Goal: Information Seeking & Learning: Compare options

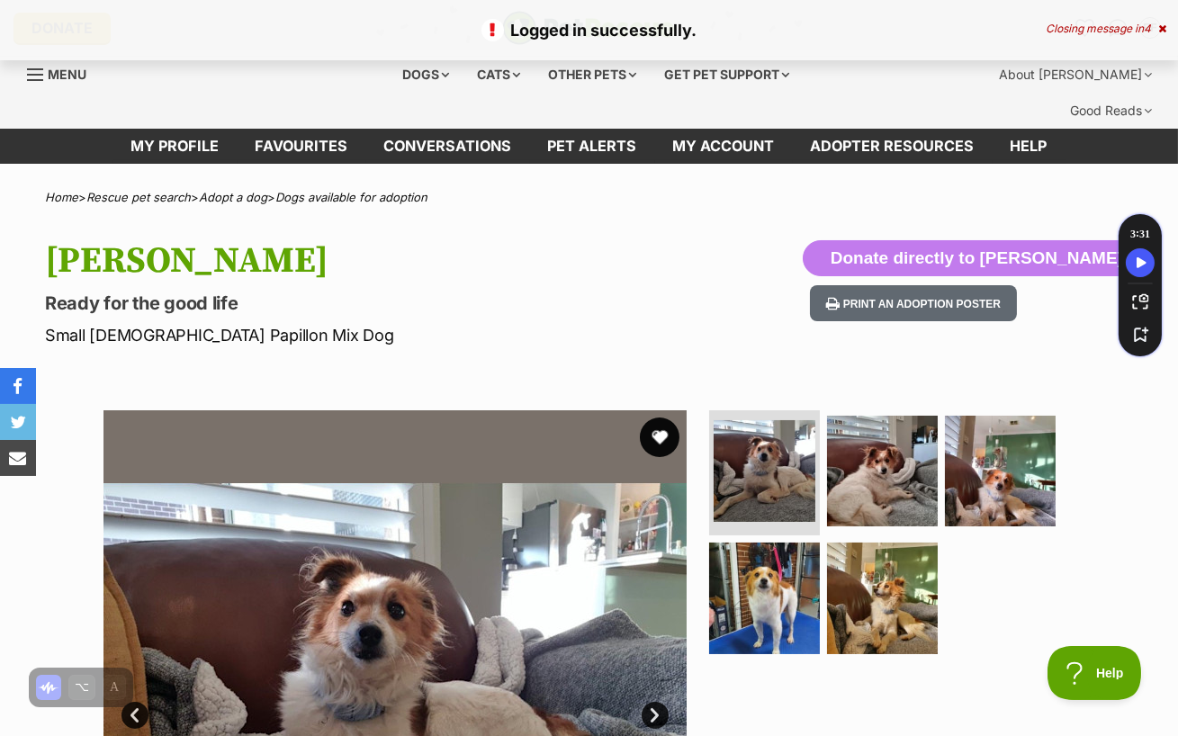
click at [654, 418] on button "favourite" at bounding box center [660, 438] width 40 height 40
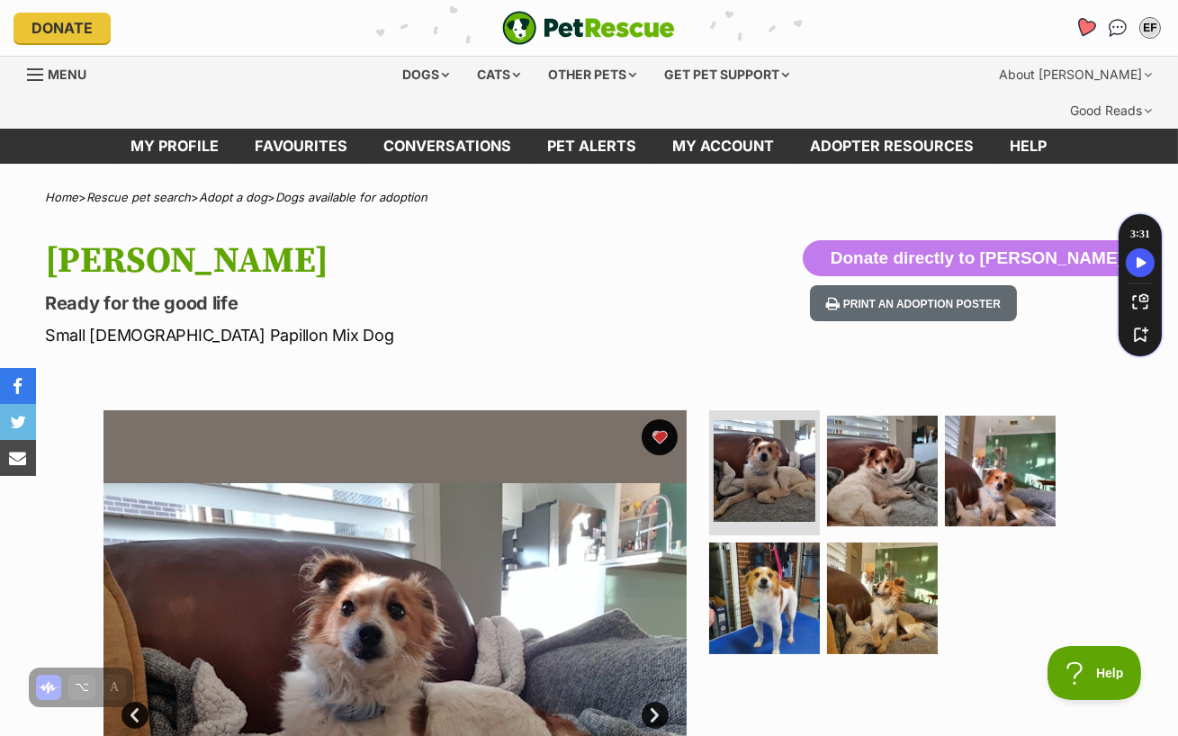
click at [1082, 22] on icon "Favourites" at bounding box center [1086, 27] width 22 height 21
click at [1082, 23] on icon "Favourites" at bounding box center [1086, 27] width 22 height 21
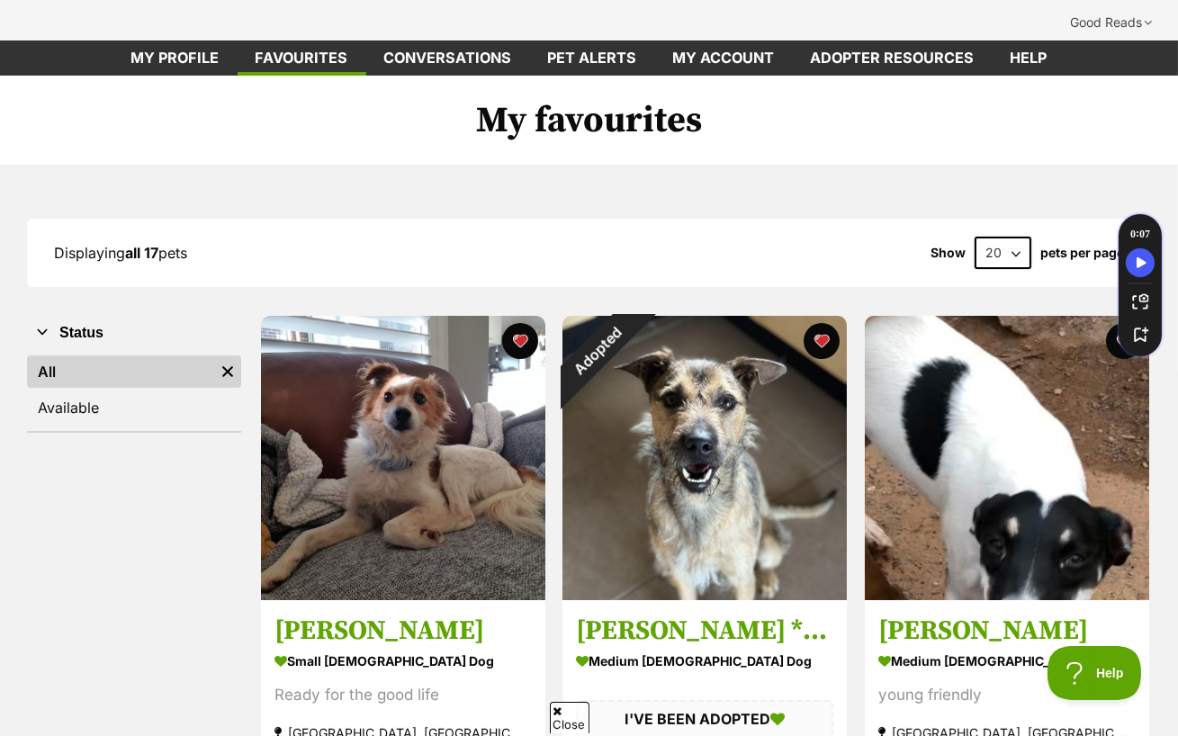
scroll to position [101, 0]
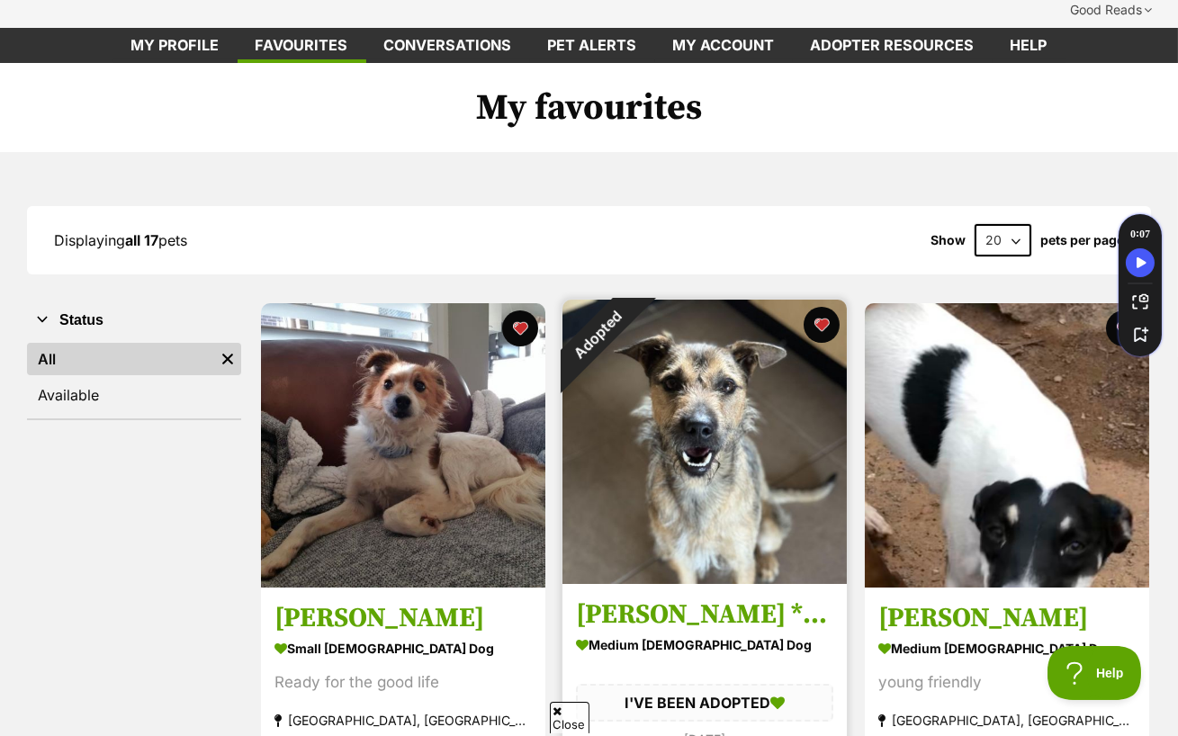
click at [741, 387] on img at bounding box center [704, 442] width 284 height 284
click at [823, 305] on button "favourite" at bounding box center [823, 325] width 40 height 40
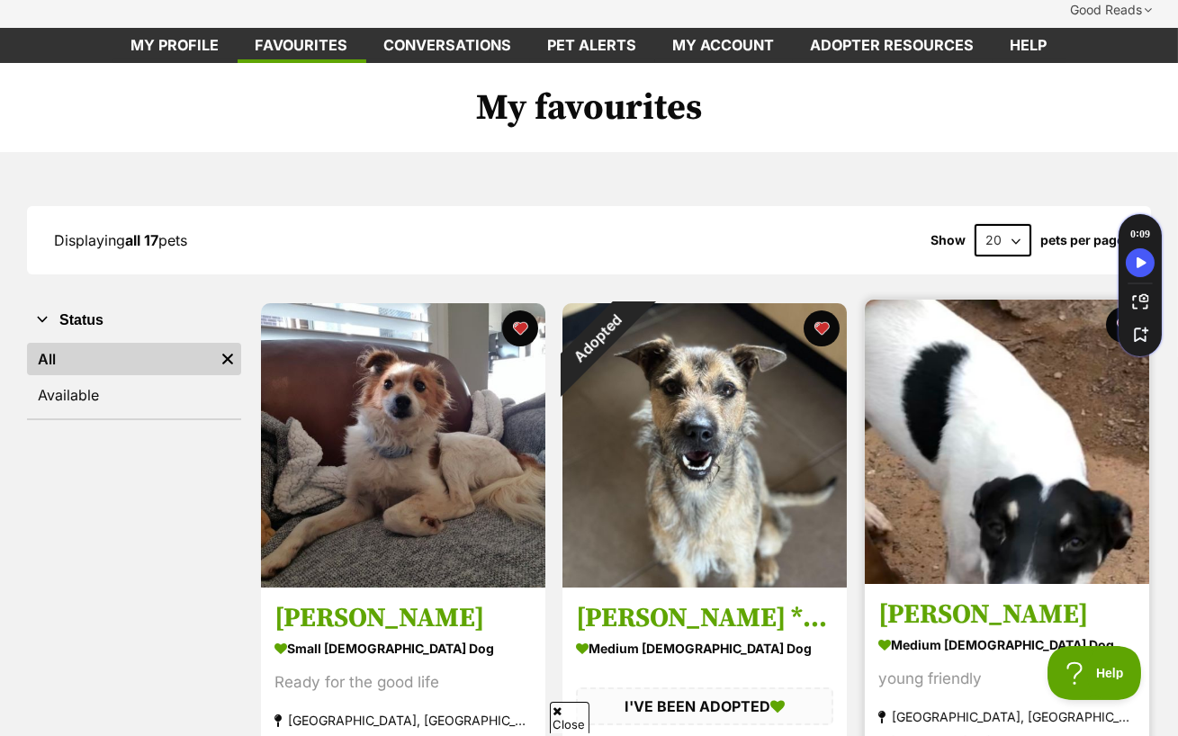
click at [1026, 409] on img at bounding box center [1007, 442] width 284 height 284
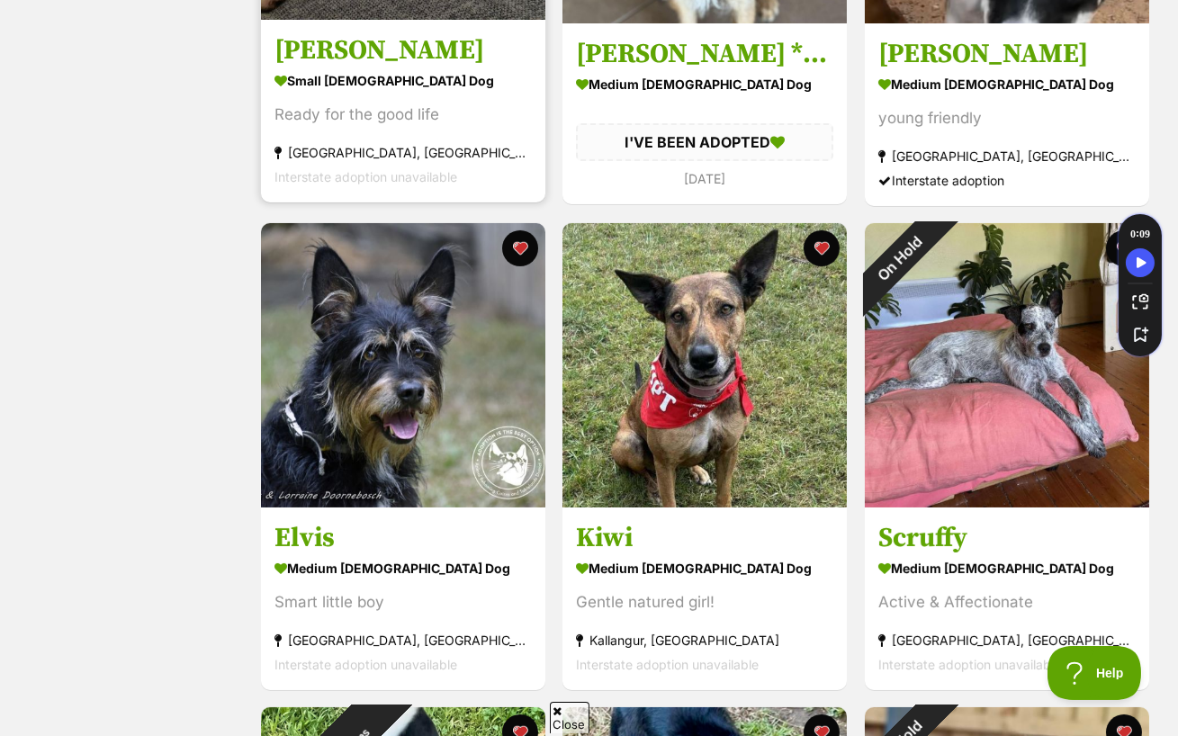
scroll to position [674, 0]
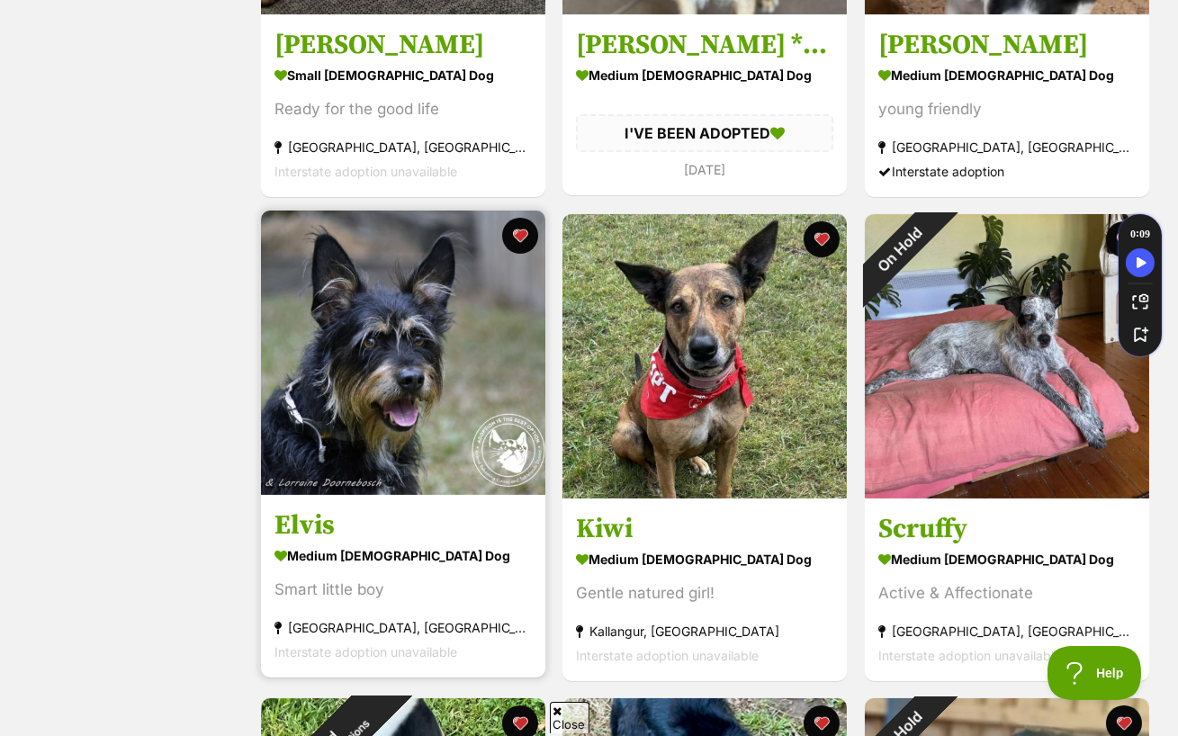
click at [391, 327] on img at bounding box center [403, 353] width 284 height 284
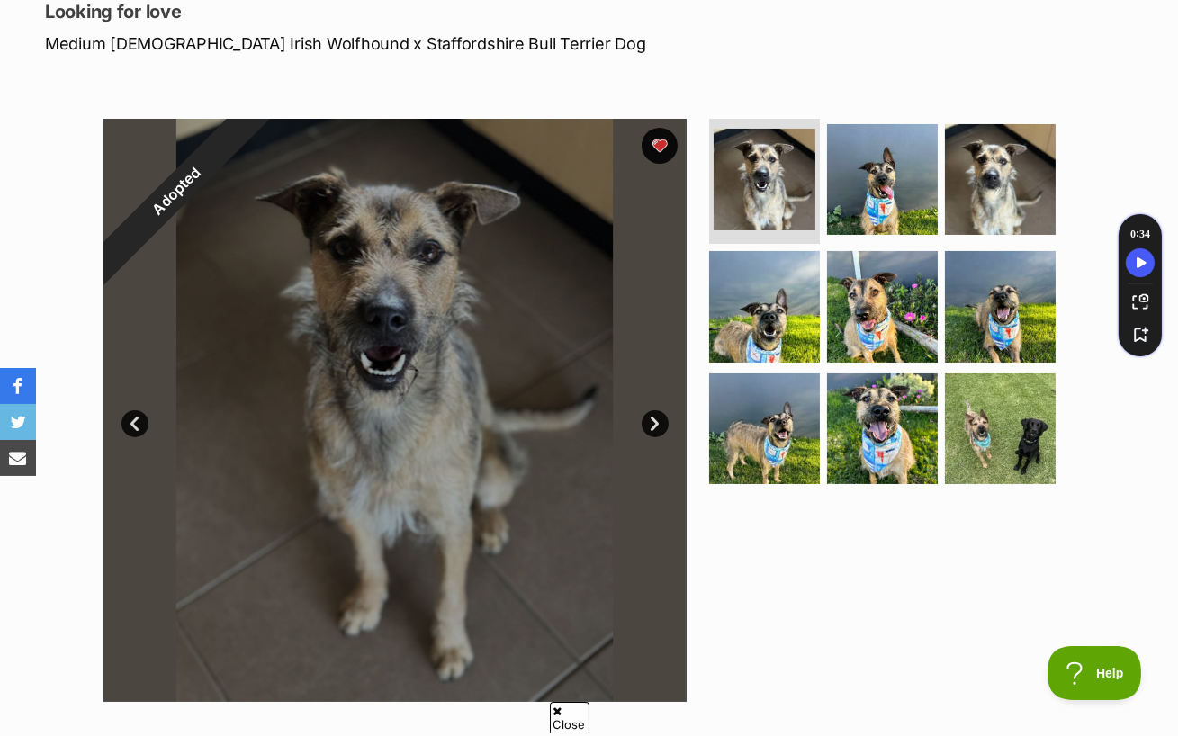
scroll to position [304, 0]
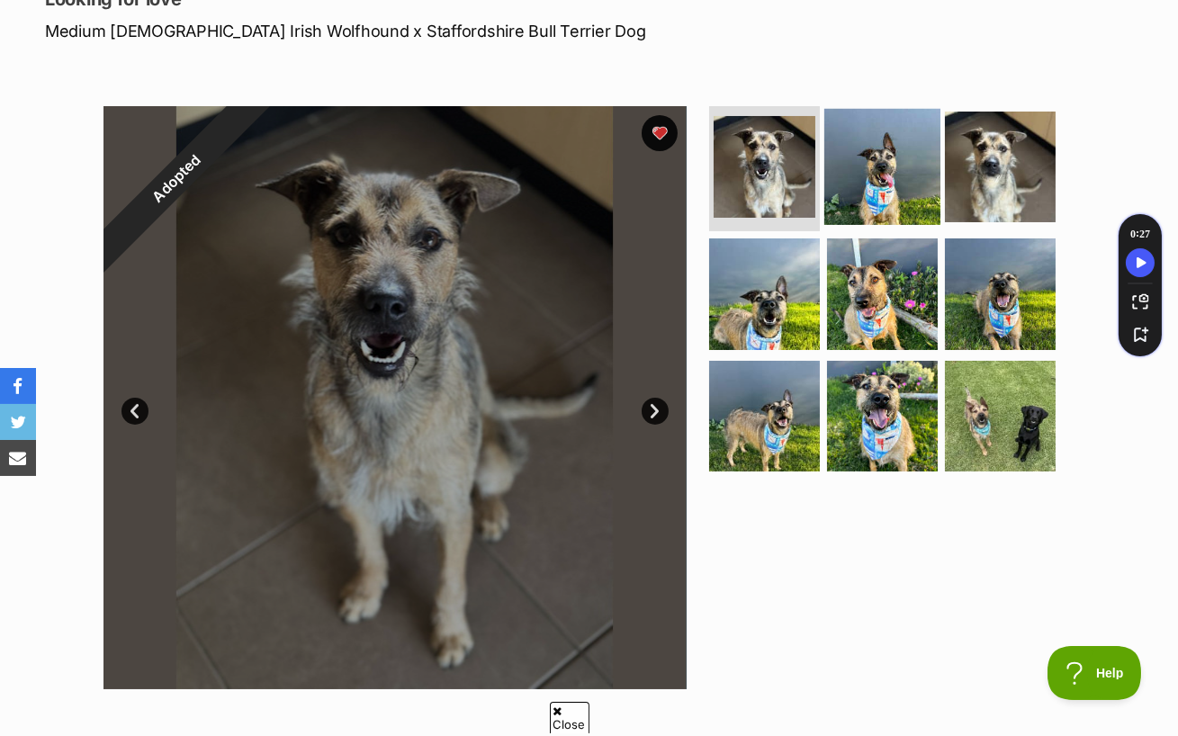
click at [860, 111] on img at bounding box center [882, 166] width 116 height 116
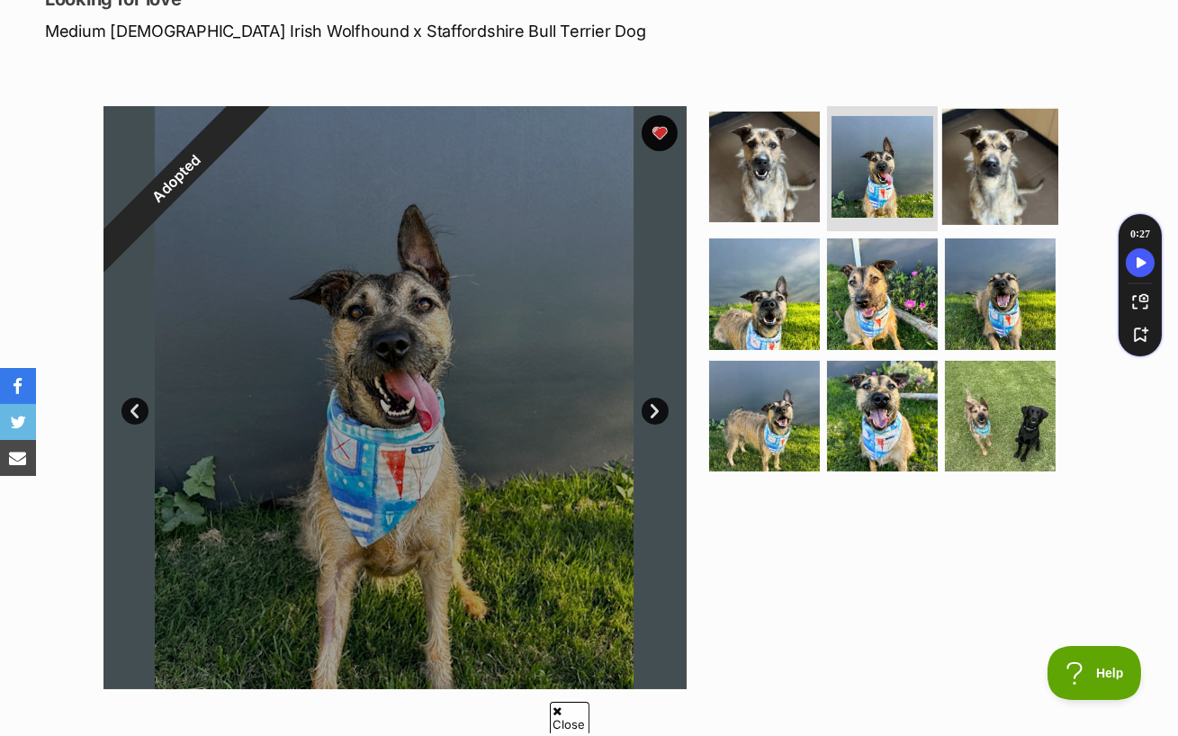
click at [1000, 122] on img at bounding box center [1000, 166] width 116 height 116
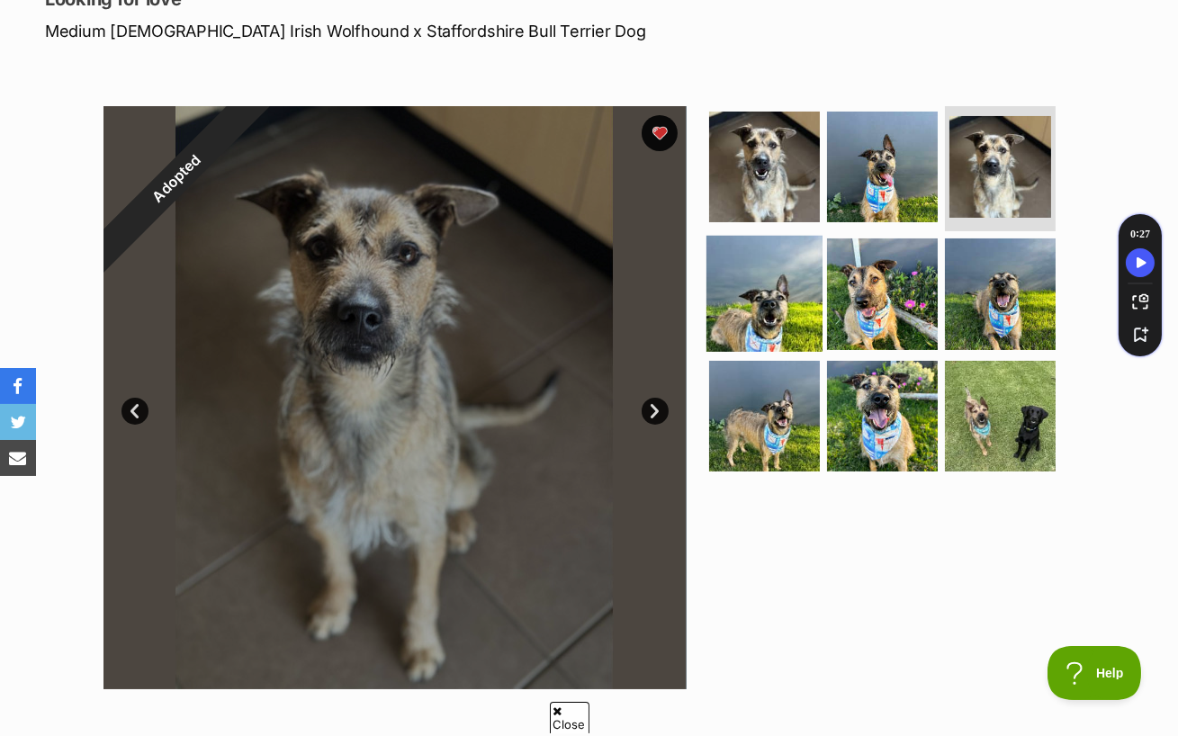
click at [757, 271] on img at bounding box center [764, 294] width 116 height 116
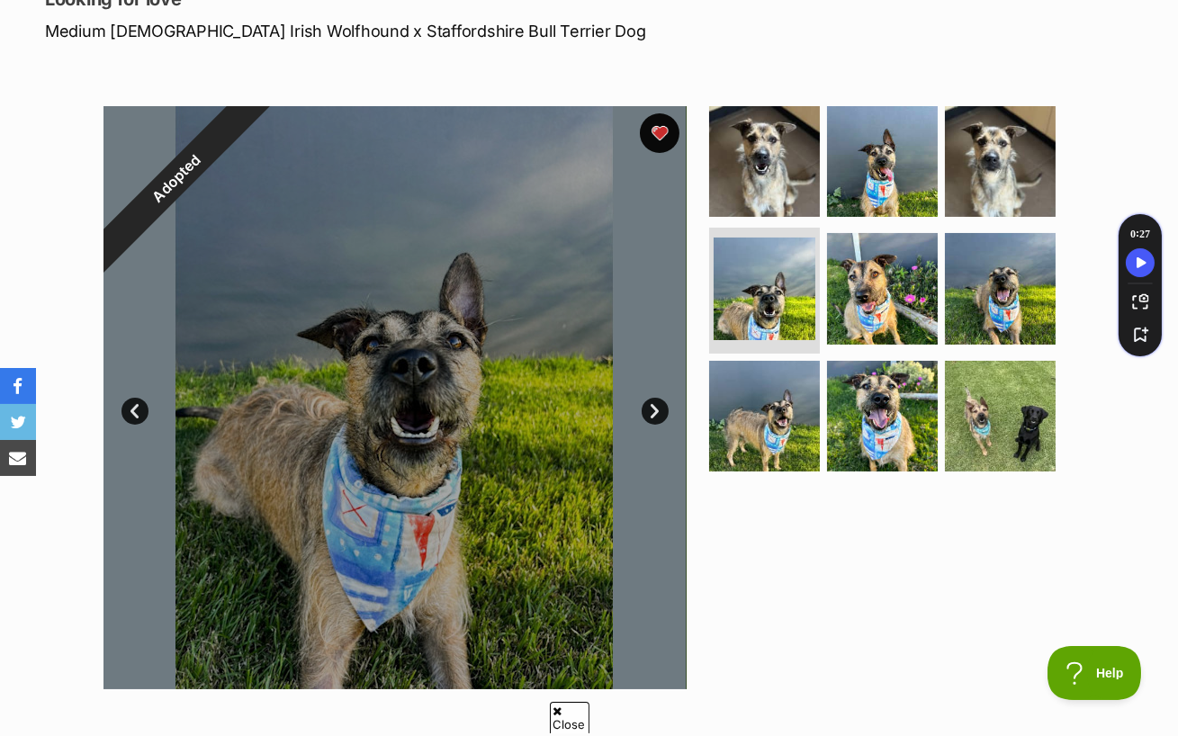
click at [656, 113] on button "favourite" at bounding box center [660, 133] width 40 height 40
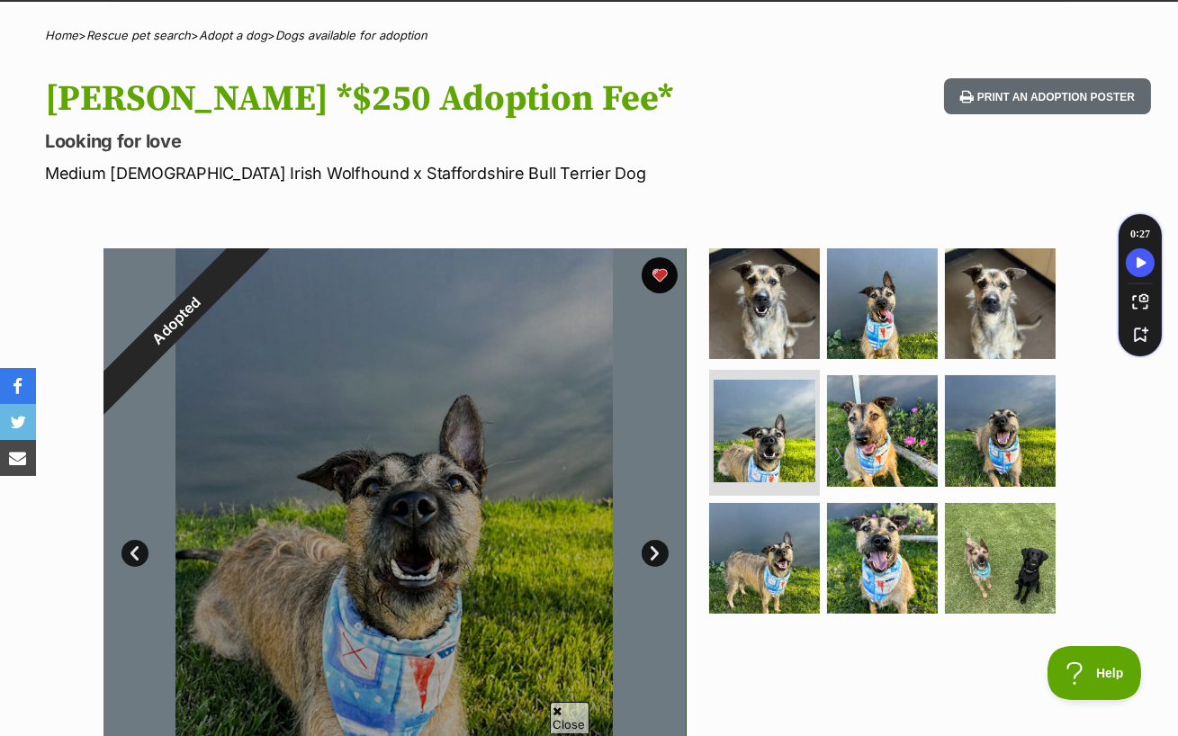
scroll to position [0, 0]
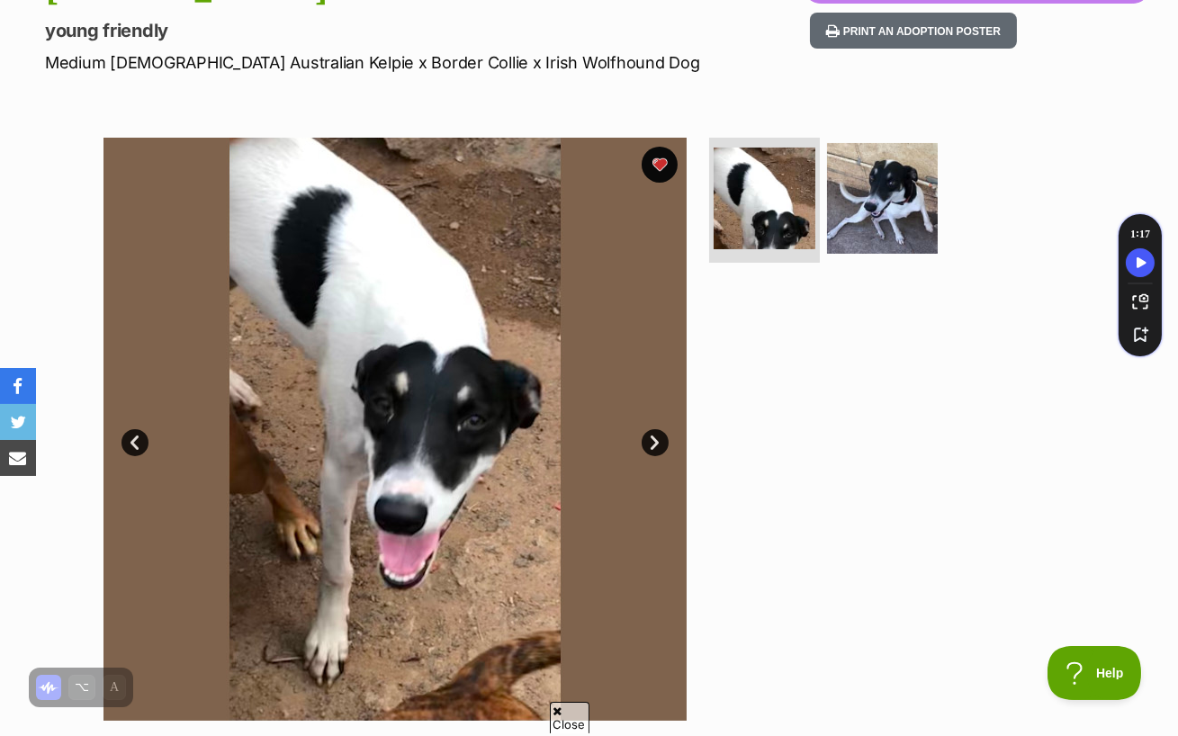
scroll to position [271, 0]
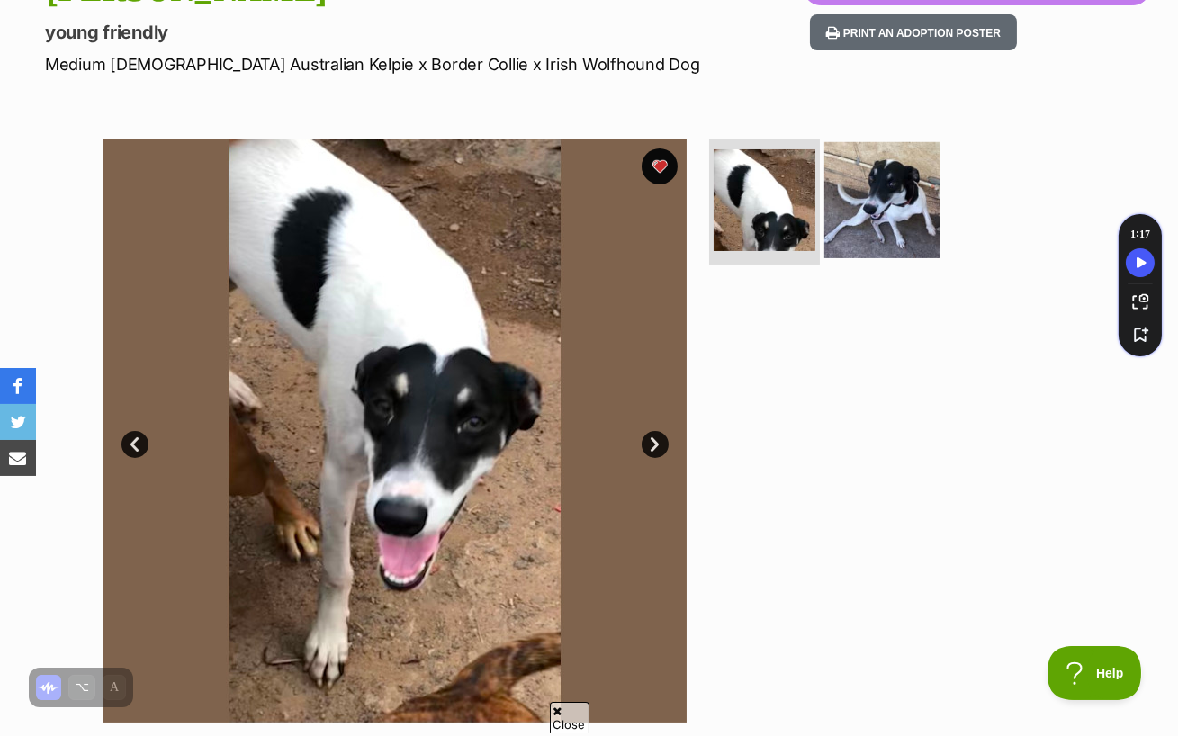
click at [904, 148] on img at bounding box center [882, 199] width 116 height 116
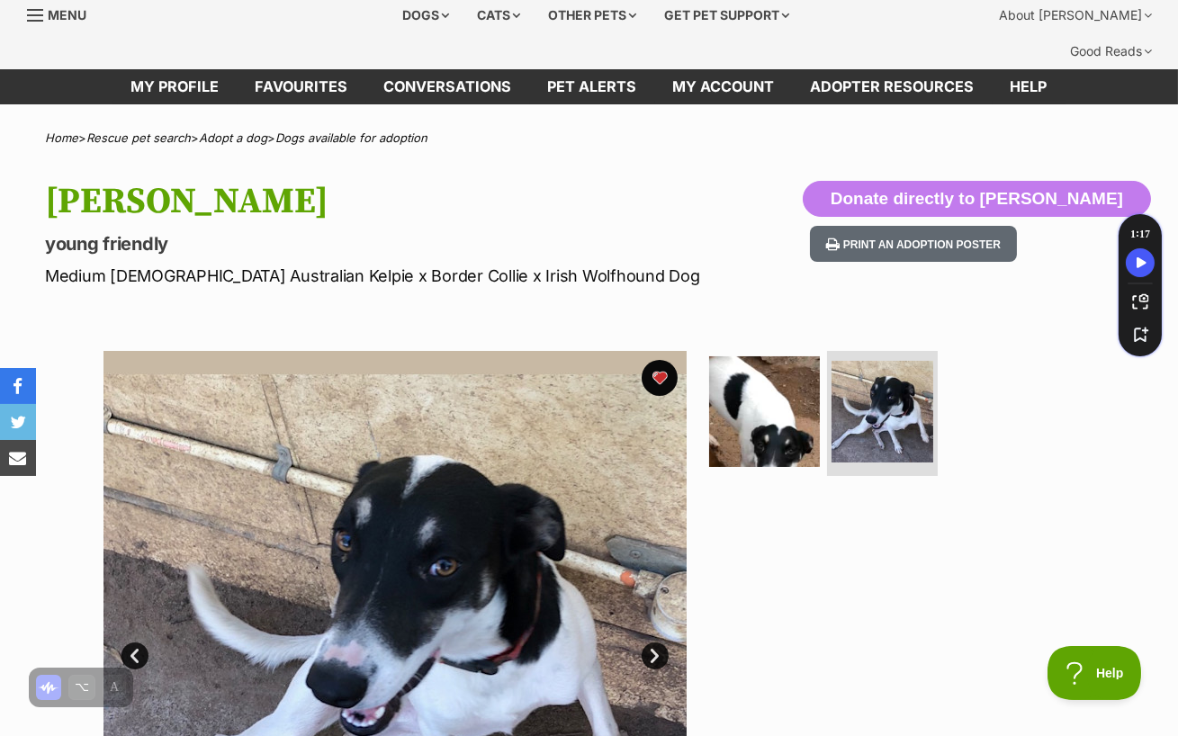
scroll to position [22, 0]
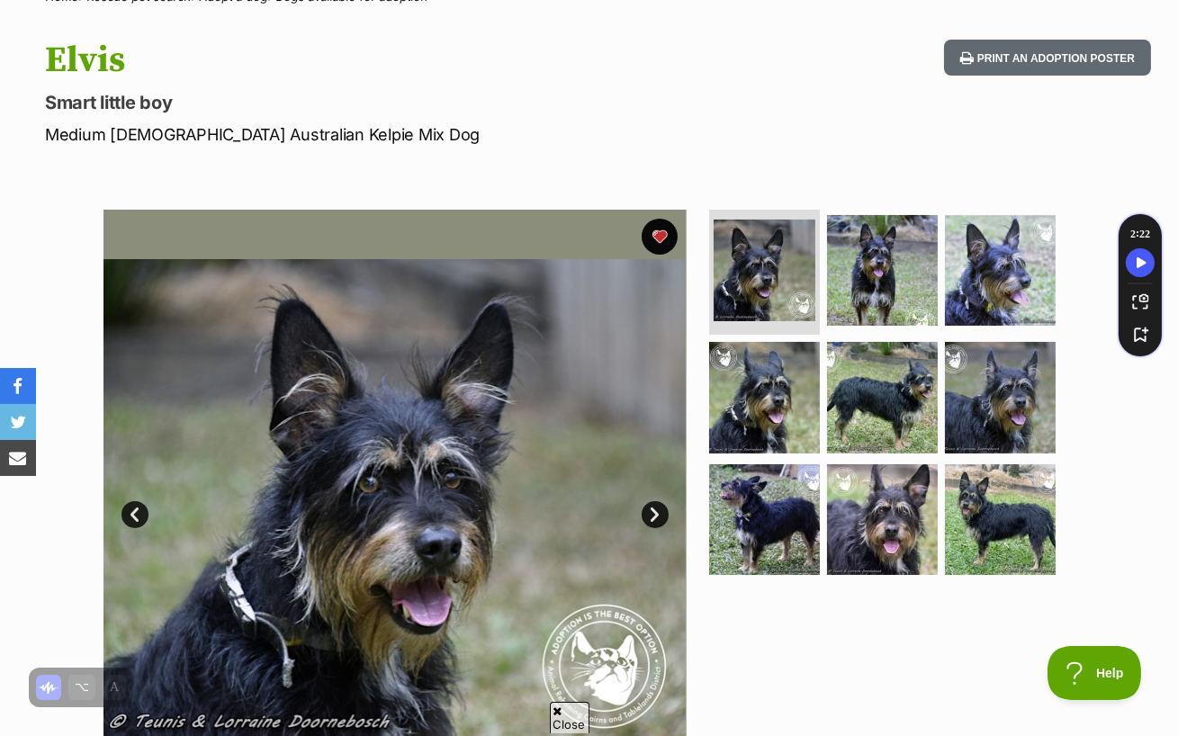
scroll to position [229, 0]
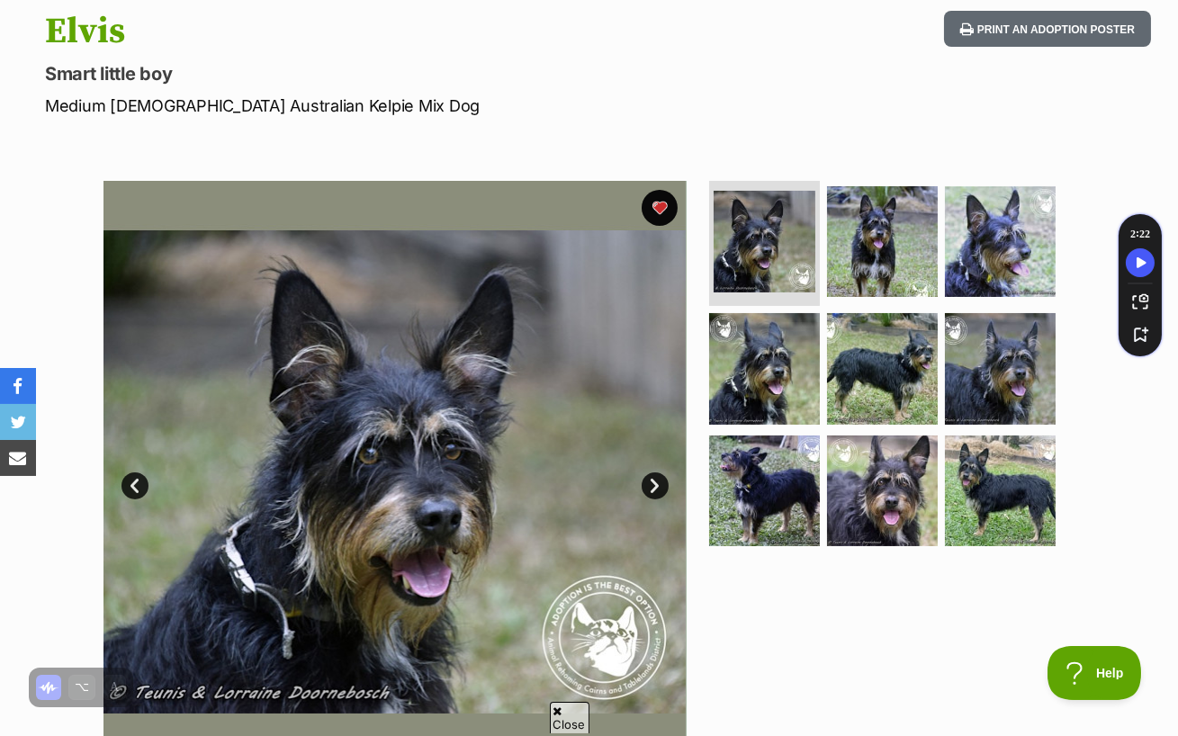
click at [651, 472] on link "Next" at bounding box center [655, 485] width 27 height 27
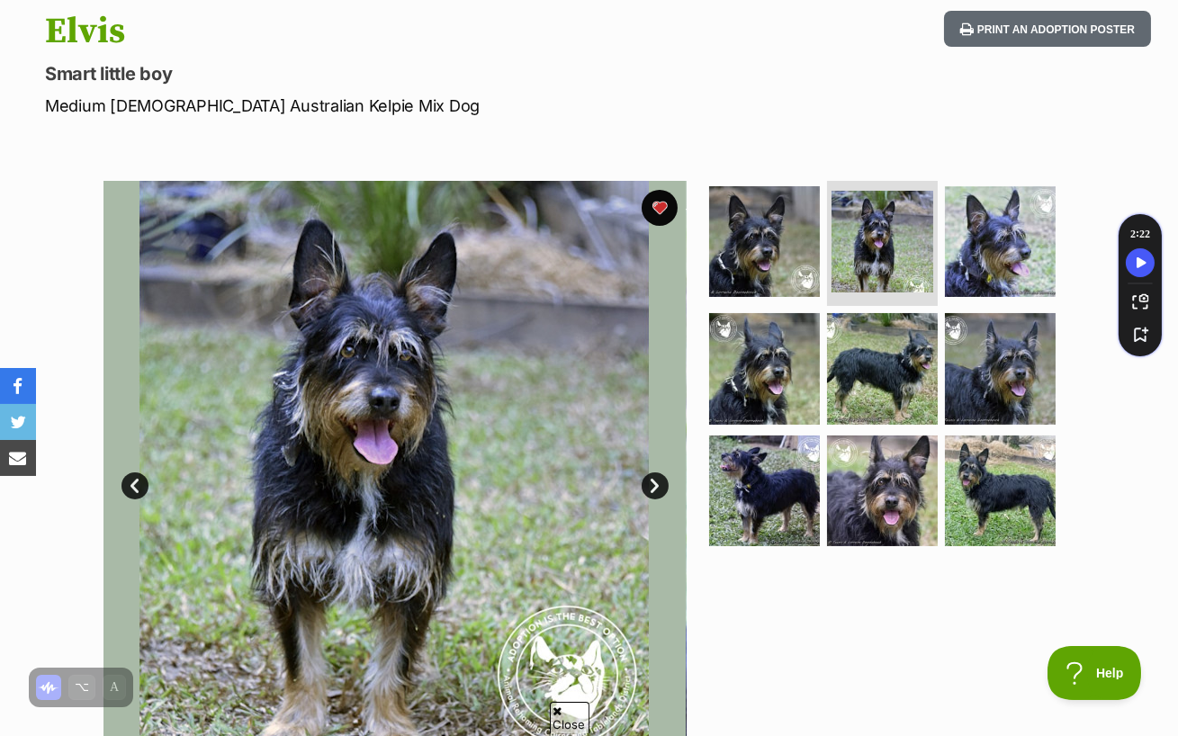
click at [651, 472] on link "Next" at bounding box center [655, 485] width 27 height 27
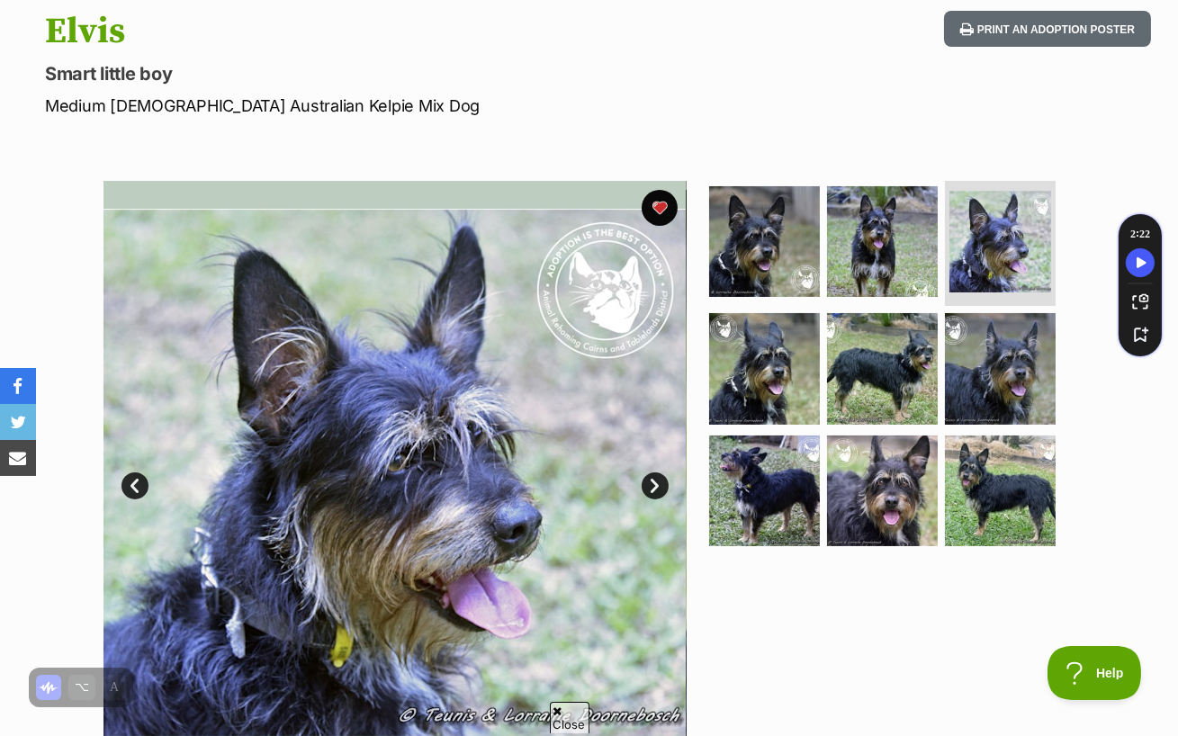
click at [651, 472] on link "Next" at bounding box center [655, 485] width 27 height 27
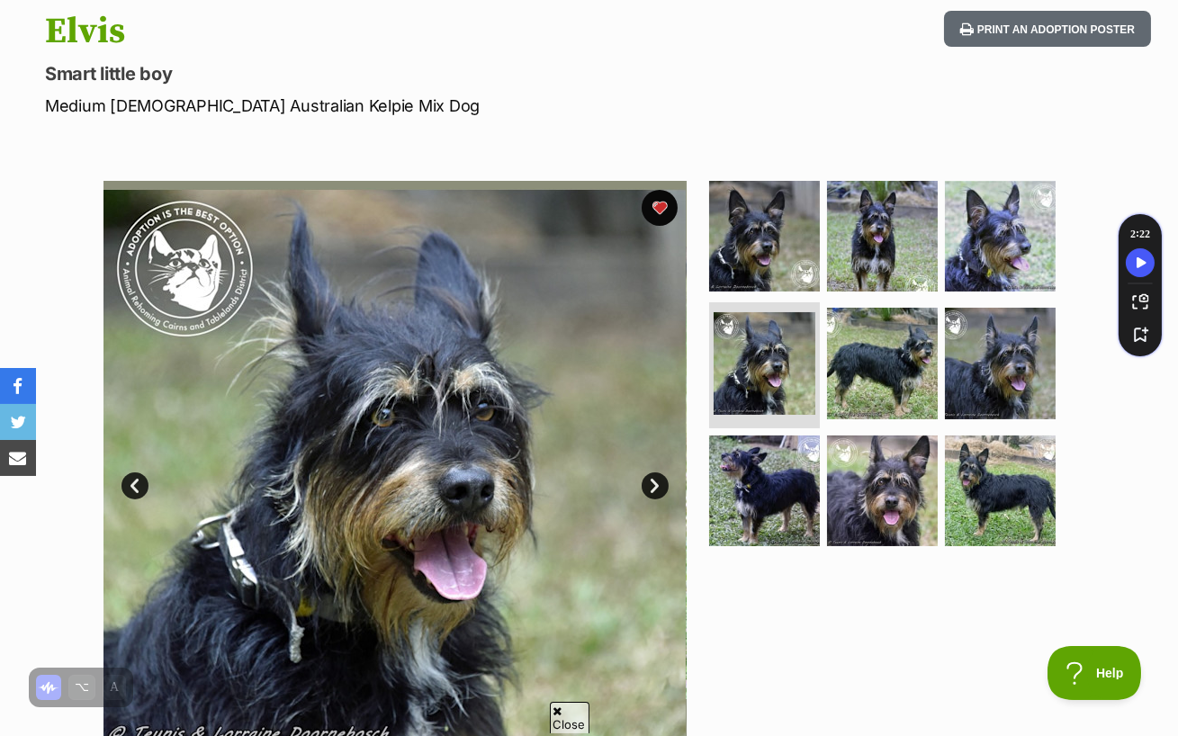
click at [656, 472] on link "Next" at bounding box center [655, 485] width 27 height 27
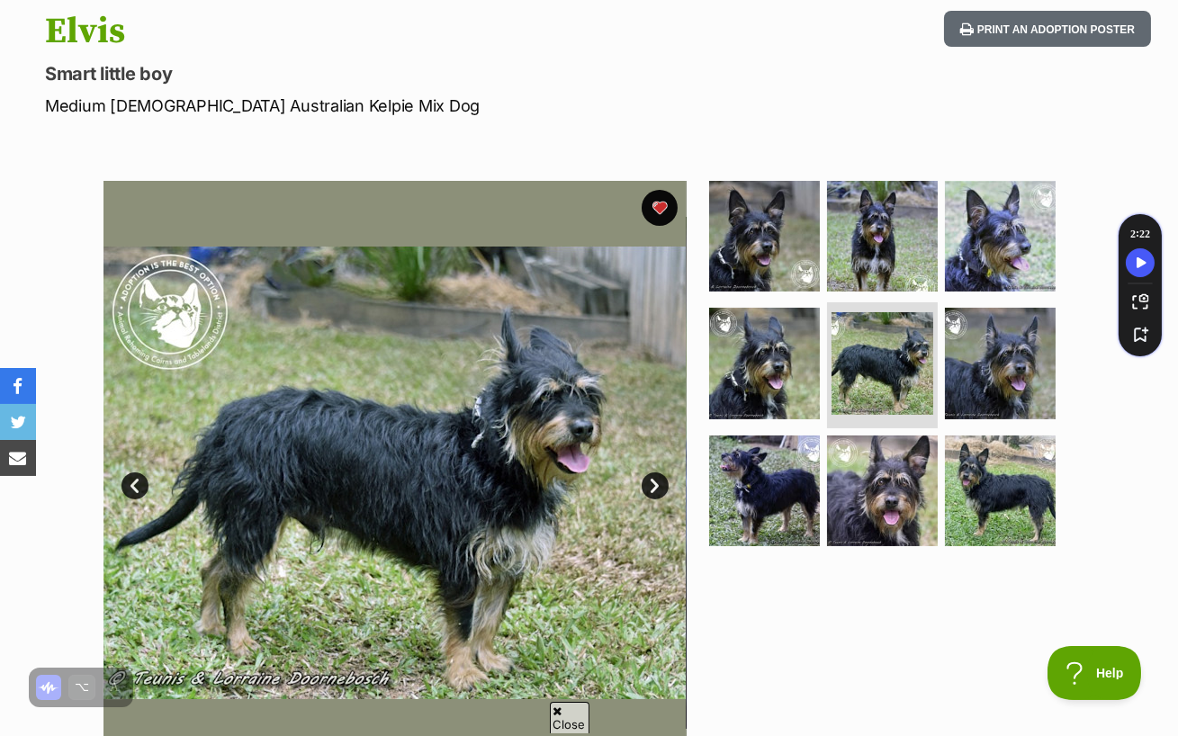
click at [656, 472] on link "Next" at bounding box center [655, 485] width 27 height 27
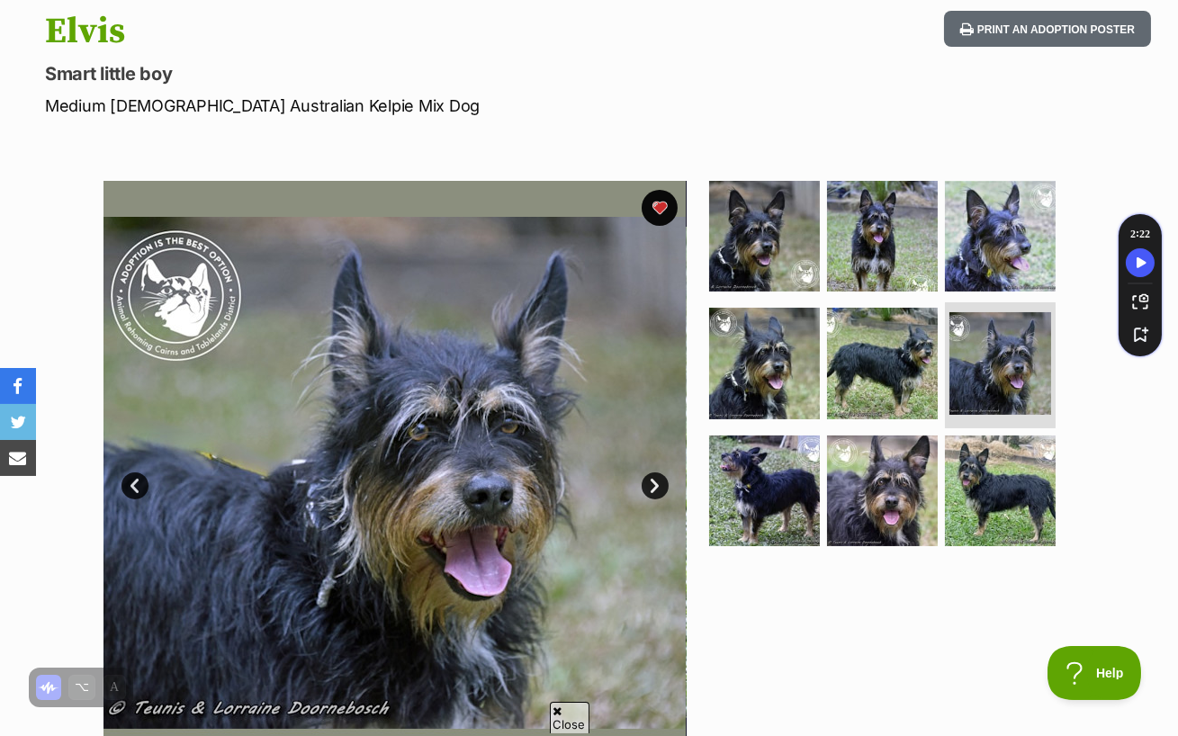
click at [656, 472] on link "Next" at bounding box center [655, 485] width 27 height 27
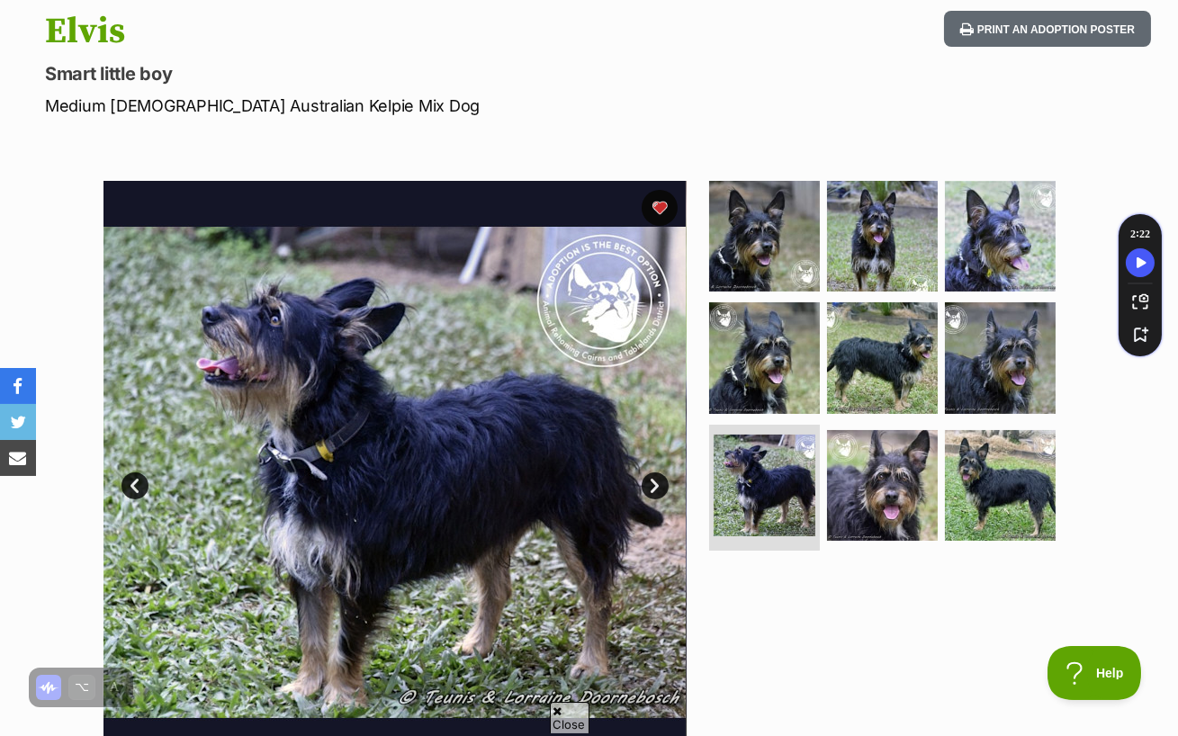
click at [656, 472] on link "Next" at bounding box center [655, 485] width 27 height 27
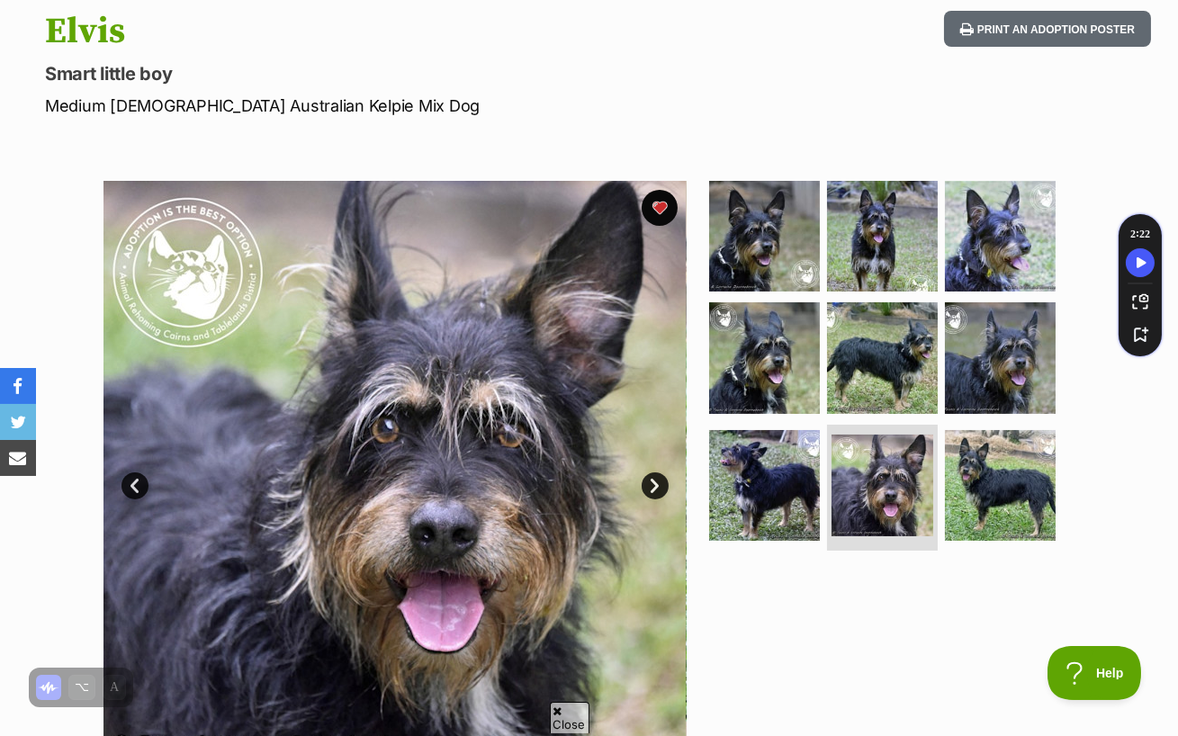
click at [656, 472] on link "Next" at bounding box center [655, 485] width 27 height 27
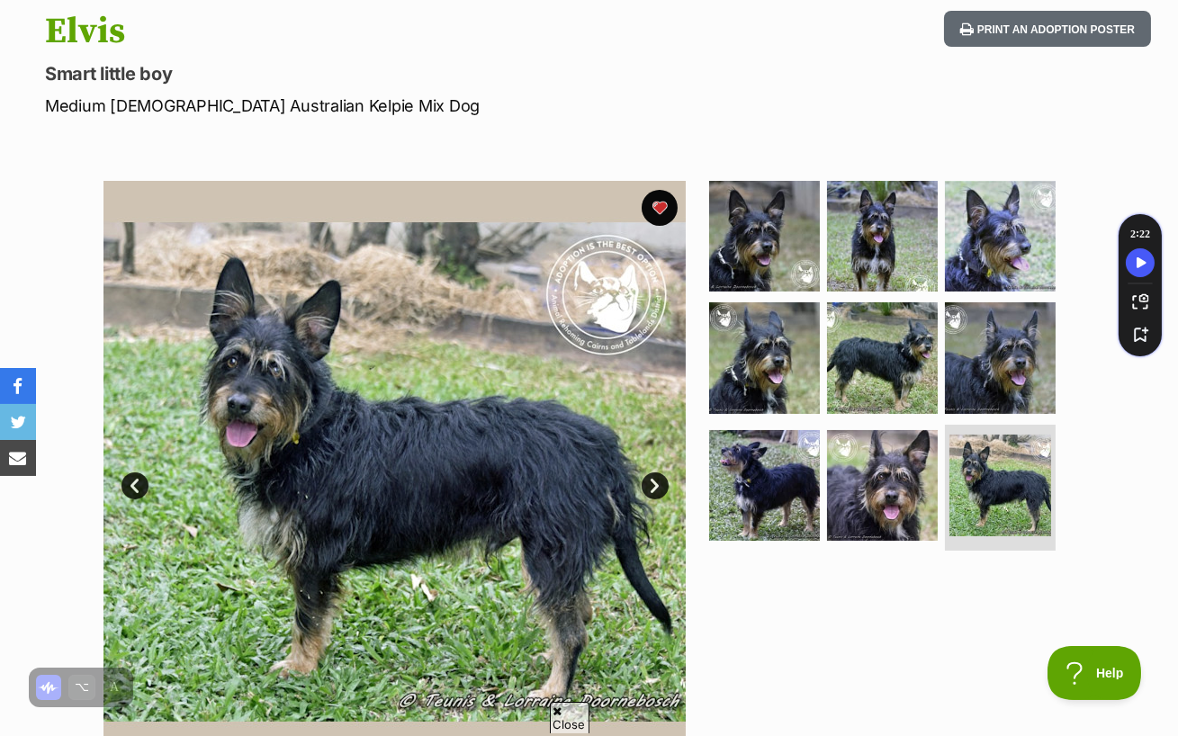
click at [656, 472] on link "Next" at bounding box center [655, 485] width 27 height 27
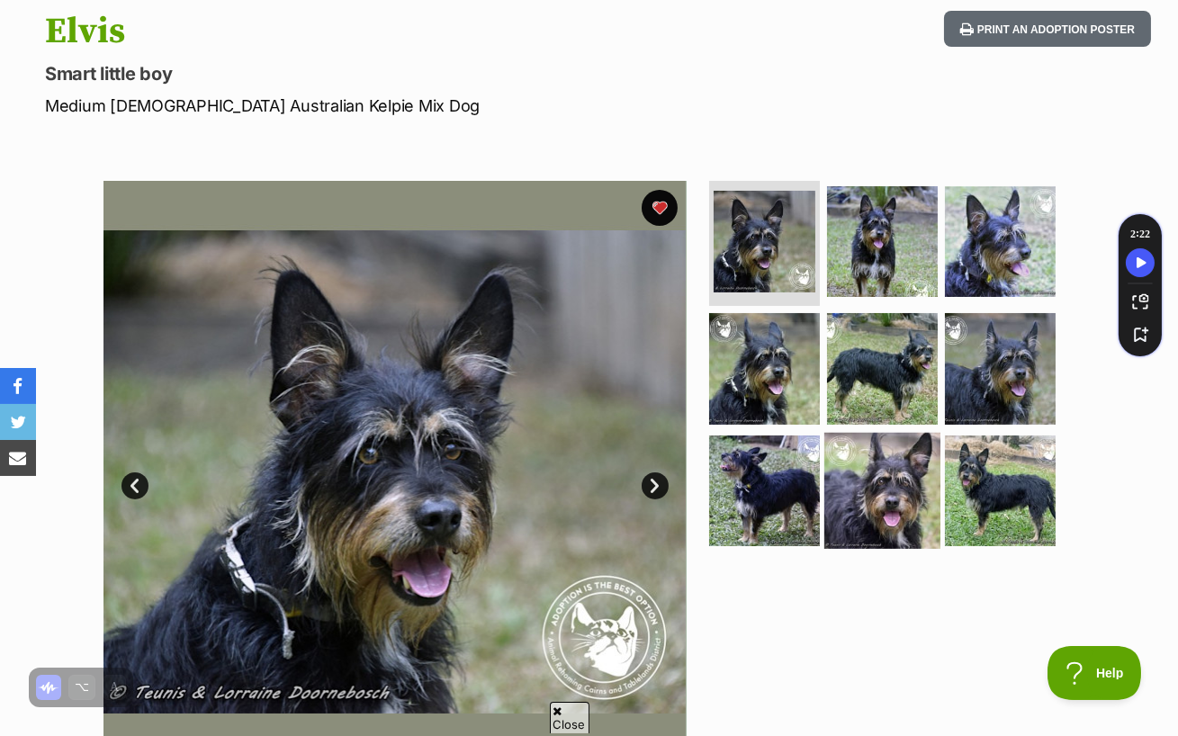
click at [868, 454] on img at bounding box center [882, 491] width 116 height 116
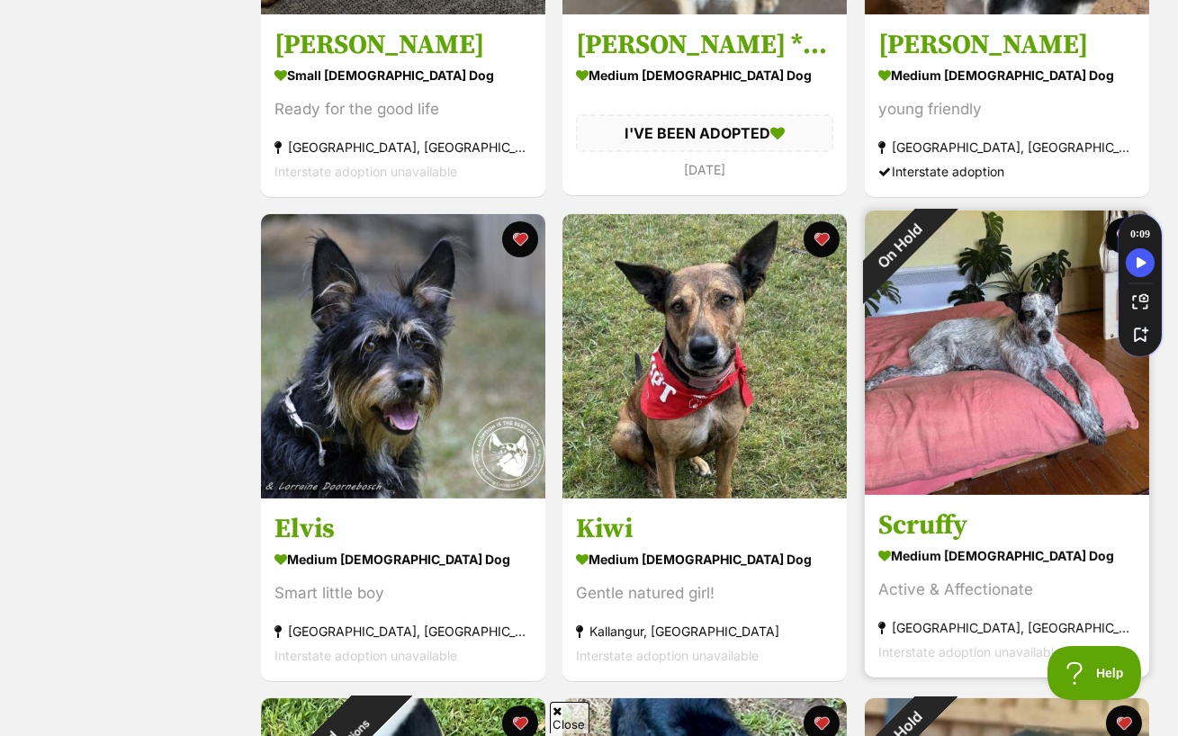
click at [981, 261] on img at bounding box center [1007, 353] width 284 height 284
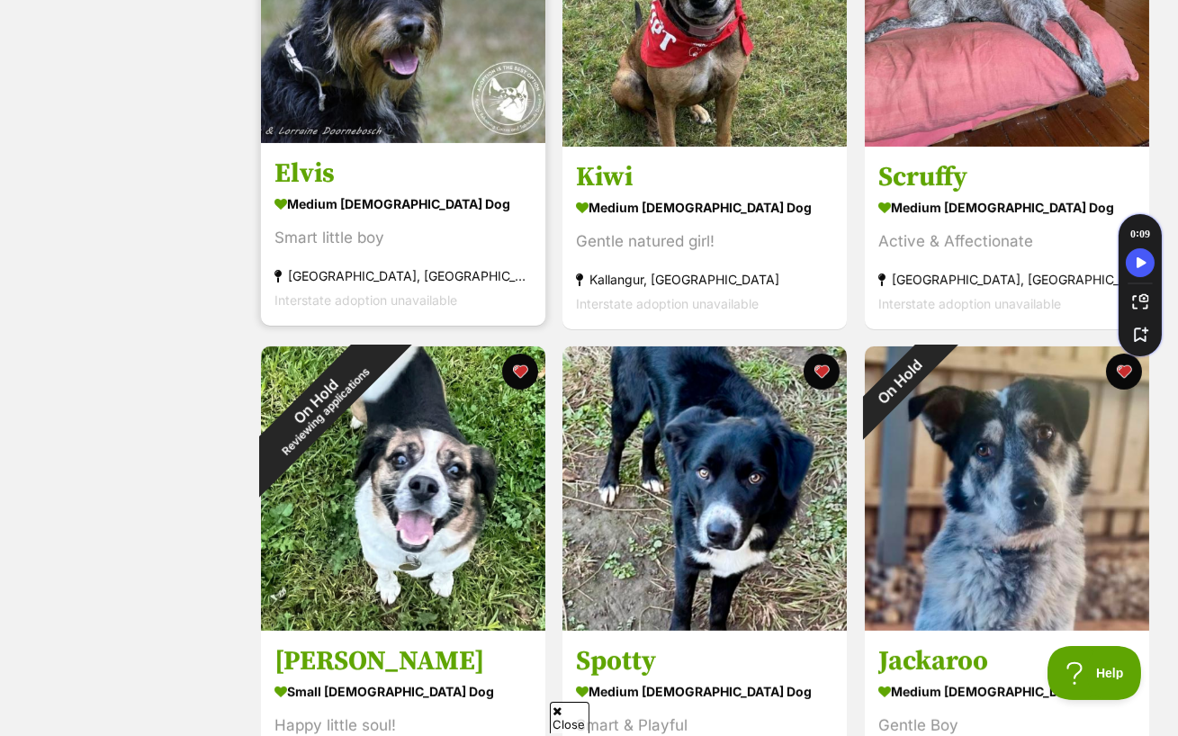
scroll to position [1029, 0]
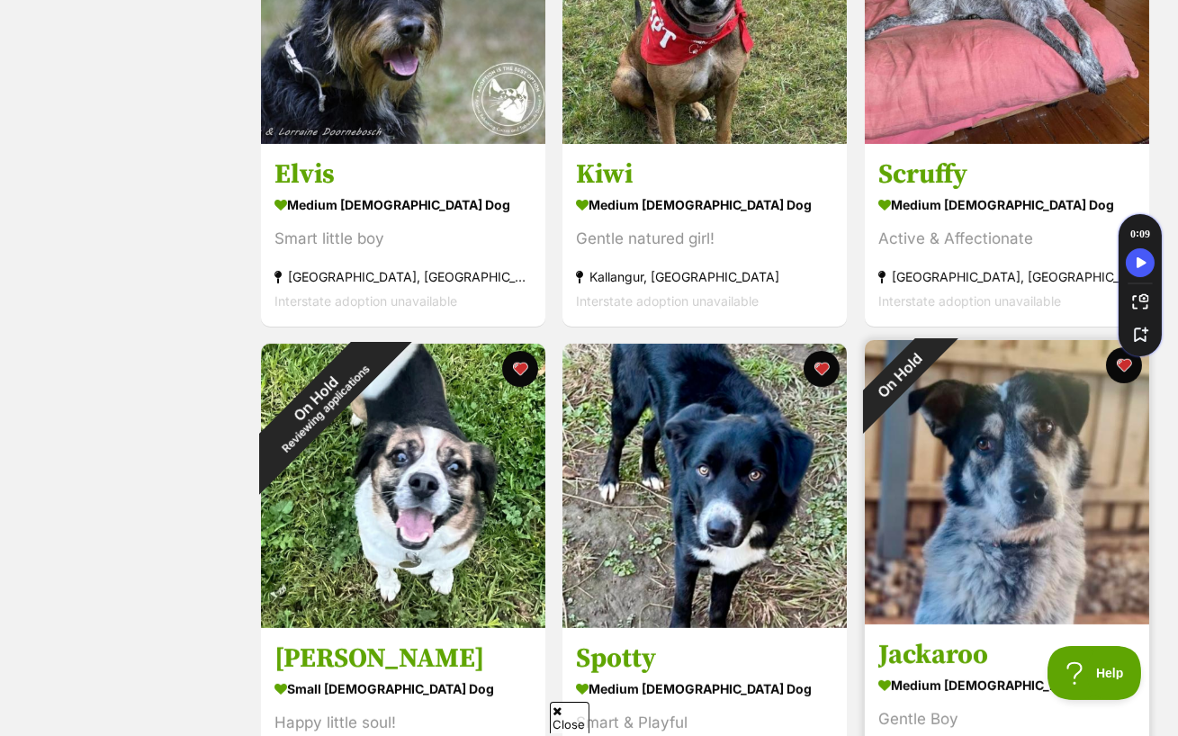
click at [925, 483] on img at bounding box center [1007, 482] width 284 height 284
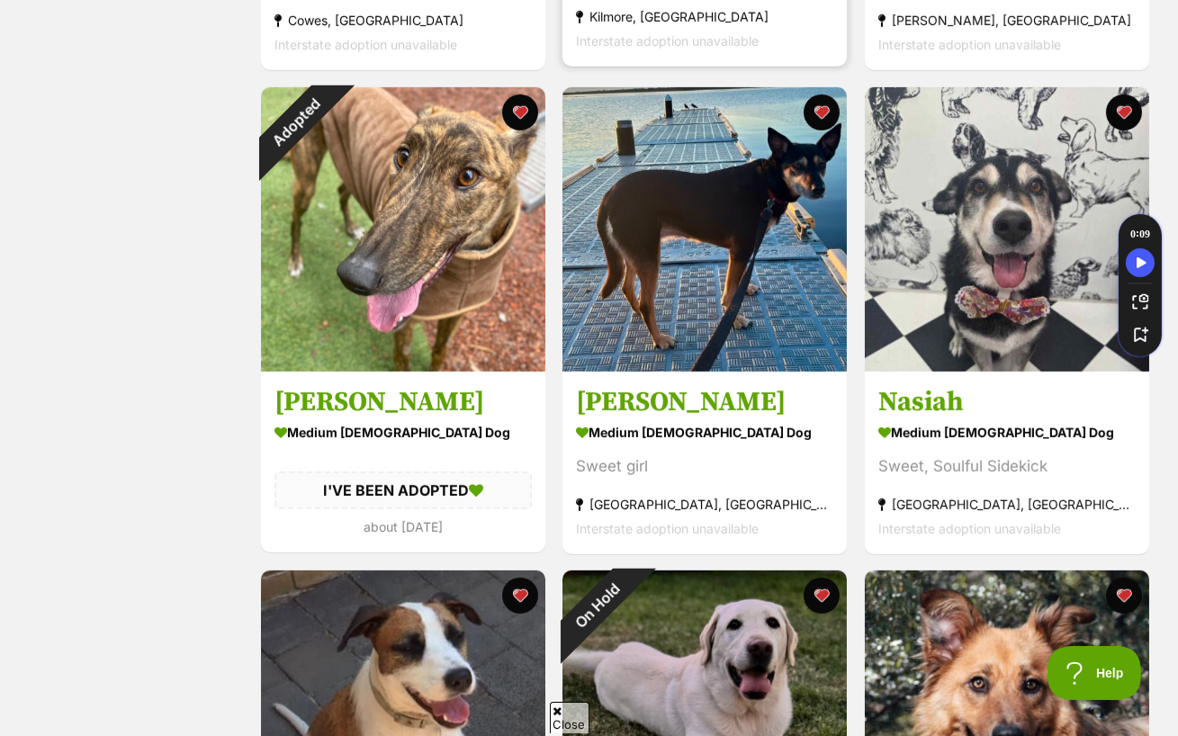
scroll to position [1747, 0]
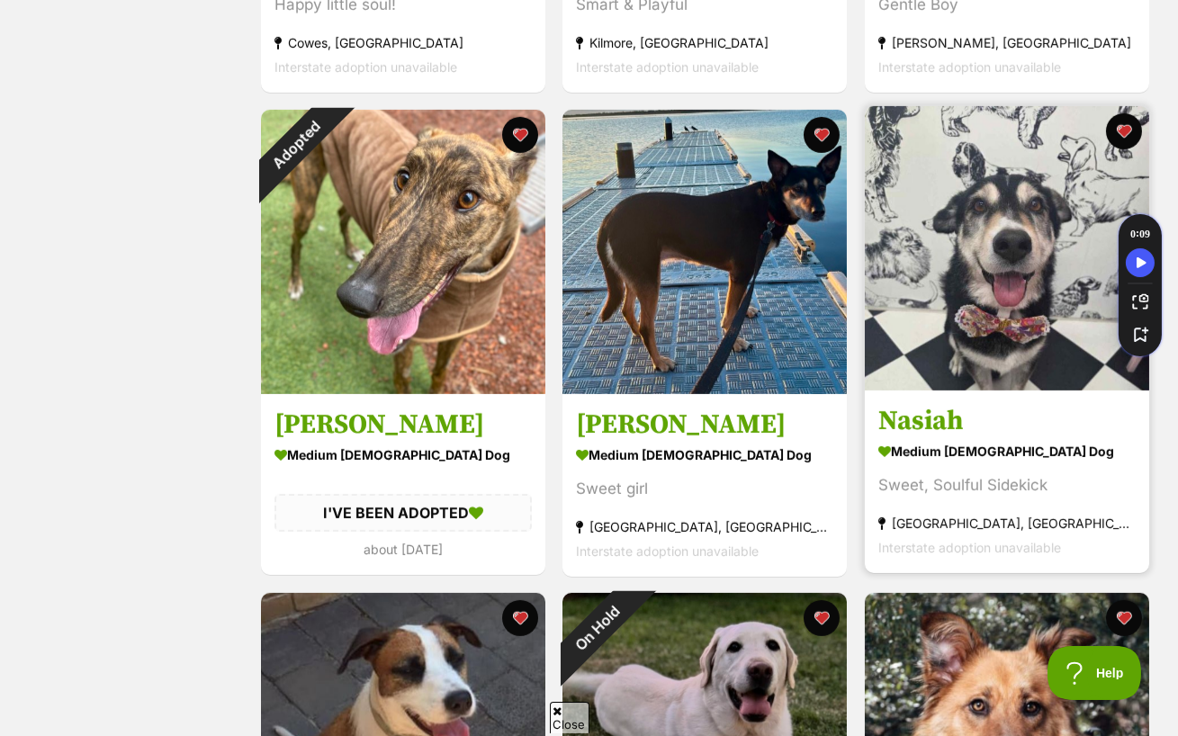
click at [1070, 270] on img at bounding box center [1007, 248] width 284 height 284
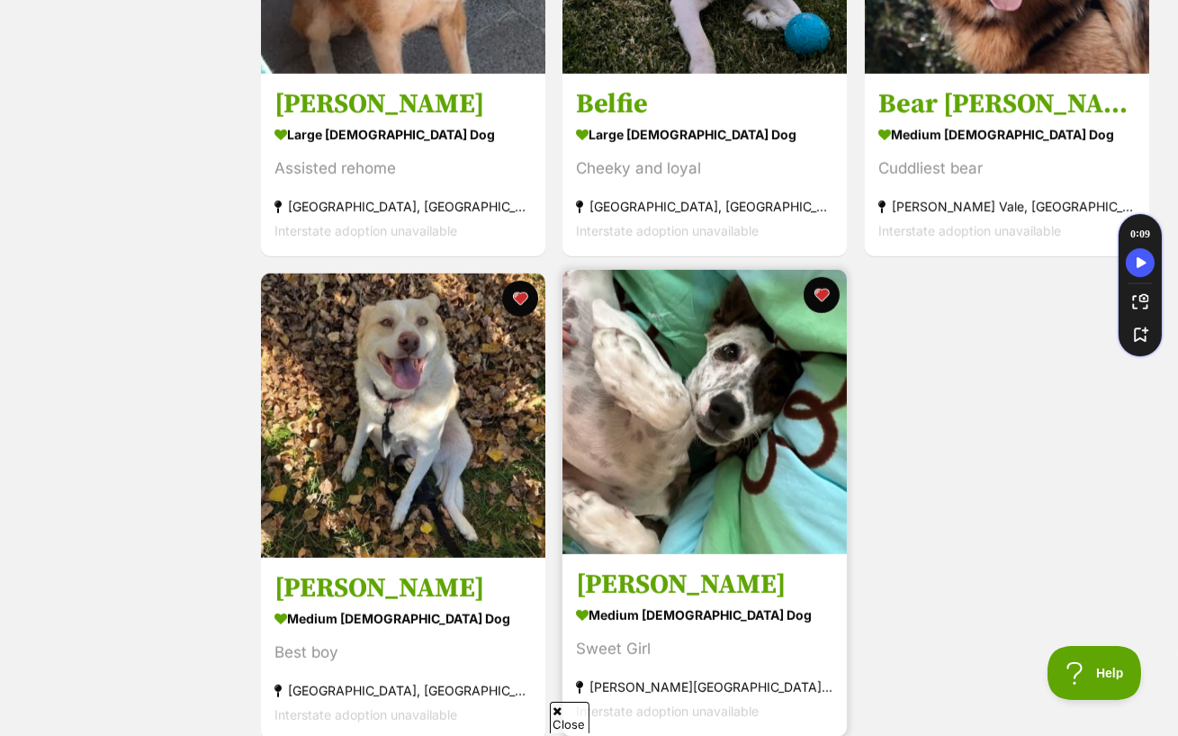
scroll to position [2556, 0]
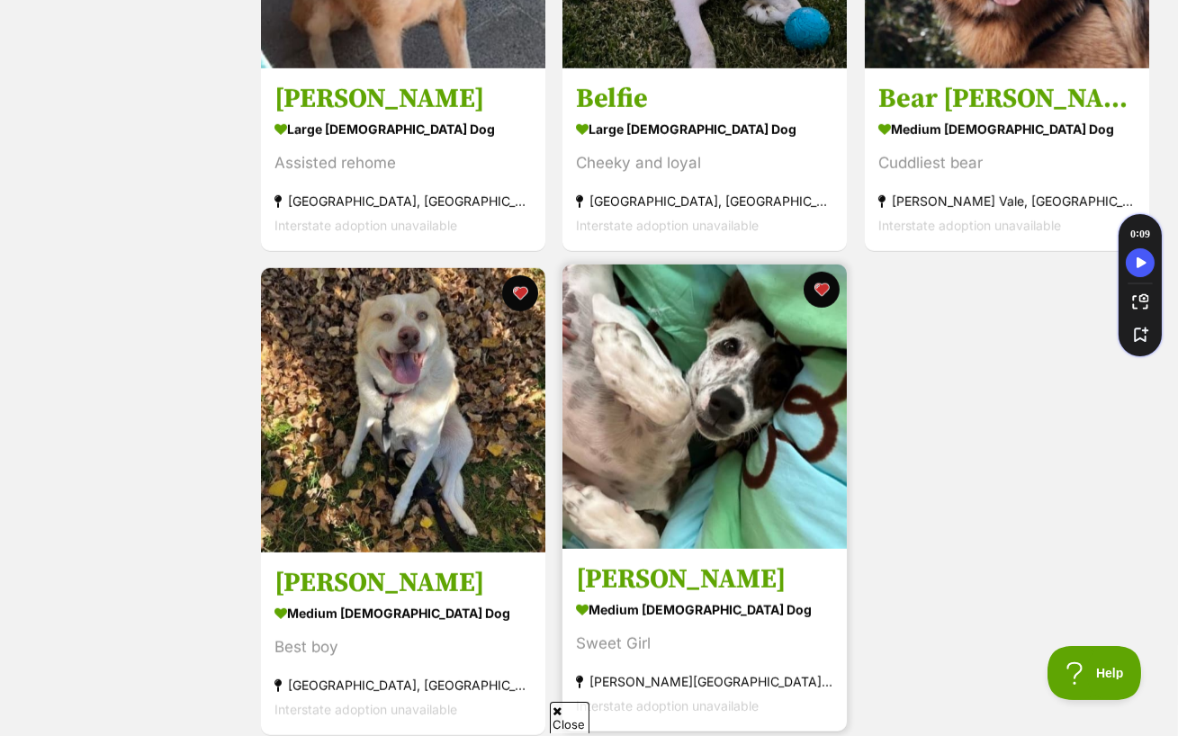
click at [765, 439] on img at bounding box center [704, 407] width 284 height 284
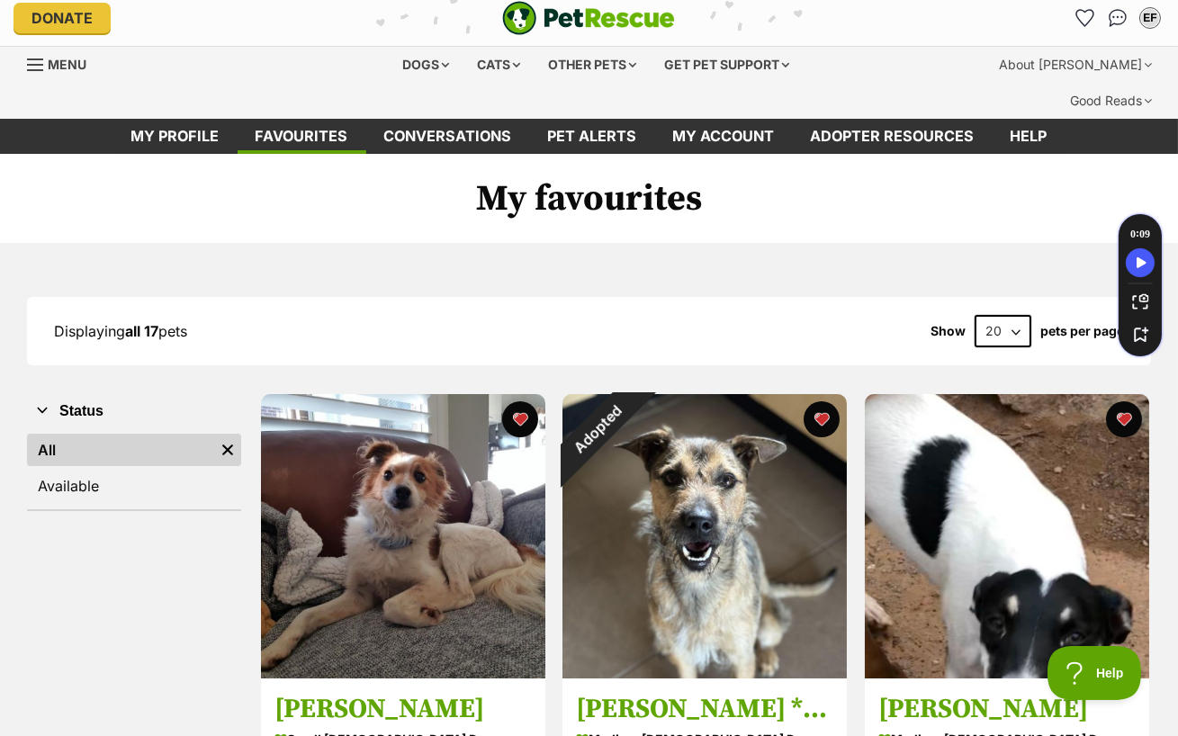
scroll to position [8, 0]
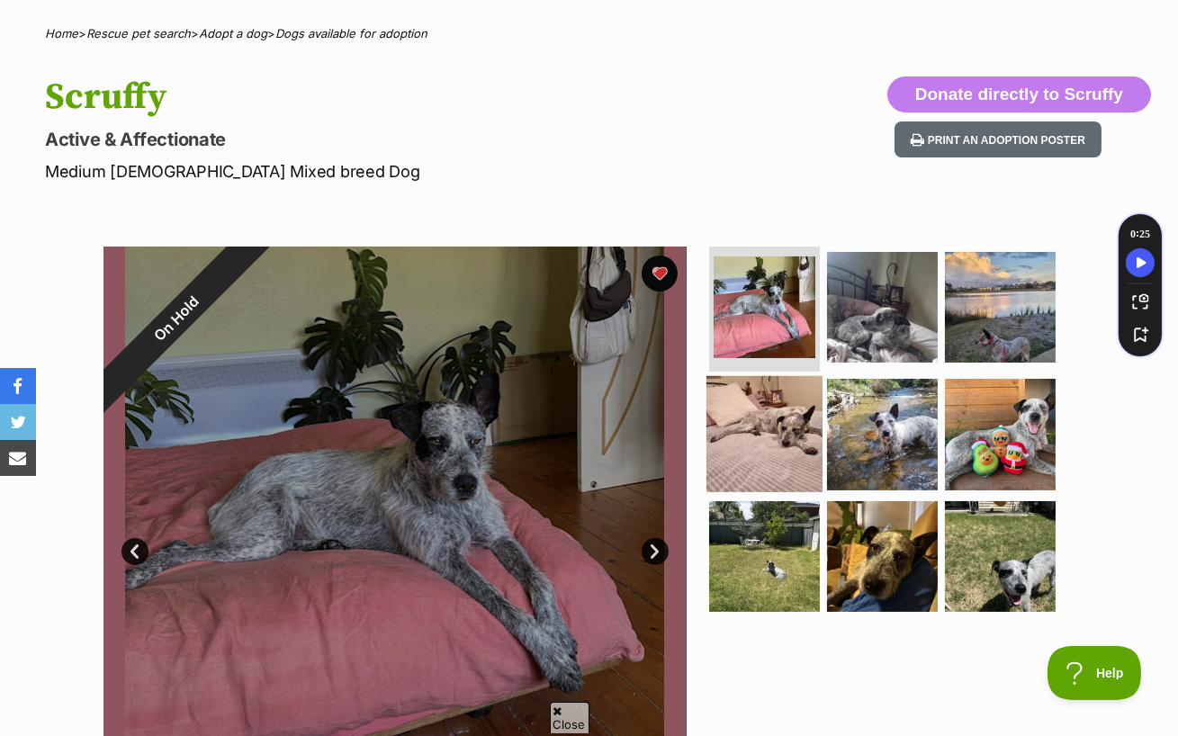
scroll to position [173, 0]
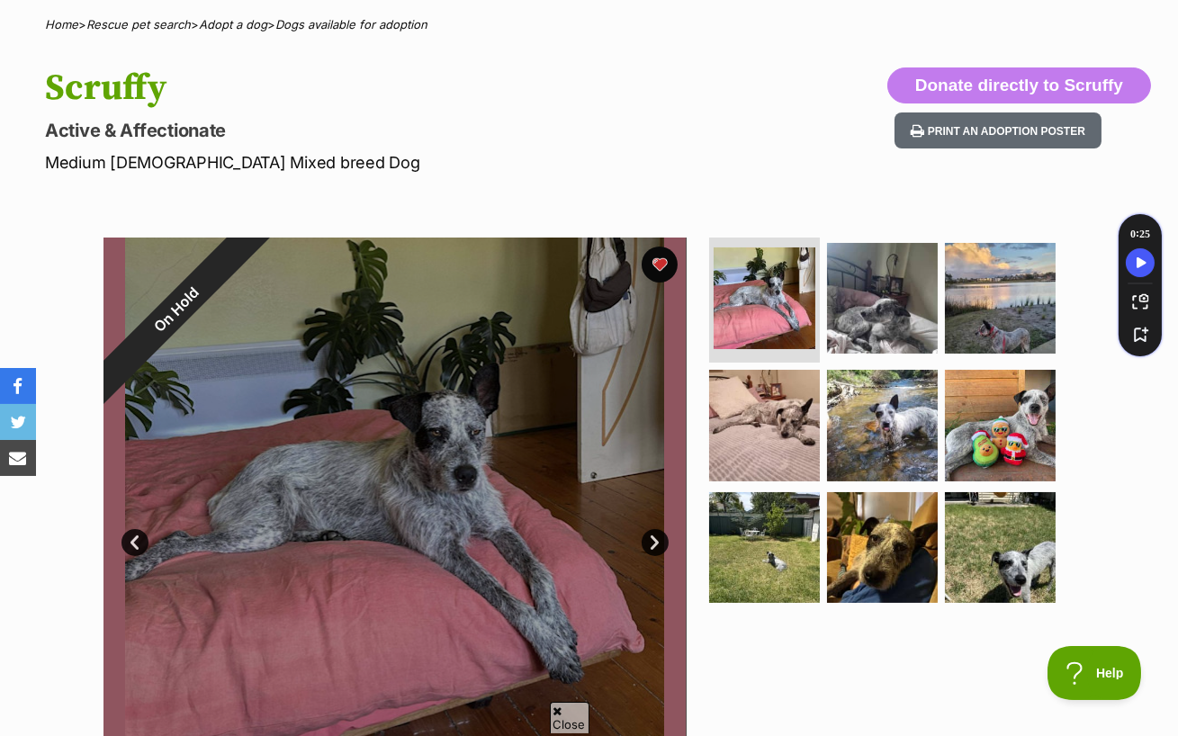
click at [661, 529] on link "Next" at bounding box center [655, 542] width 27 height 27
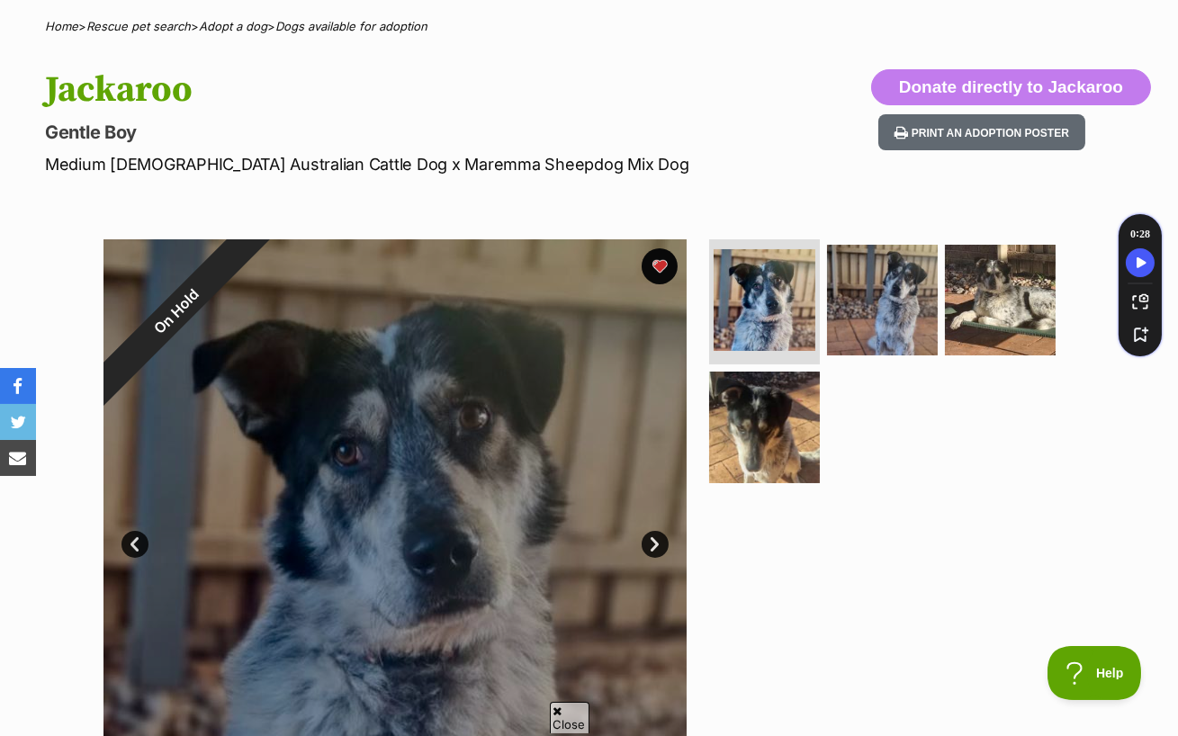
scroll to position [173, 0]
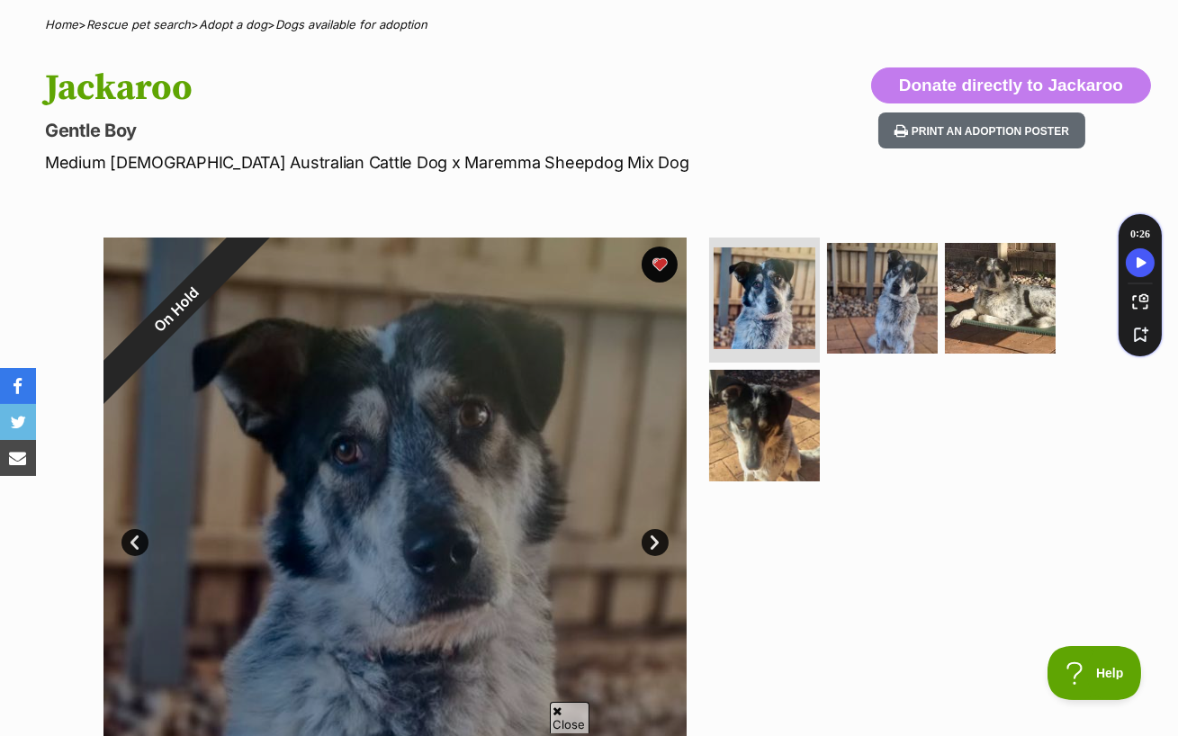
click at [644, 529] on link "Next" at bounding box center [655, 542] width 27 height 27
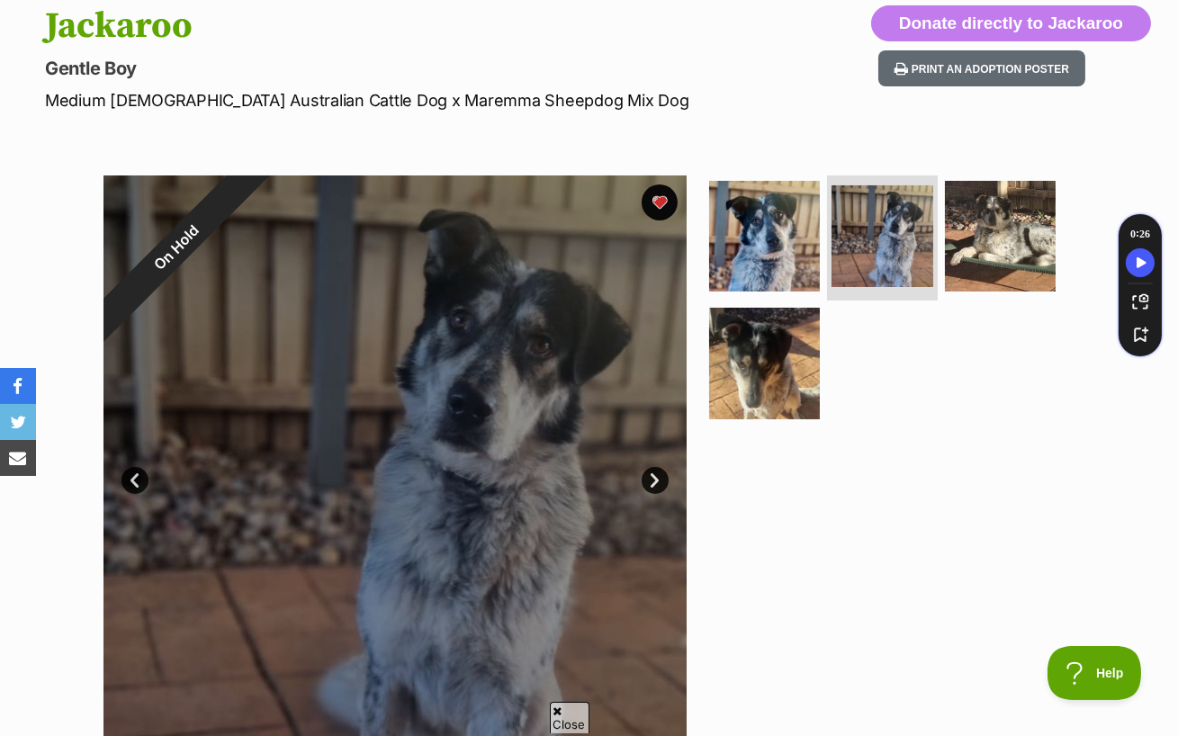
scroll to position [249, 0]
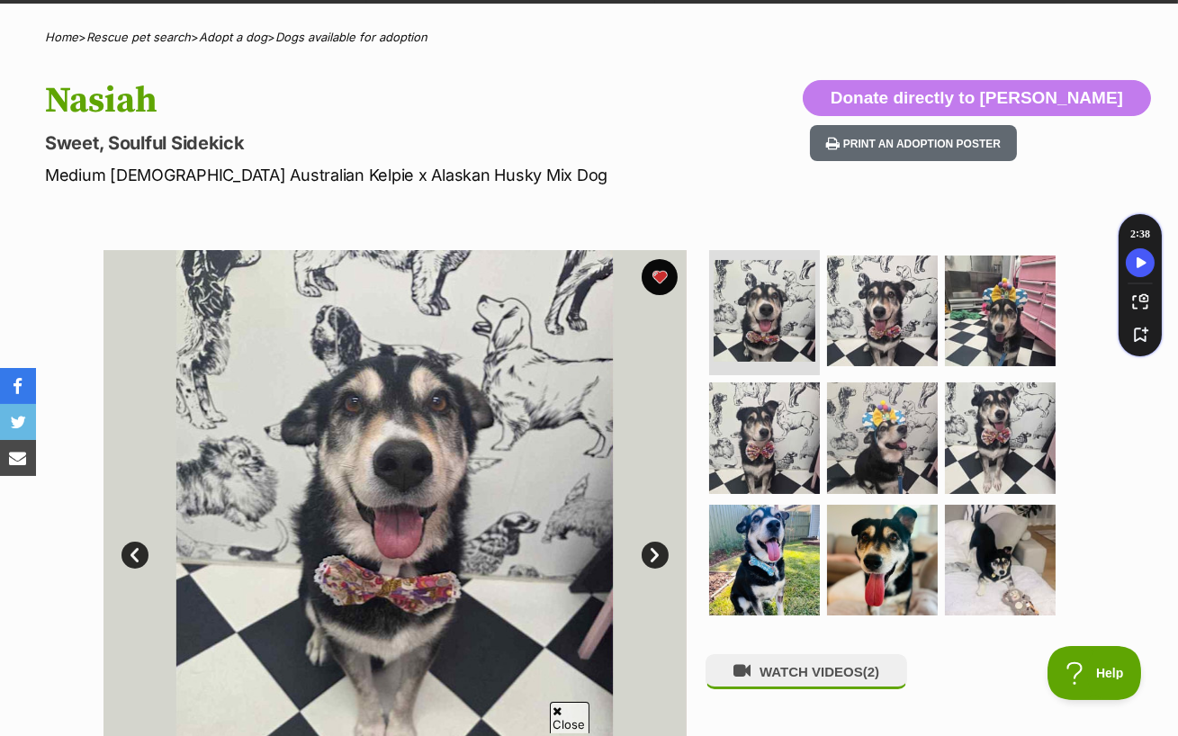
scroll to position [268, 0]
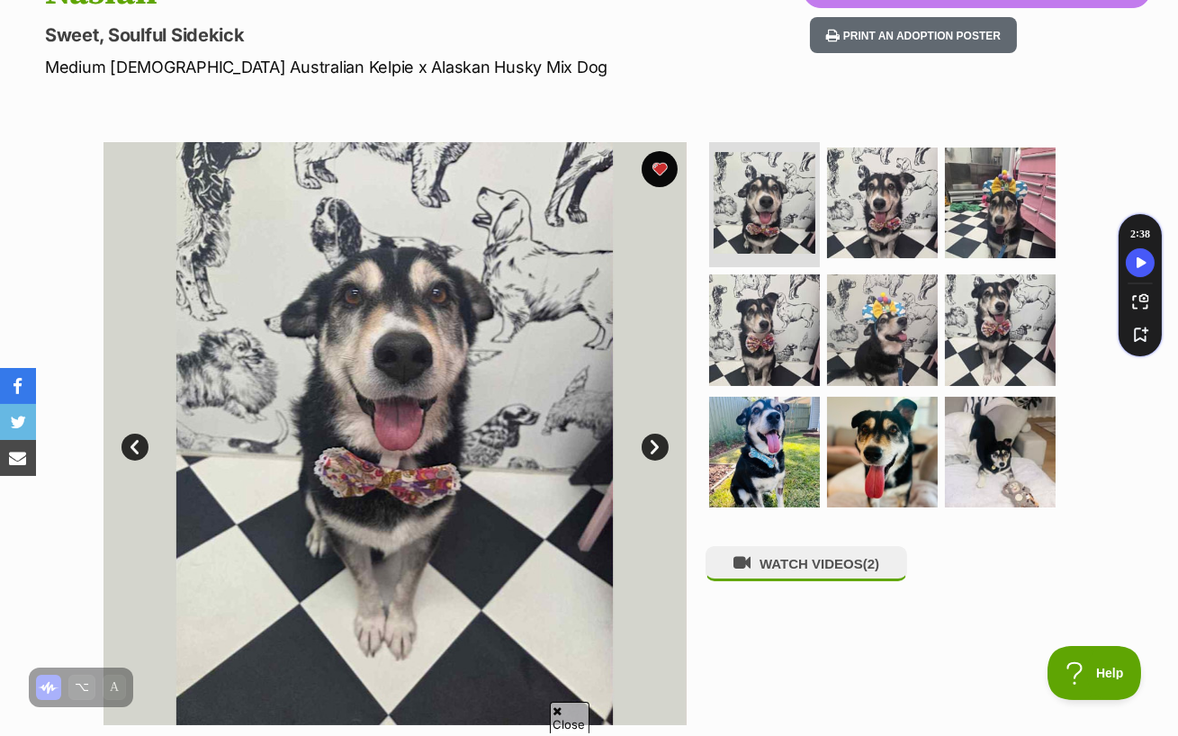
click at [647, 394] on img at bounding box center [394, 433] width 583 height 583
click at [659, 434] on link "Next" at bounding box center [655, 447] width 27 height 27
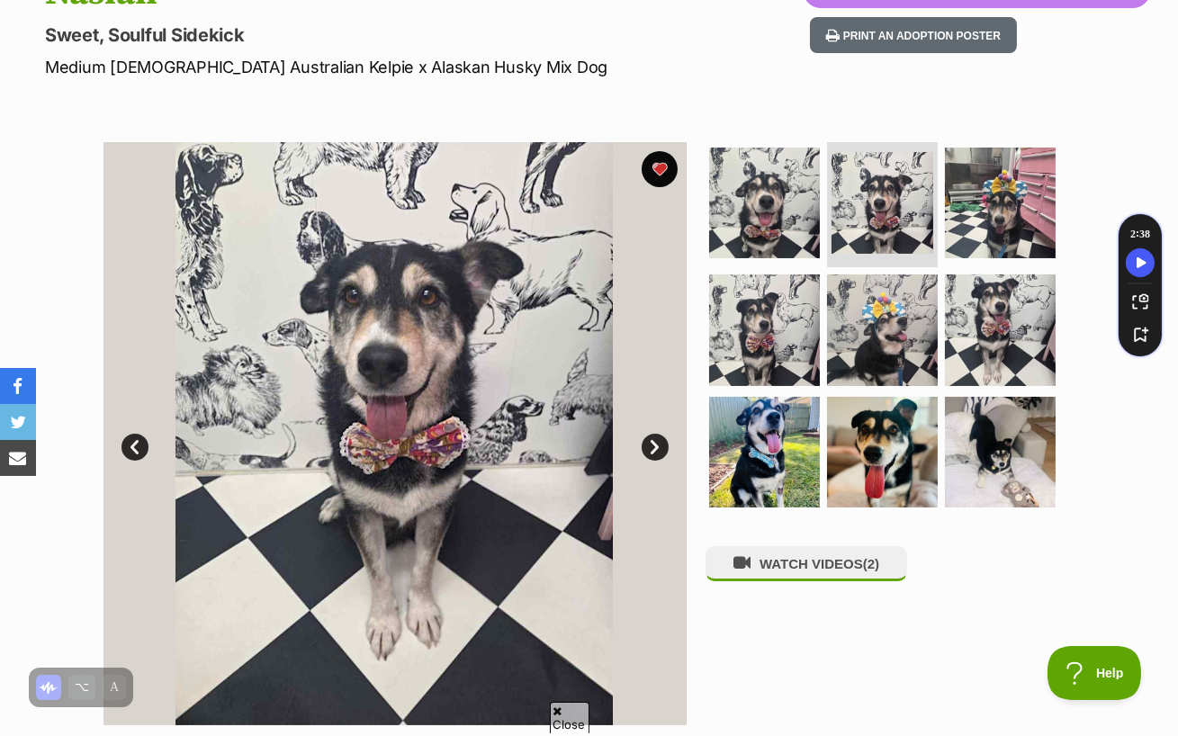
click at [659, 434] on link "Next" at bounding box center [655, 447] width 27 height 27
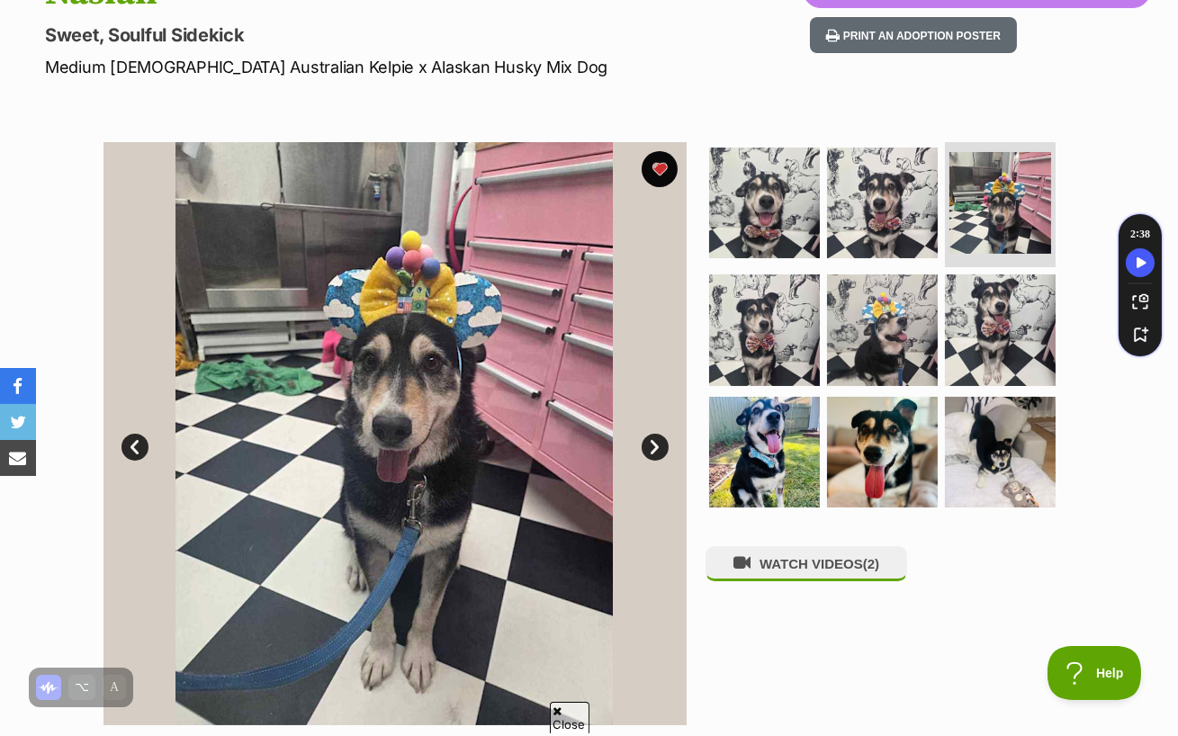
click at [659, 434] on link "Next" at bounding box center [655, 447] width 27 height 27
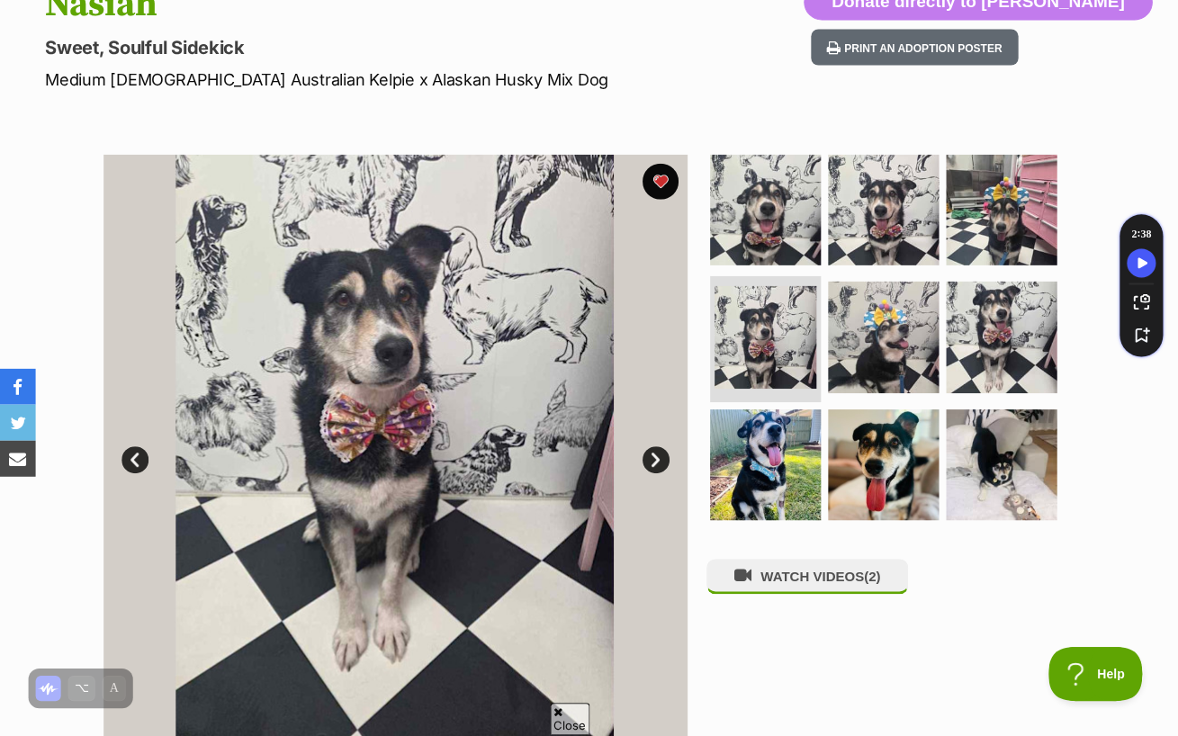
scroll to position [256, 0]
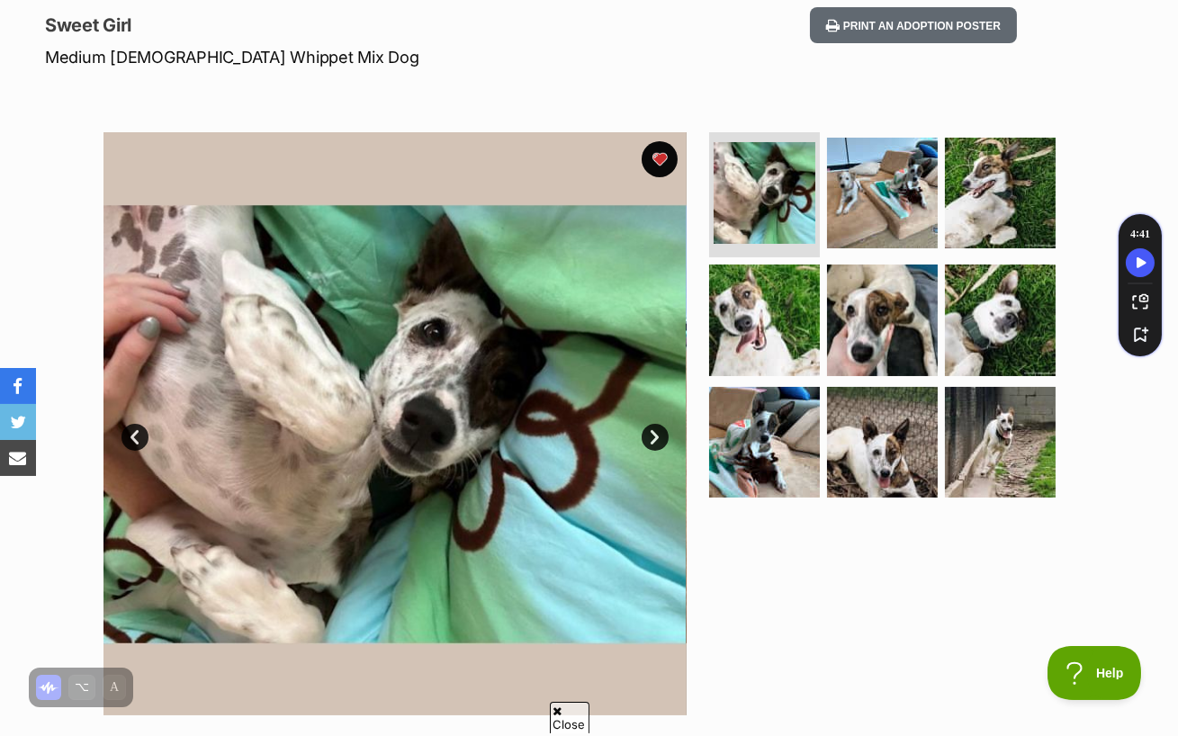
scroll to position [276, 0]
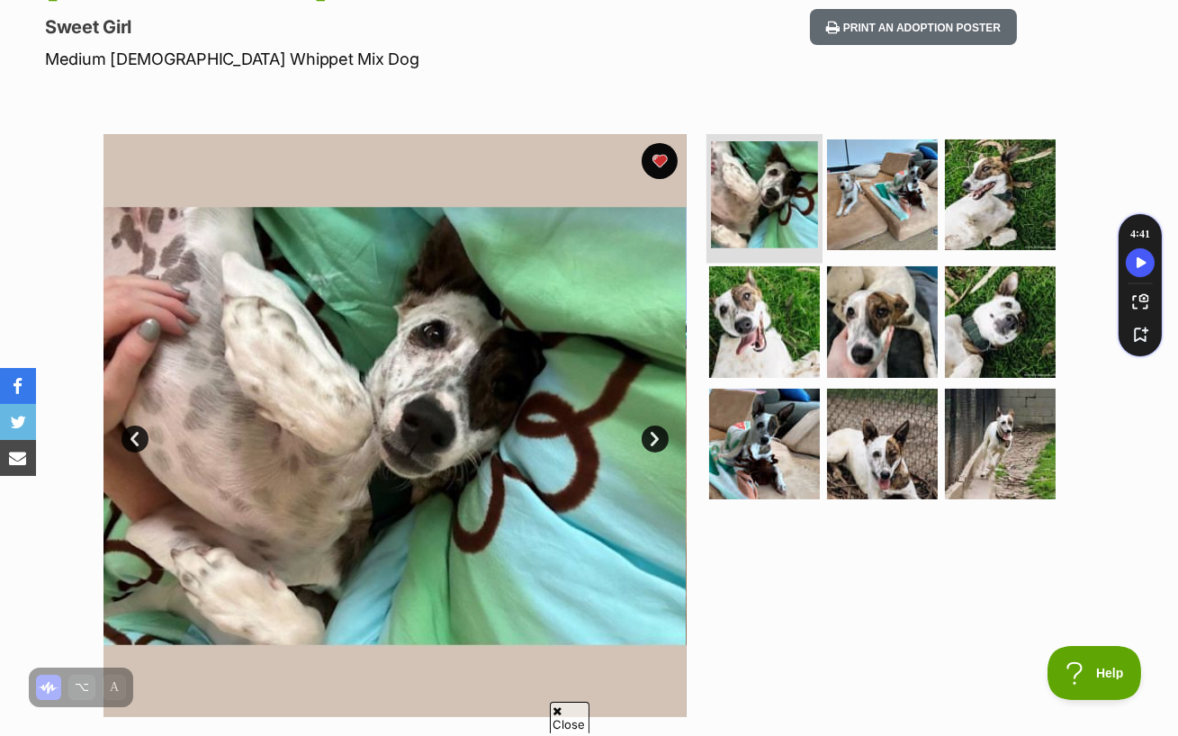
click at [760, 157] on img at bounding box center [764, 194] width 107 height 107
click at [656, 426] on link "Next" at bounding box center [655, 439] width 27 height 27
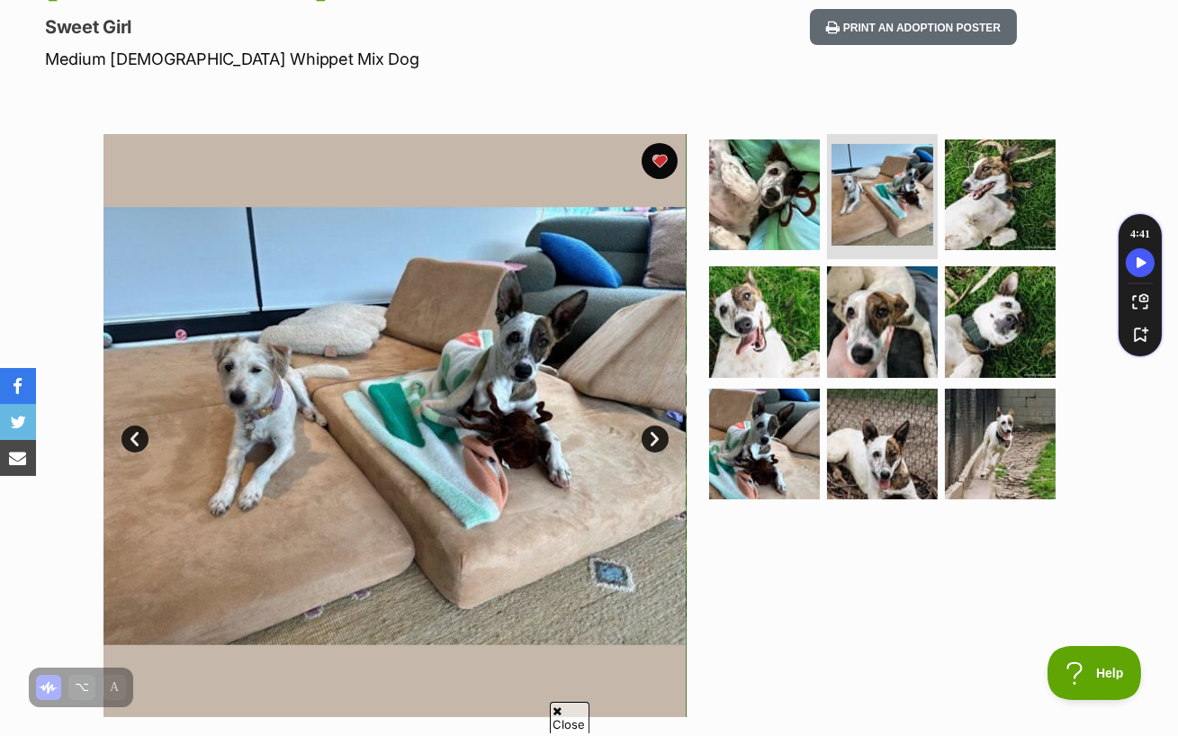
click at [652, 426] on link "Next" at bounding box center [655, 439] width 27 height 27
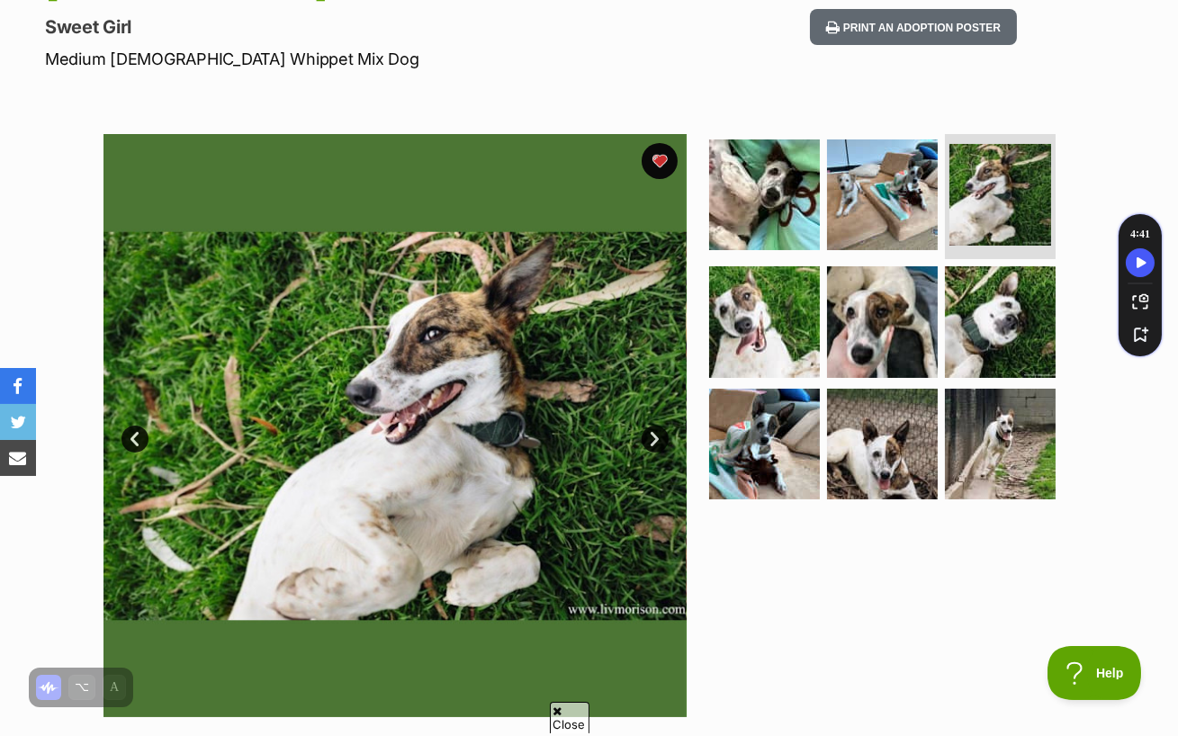
click at [655, 426] on link "Next" at bounding box center [655, 439] width 27 height 27
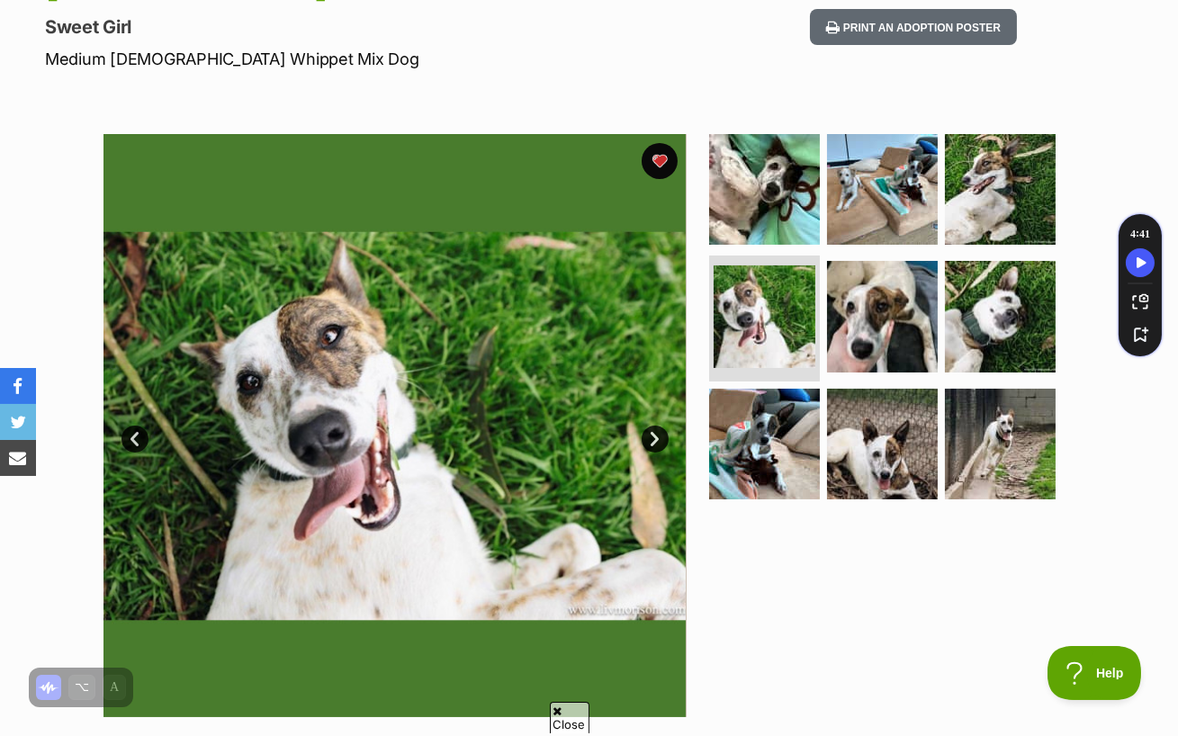
click at [658, 426] on link "Next" at bounding box center [655, 439] width 27 height 27
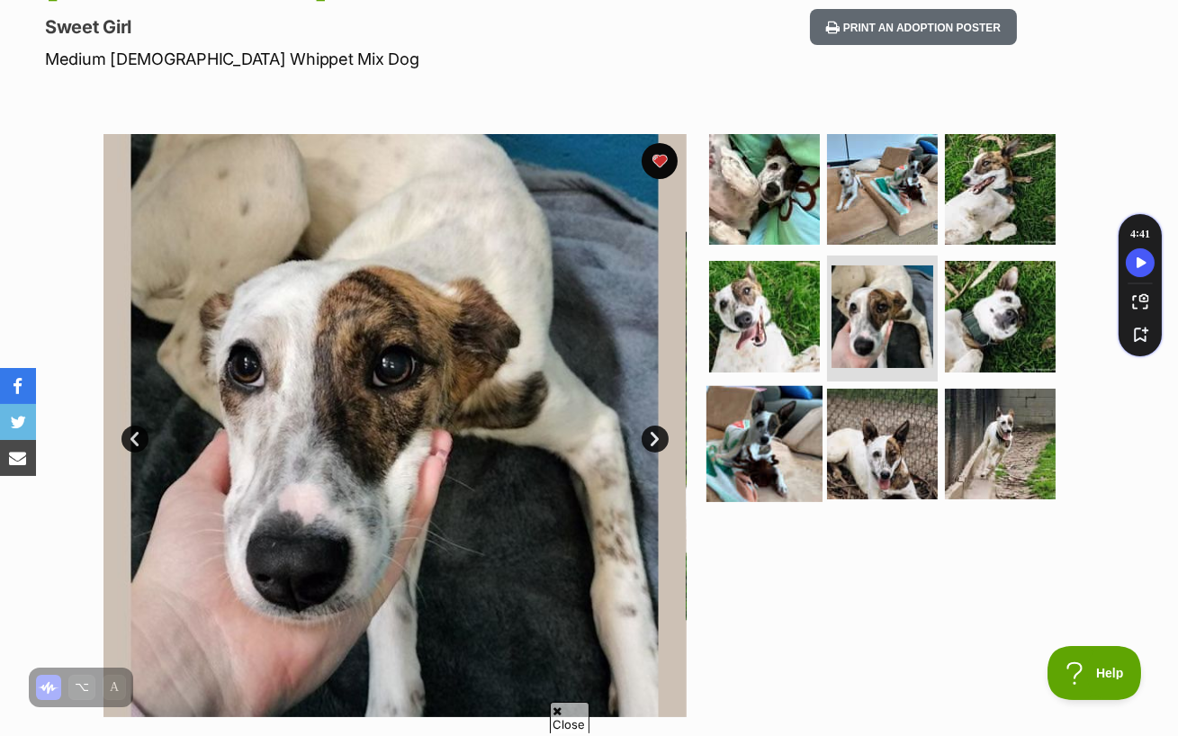
click at [756, 408] on img at bounding box center [764, 444] width 116 height 116
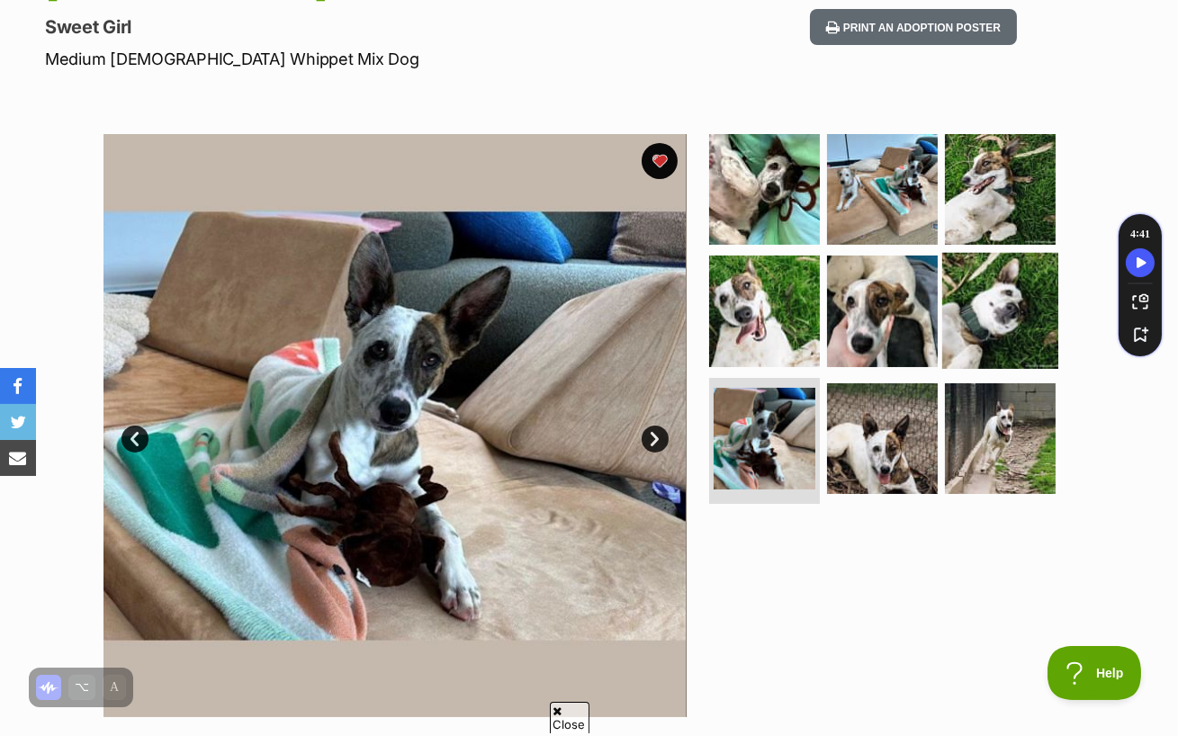
click at [1012, 253] on img at bounding box center [1000, 311] width 116 height 116
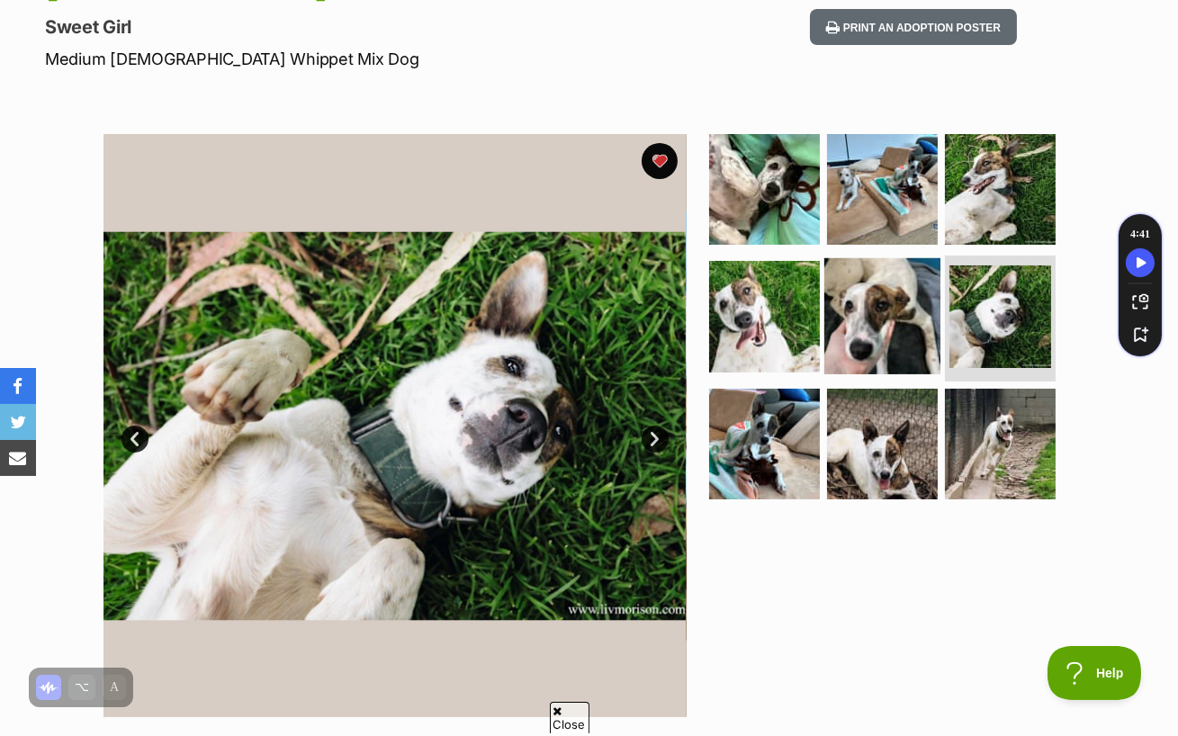
click at [892, 262] on img at bounding box center [882, 316] width 116 height 116
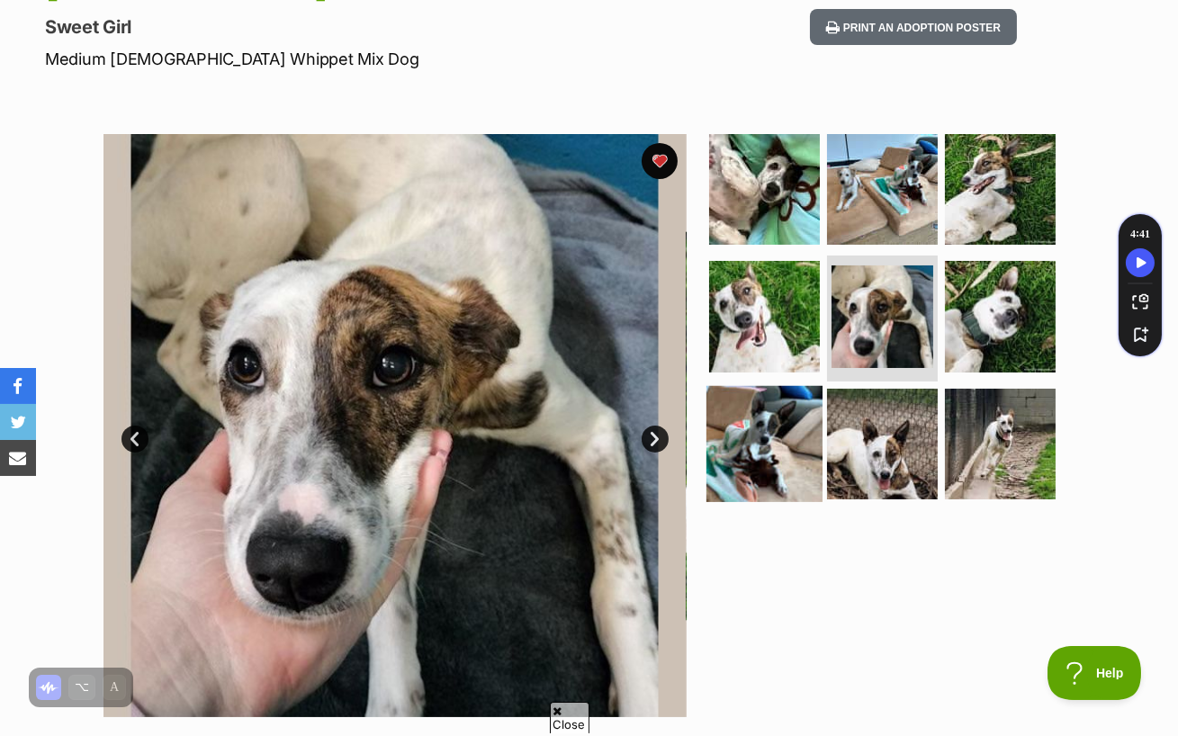
click at [782, 386] on img at bounding box center [764, 444] width 116 height 116
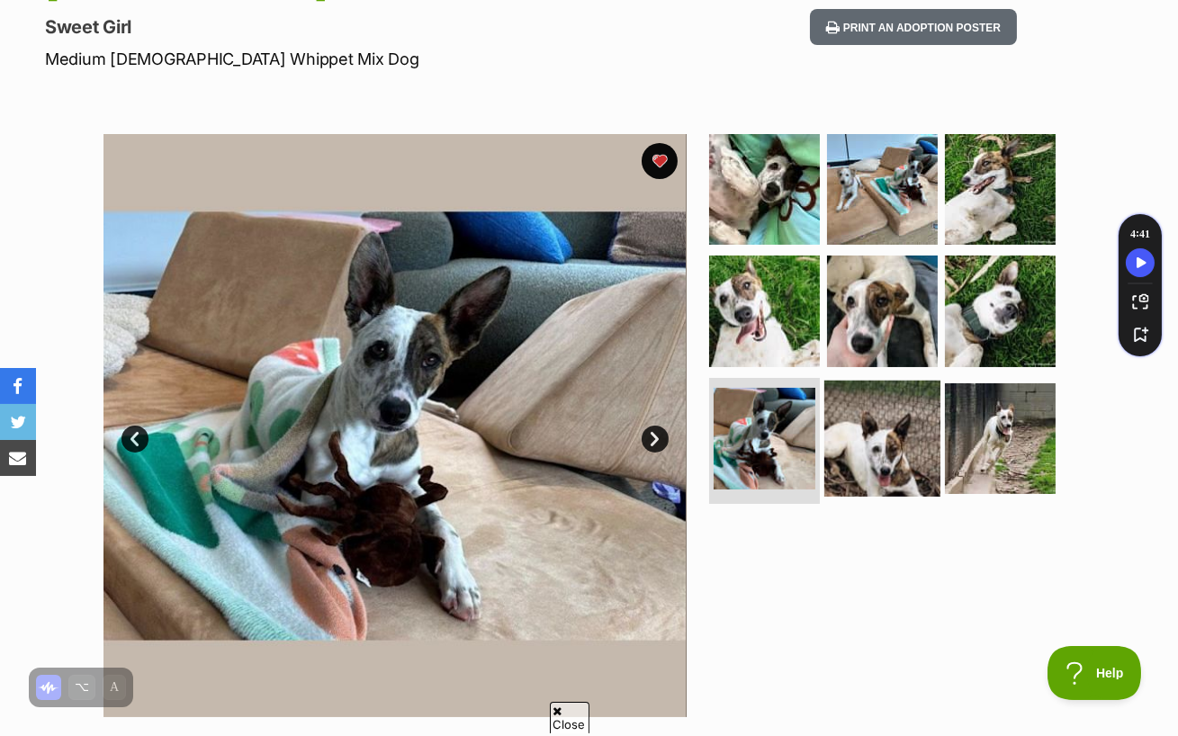
click at [888, 409] on img at bounding box center [882, 439] width 116 height 116
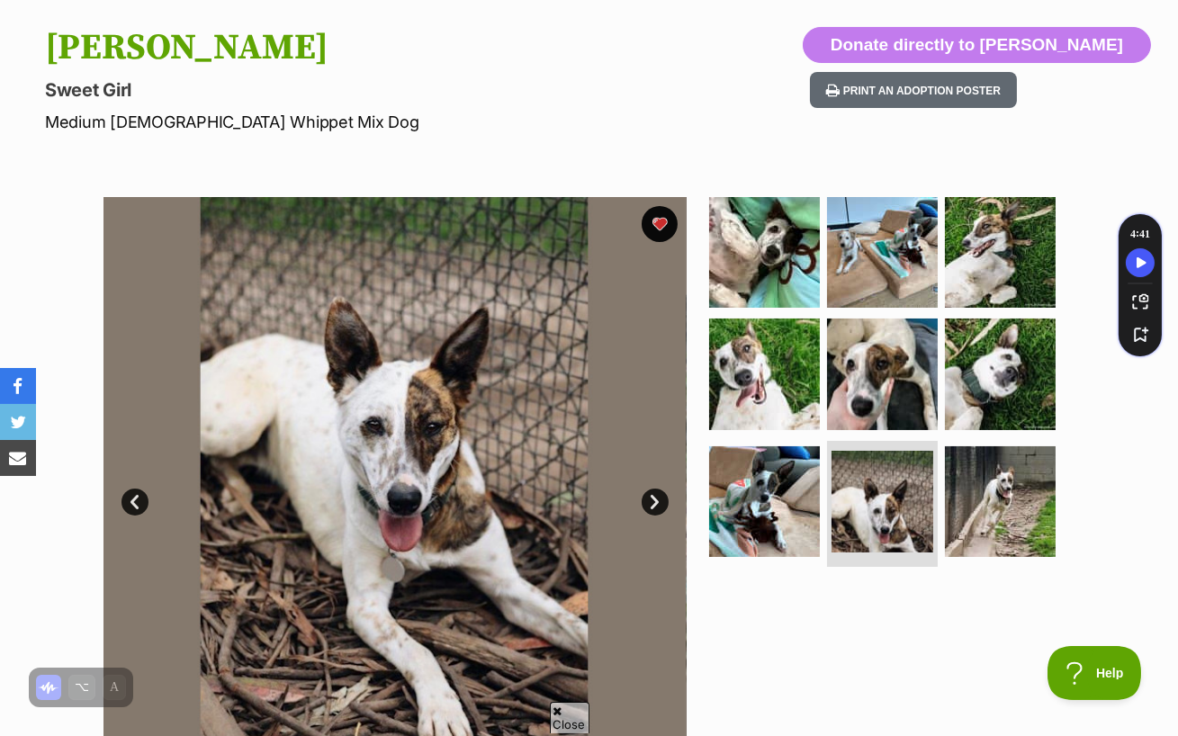
scroll to position [0, 0]
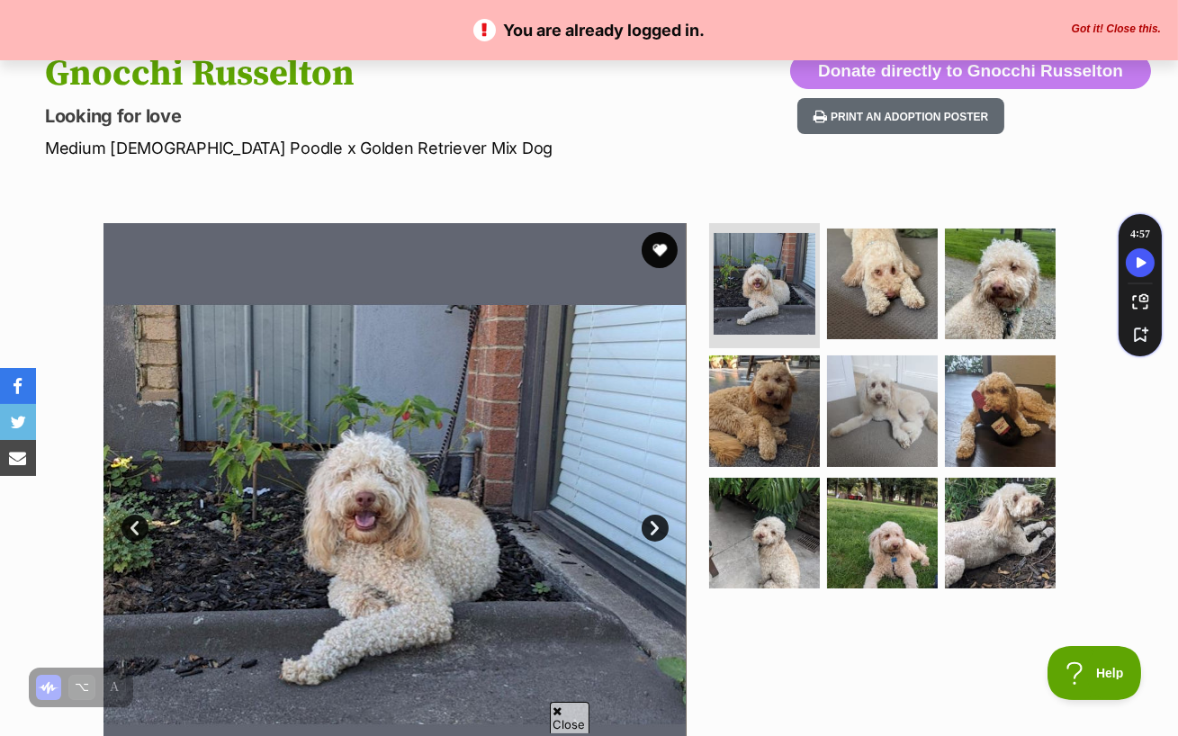
scroll to position [186, 0]
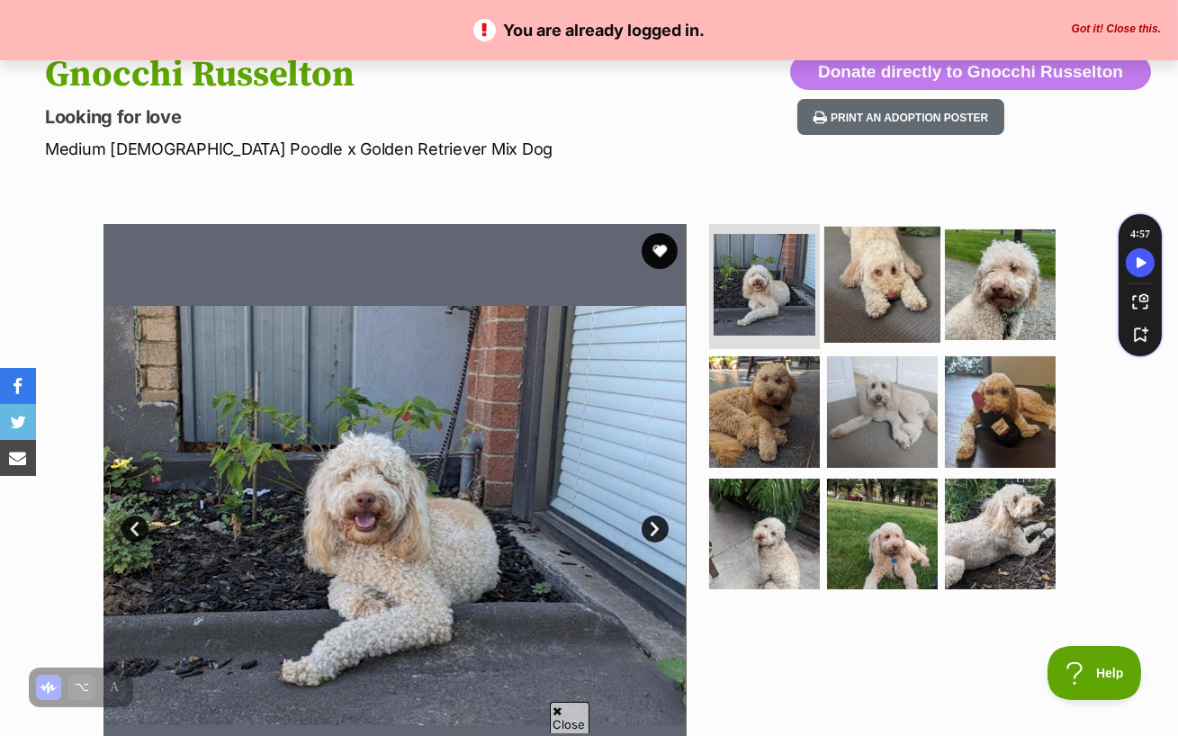
click at [884, 238] on img at bounding box center [882, 284] width 116 height 116
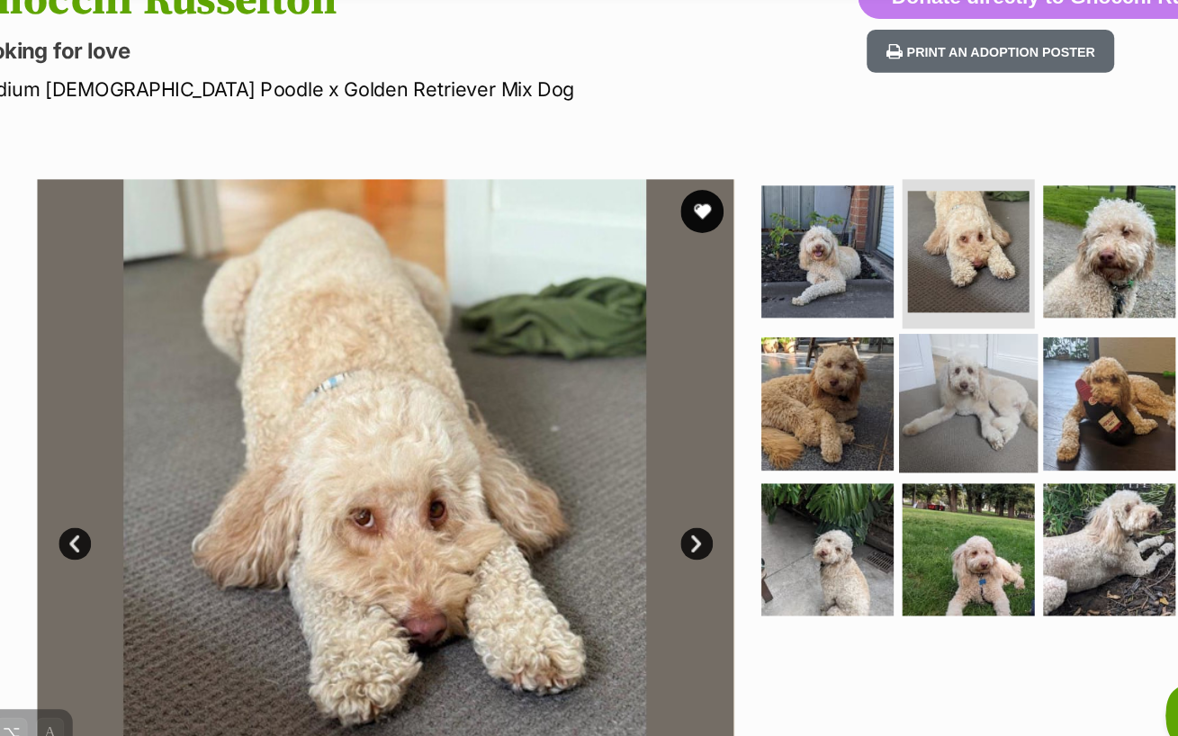
click at [858, 370] on img at bounding box center [882, 412] width 116 height 116
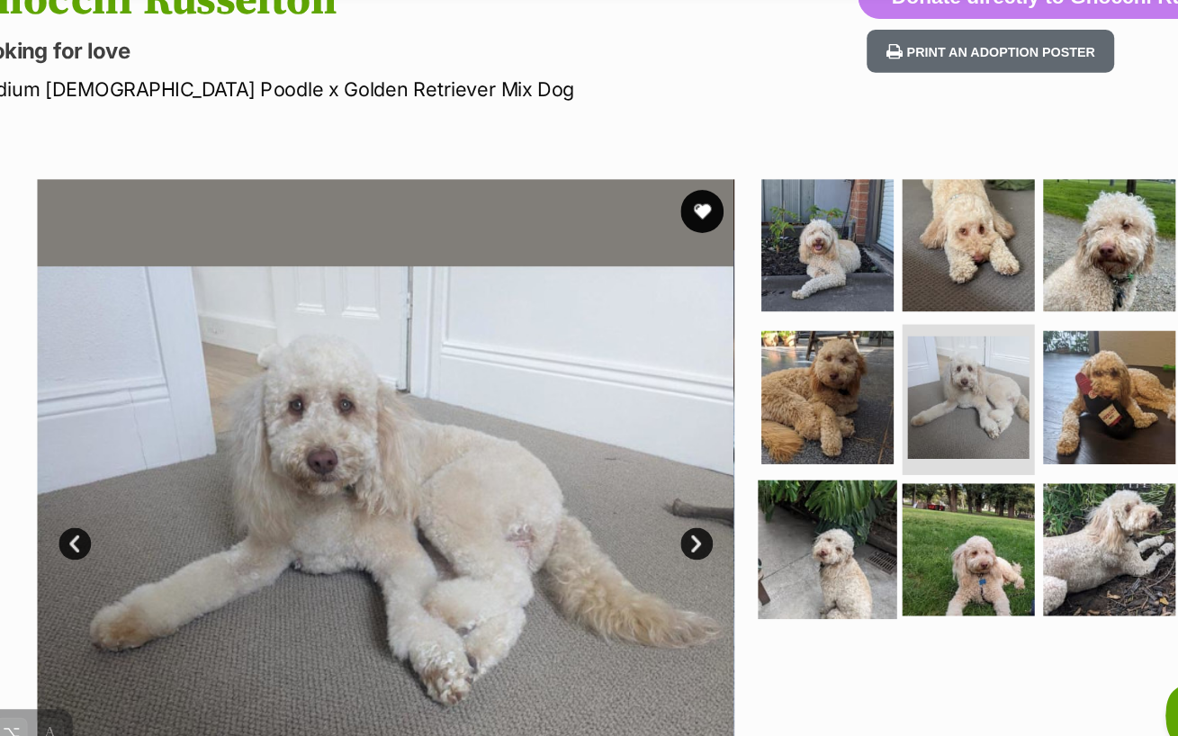
click at [787, 510] on img at bounding box center [764, 534] width 116 height 116
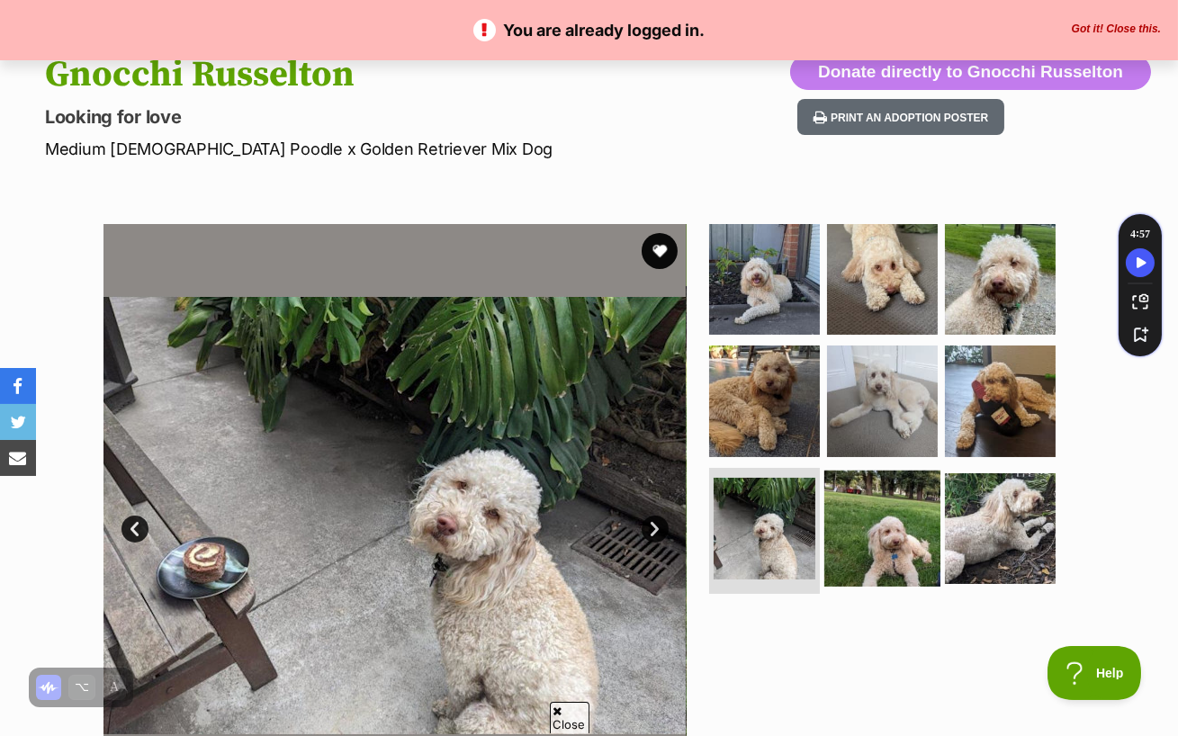
click at [879, 471] on img at bounding box center [882, 529] width 116 height 116
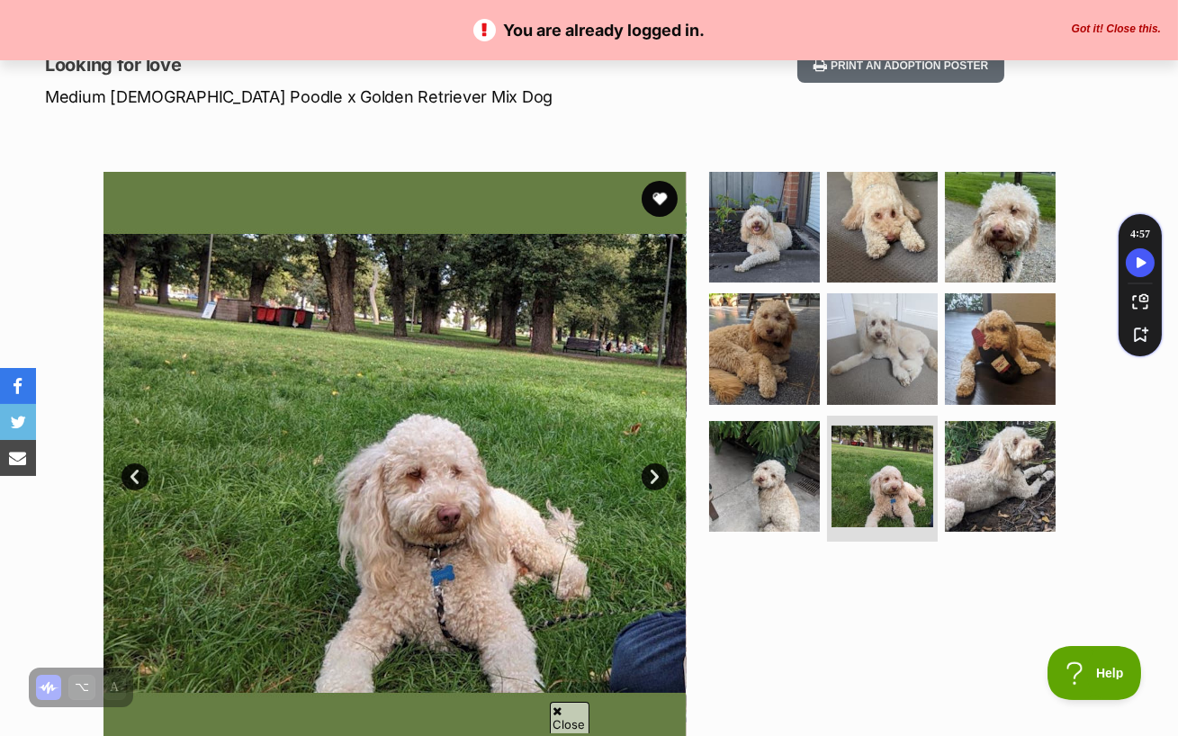
scroll to position [239, 0]
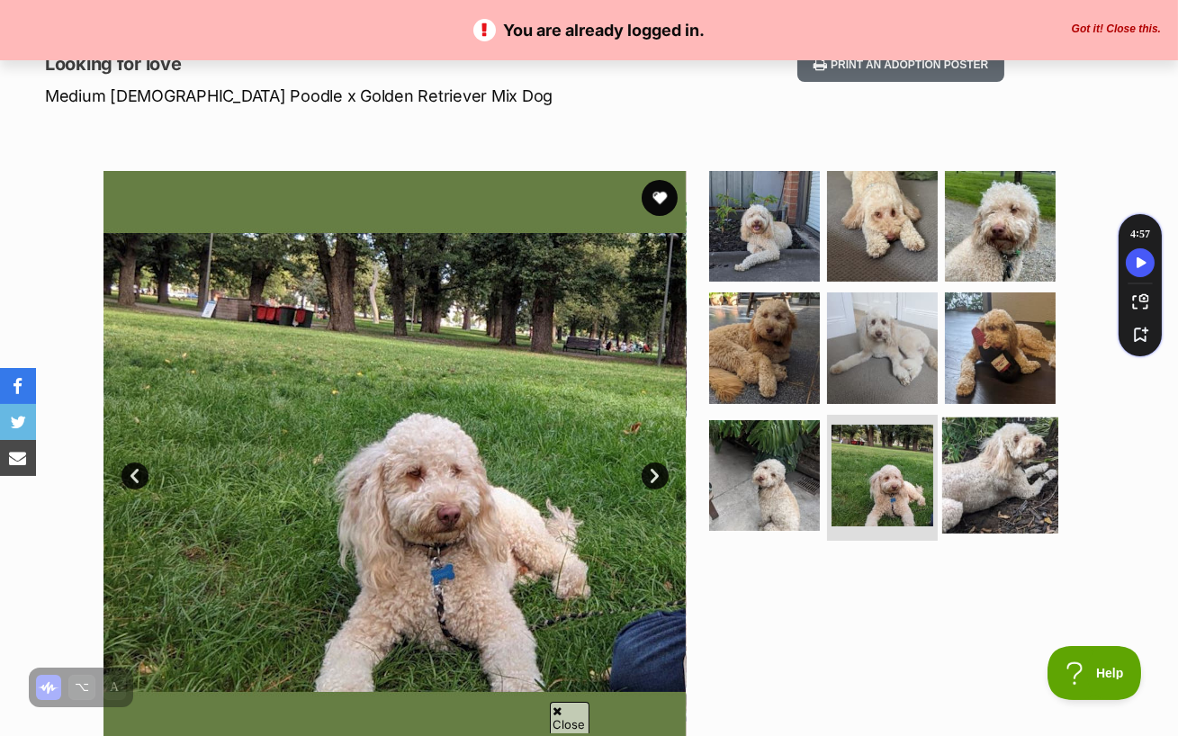
click at [1012, 418] on img at bounding box center [1000, 476] width 116 height 116
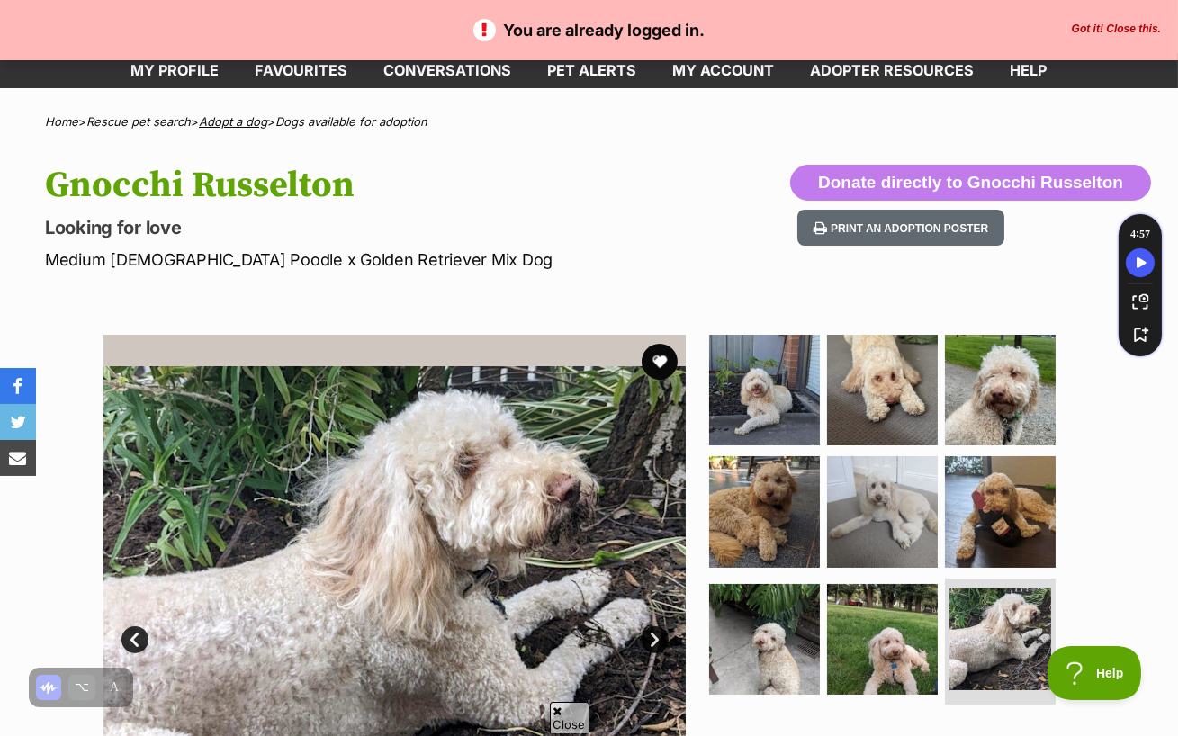
scroll to position [78, 0]
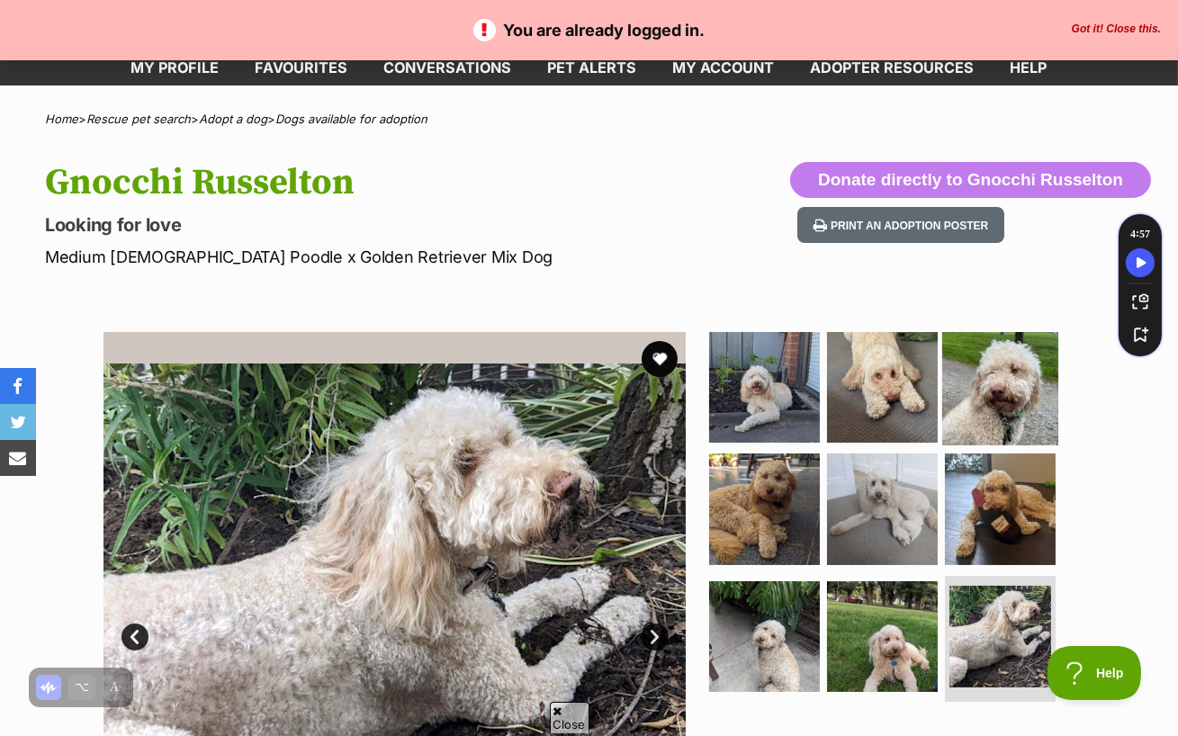
click at [977, 369] on img at bounding box center [1000, 386] width 116 height 116
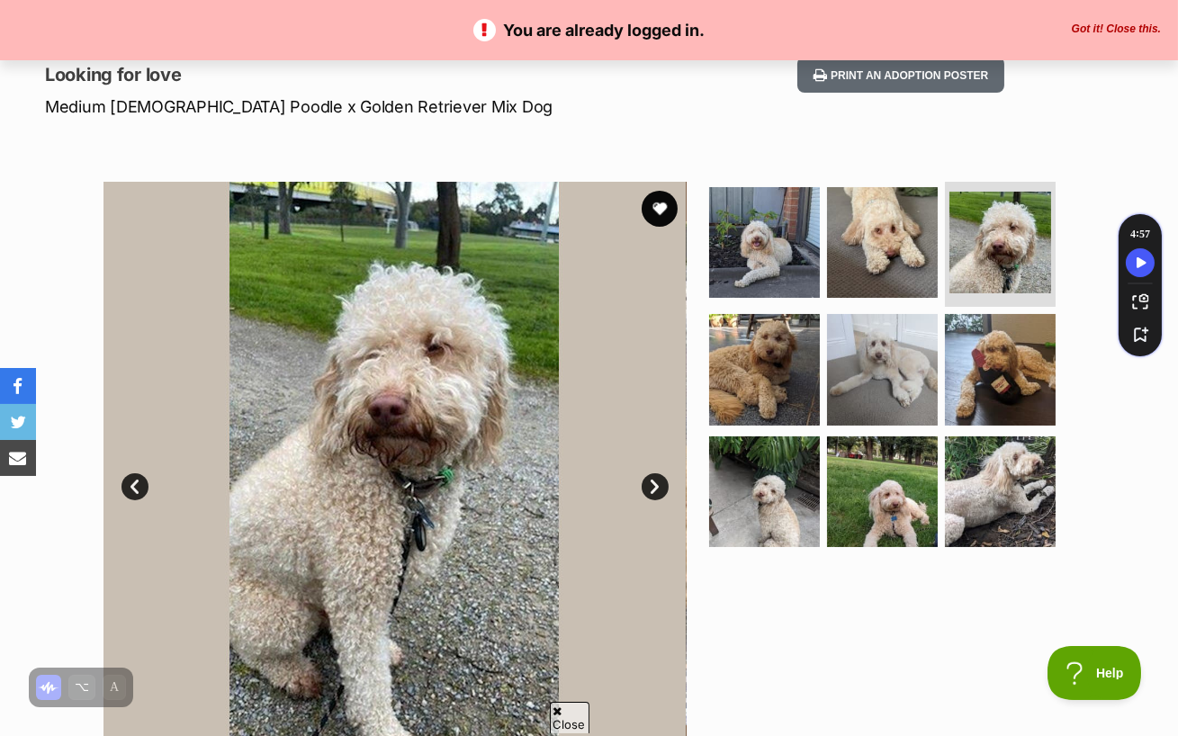
scroll to position [0, 0]
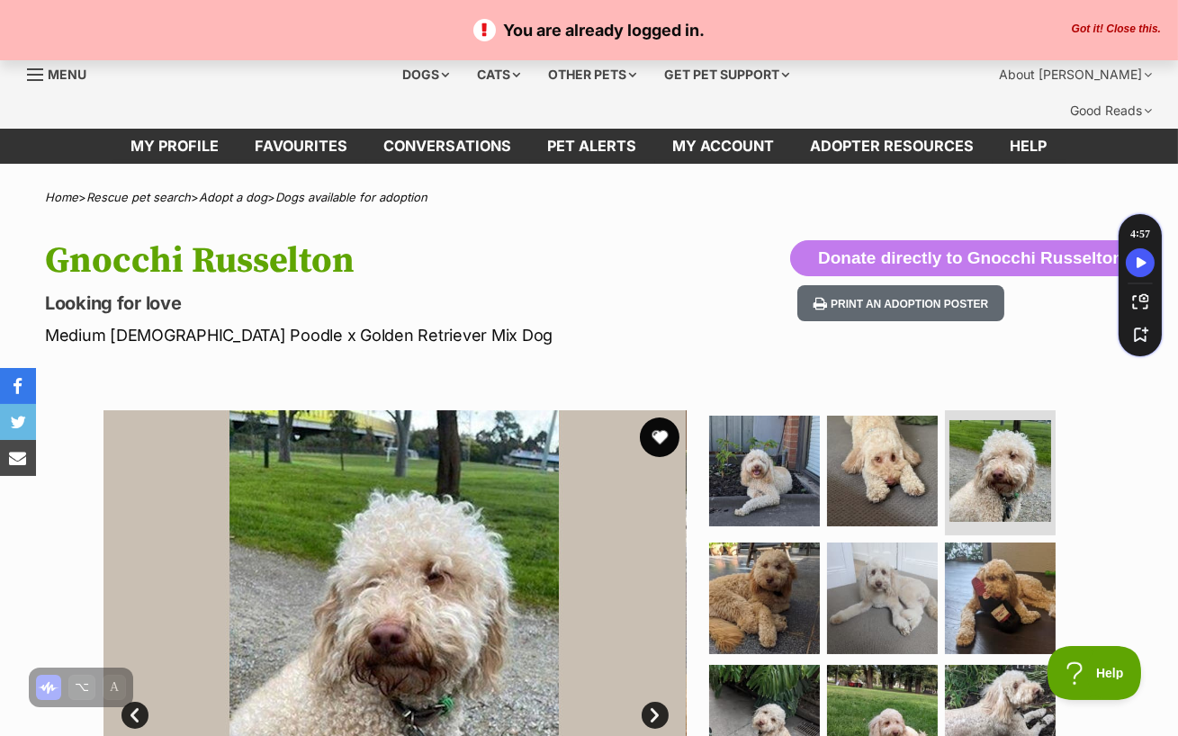
click at [655, 418] on button "favourite" at bounding box center [660, 438] width 40 height 40
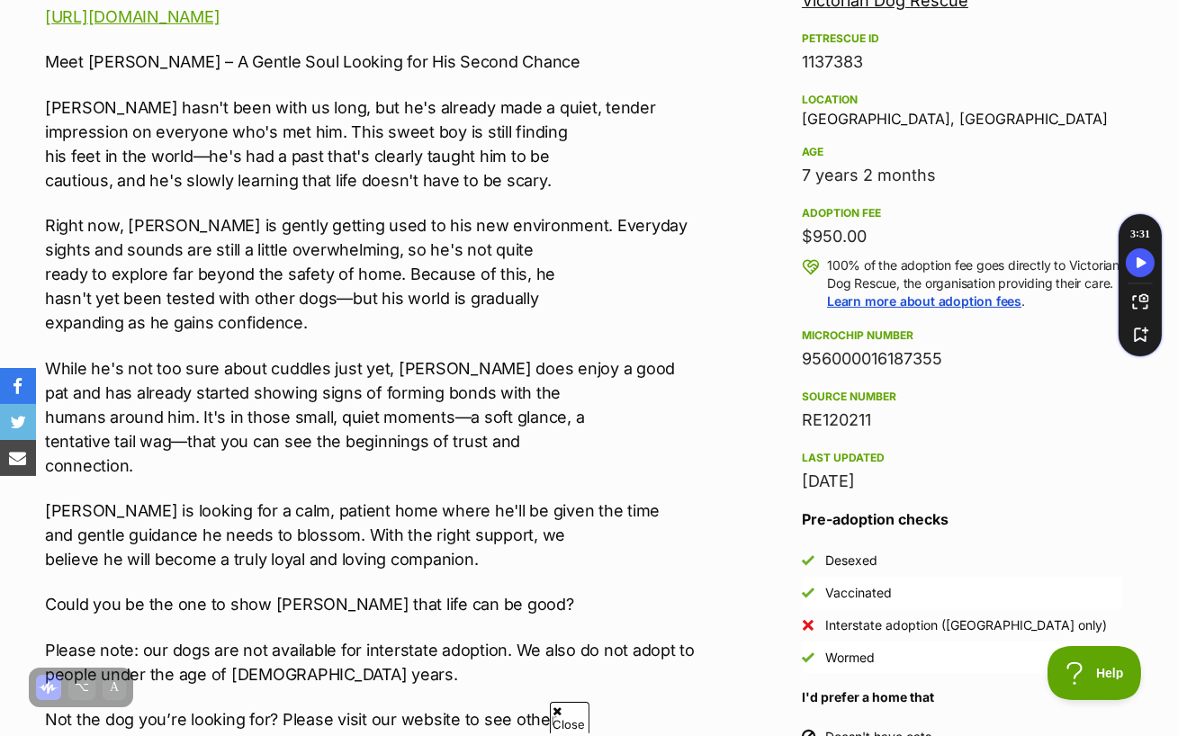
scroll to position [1156, 0]
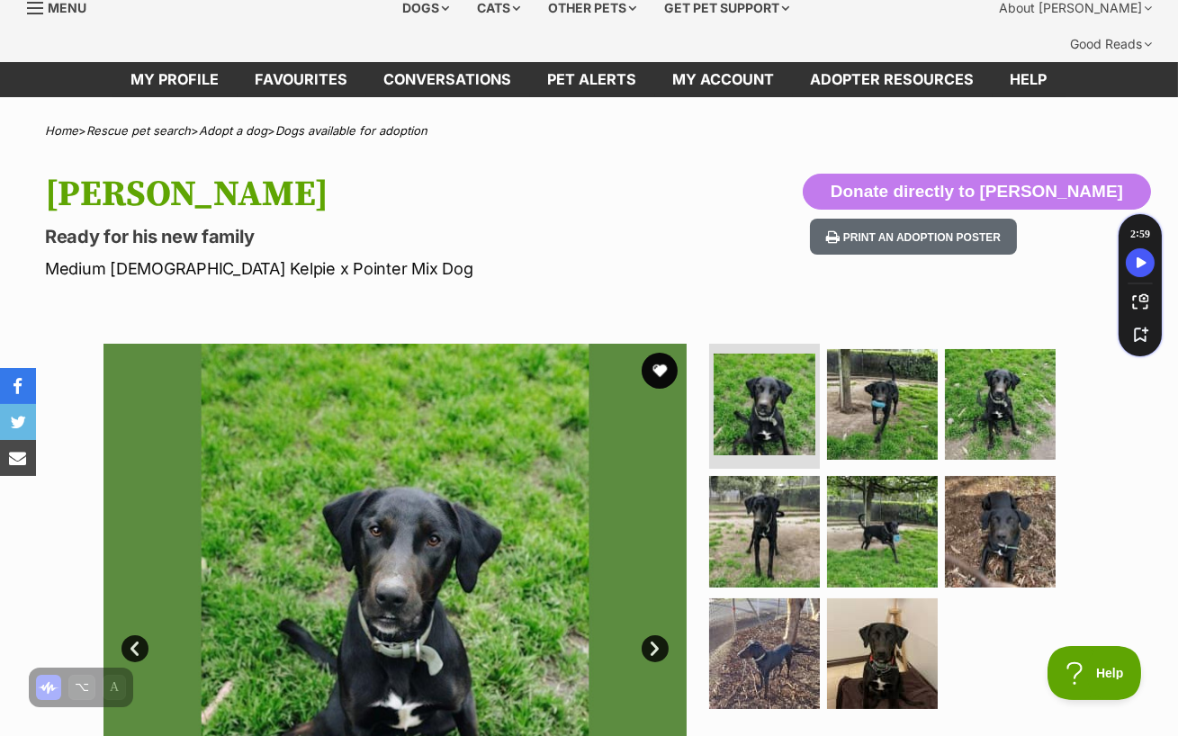
scroll to position [85, 0]
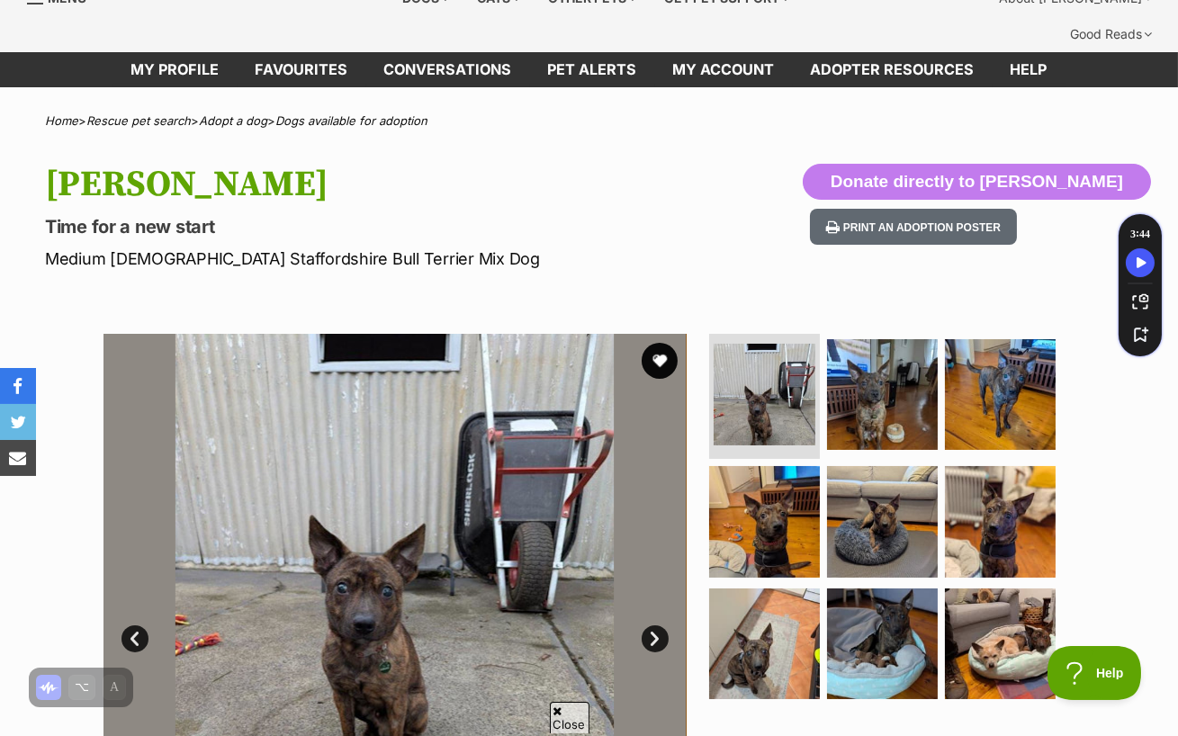
click at [699, 478] on section "Available 1 of 9 images 1 of 9 images 1 of 9 images 1 of 9 images 1 of 9 images…" at bounding box center [589, 612] width 1026 height 610
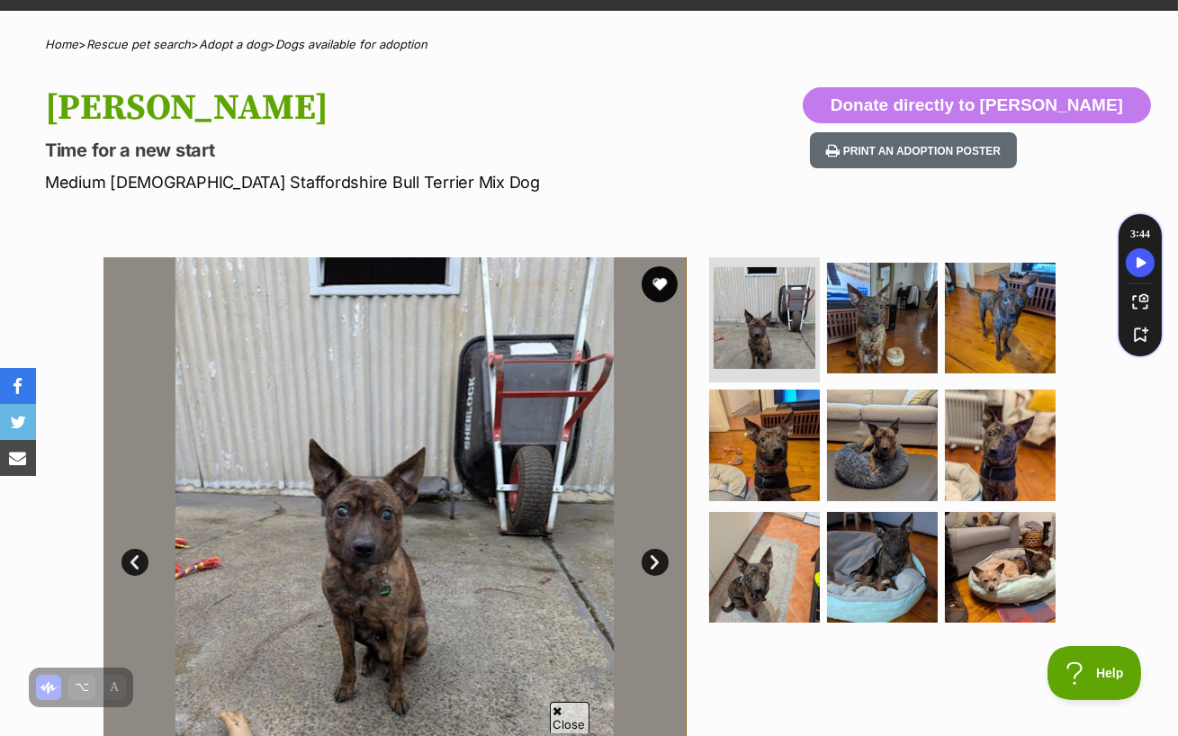
scroll to position [154, 0]
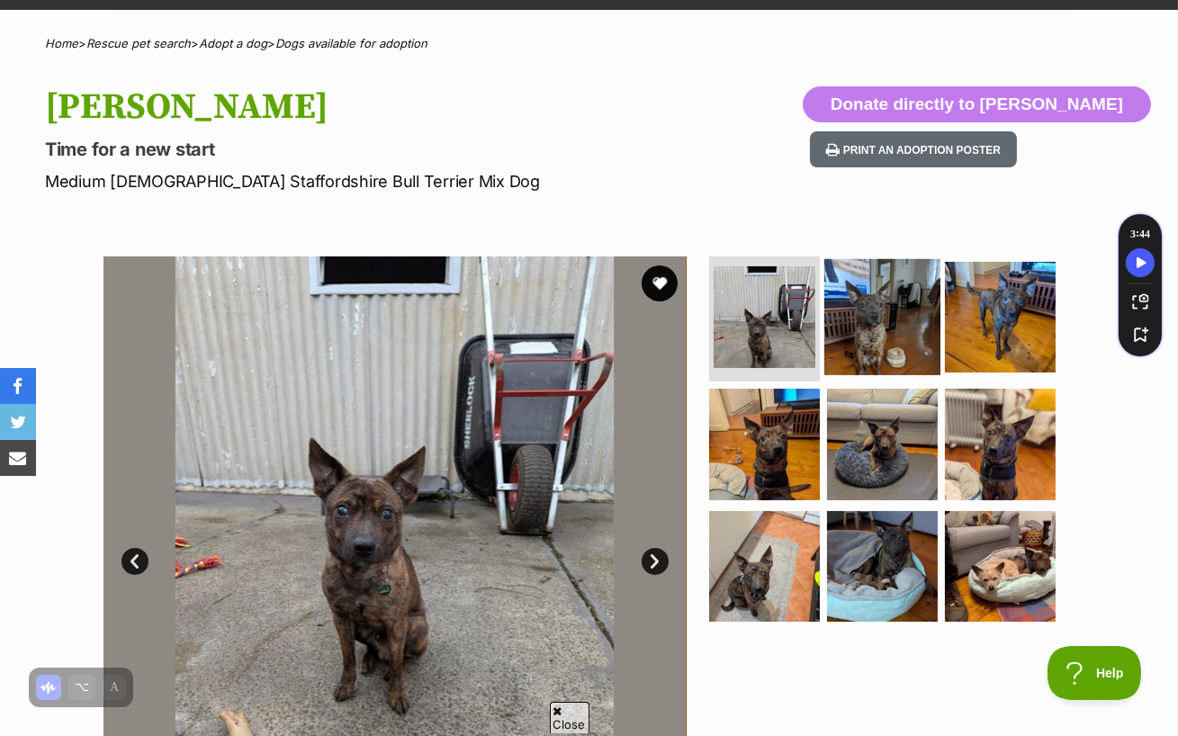
click at [918, 258] on img at bounding box center [882, 316] width 116 height 116
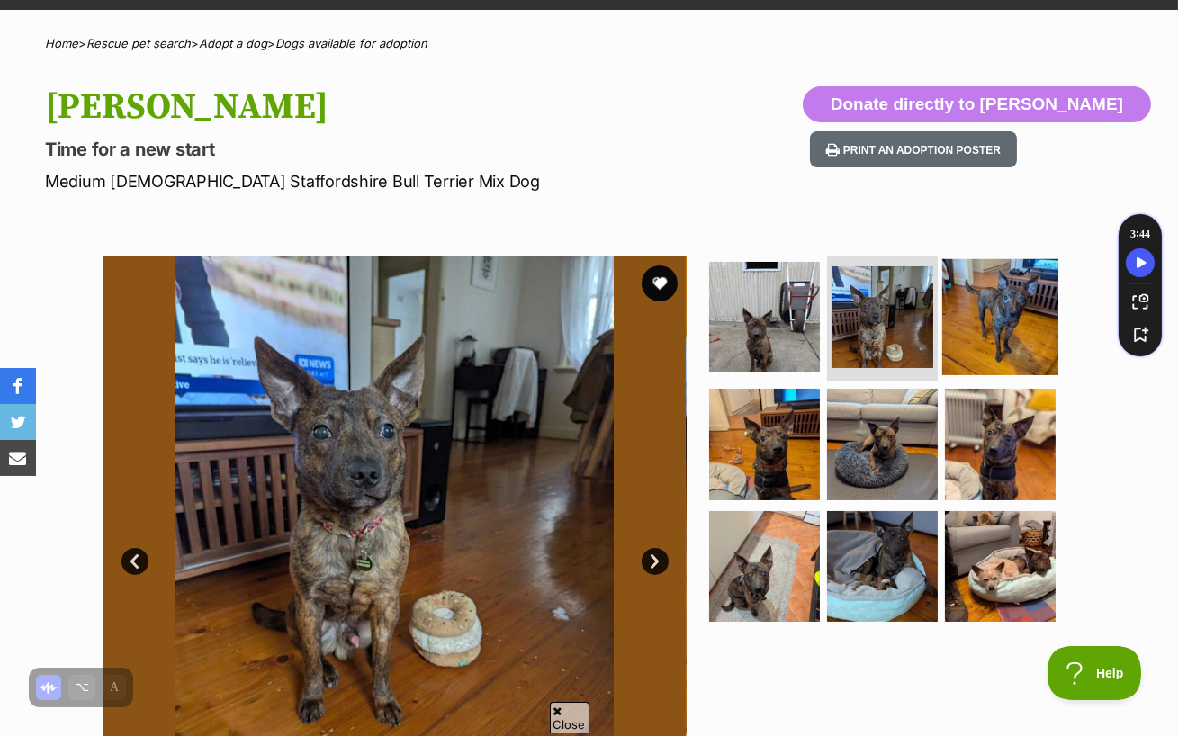
click at [991, 279] on img at bounding box center [1000, 316] width 116 height 116
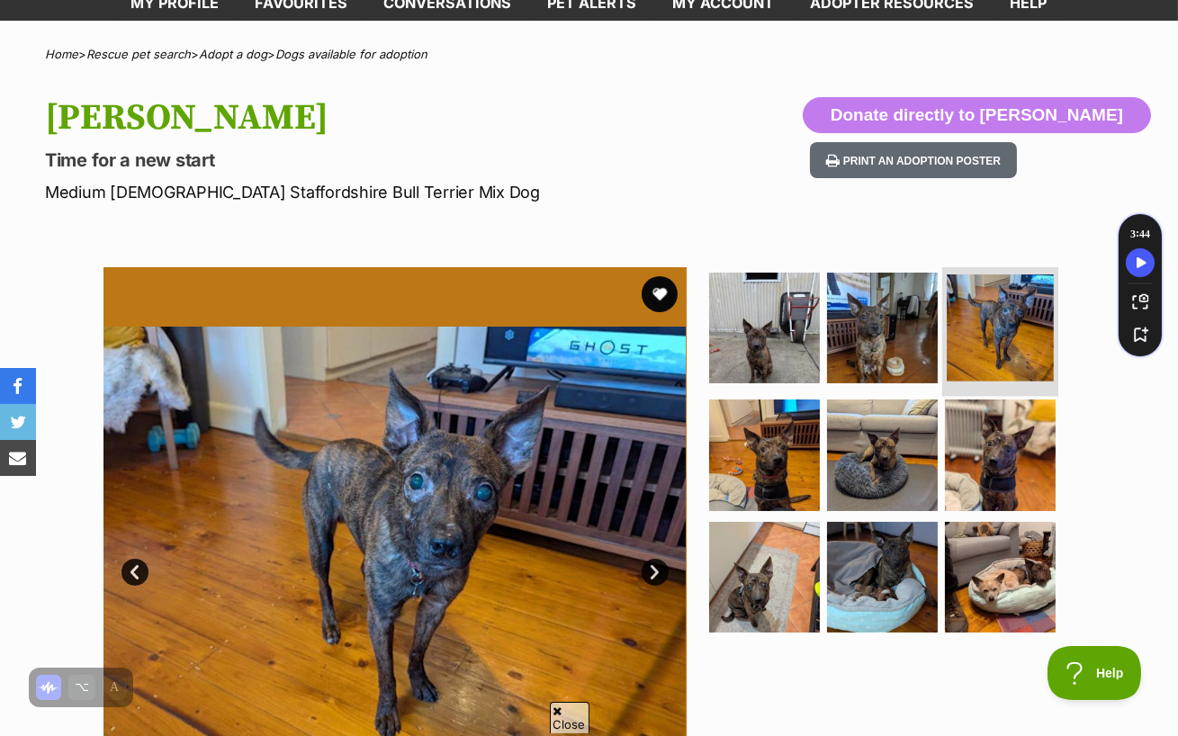
scroll to position [91, 0]
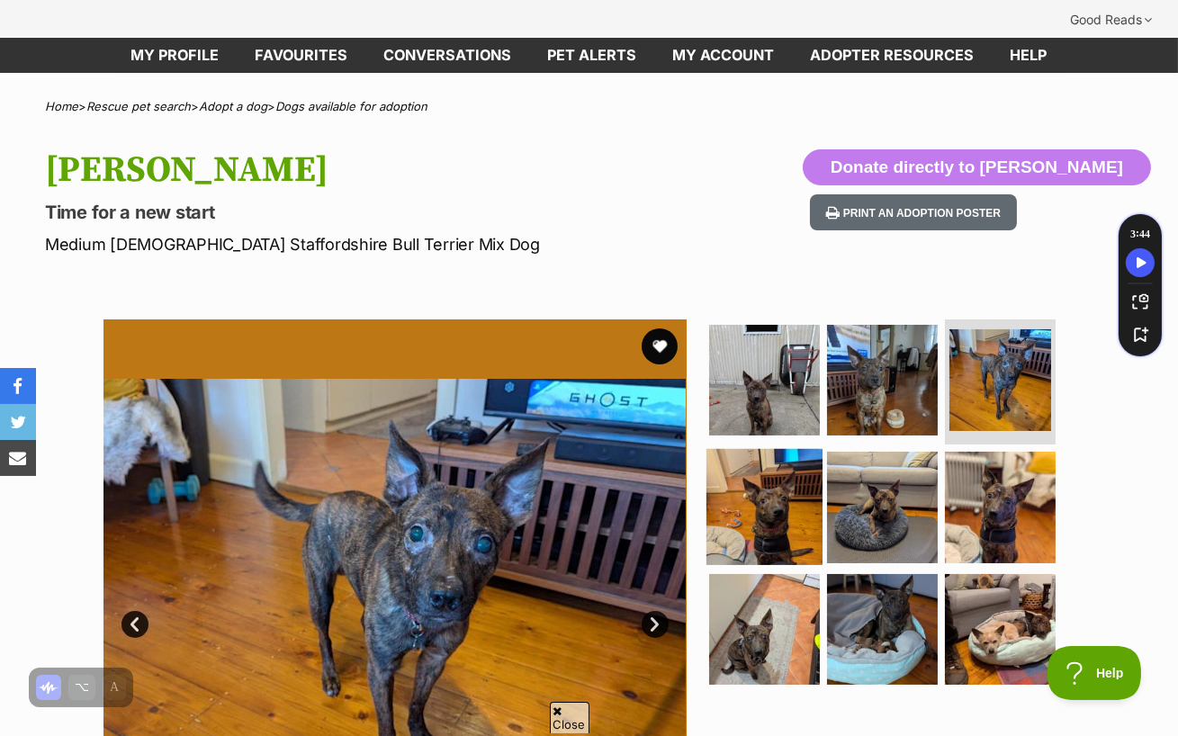
click at [715, 498] on img at bounding box center [764, 507] width 116 height 116
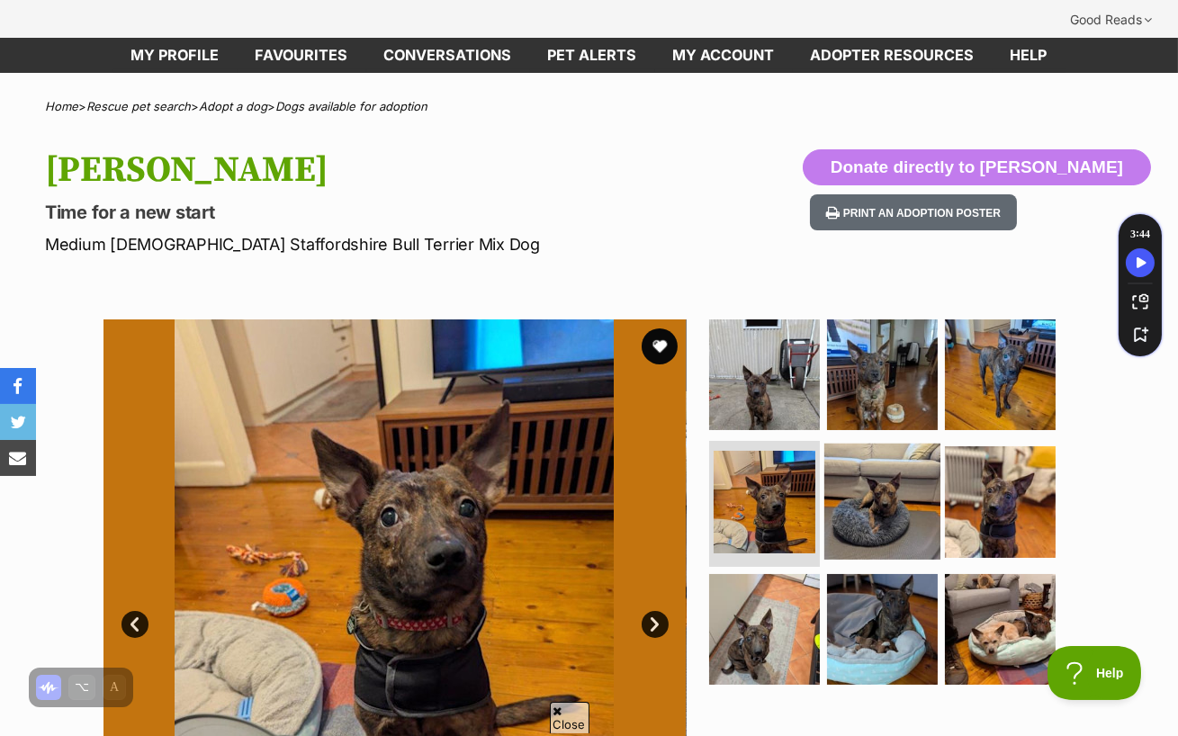
click at [893, 470] on img at bounding box center [882, 502] width 116 height 116
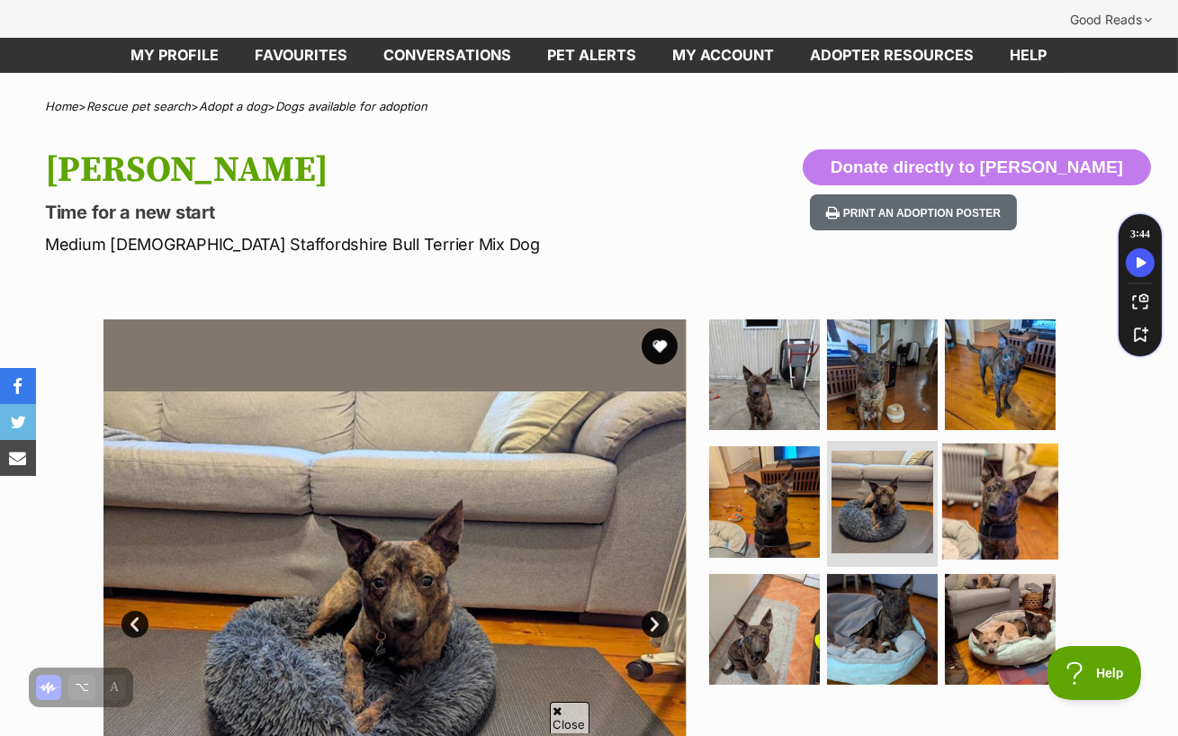
click at [981, 449] on img at bounding box center [1000, 502] width 116 height 116
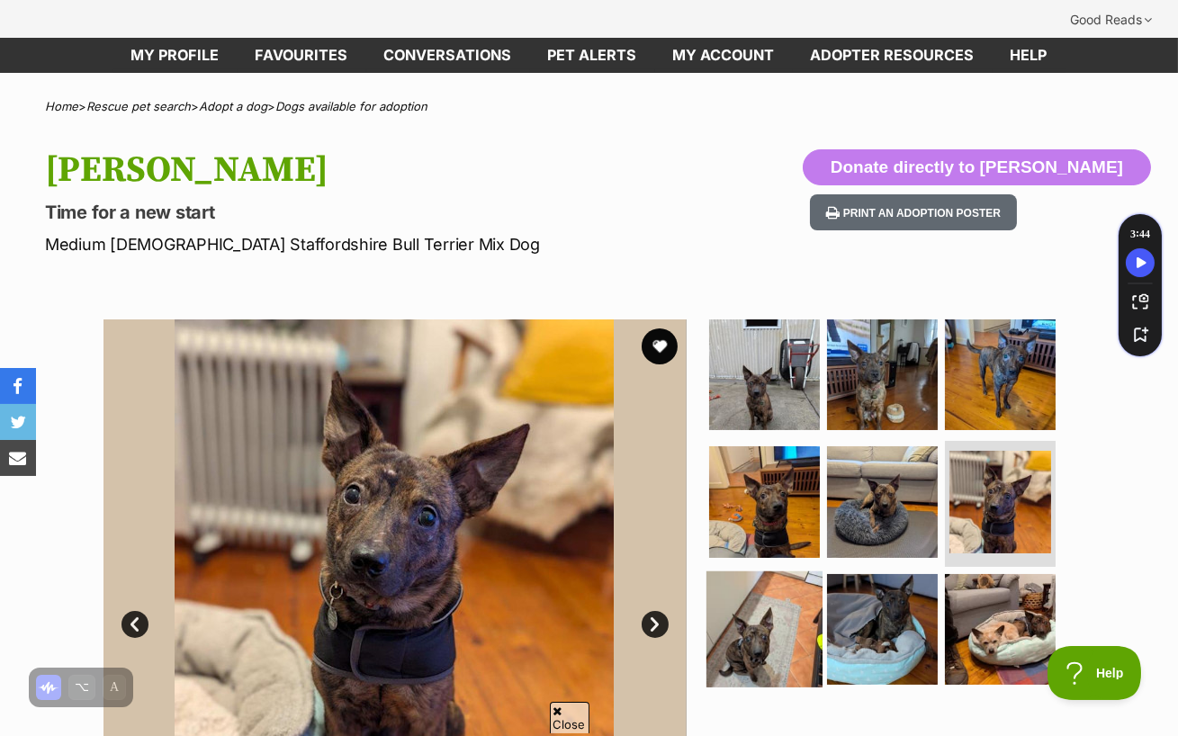
click at [721, 573] on img at bounding box center [764, 629] width 116 height 116
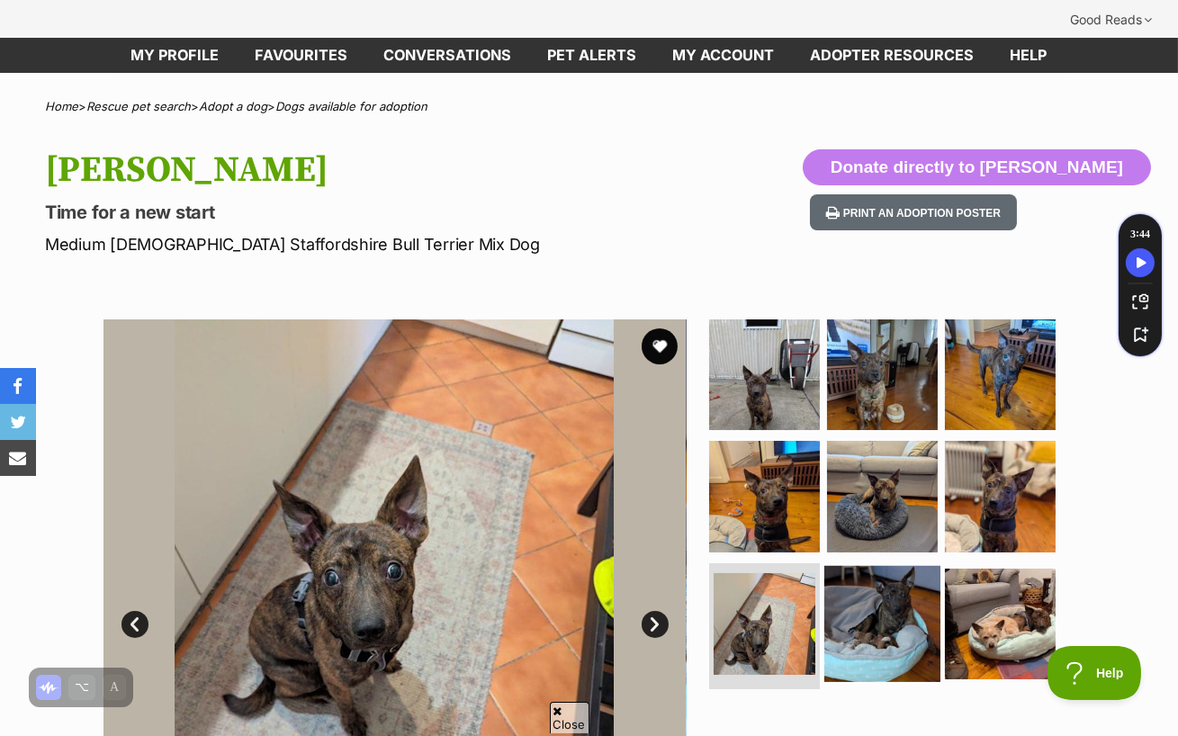
click at [872, 585] on img at bounding box center [882, 624] width 116 height 116
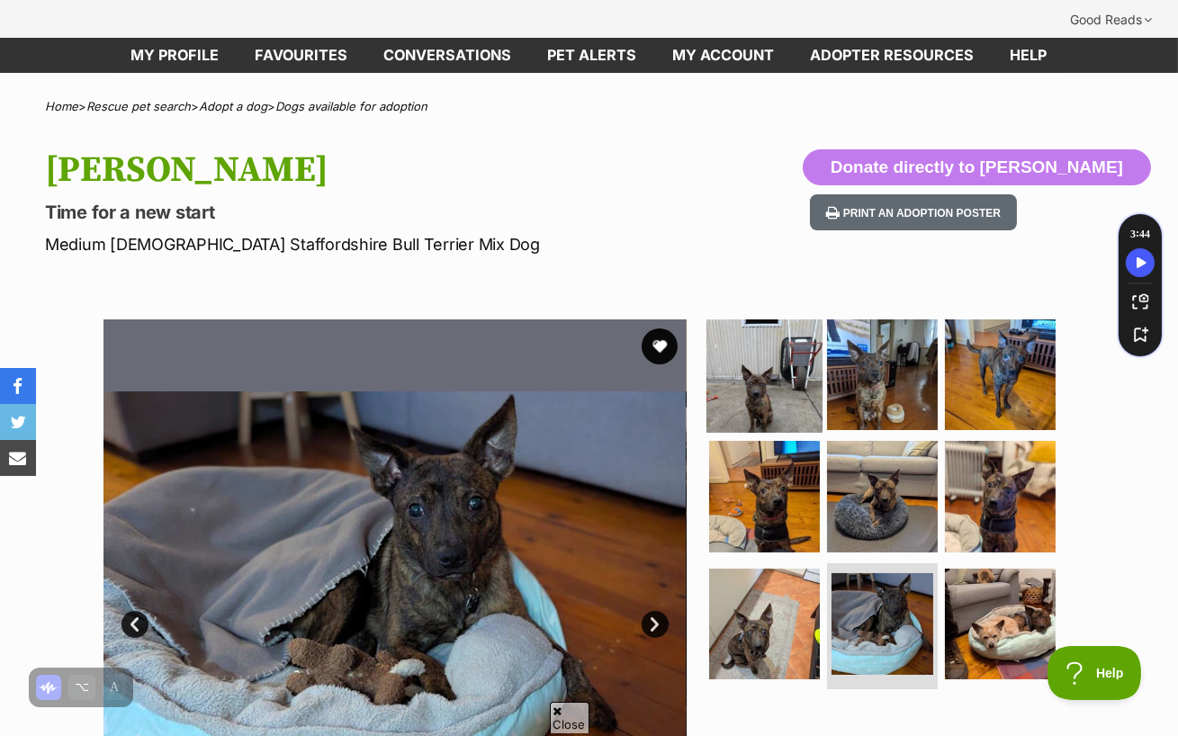
click at [739, 355] on img at bounding box center [764, 374] width 116 height 116
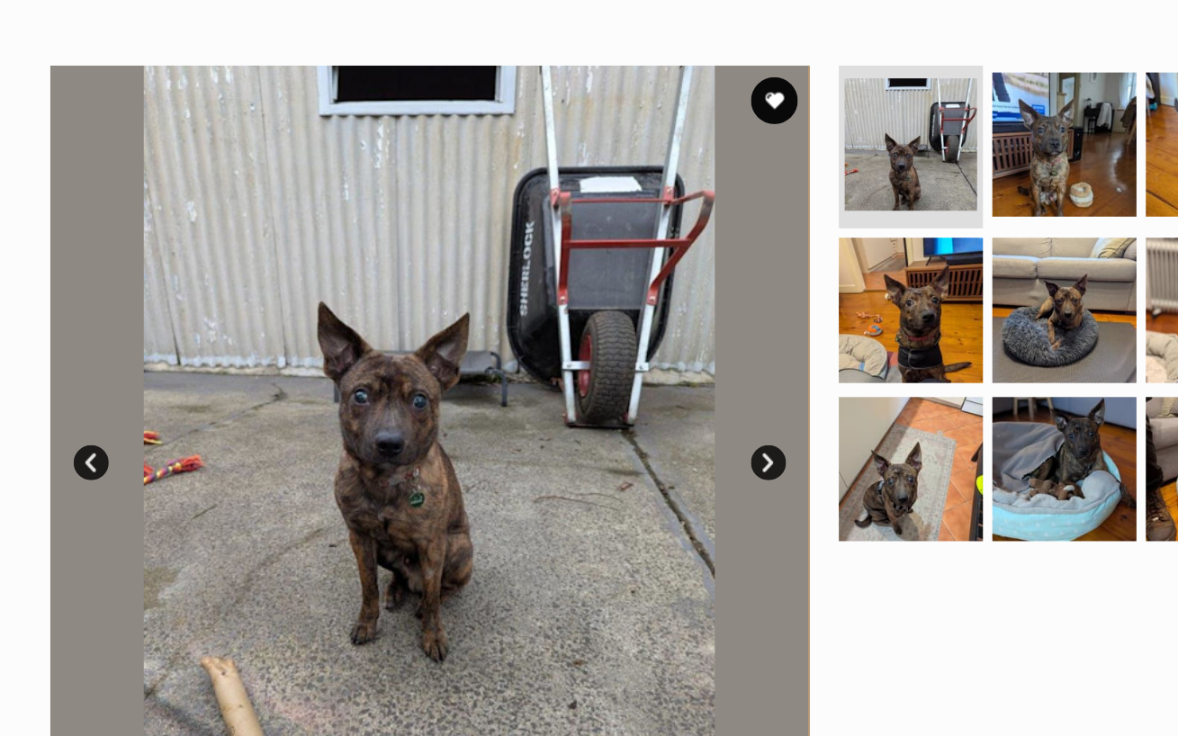
scroll to position [273, 0]
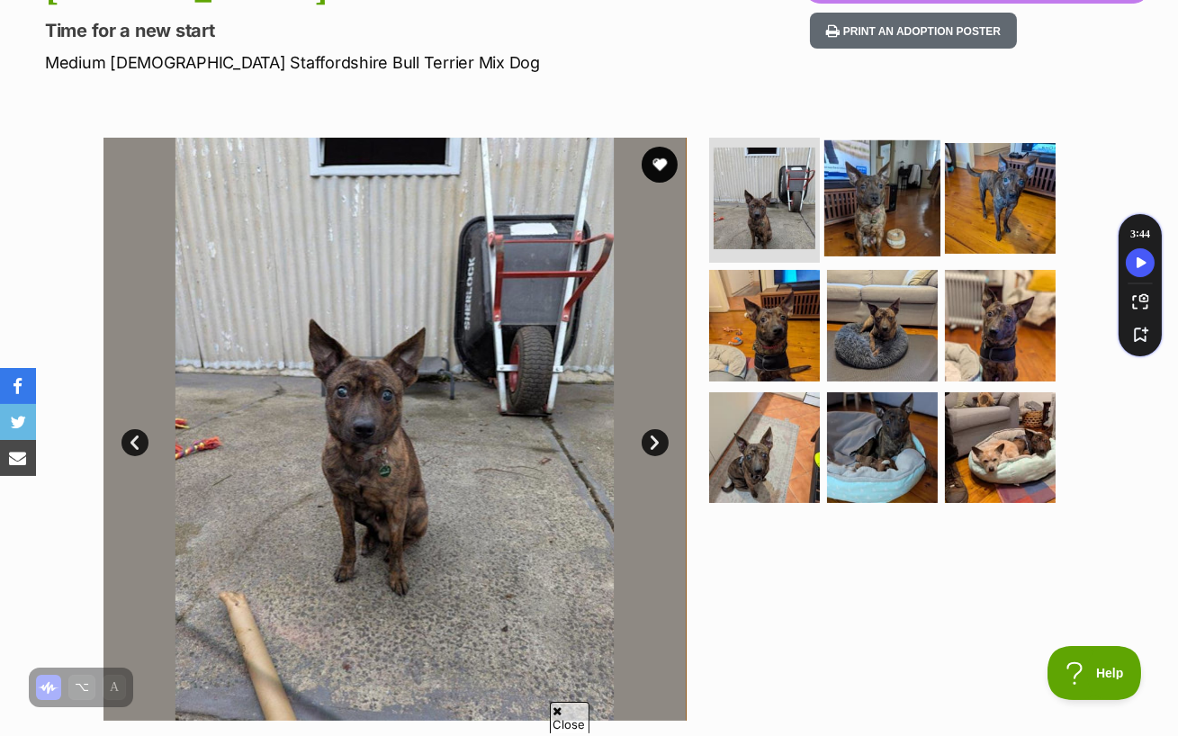
click at [832, 179] on img at bounding box center [882, 197] width 116 height 116
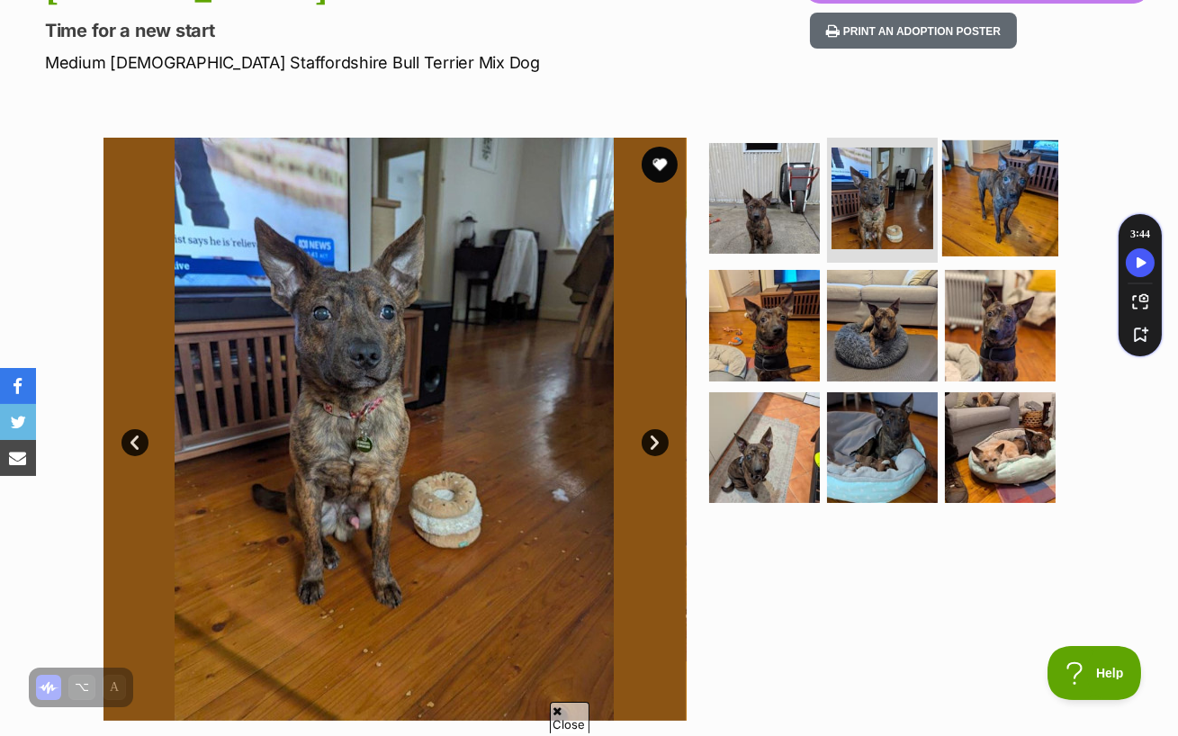
click at [968, 139] on img at bounding box center [1000, 197] width 116 height 116
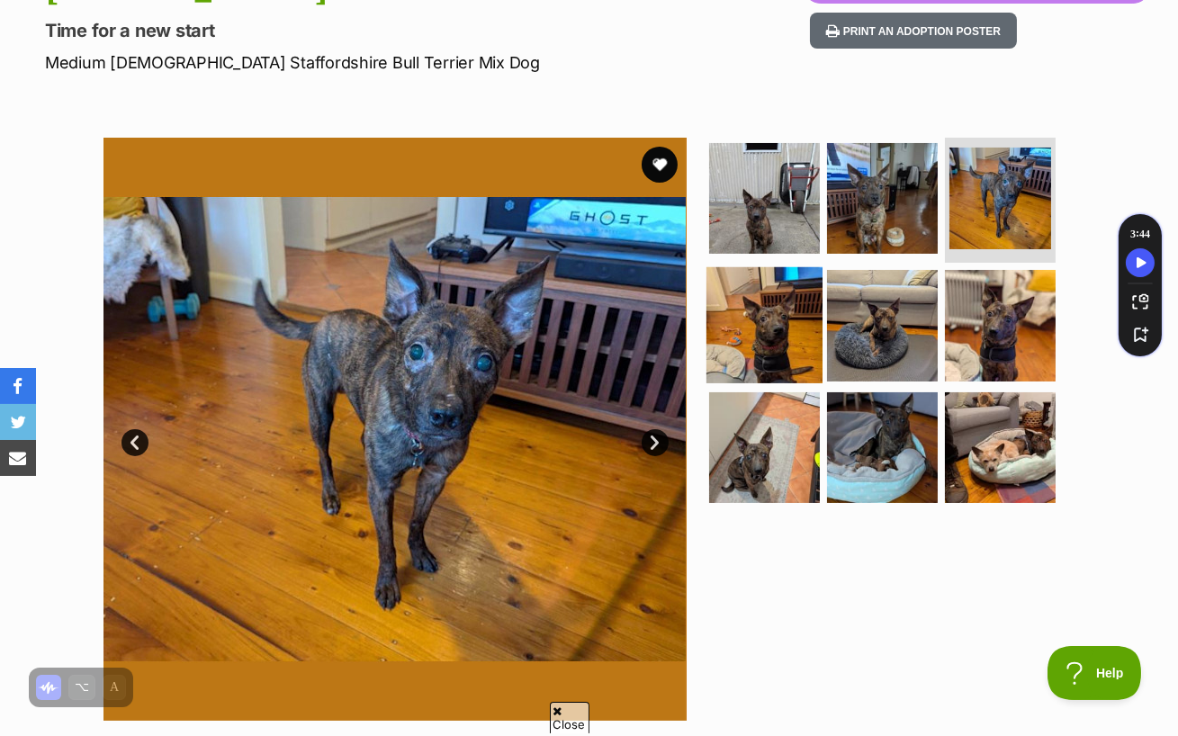
click at [739, 294] on img at bounding box center [764, 325] width 116 height 116
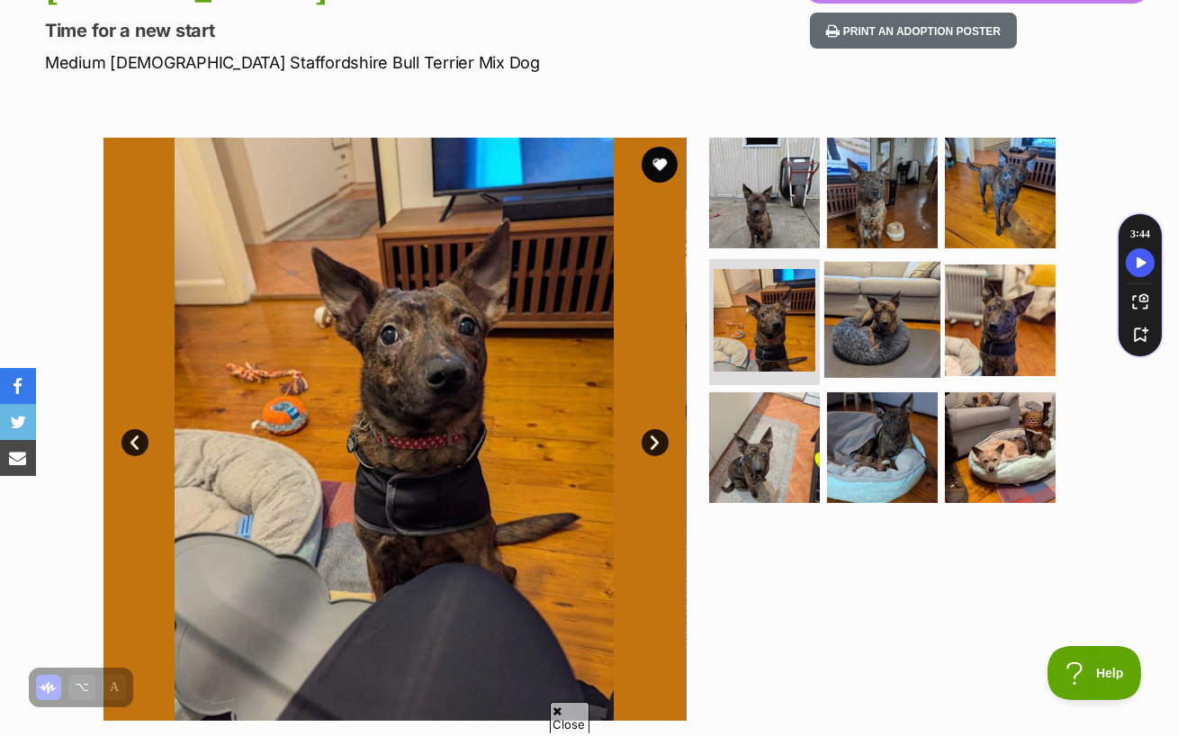
click at [870, 279] on img at bounding box center [882, 320] width 116 height 116
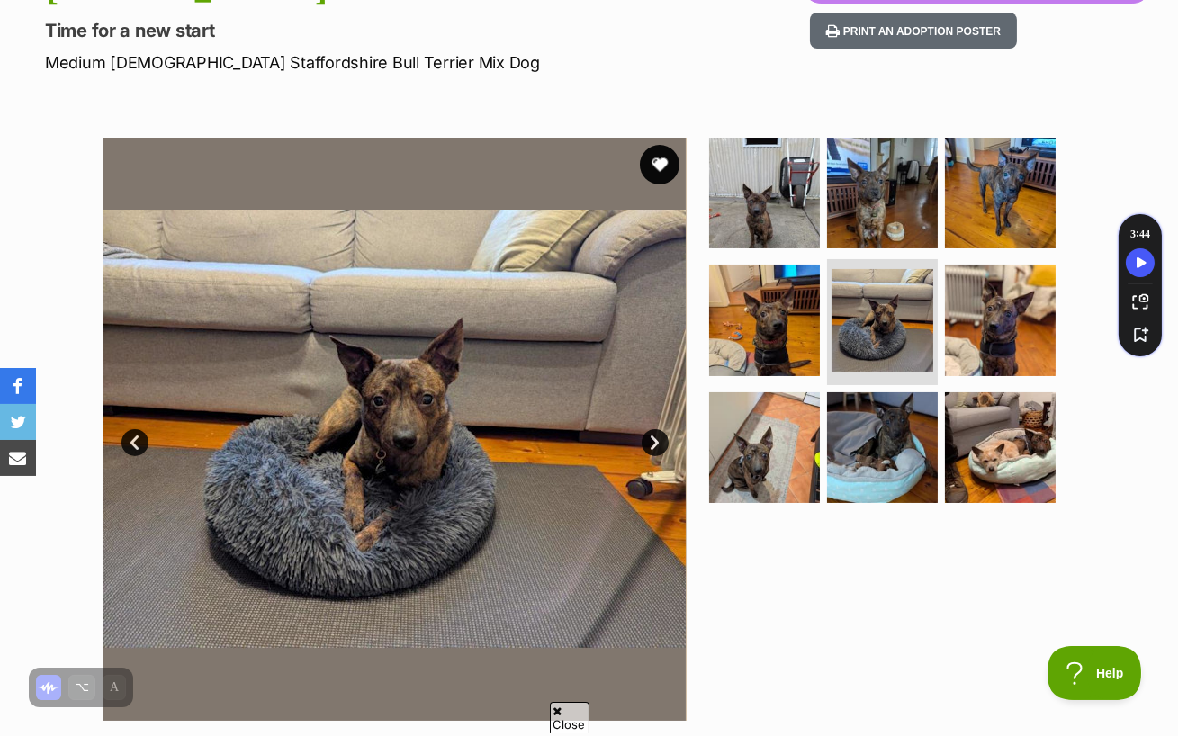
click at [660, 145] on button "favourite" at bounding box center [660, 165] width 40 height 40
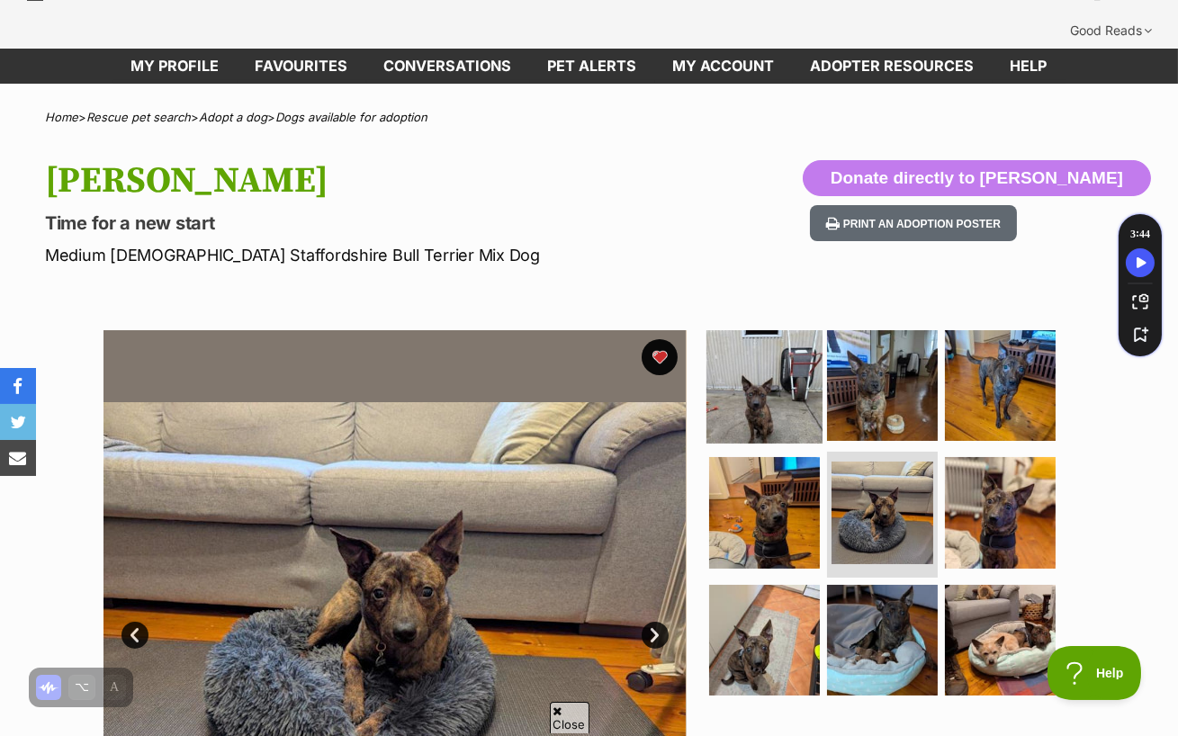
scroll to position [72, 0]
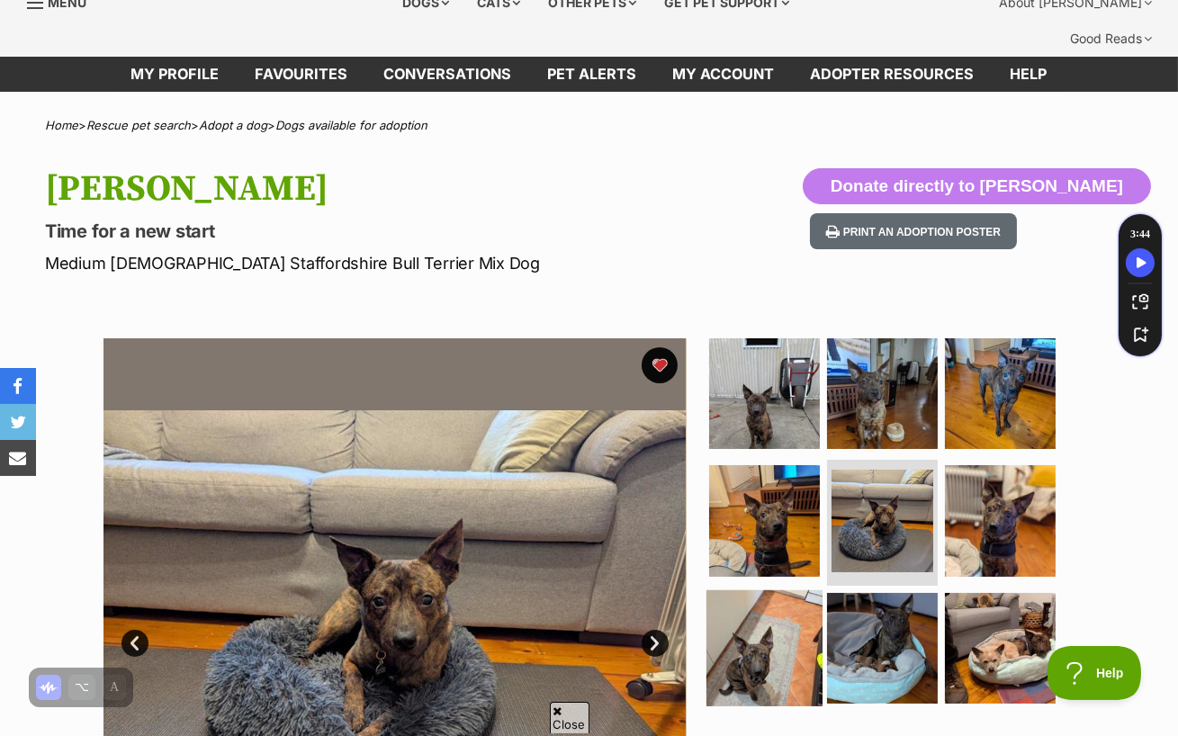
click at [771, 590] on img at bounding box center [764, 648] width 116 height 116
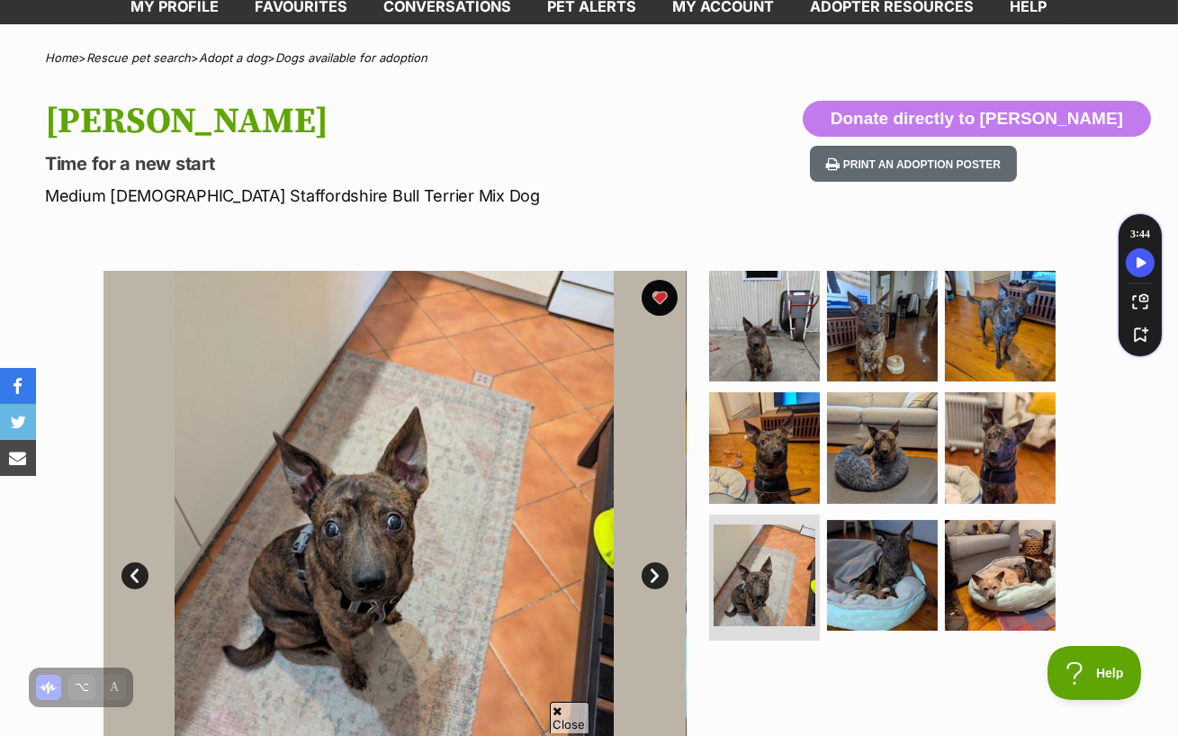
scroll to position [148, 0]
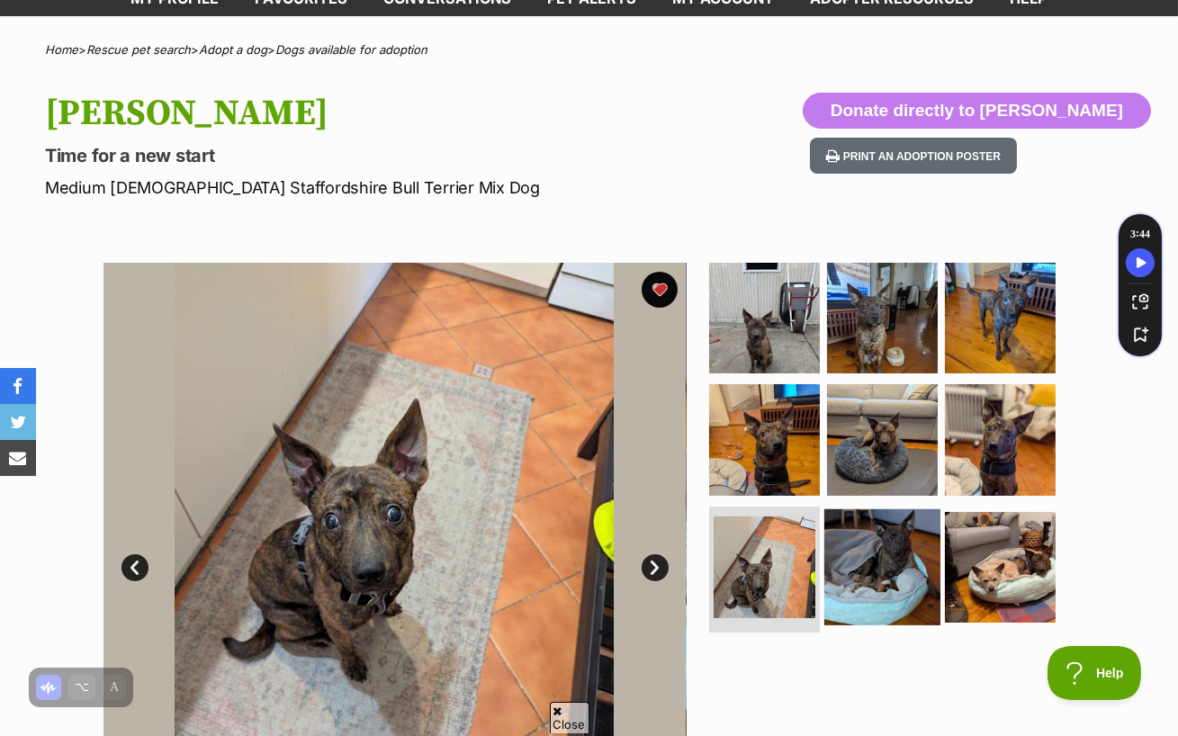
click at [920, 509] on img at bounding box center [882, 567] width 116 height 116
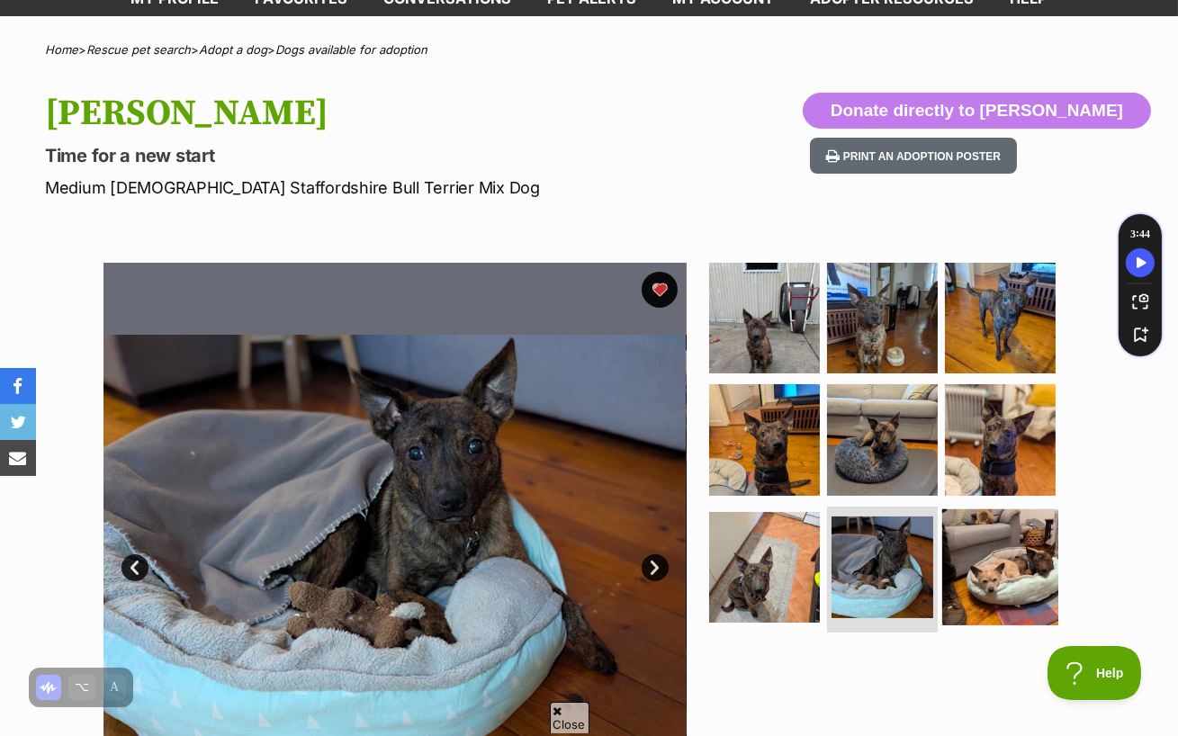
click at [989, 537] on img at bounding box center [1000, 567] width 116 height 116
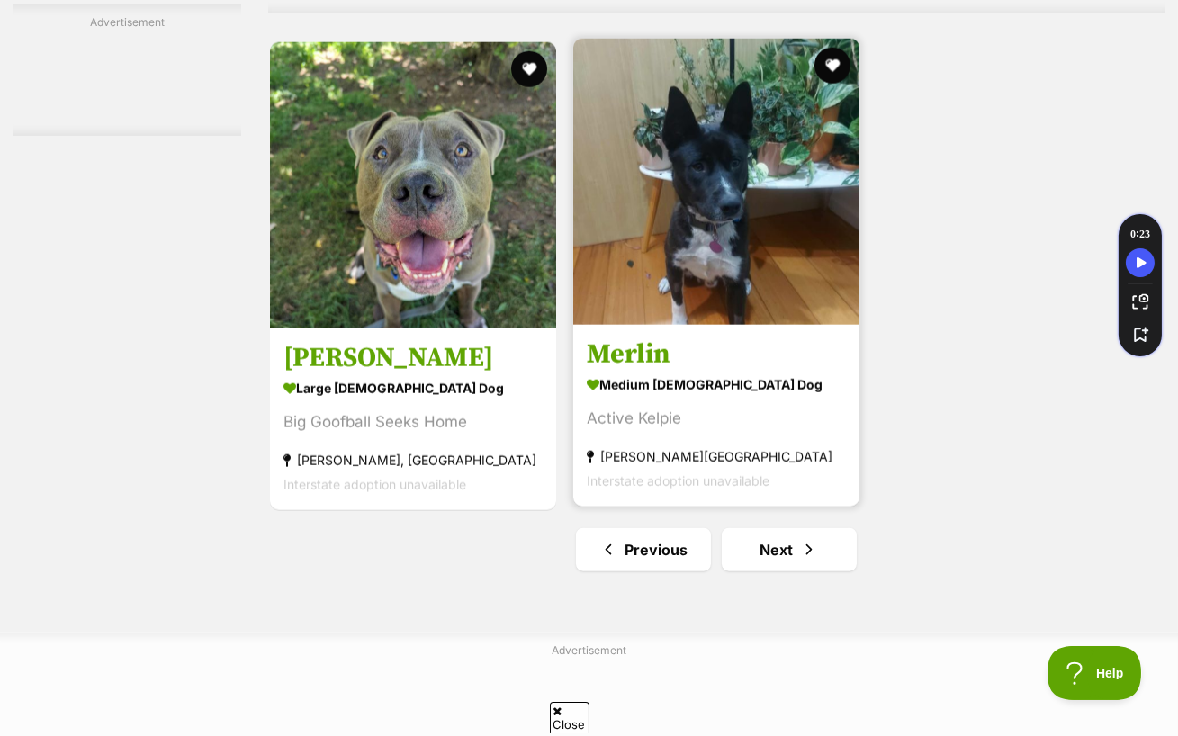
scroll to position [4013, 0]
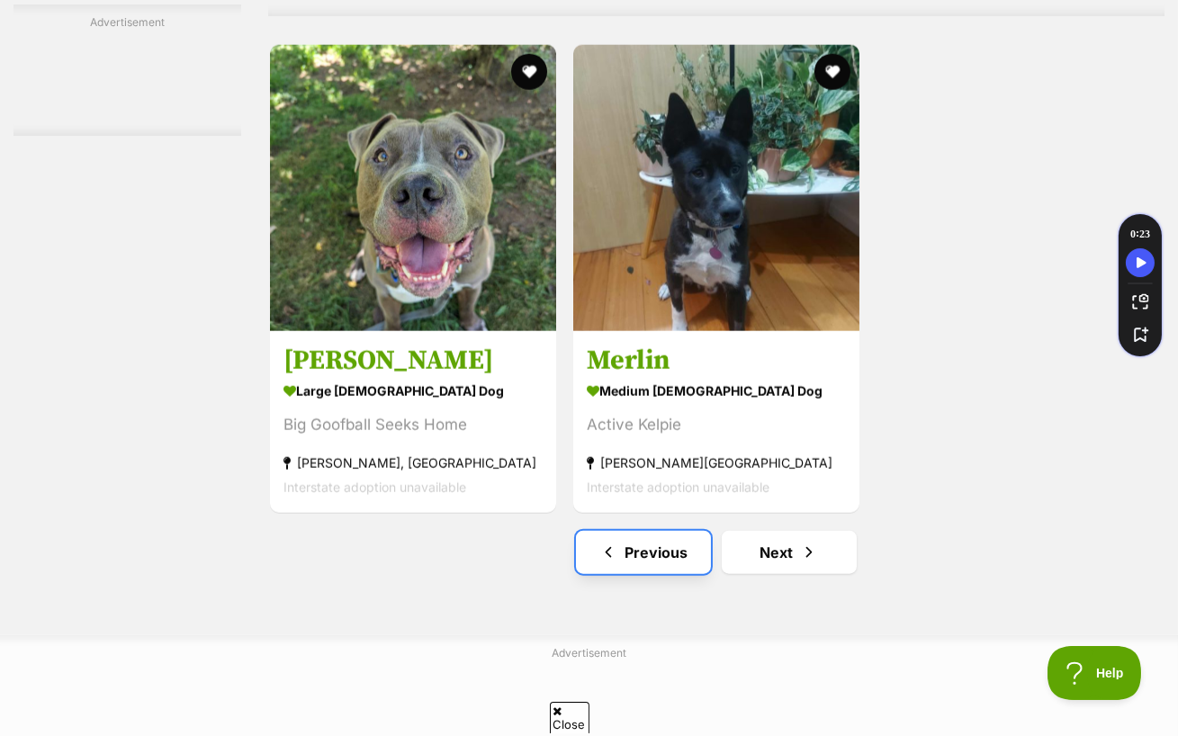
click at [617, 531] on link "Previous" at bounding box center [643, 552] width 135 height 43
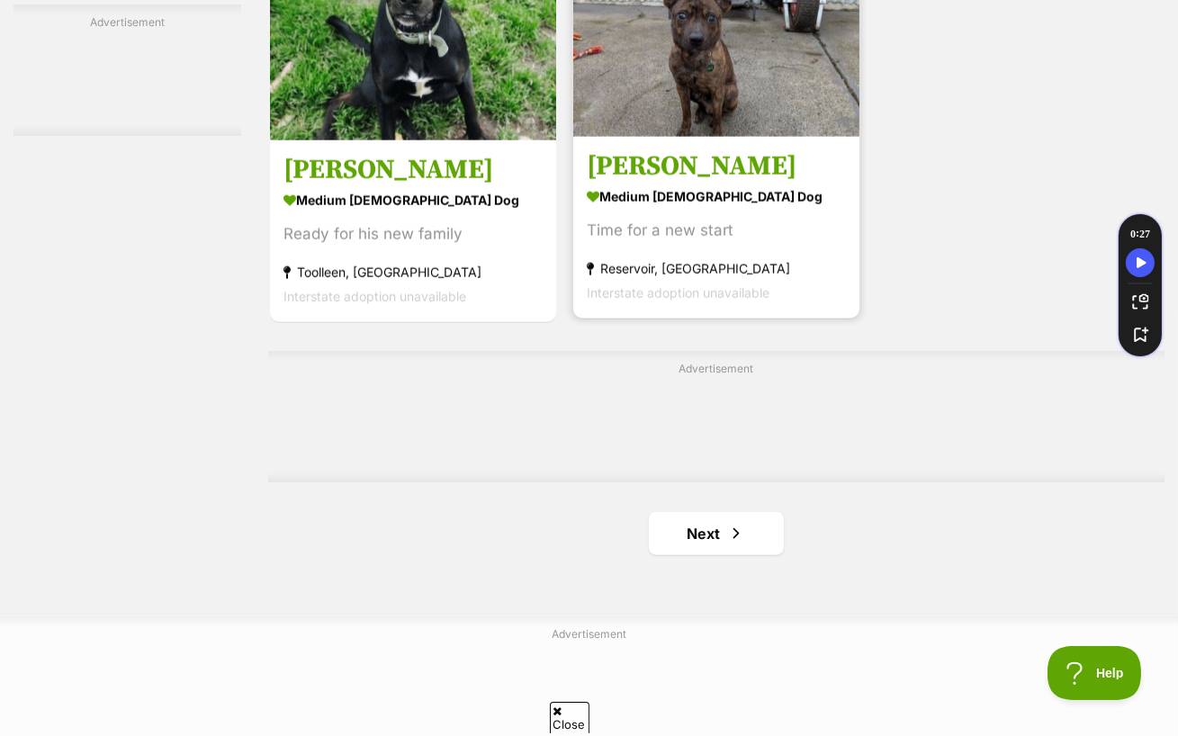
scroll to position [4090, 0]
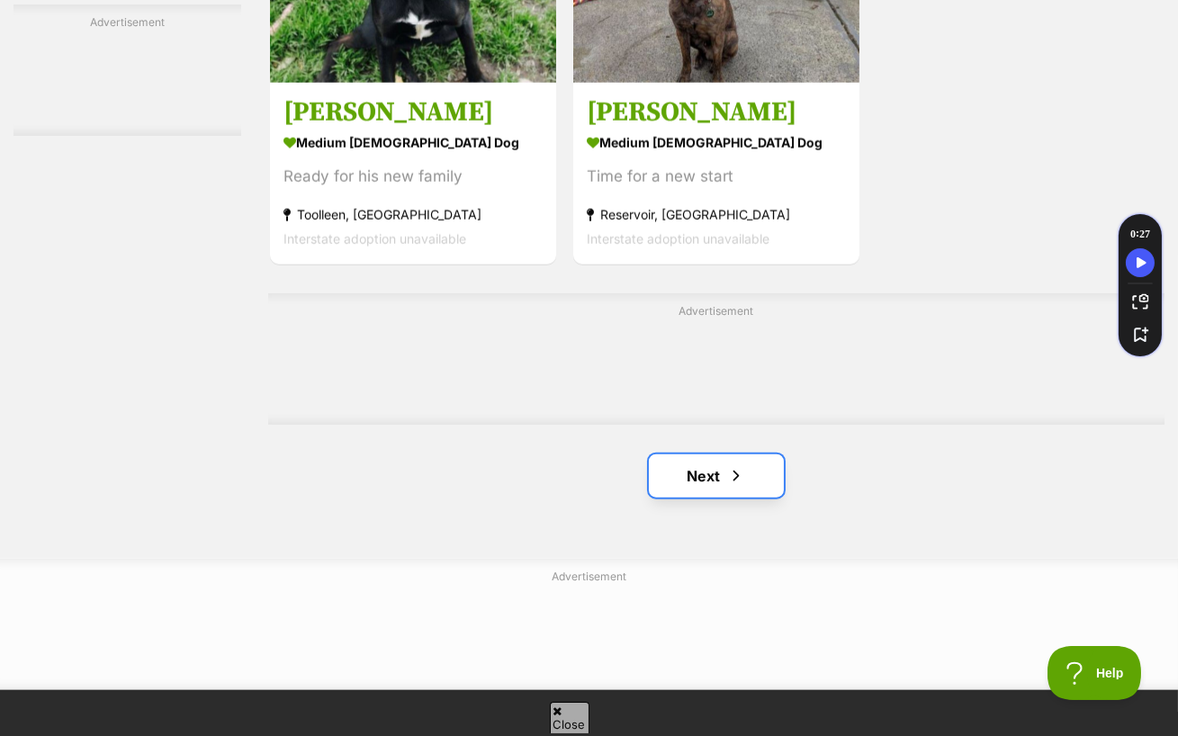
click at [700, 454] on link "Next" at bounding box center [716, 475] width 135 height 43
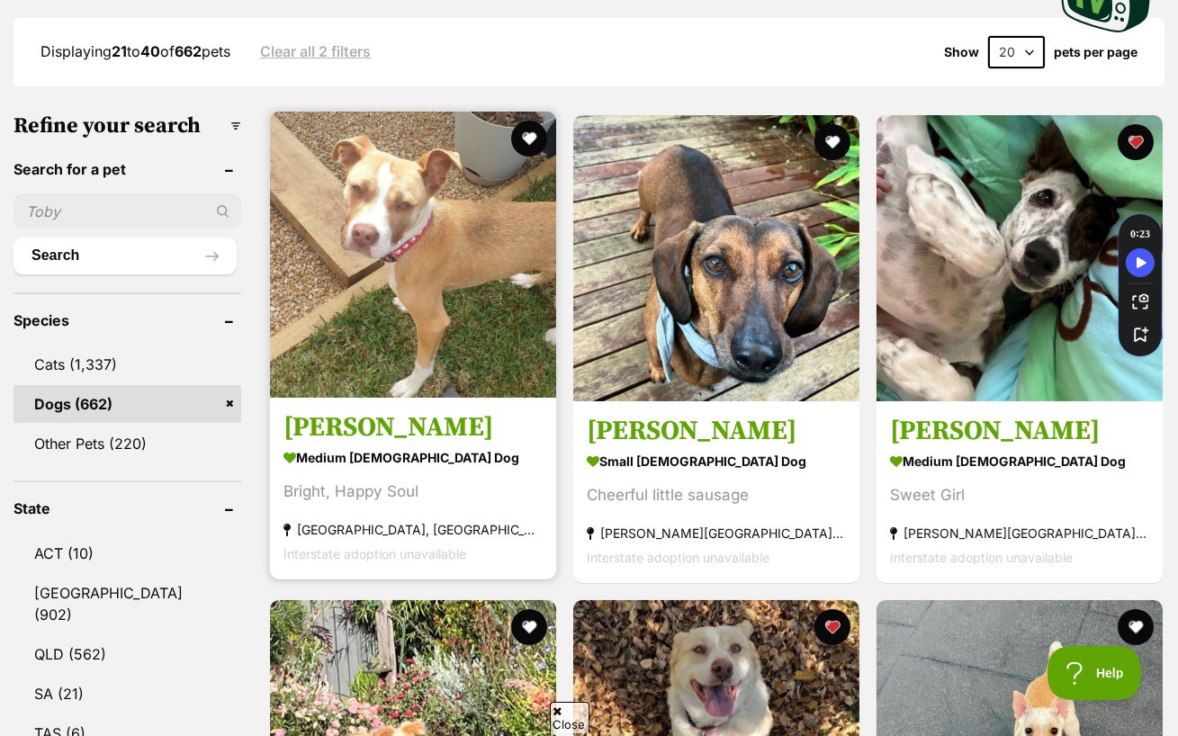
scroll to position [499, 0]
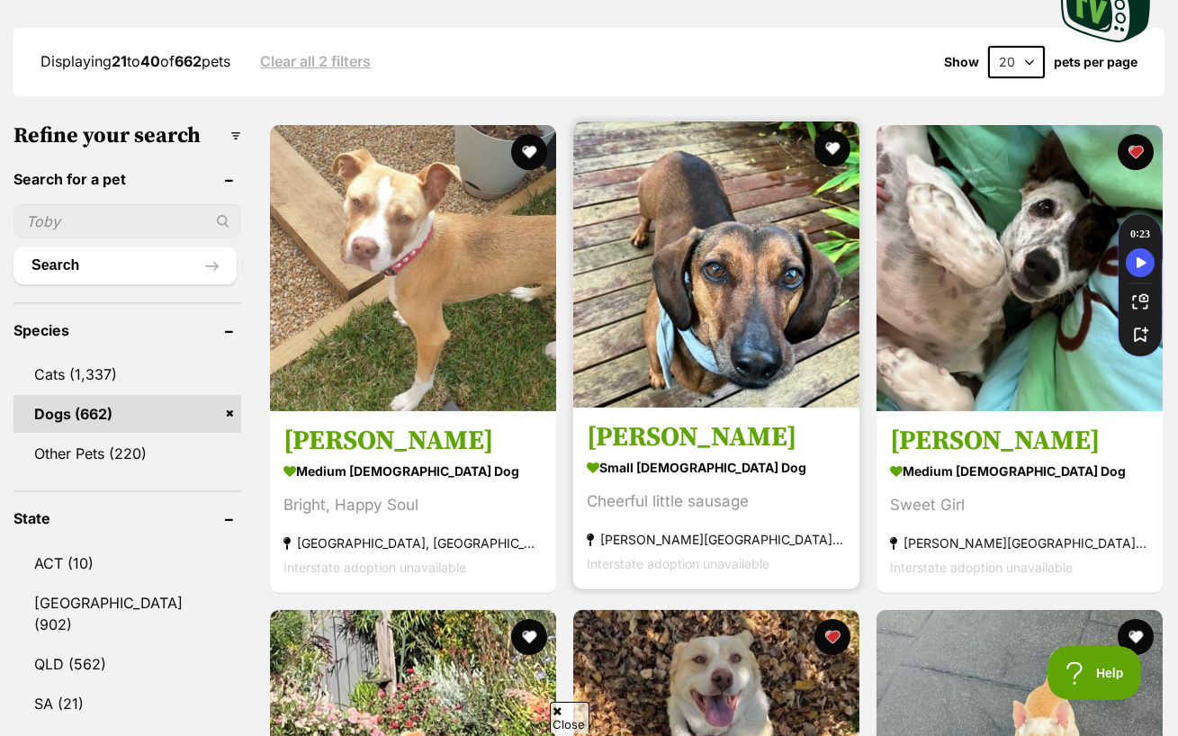
click at [651, 233] on img at bounding box center [716, 264] width 286 height 286
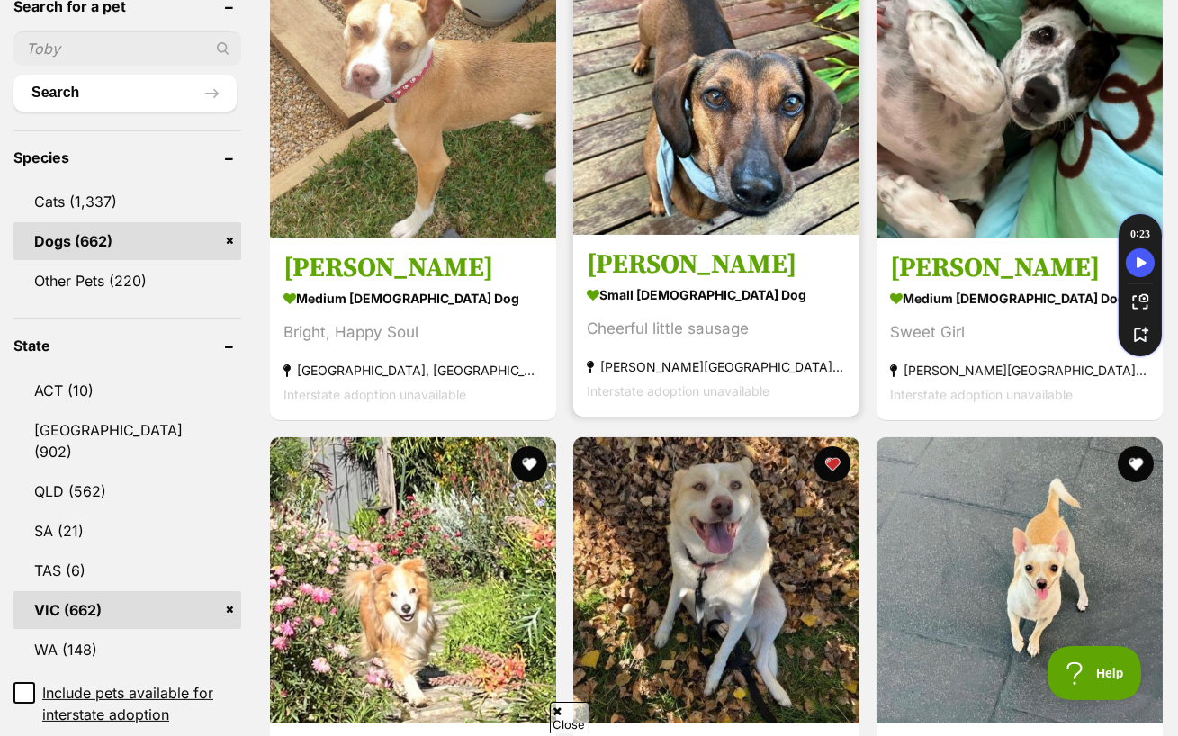
scroll to position [702, 0]
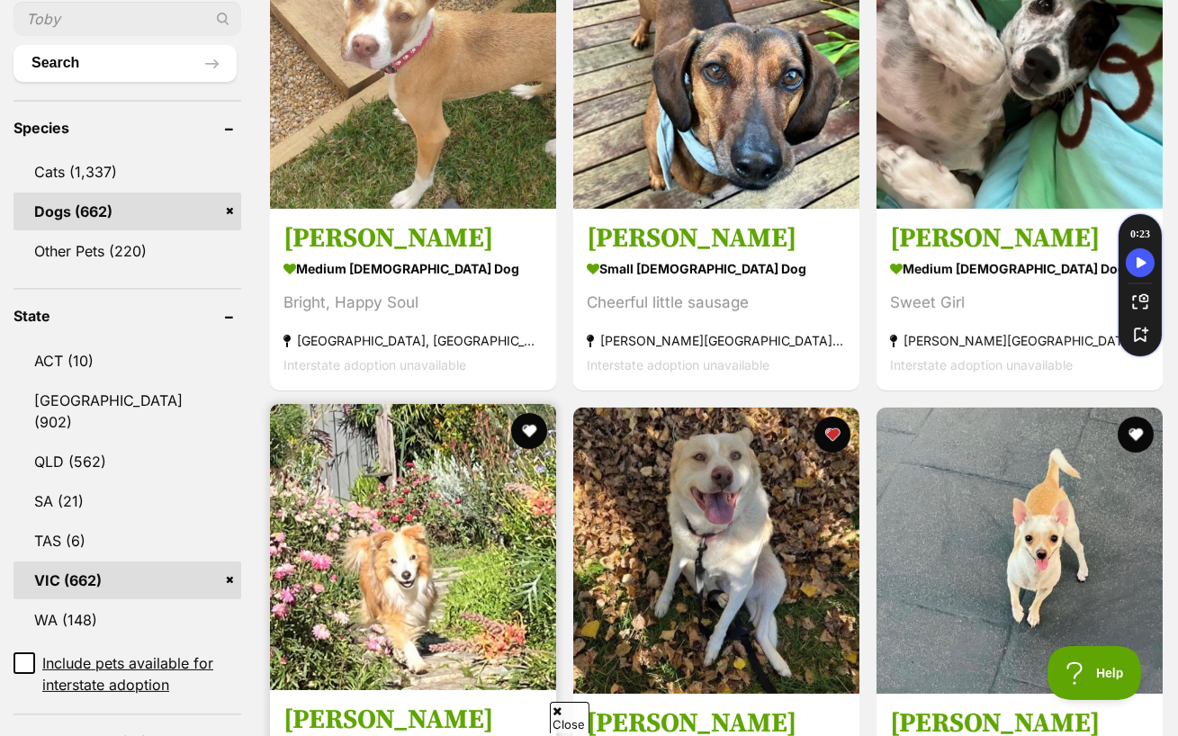
click at [423, 521] on img at bounding box center [413, 547] width 286 height 286
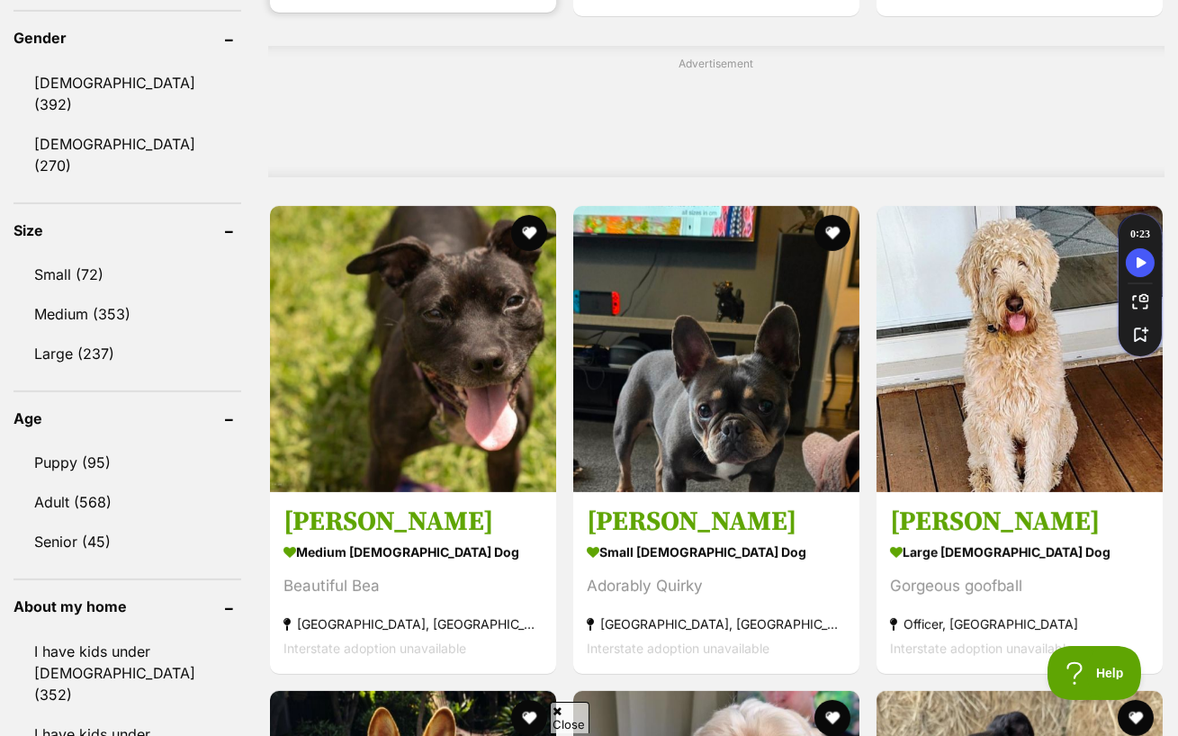
scroll to position [1590, 0]
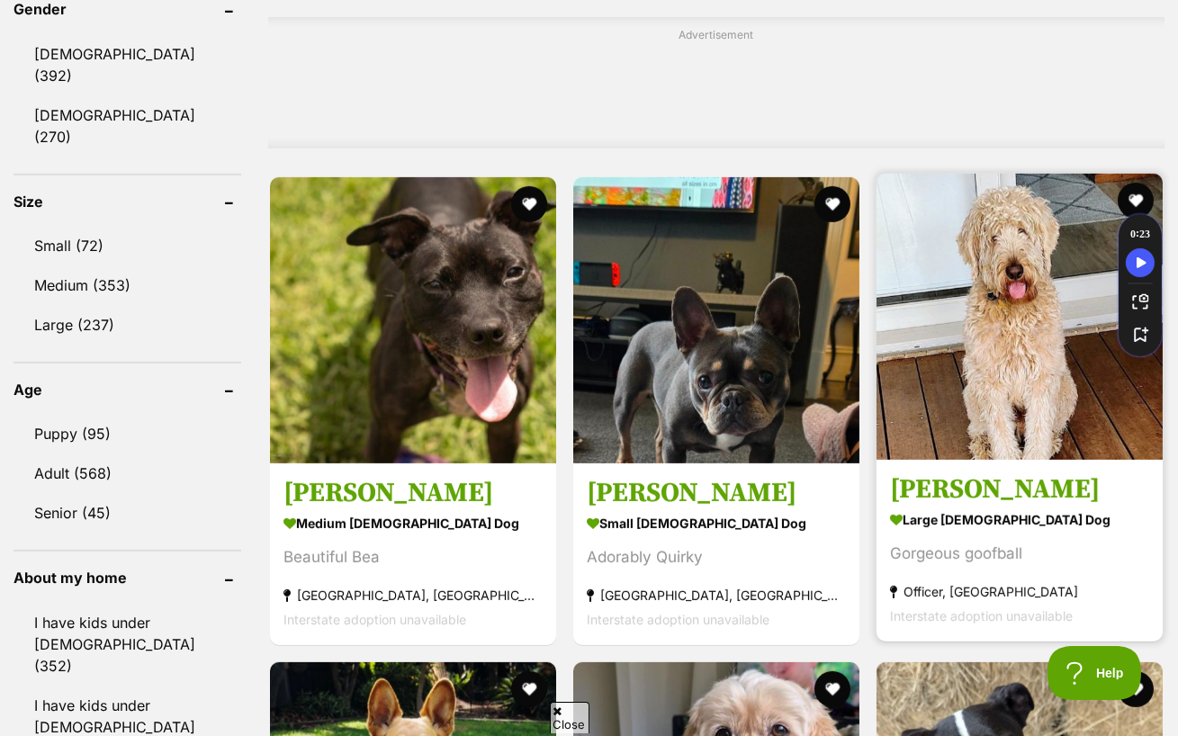
click at [920, 366] on img at bounding box center [1020, 317] width 286 height 286
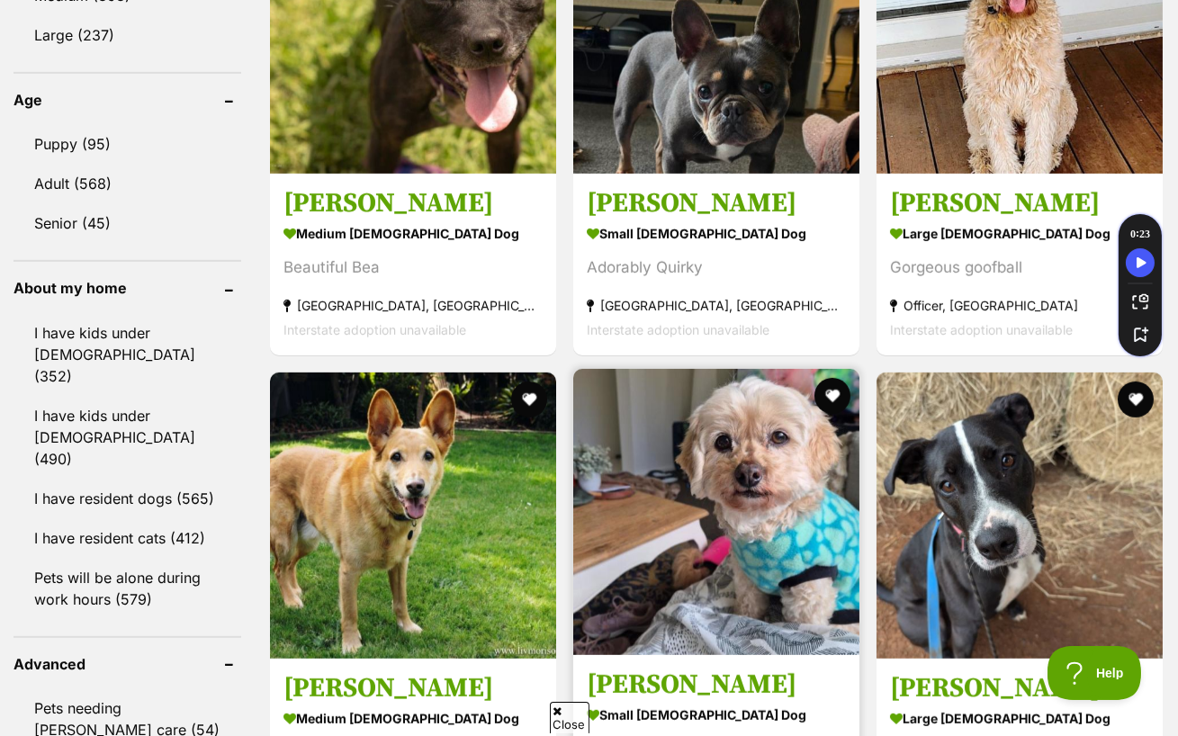
scroll to position [1883, 0]
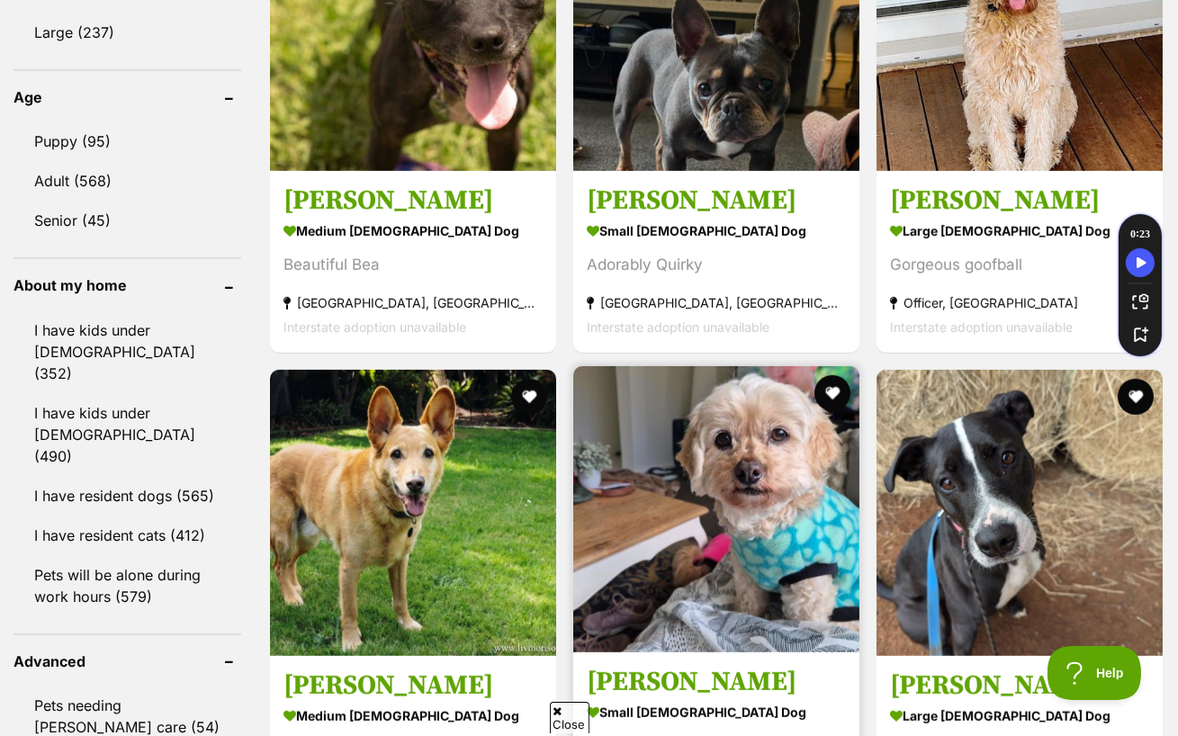
click at [662, 454] on img at bounding box center [716, 509] width 286 height 286
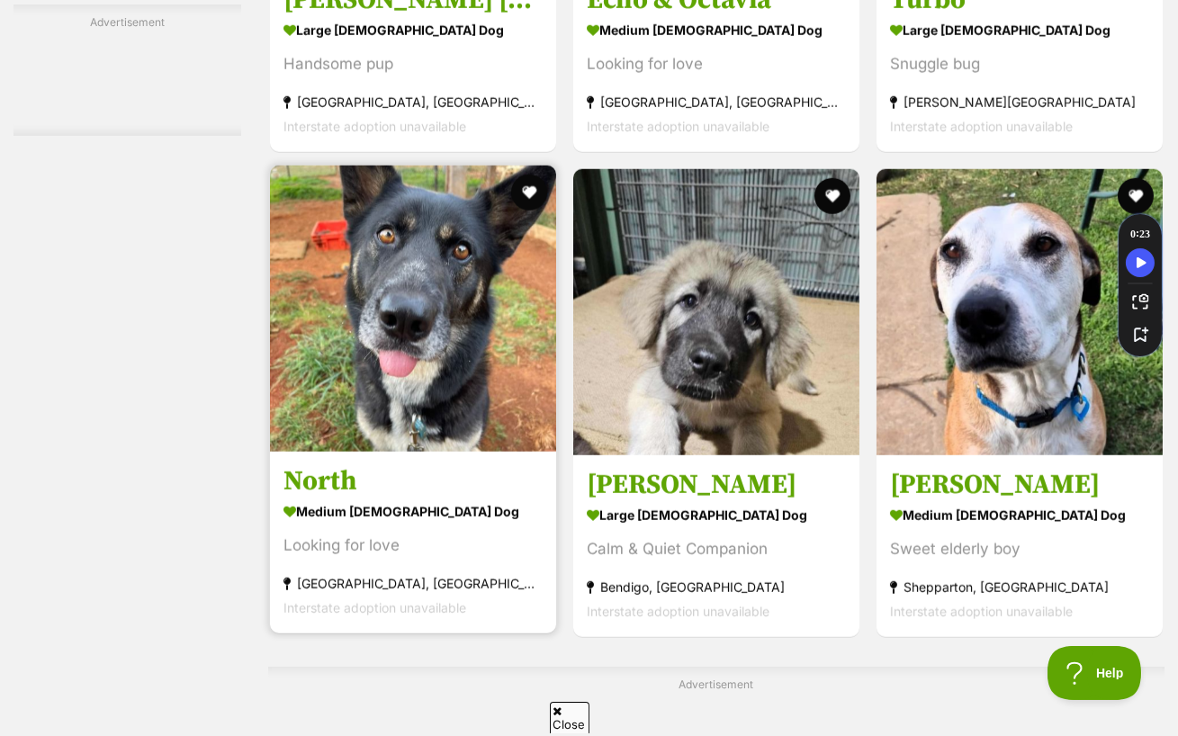
scroll to position [3279, 0]
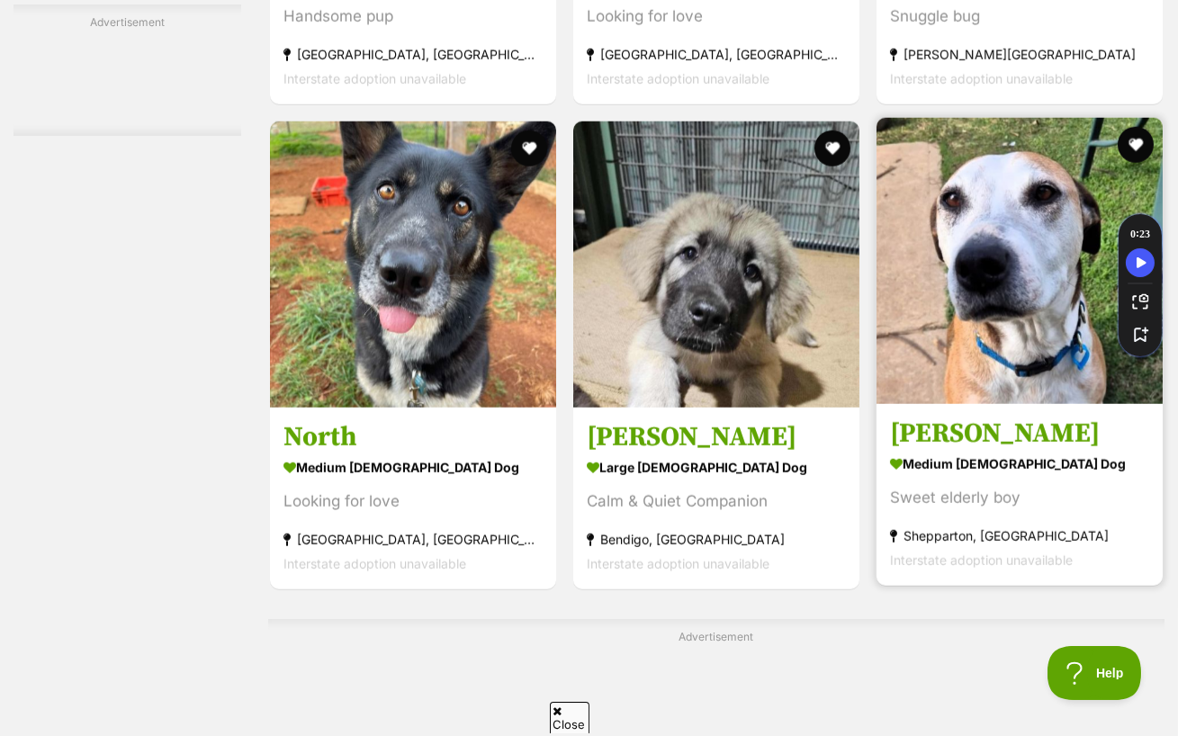
click at [1052, 190] on img at bounding box center [1020, 261] width 286 height 286
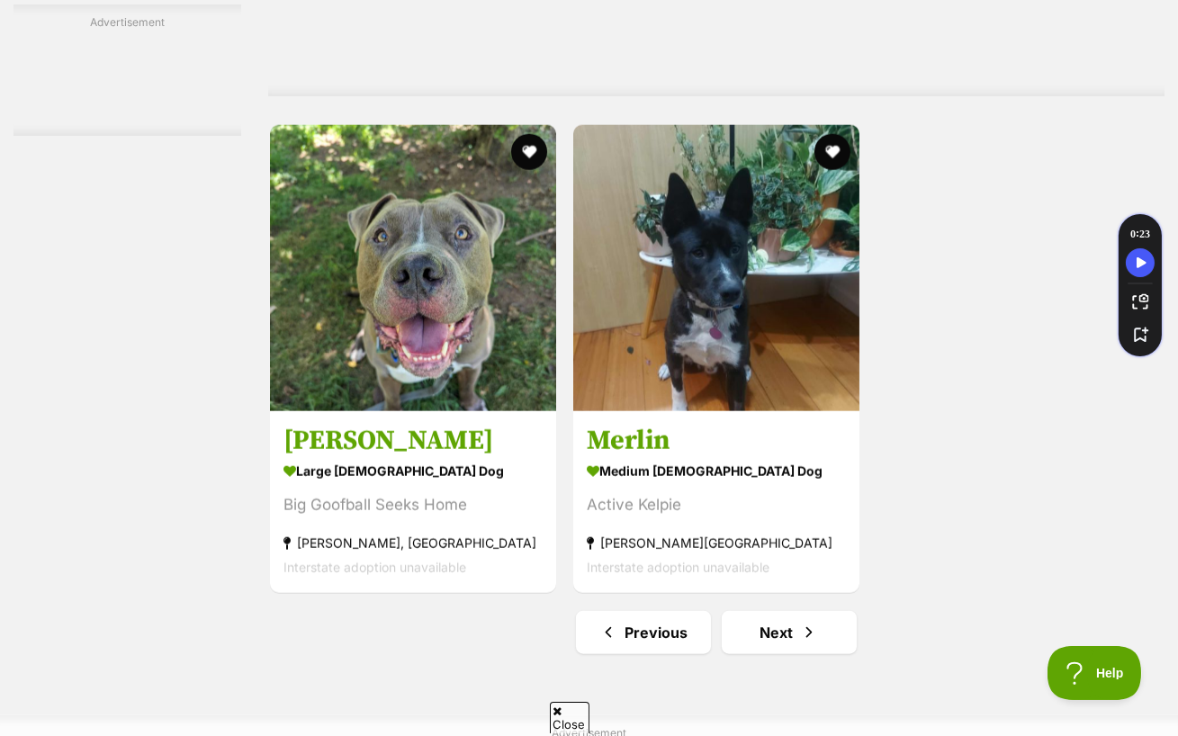
scroll to position [3970, 0]
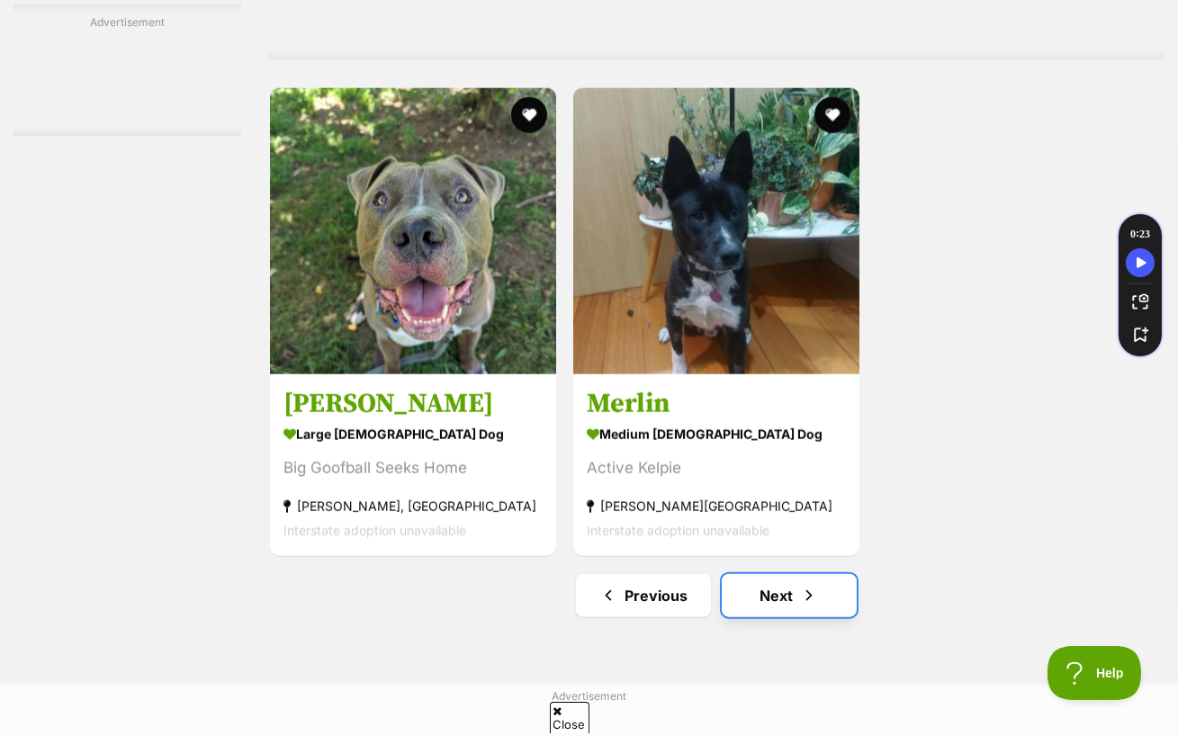
click at [777, 574] on link "Next" at bounding box center [789, 595] width 135 height 43
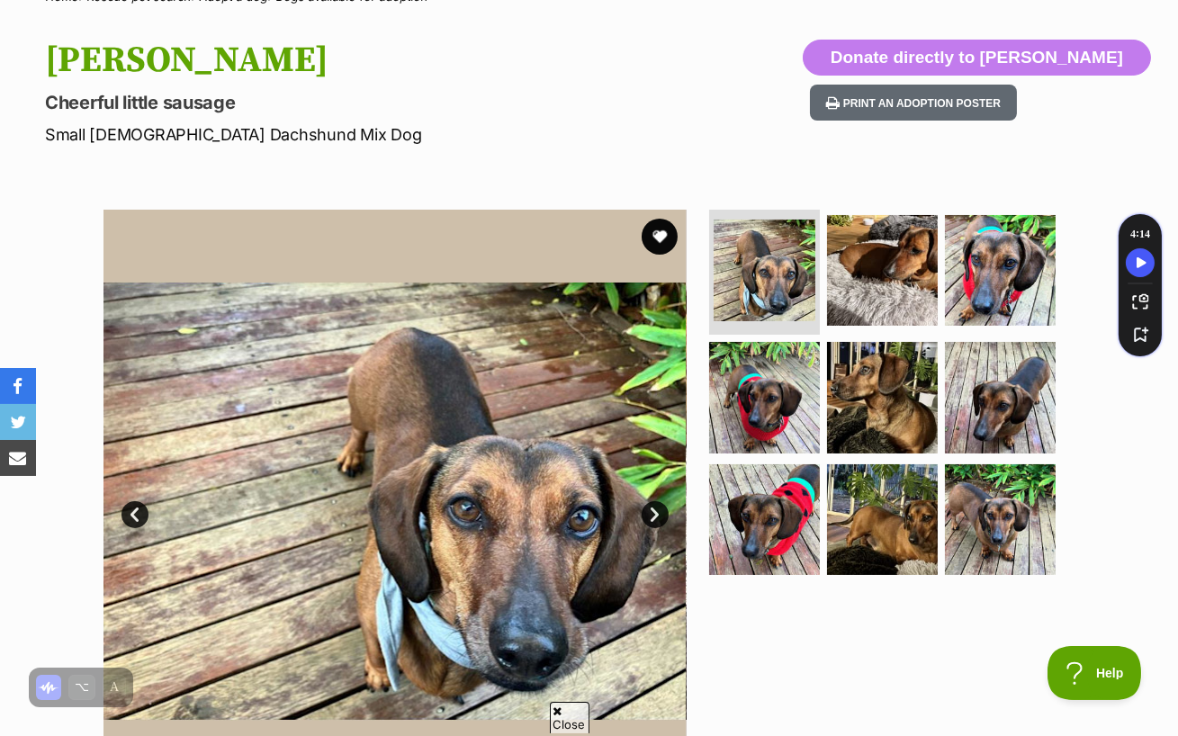
click at [650, 501] on link "Next" at bounding box center [655, 514] width 27 height 27
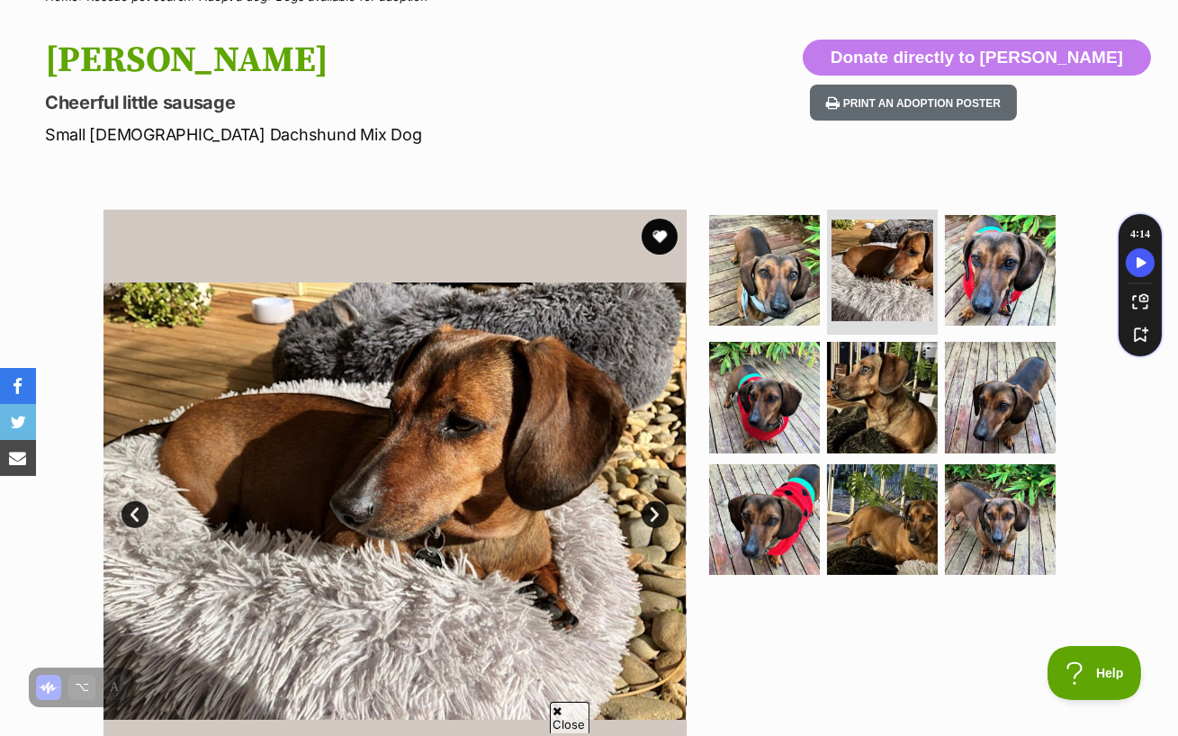
click at [650, 501] on link "Next" at bounding box center [655, 514] width 27 height 27
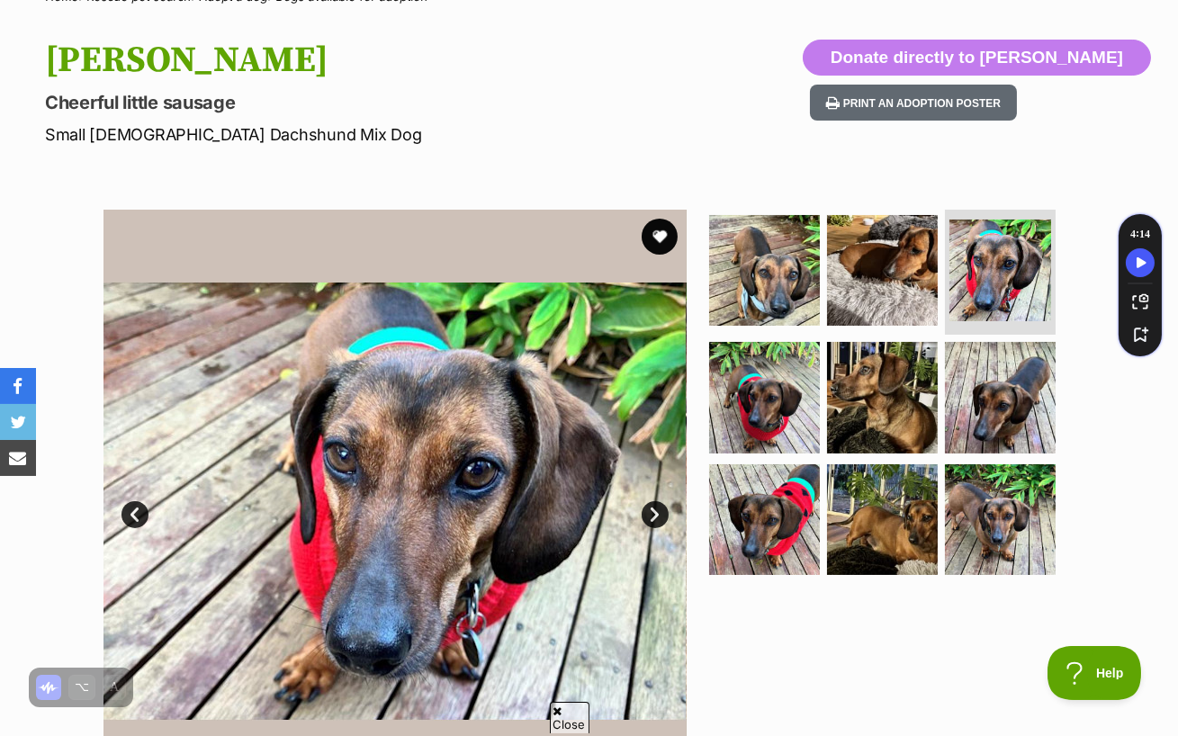
click at [650, 501] on link "Next" at bounding box center [655, 514] width 27 height 27
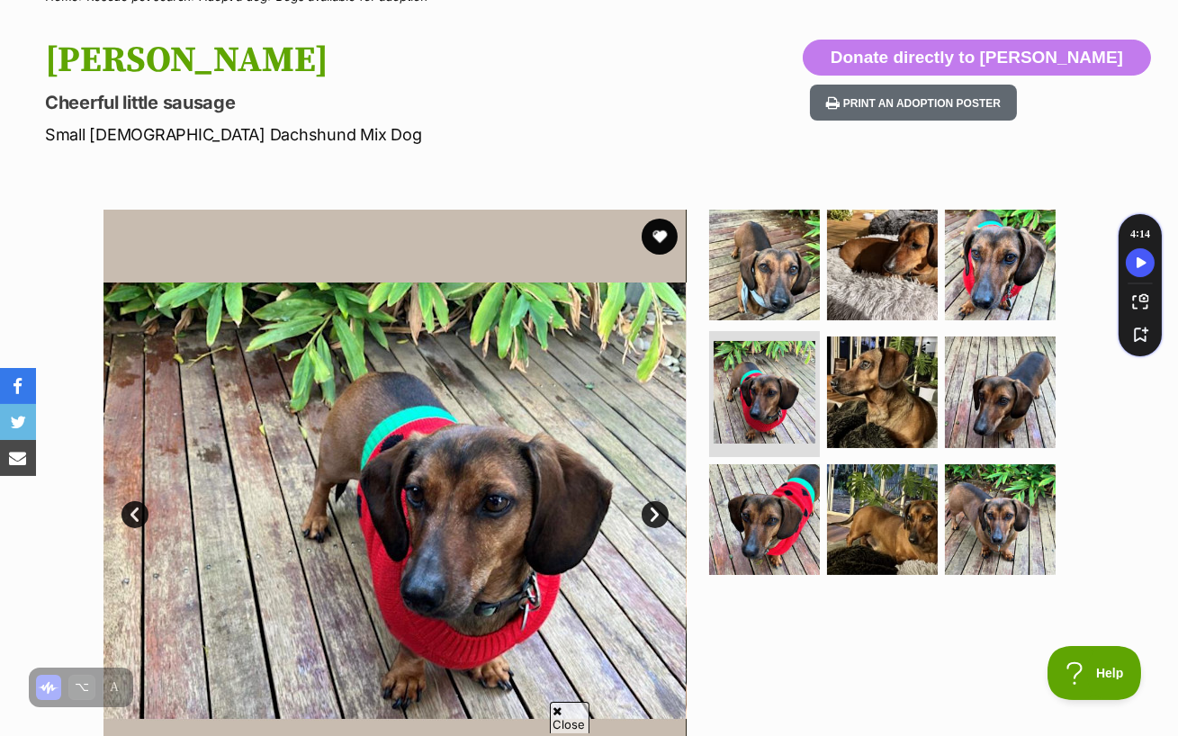
click at [650, 501] on link "Next" at bounding box center [655, 514] width 27 height 27
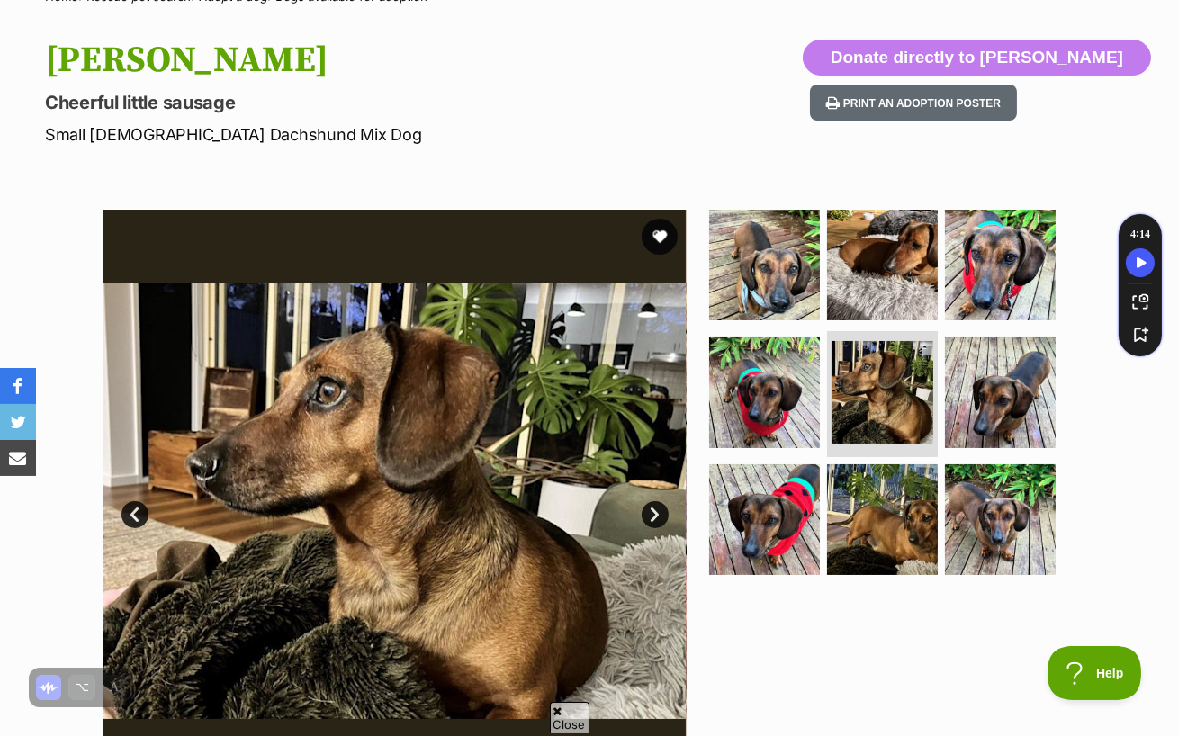
click at [650, 501] on link "Next" at bounding box center [655, 514] width 27 height 27
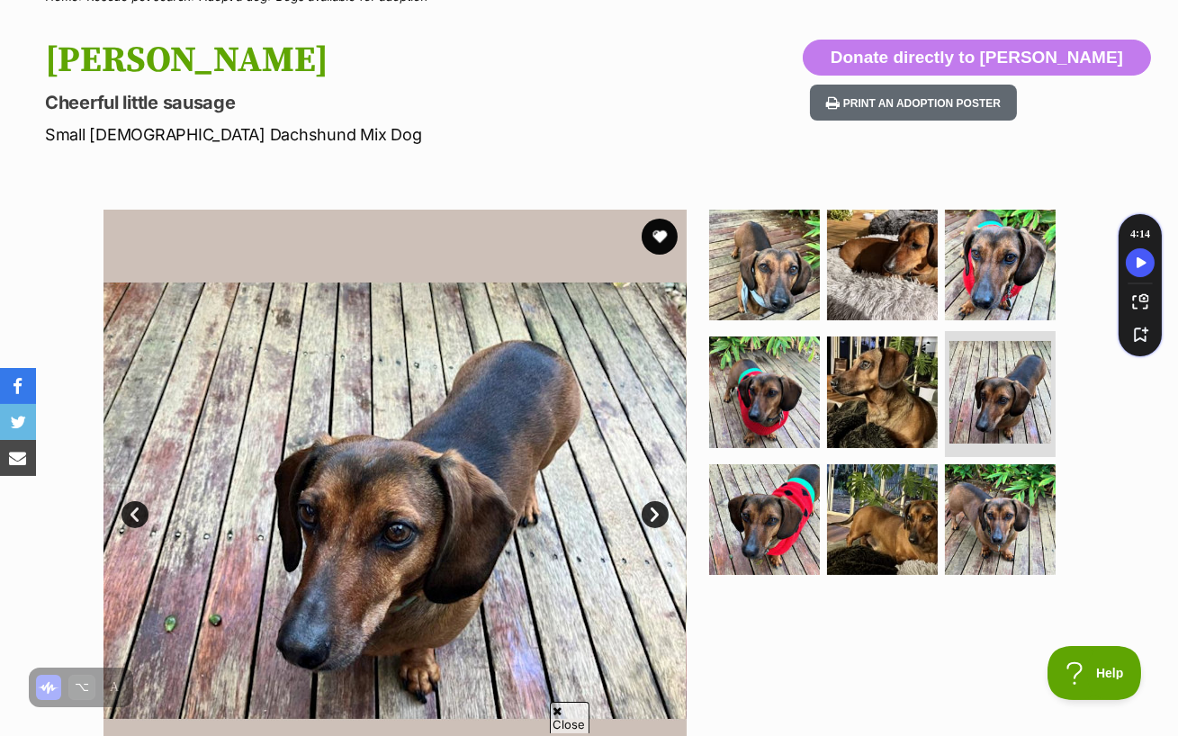
click at [650, 501] on link "Next" at bounding box center [655, 514] width 27 height 27
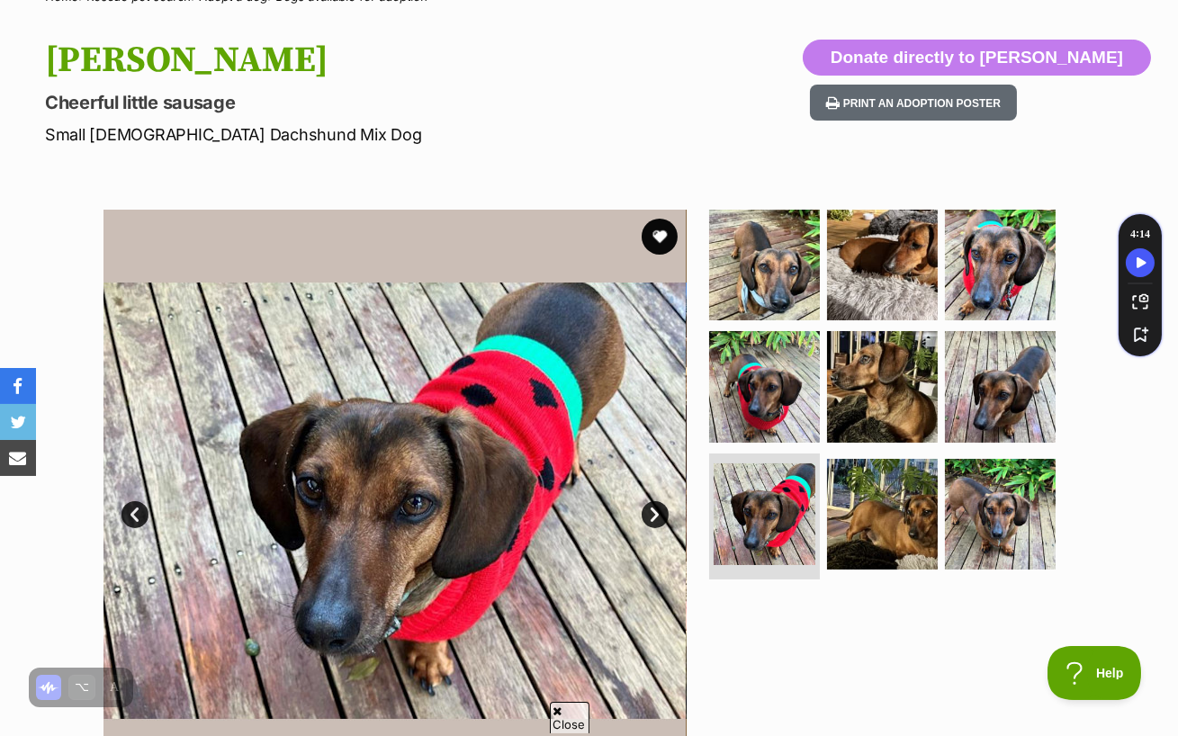
click at [650, 501] on link "Next" at bounding box center [655, 514] width 27 height 27
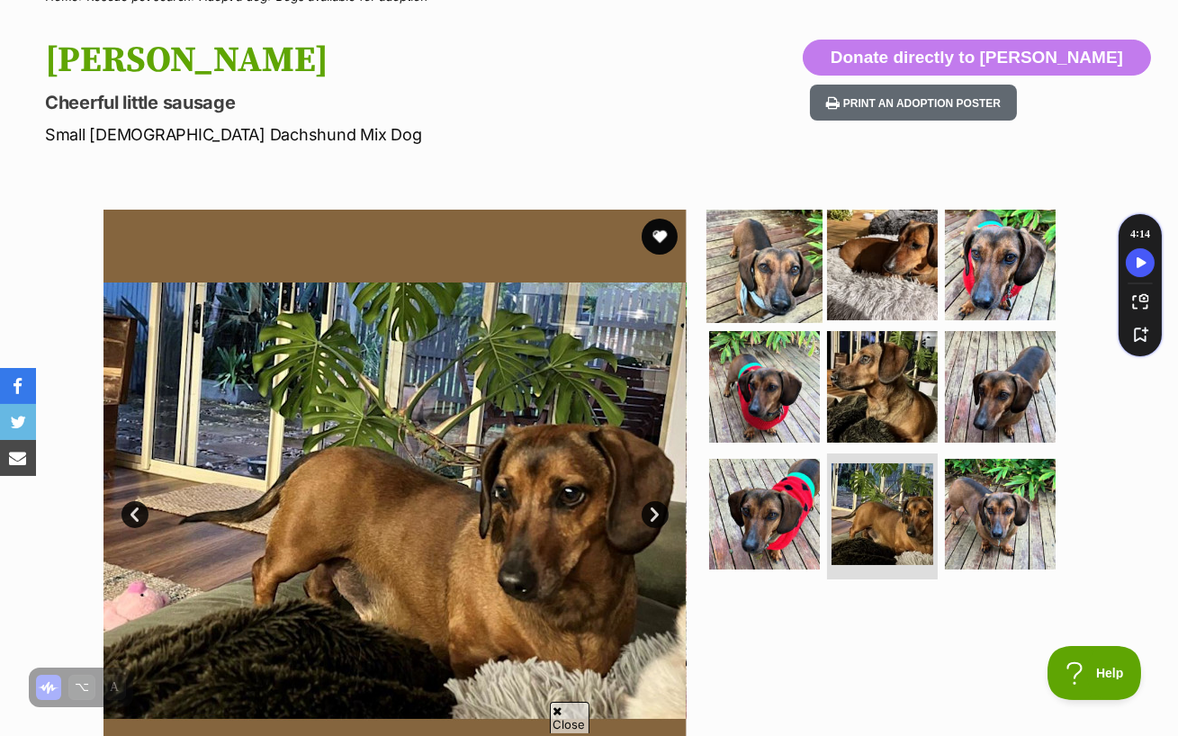
click at [769, 247] on img at bounding box center [764, 264] width 116 height 116
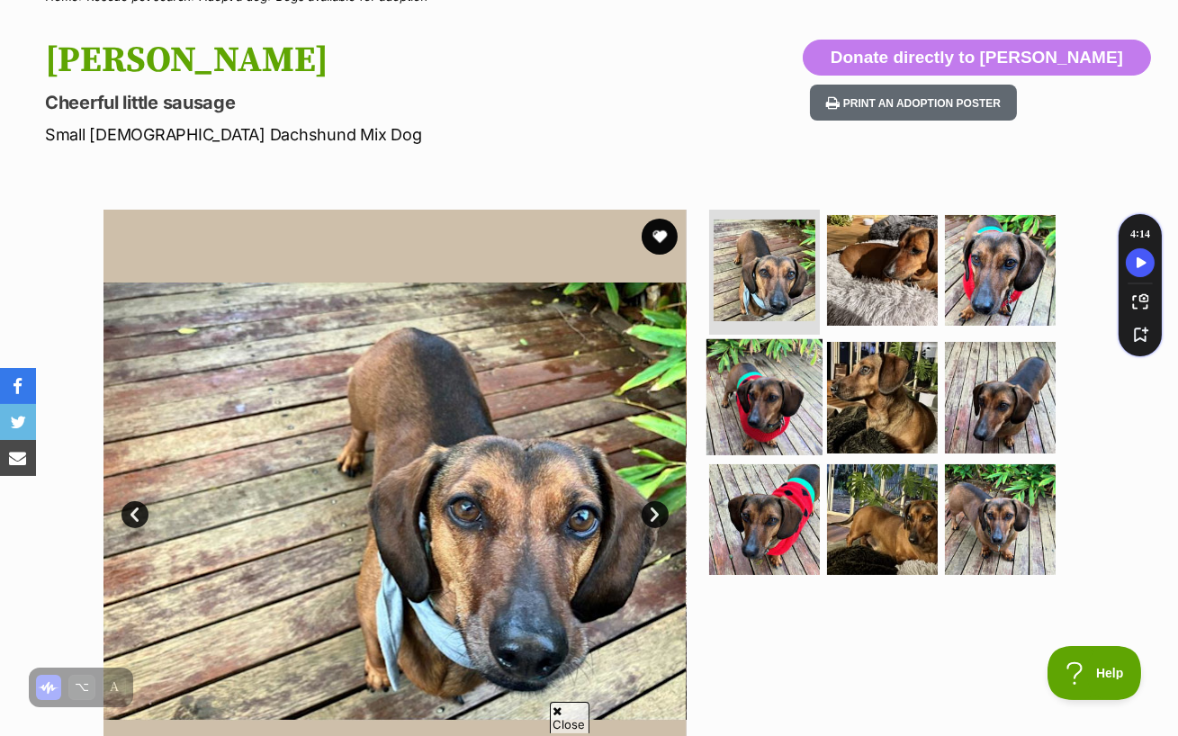
click at [748, 391] on img at bounding box center [764, 397] width 116 height 116
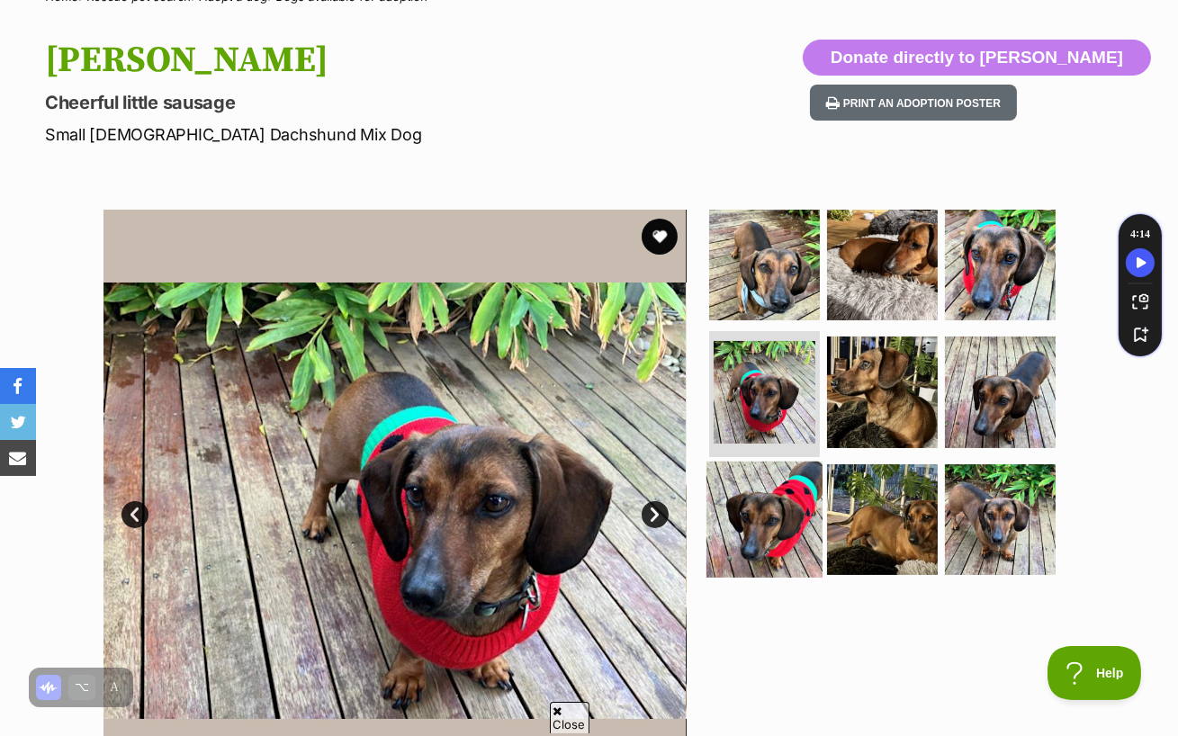
click at [741, 476] on img at bounding box center [764, 520] width 116 height 116
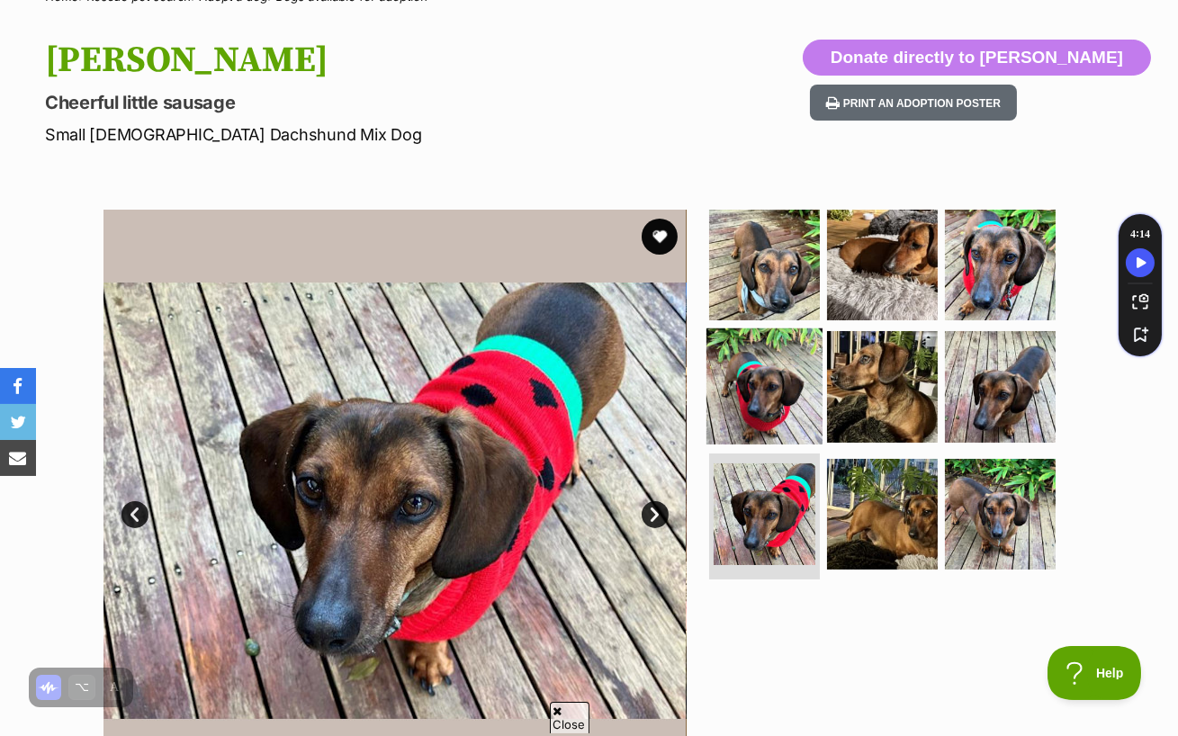
click at [782, 346] on img at bounding box center [764, 386] width 116 height 116
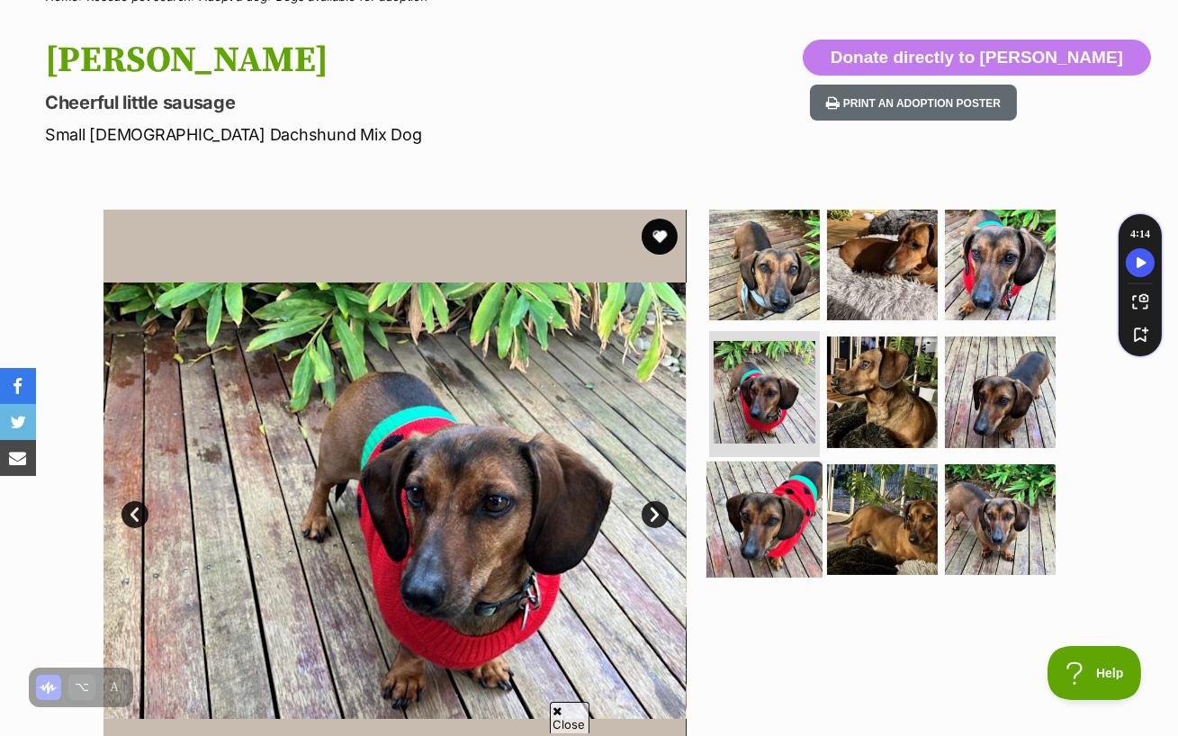
click at [753, 462] on img at bounding box center [764, 520] width 116 height 116
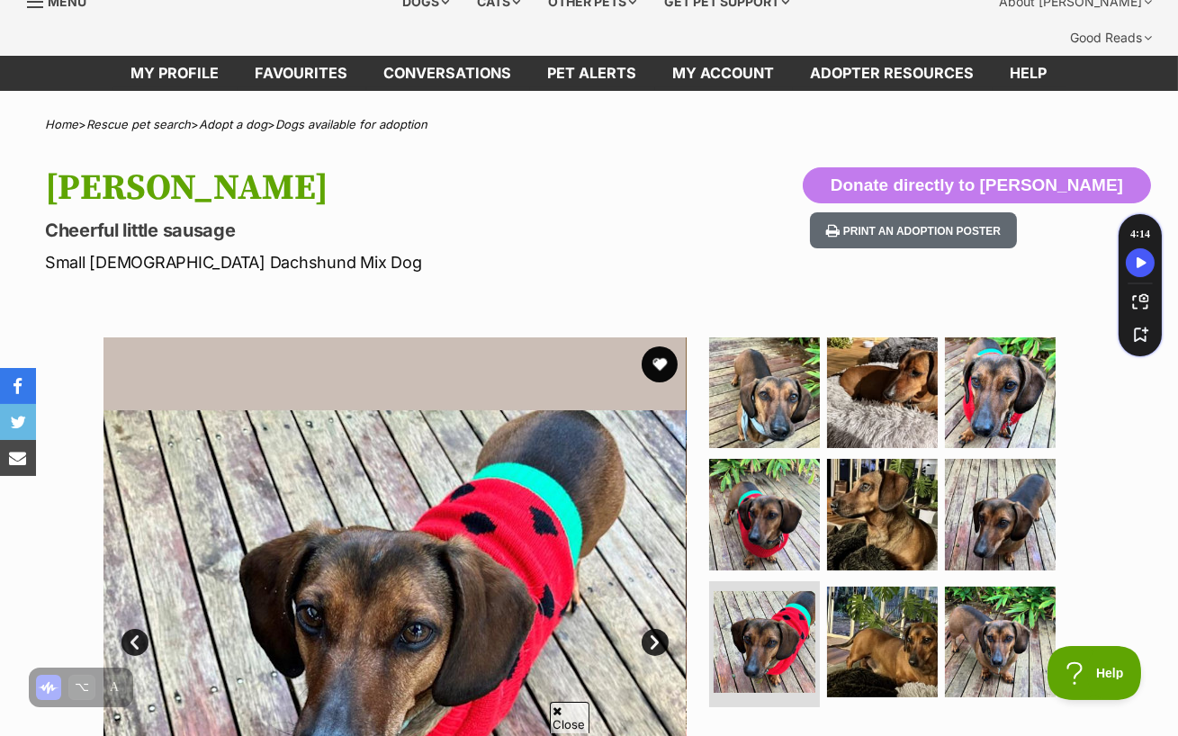
scroll to position [75, 0]
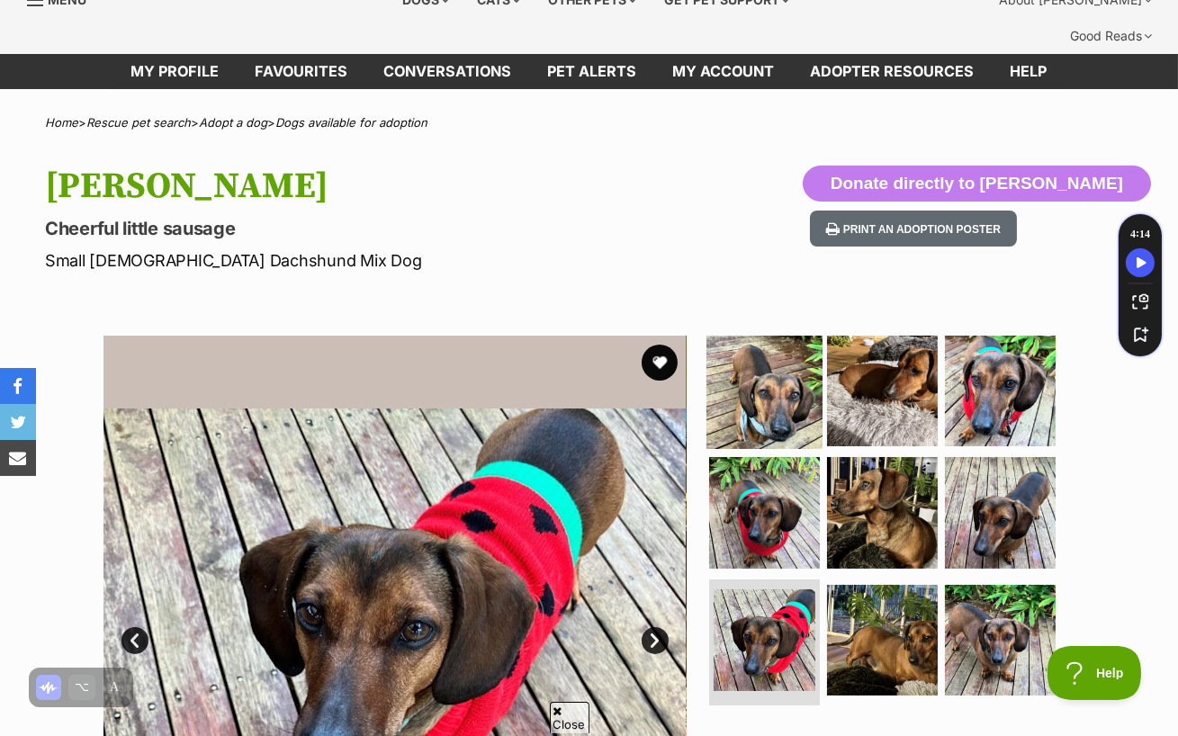
click at [760, 373] on img at bounding box center [764, 390] width 116 height 116
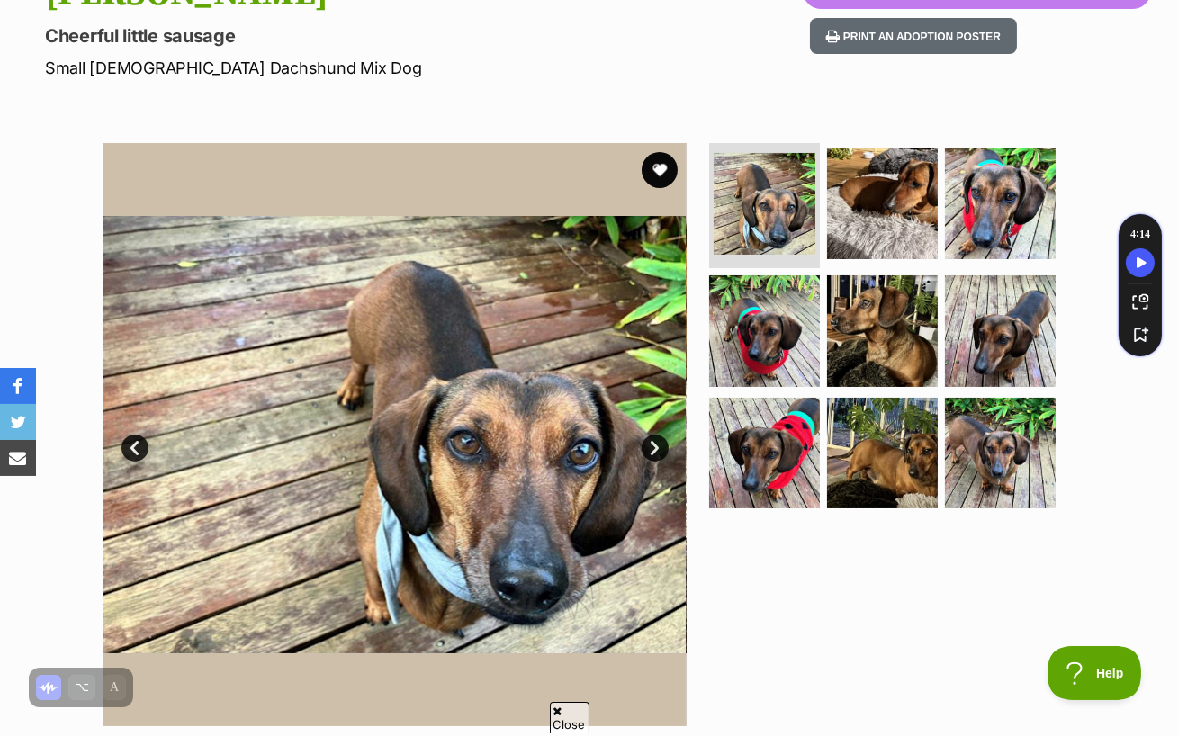
scroll to position [282, 0]
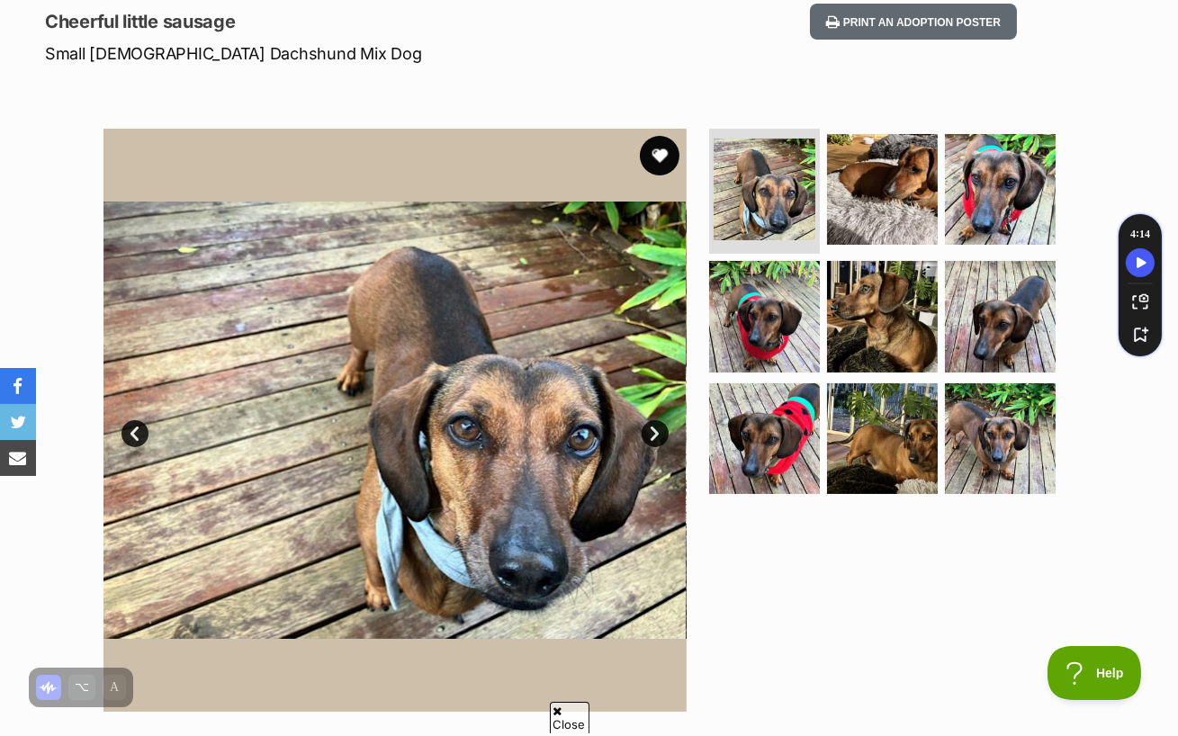
click at [643, 136] on button "favourite" at bounding box center [660, 156] width 40 height 40
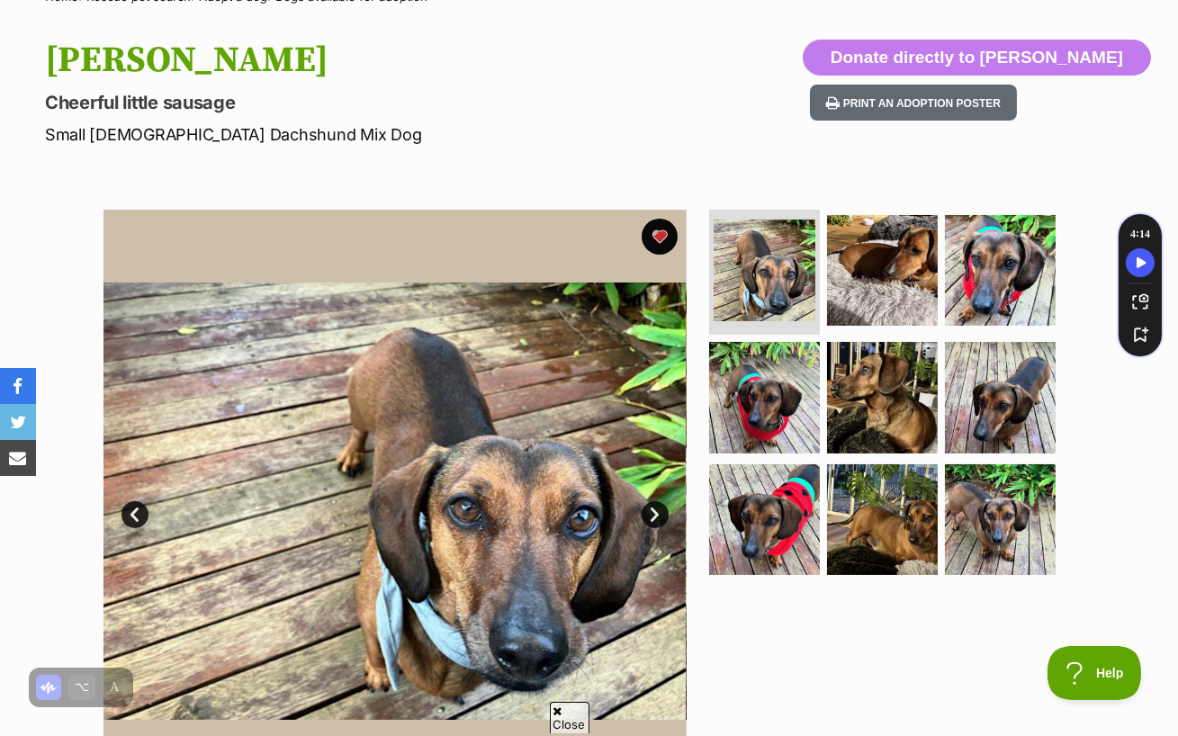
scroll to position [58, 0]
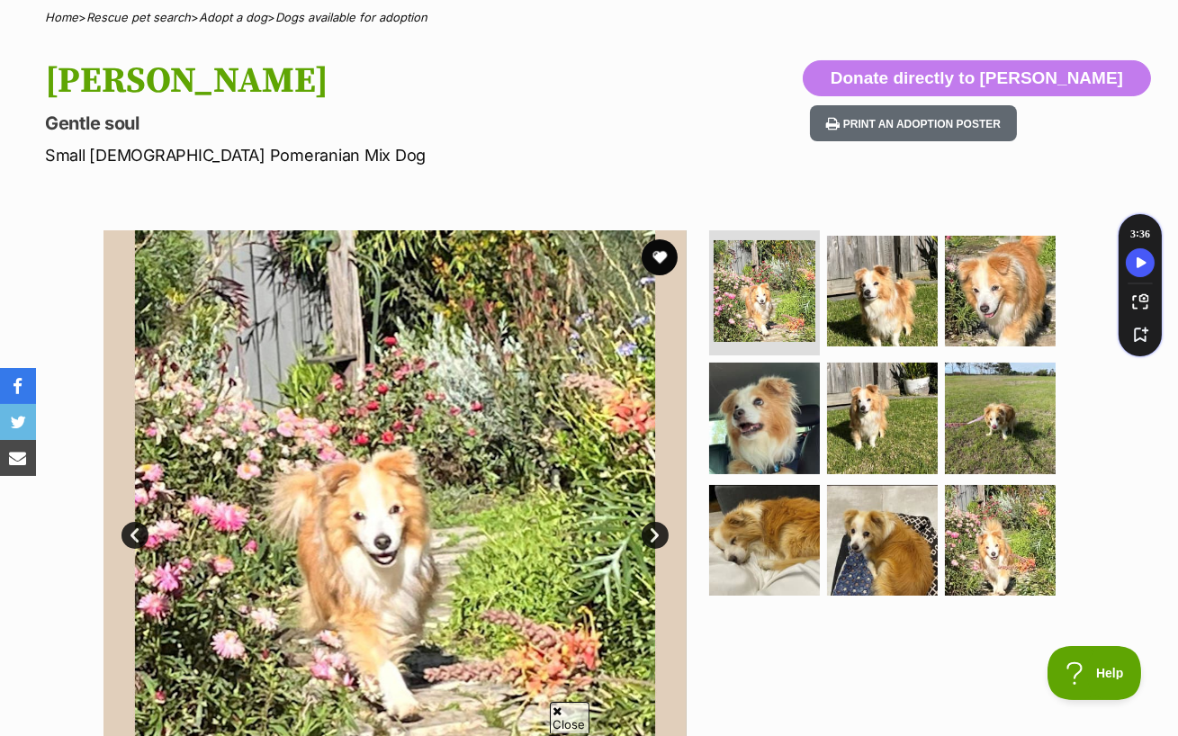
scroll to position [234, 0]
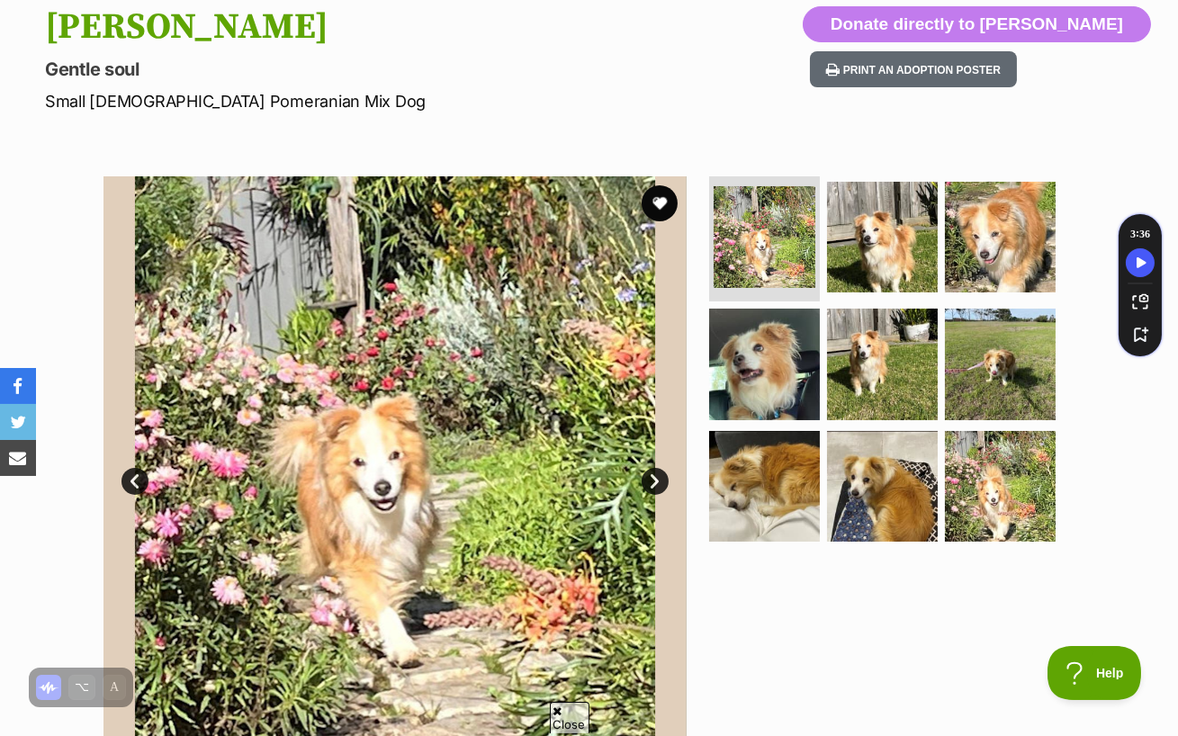
click at [653, 468] on link "Next" at bounding box center [655, 481] width 27 height 27
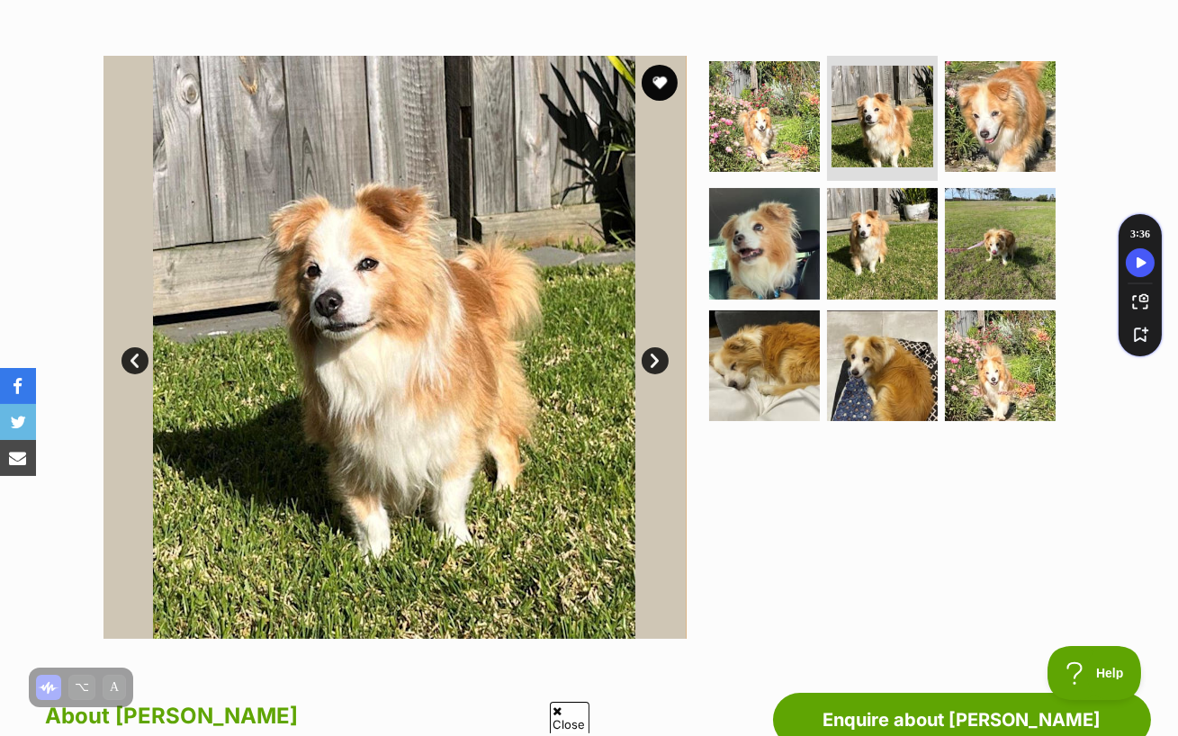
scroll to position [335, 0]
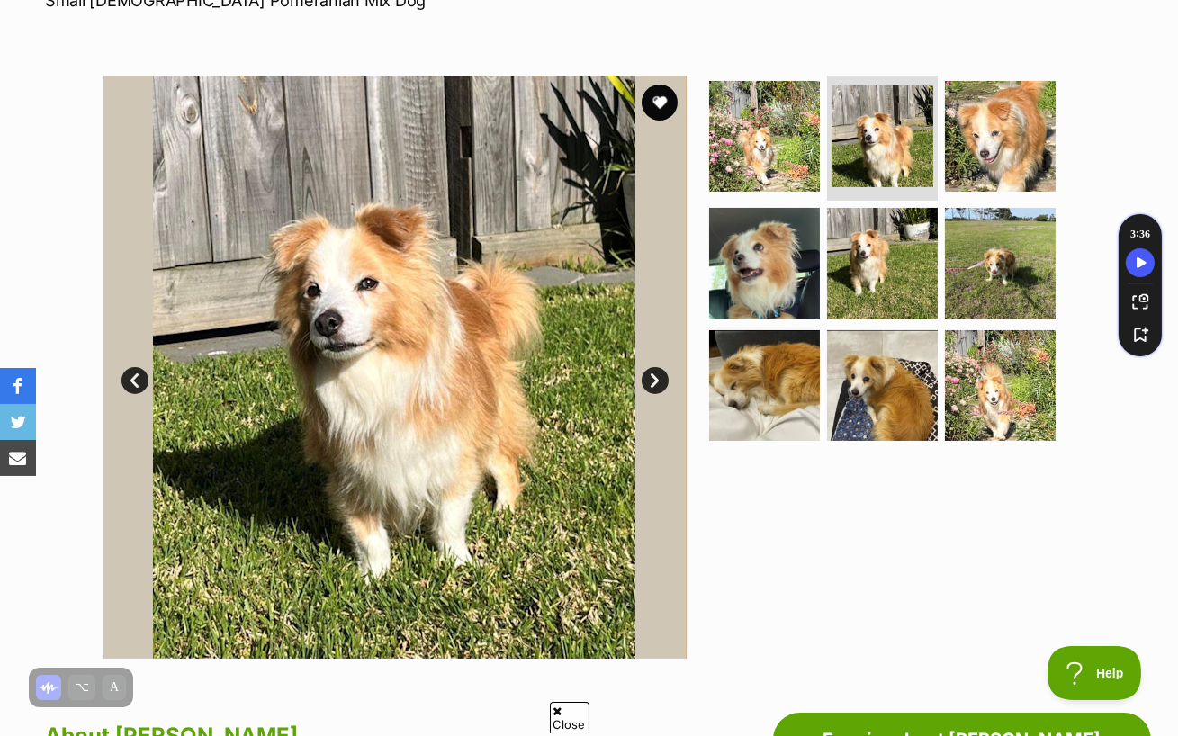
click at [656, 367] on link "Next" at bounding box center [655, 380] width 27 height 27
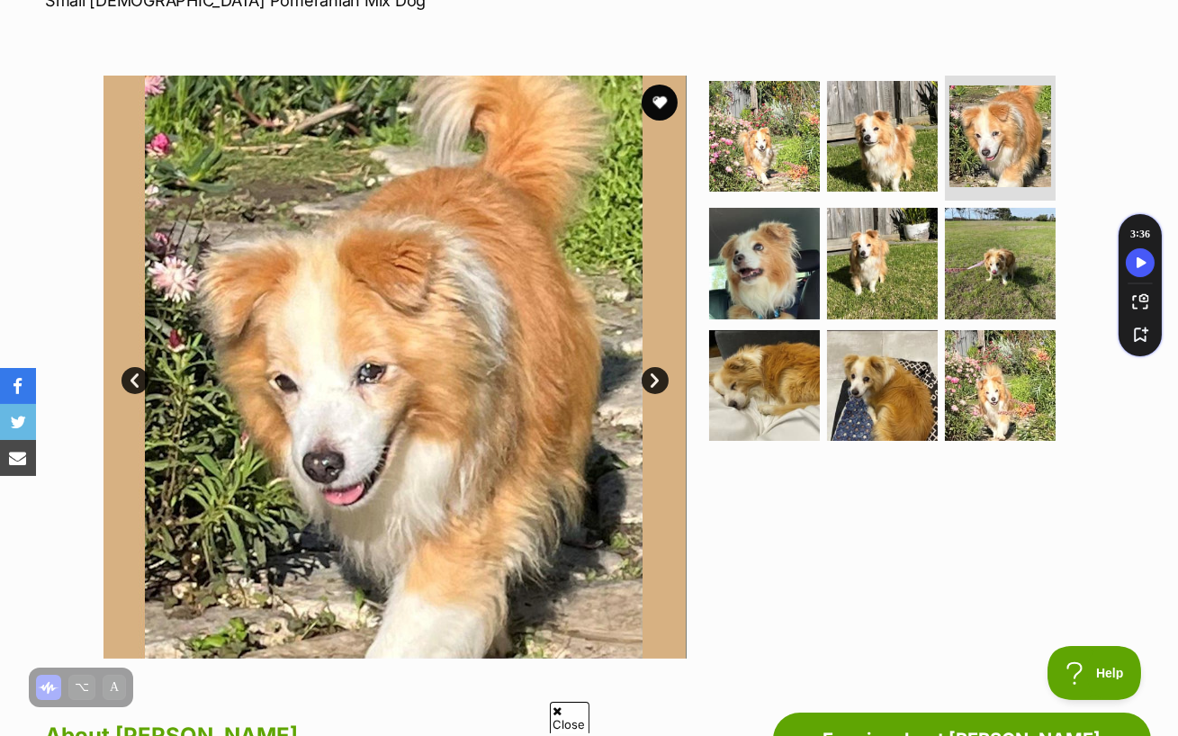
click at [656, 367] on link "Next" at bounding box center [655, 380] width 27 height 27
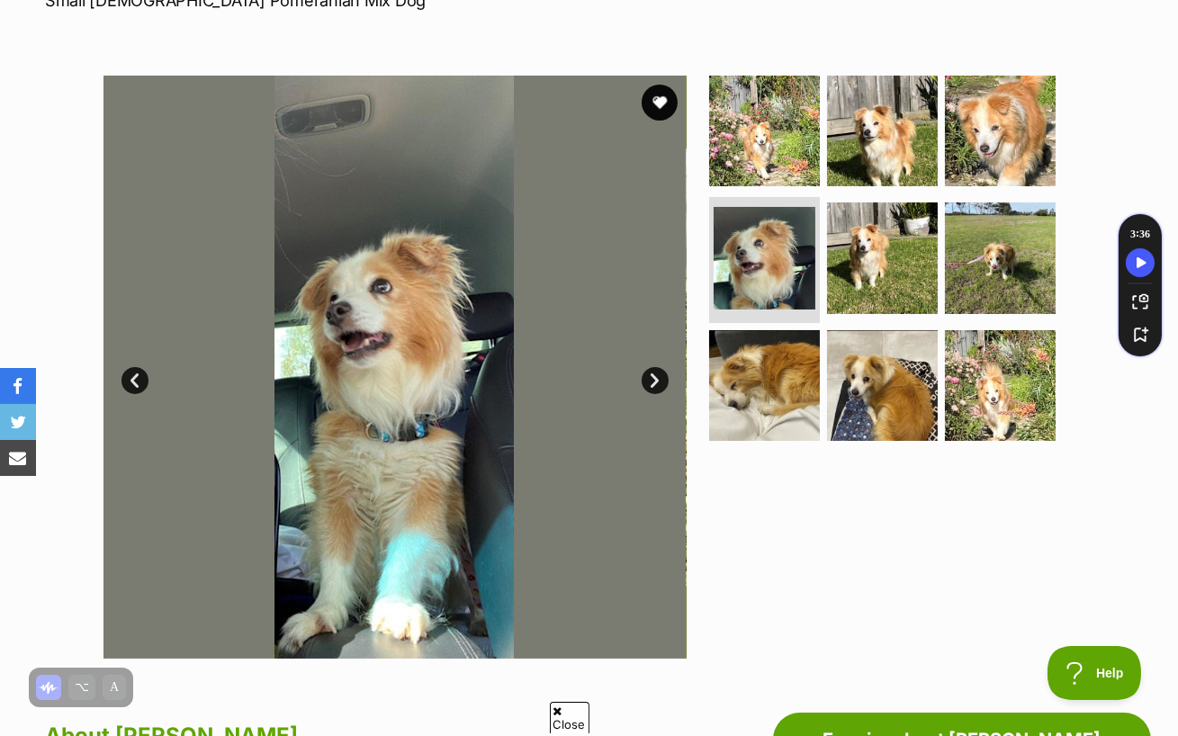
click at [656, 367] on link "Next" at bounding box center [655, 380] width 27 height 27
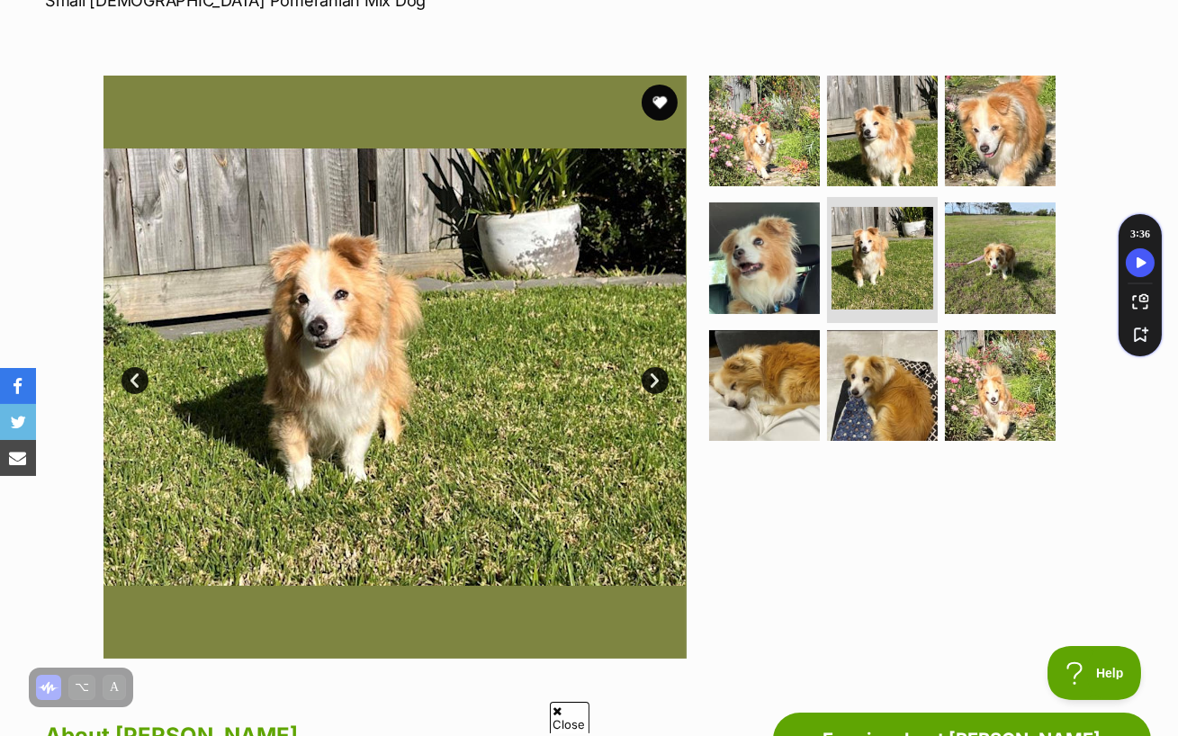
click at [656, 367] on link "Next" at bounding box center [655, 380] width 27 height 27
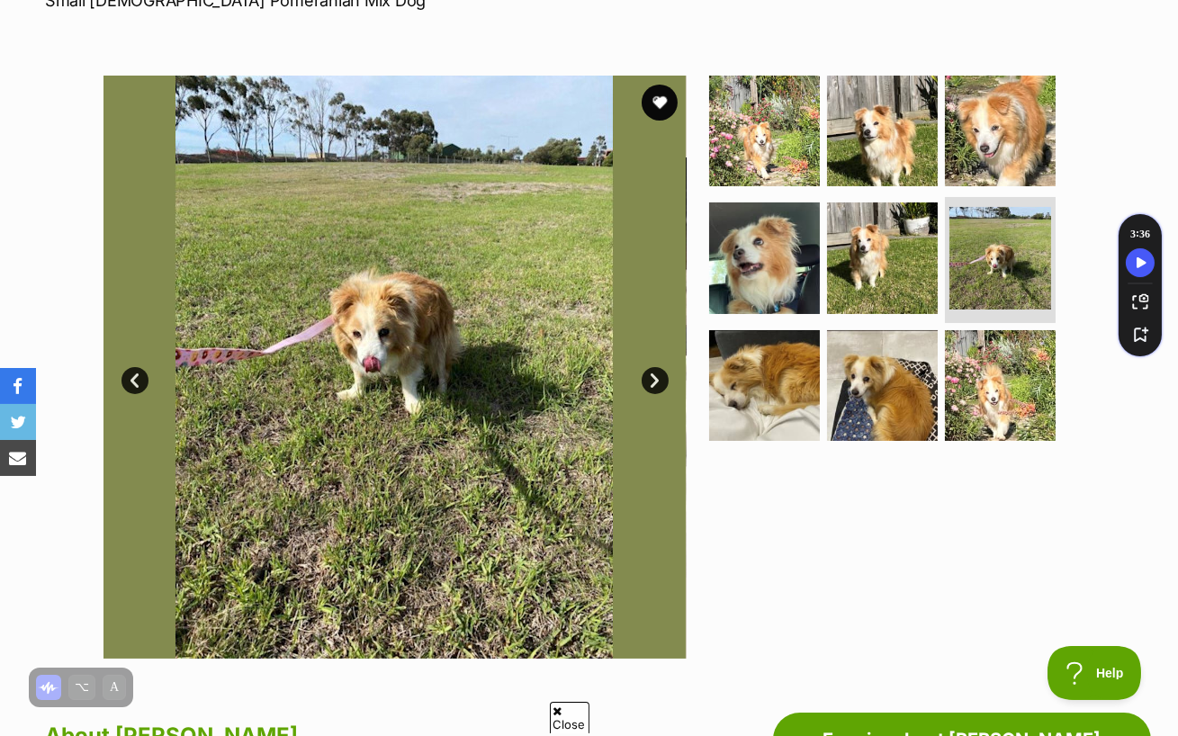
click at [656, 367] on link "Next" at bounding box center [655, 380] width 27 height 27
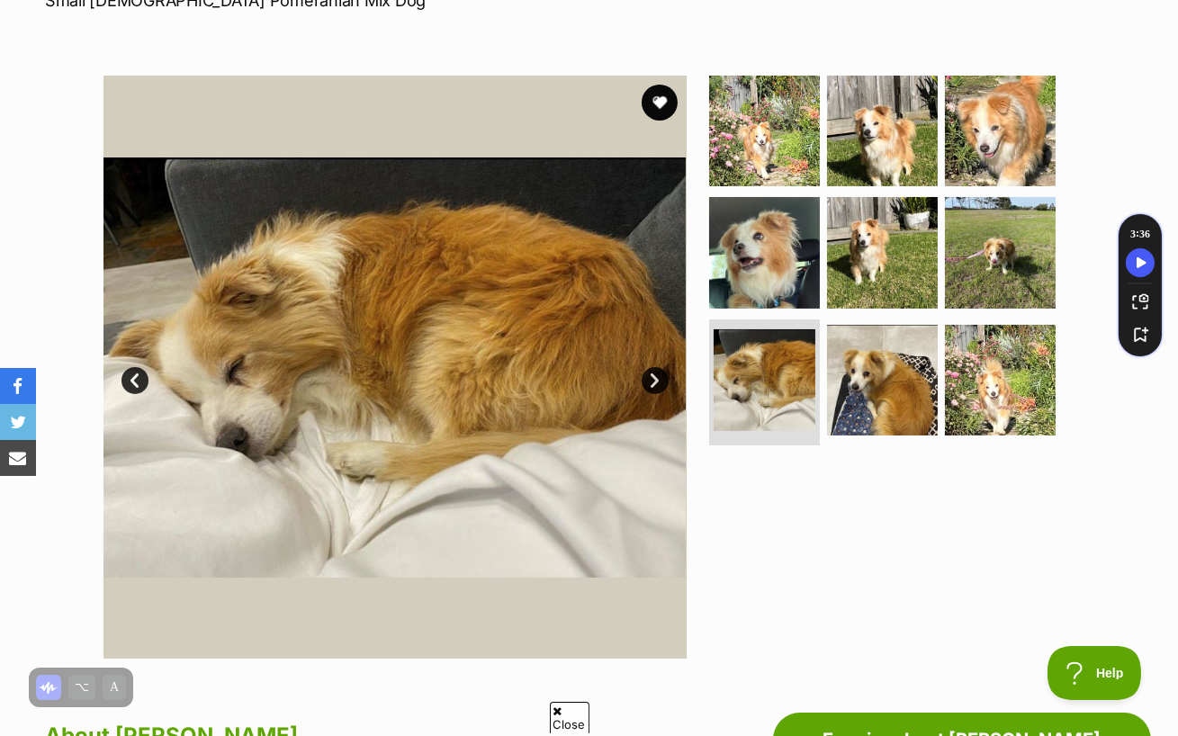
click at [656, 367] on link "Next" at bounding box center [655, 380] width 27 height 27
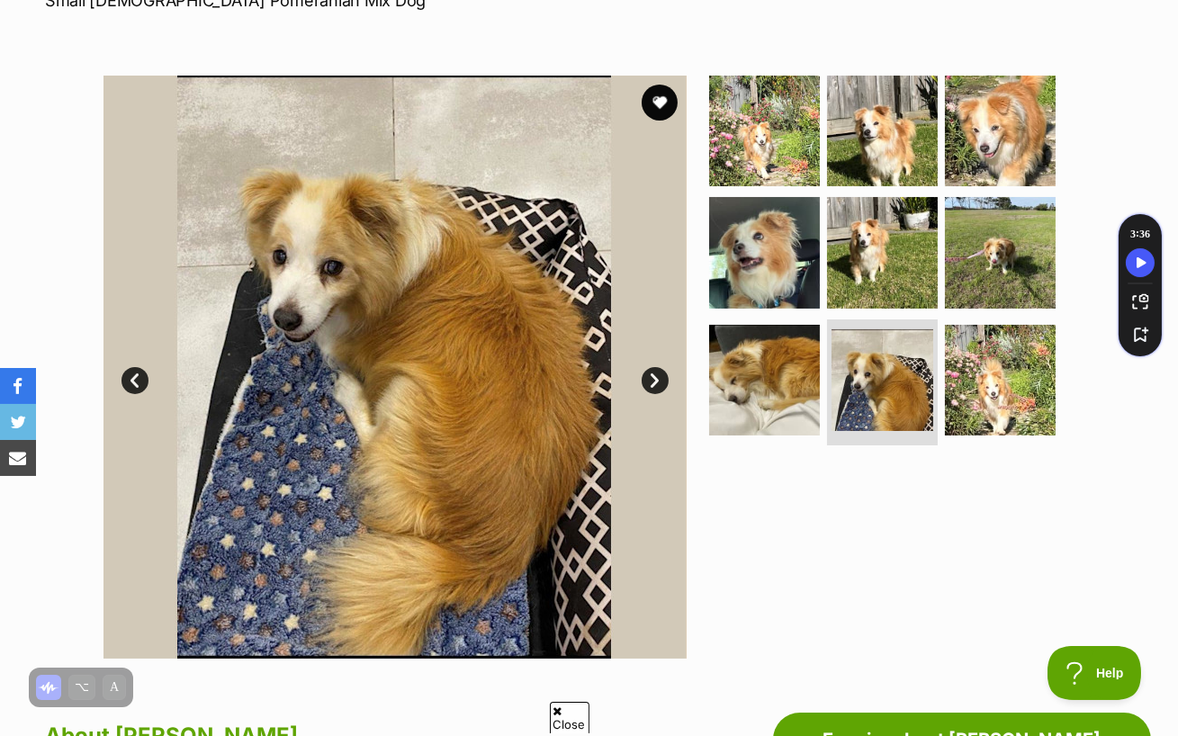
click at [656, 367] on link "Next" at bounding box center [655, 380] width 27 height 27
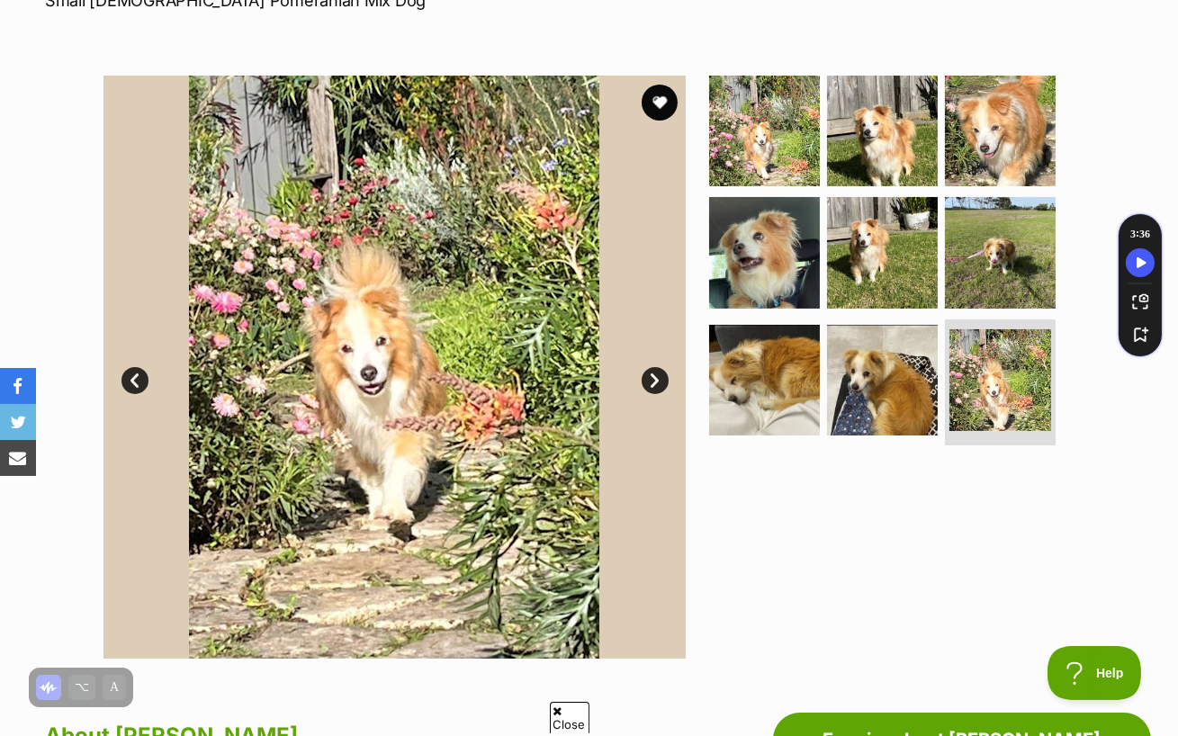
click at [656, 367] on link "Next" at bounding box center [655, 380] width 27 height 27
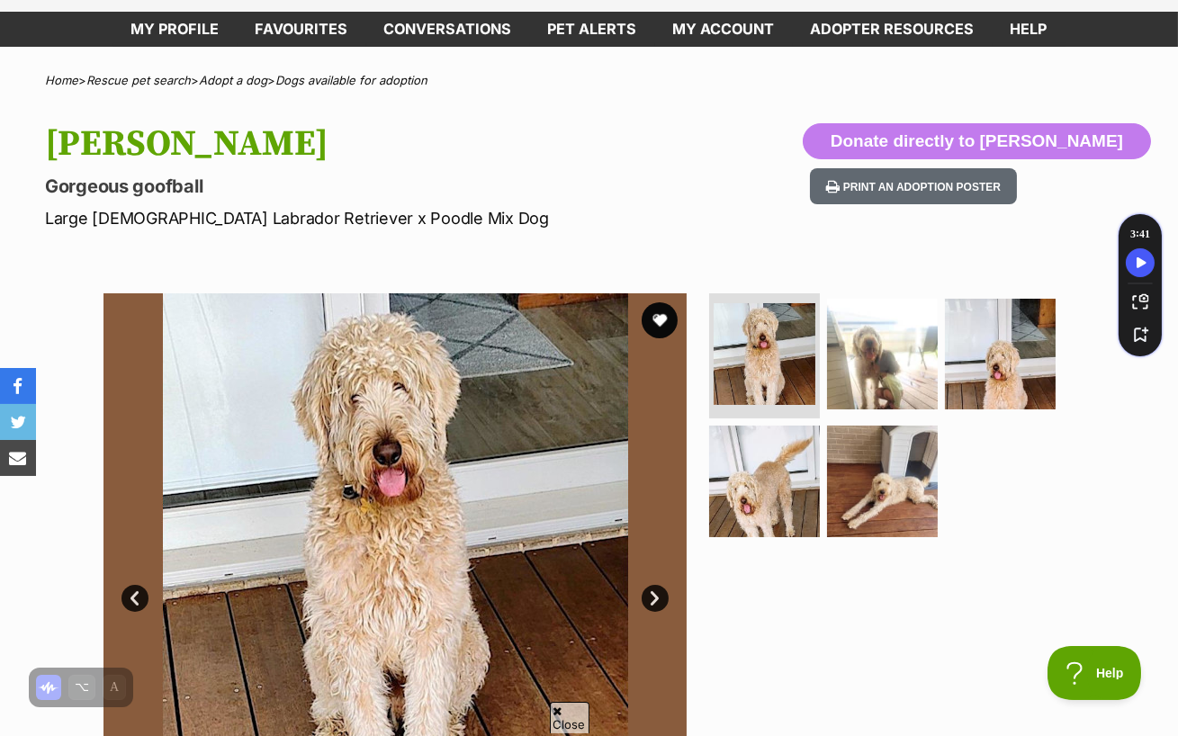
scroll to position [127, 0]
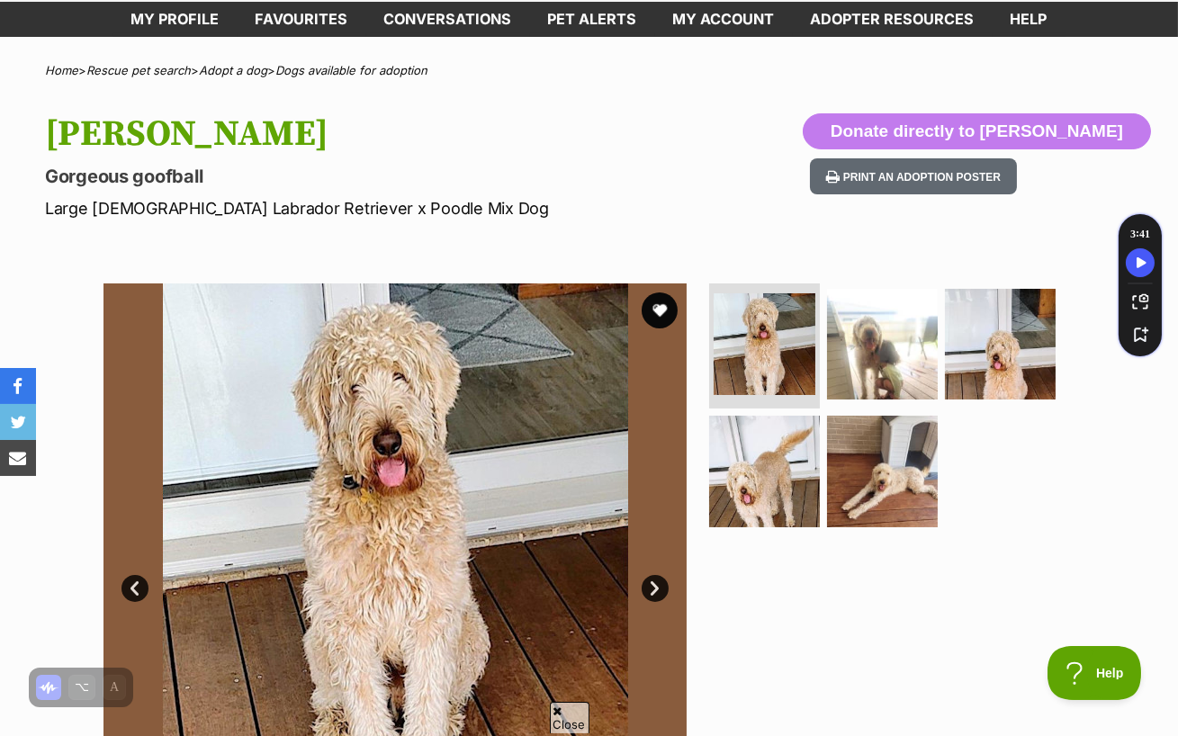
click at [656, 575] on link "Next" at bounding box center [655, 588] width 27 height 27
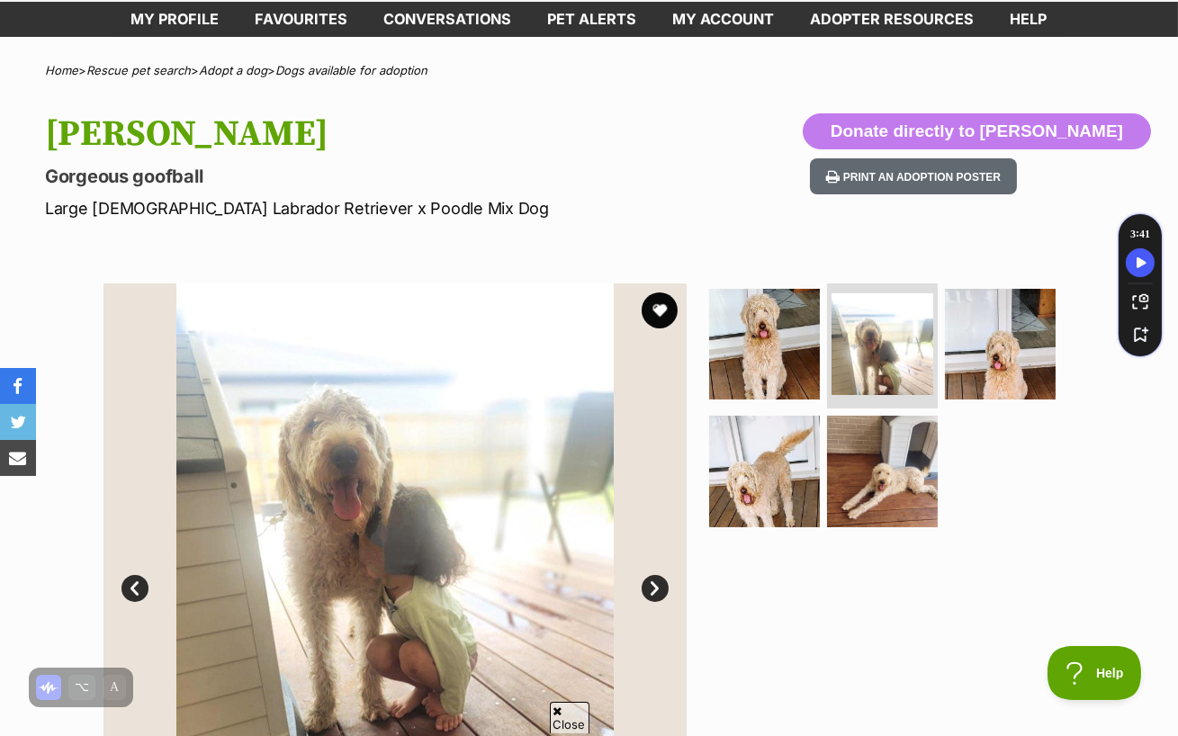
click at [656, 575] on link "Next" at bounding box center [655, 588] width 27 height 27
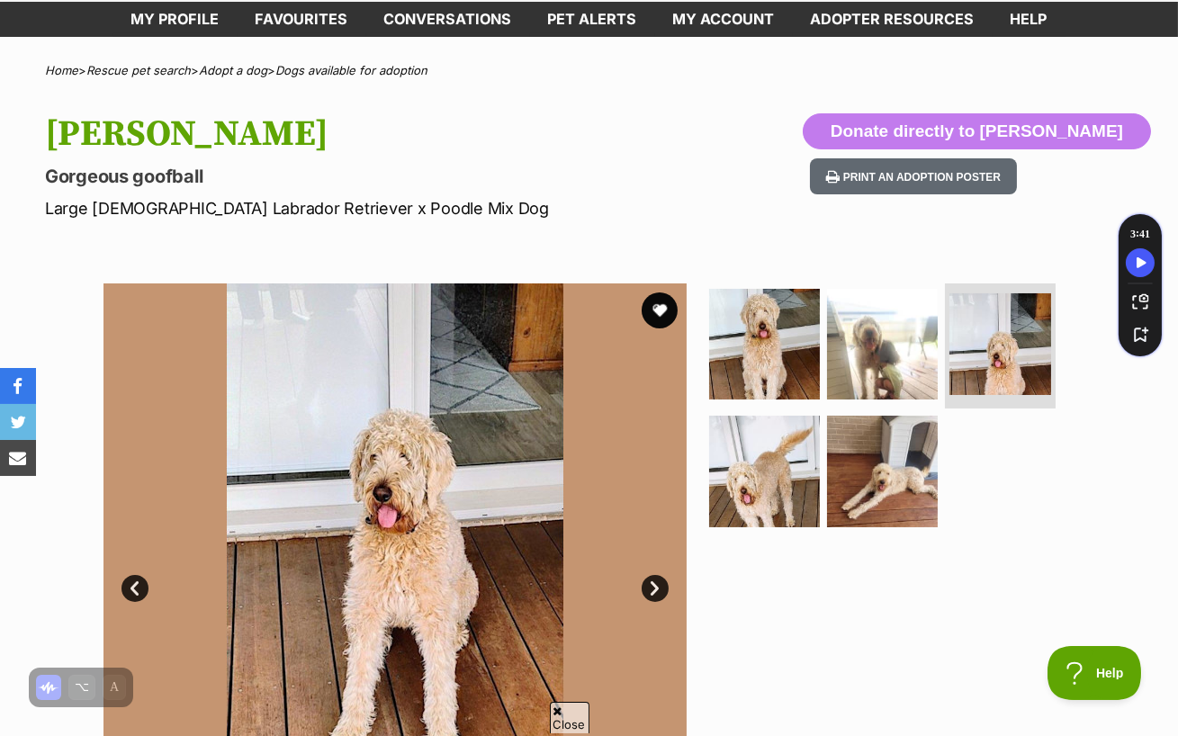
click at [656, 575] on link "Next" at bounding box center [655, 588] width 27 height 27
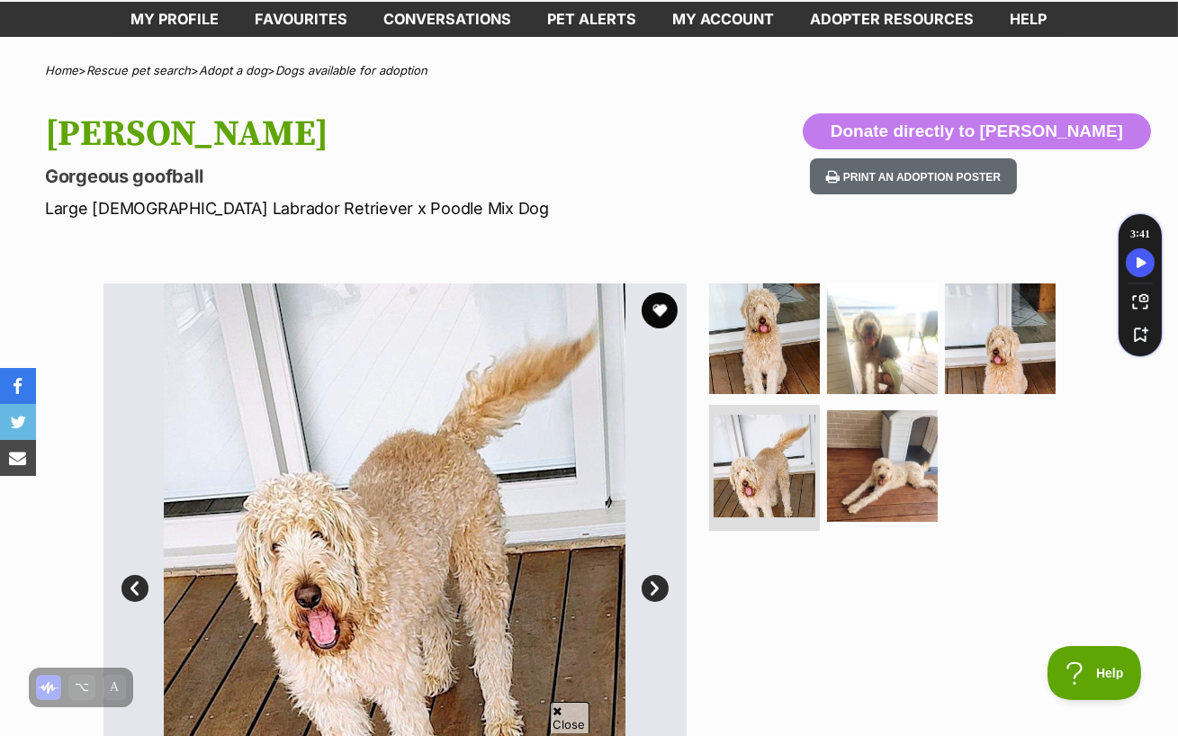
click at [656, 575] on link "Next" at bounding box center [655, 588] width 27 height 27
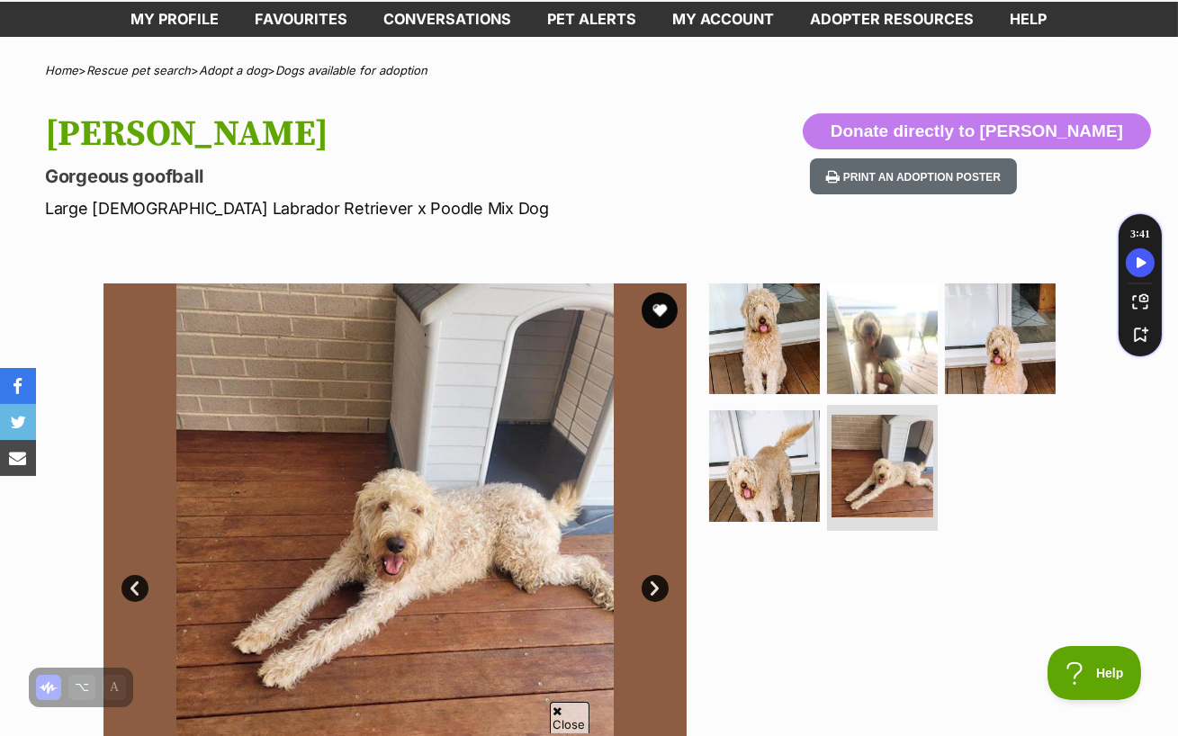
click at [656, 575] on link "Next" at bounding box center [655, 588] width 27 height 27
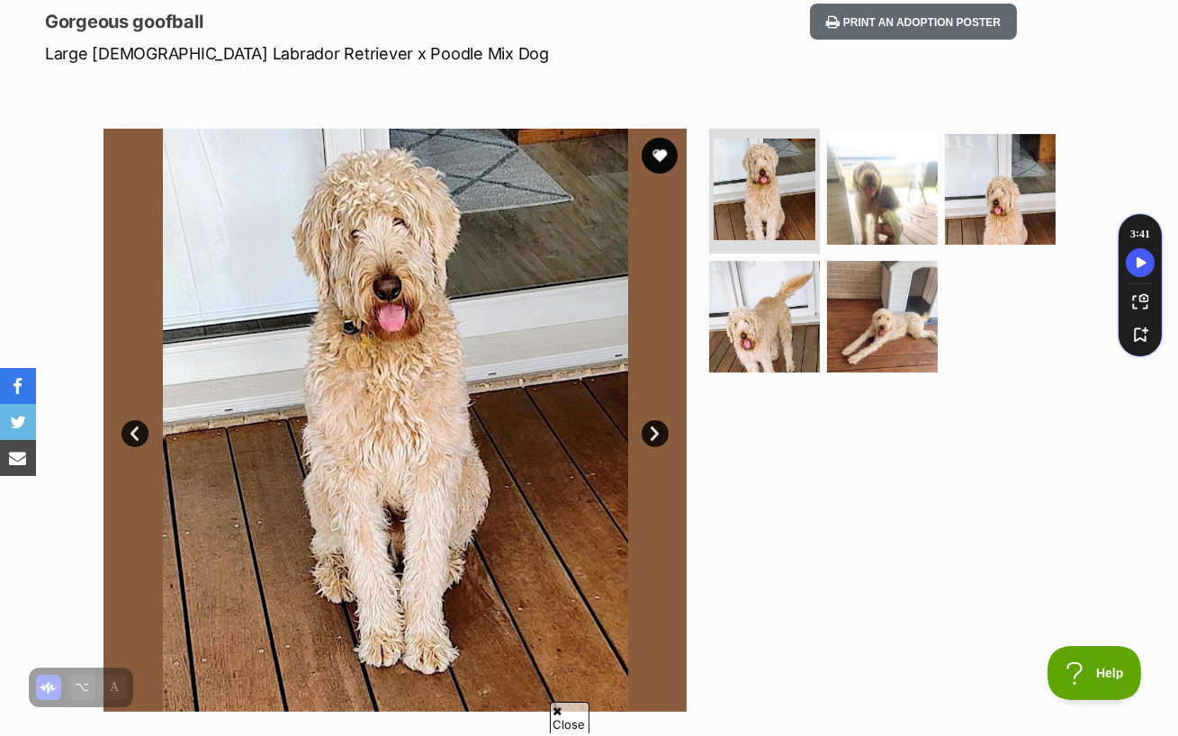
scroll to position [283, 0]
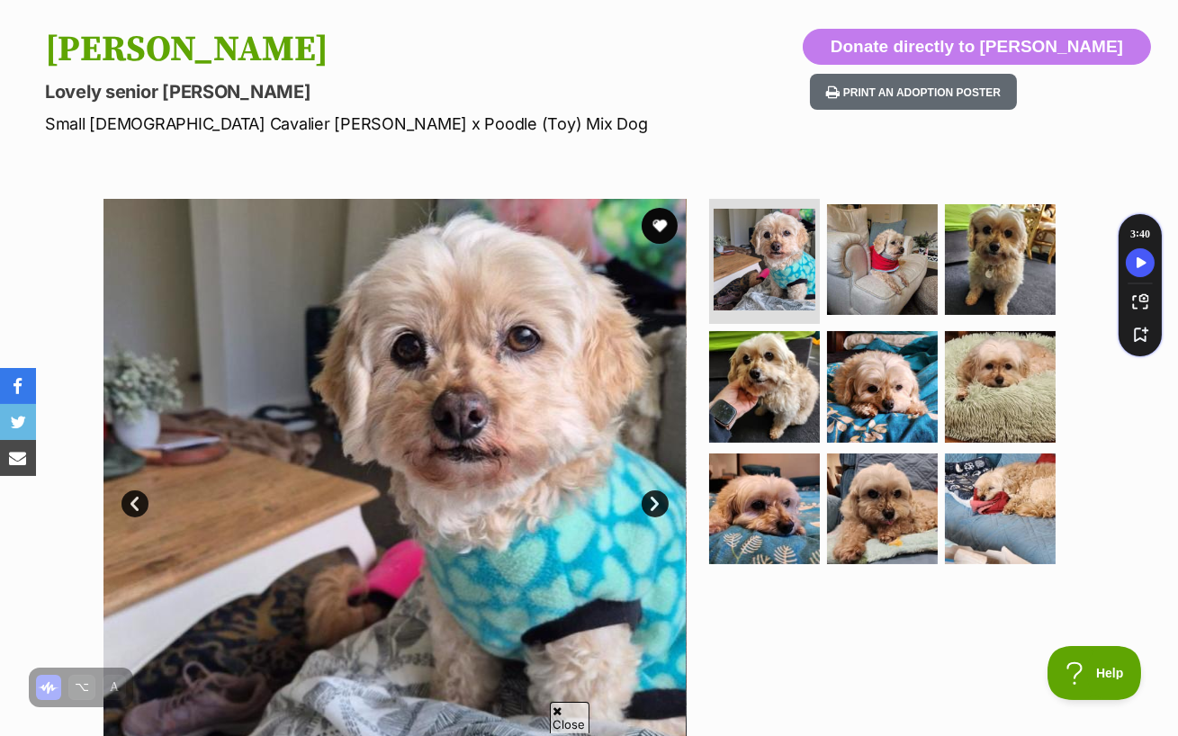
scroll to position [212, 0]
click at [652, 490] on link "Next" at bounding box center [655, 503] width 27 height 27
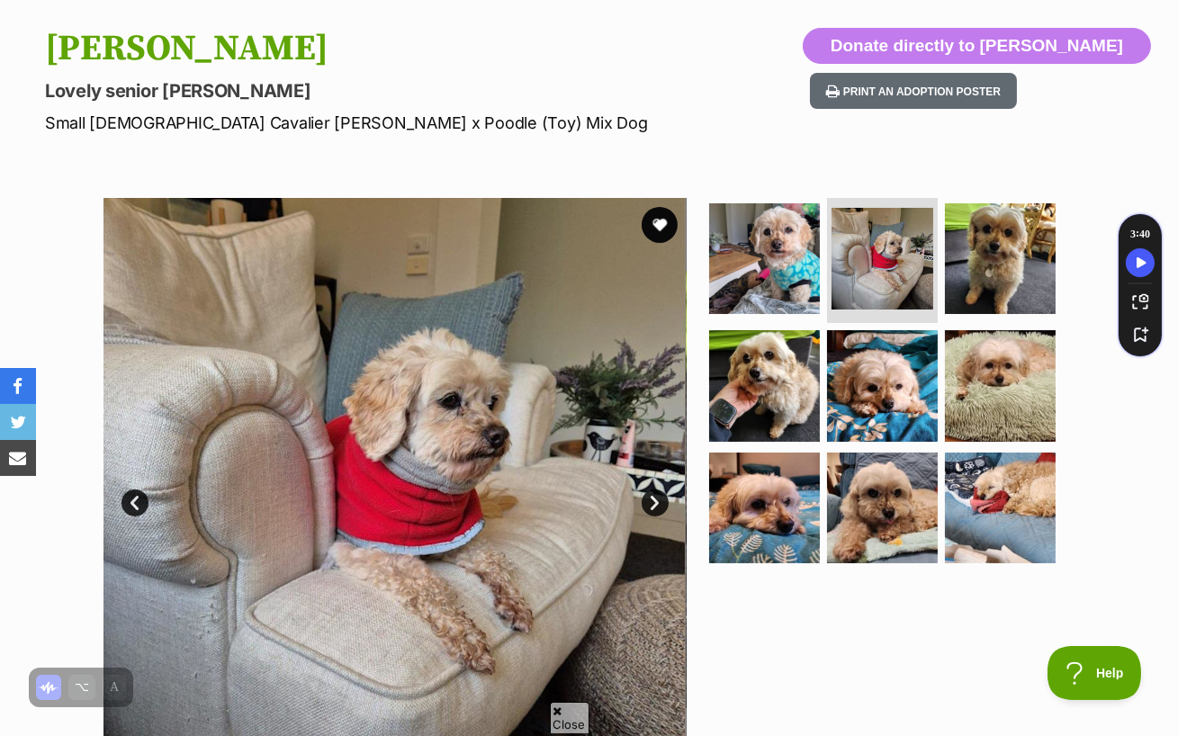
click at [652, 490] on link "Next" at bounding box center [655, 503] width 27 height 27
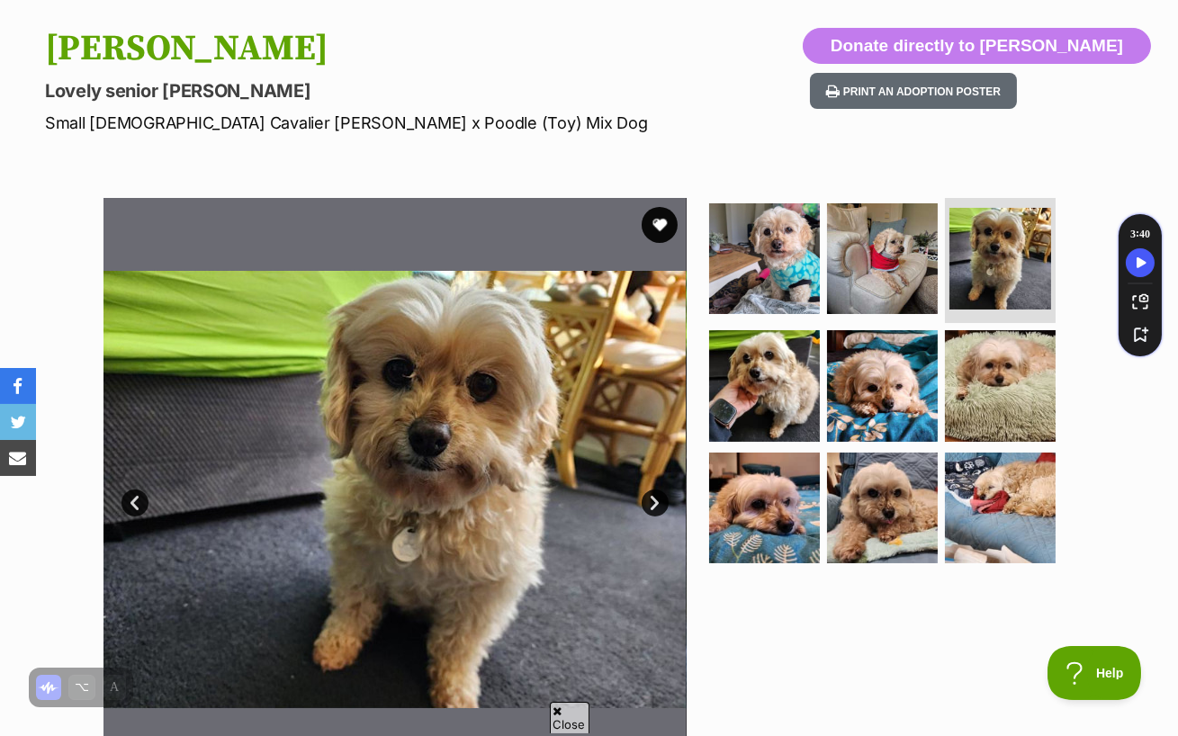
click at [652, 490] on link "Next" at bounding box center [655, 503] width 27 height 27
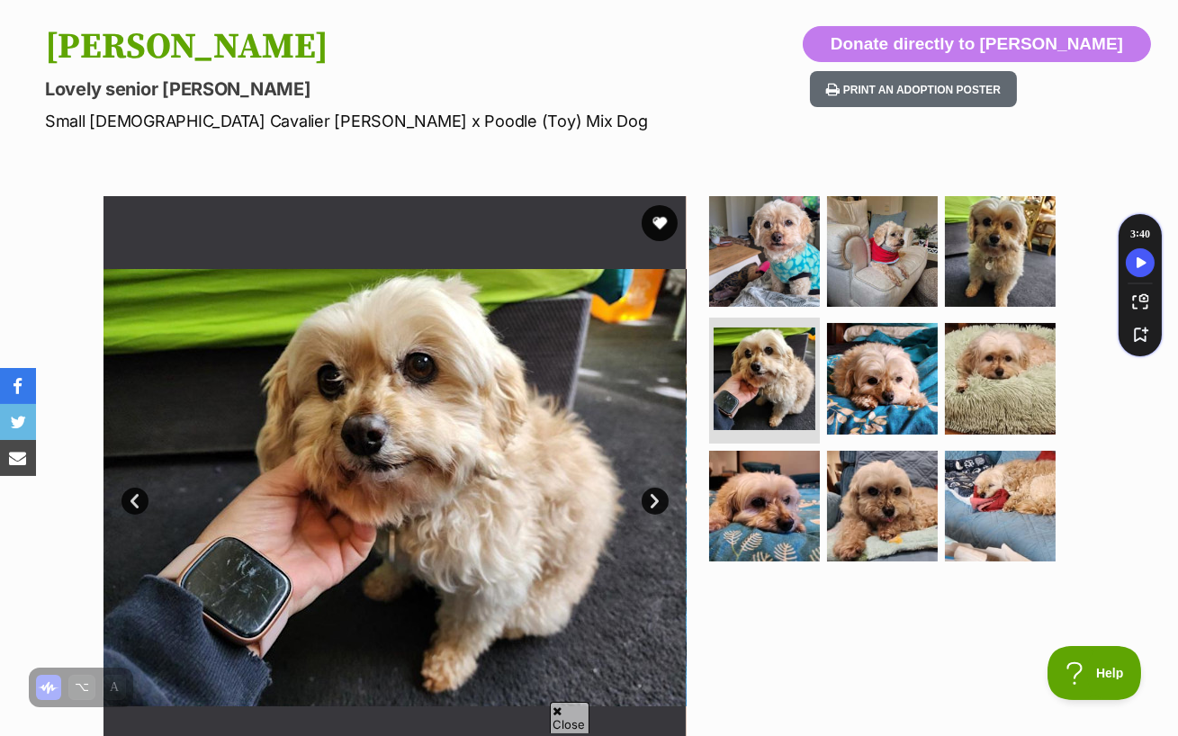
scroll to position [211, 0]
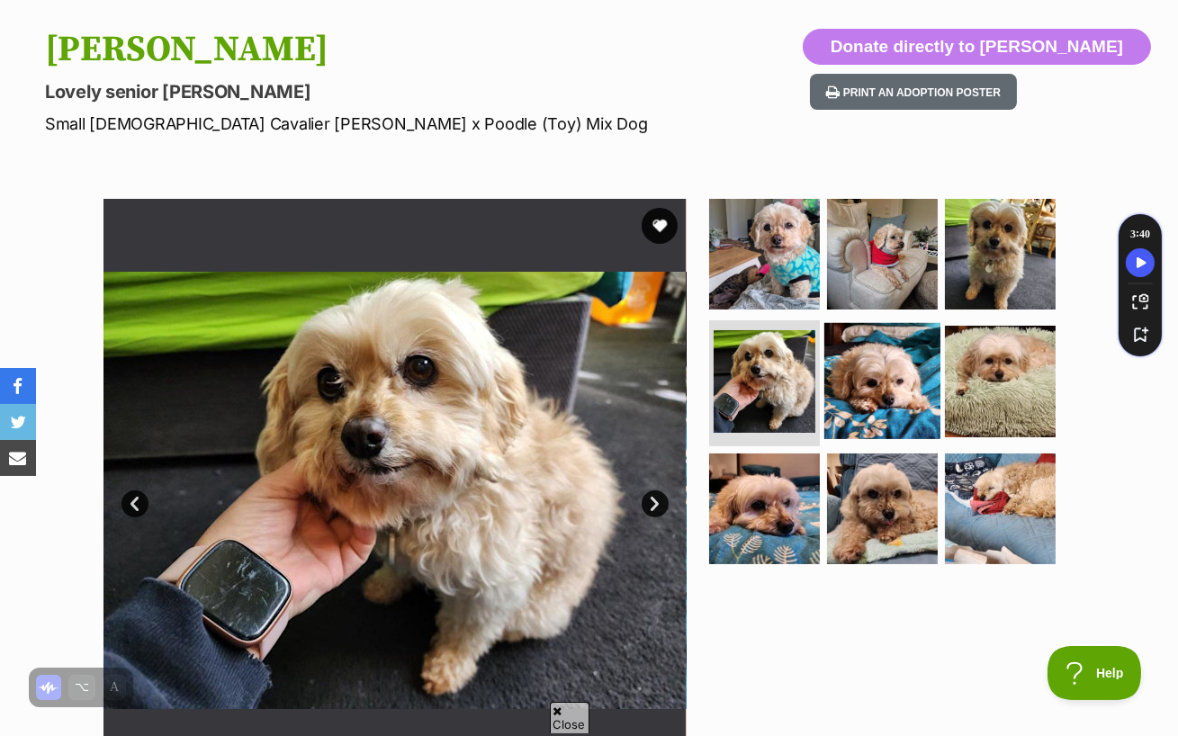
click at [862, 356] on img at bounding box center [882, 381] width 116 height 116
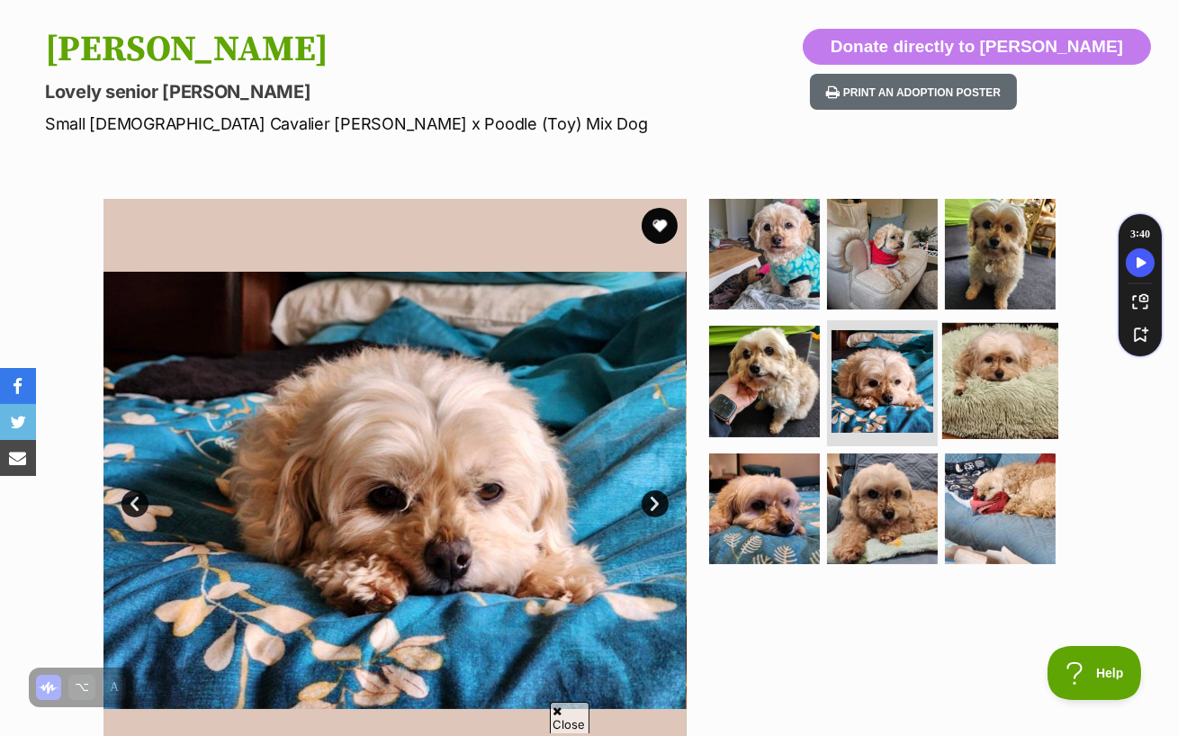
click at [1015, 323] on img at bounding box center [1000, 381] width 116 height 116
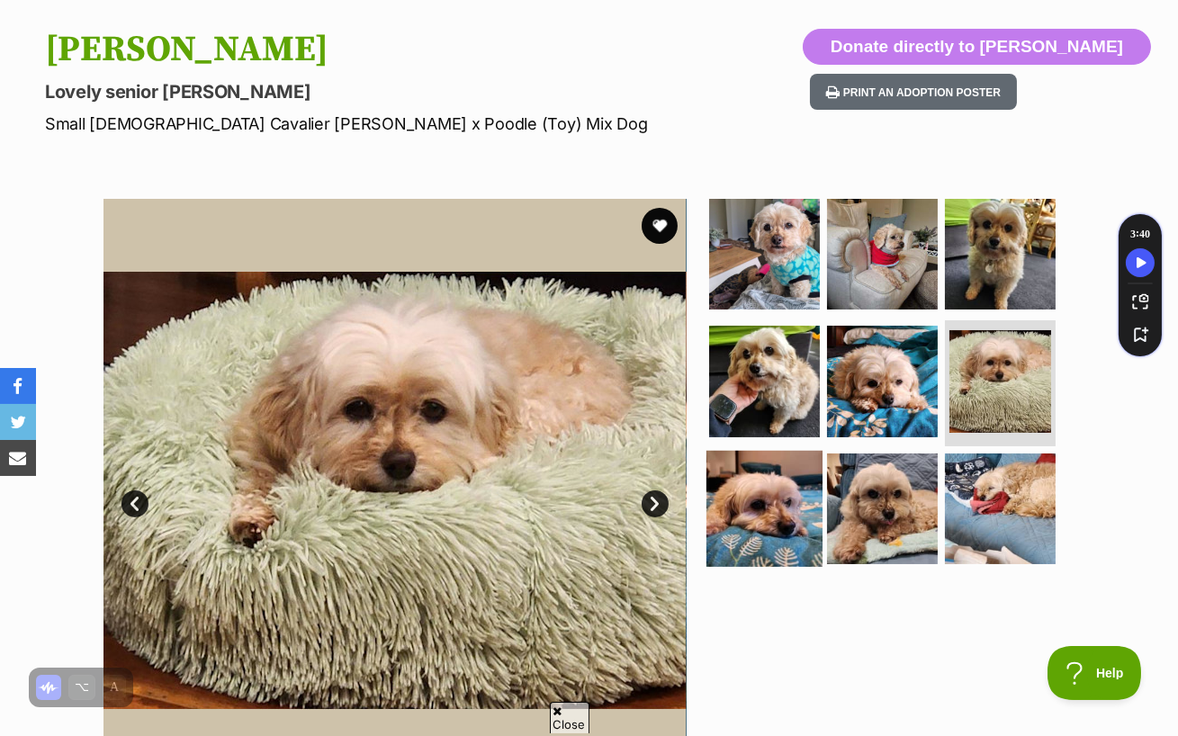
click at [728, 458] on img at bounding box center [764, 509] width 116 height 116
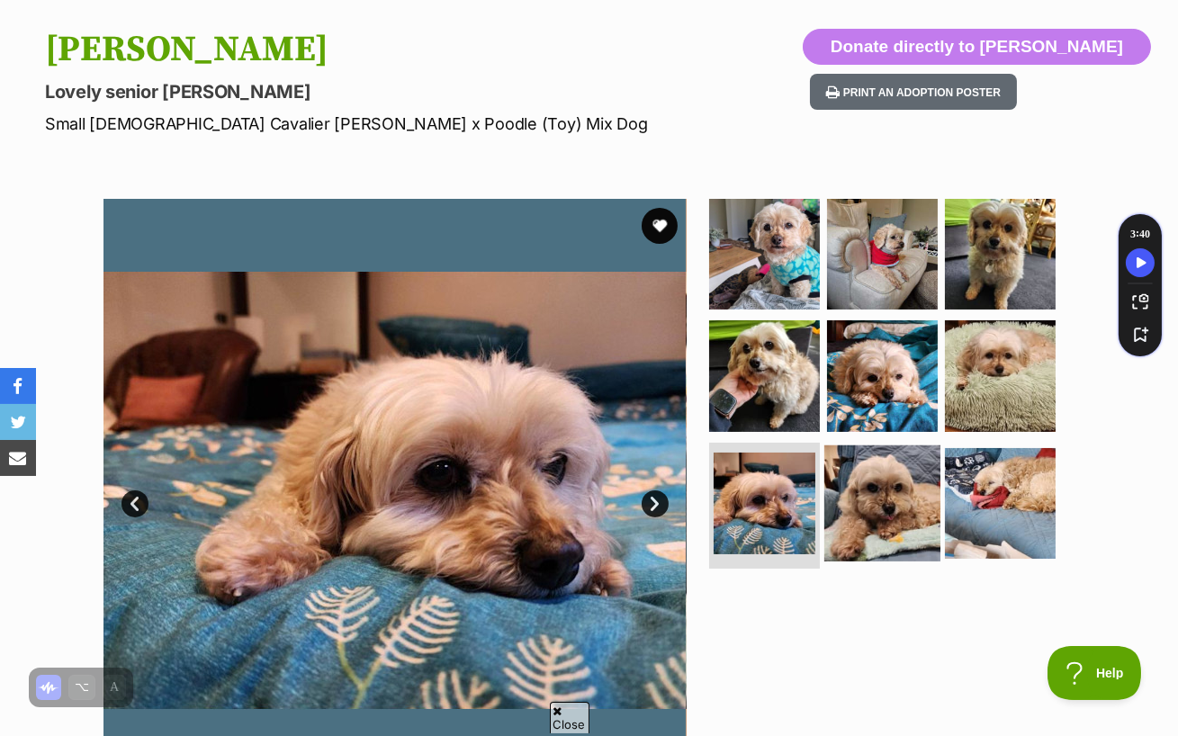
click at [902, 456] on img at bounding box center [882, 503] width 116 height 116
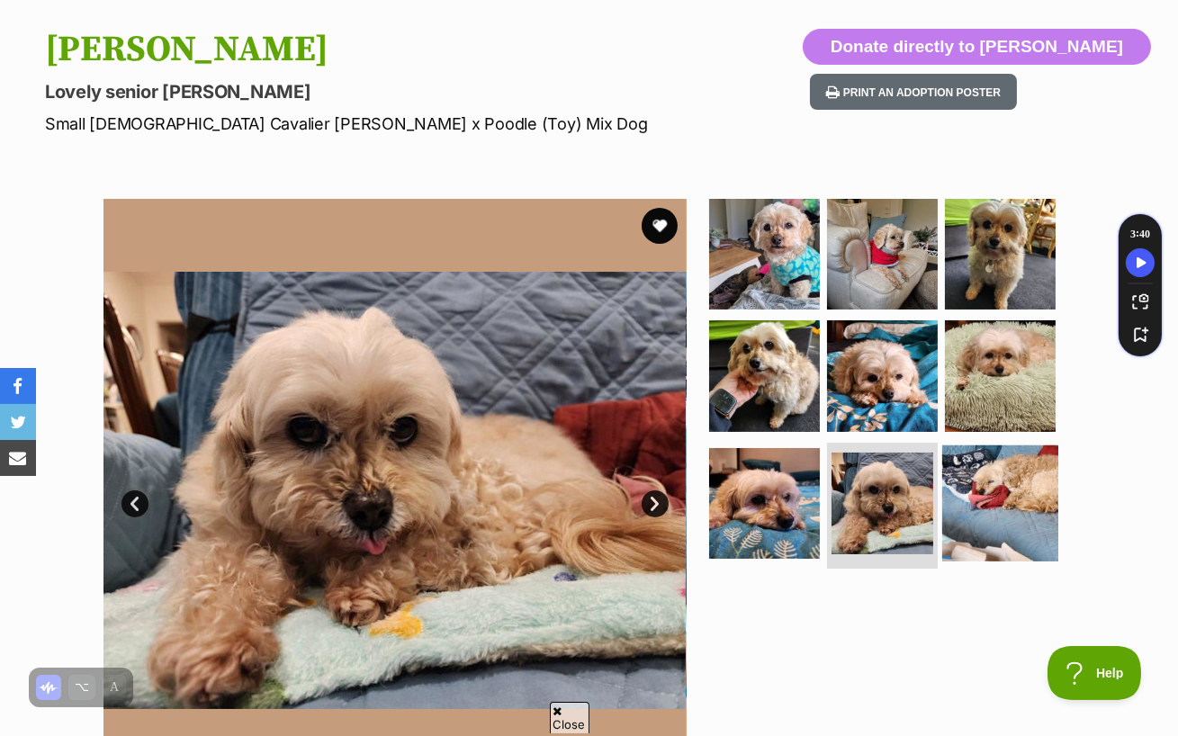
click at [978, 467] on img at bounding box center [1000, 503] width 116 height 116
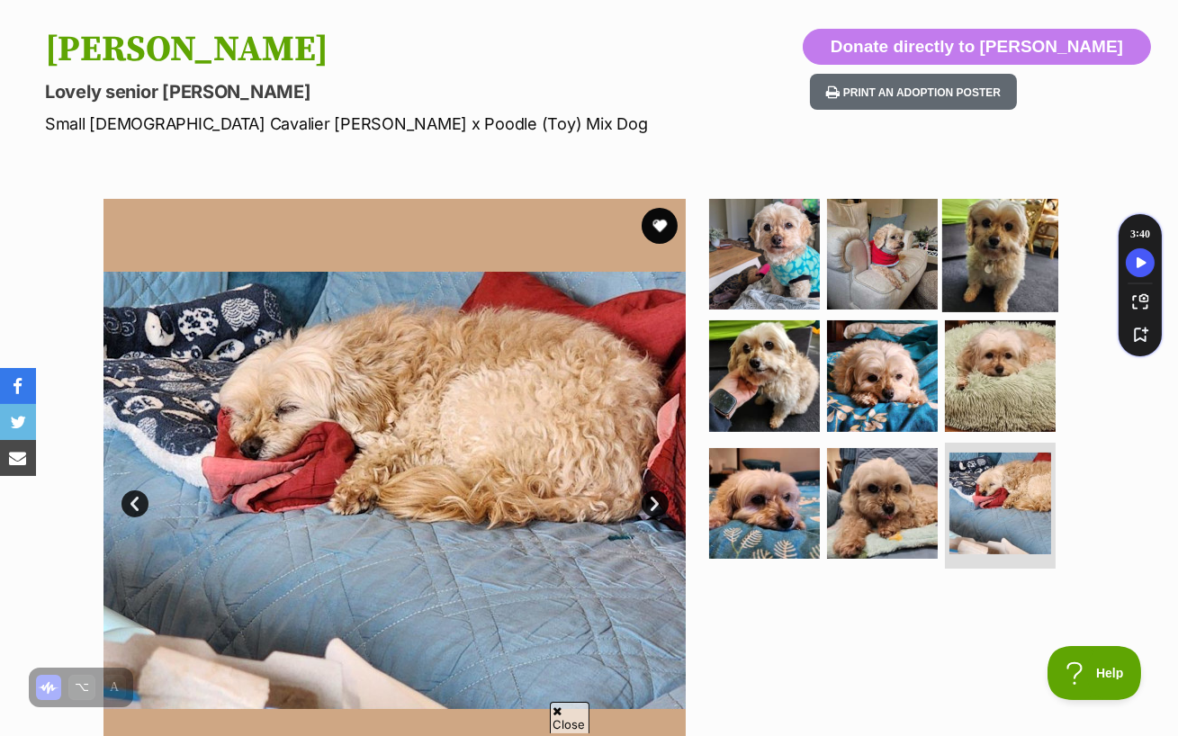
click at [963, 211] on img at bounding box center [1000, 253] width 116 height 116
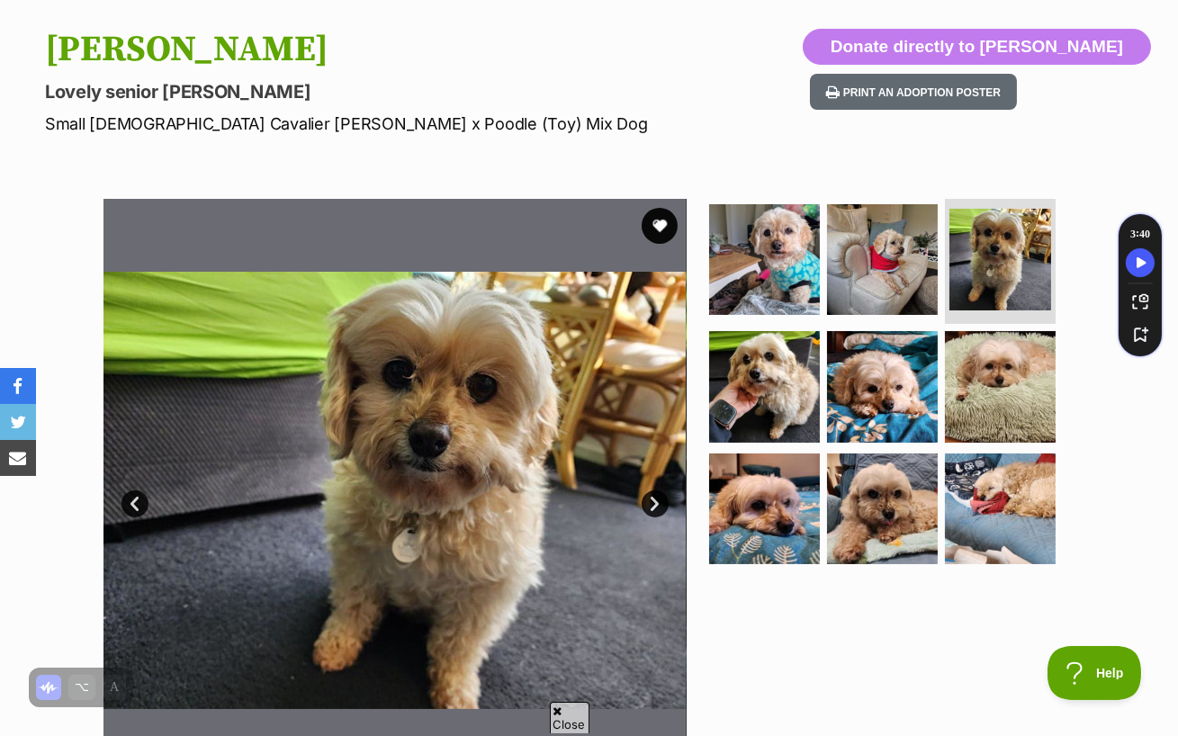
click at [662, 206] on img at bounding box center [394, 490] width 583 height 583
click at [662, 206] on button "favourite" at bounding box center [660, 226] width 40 height 40
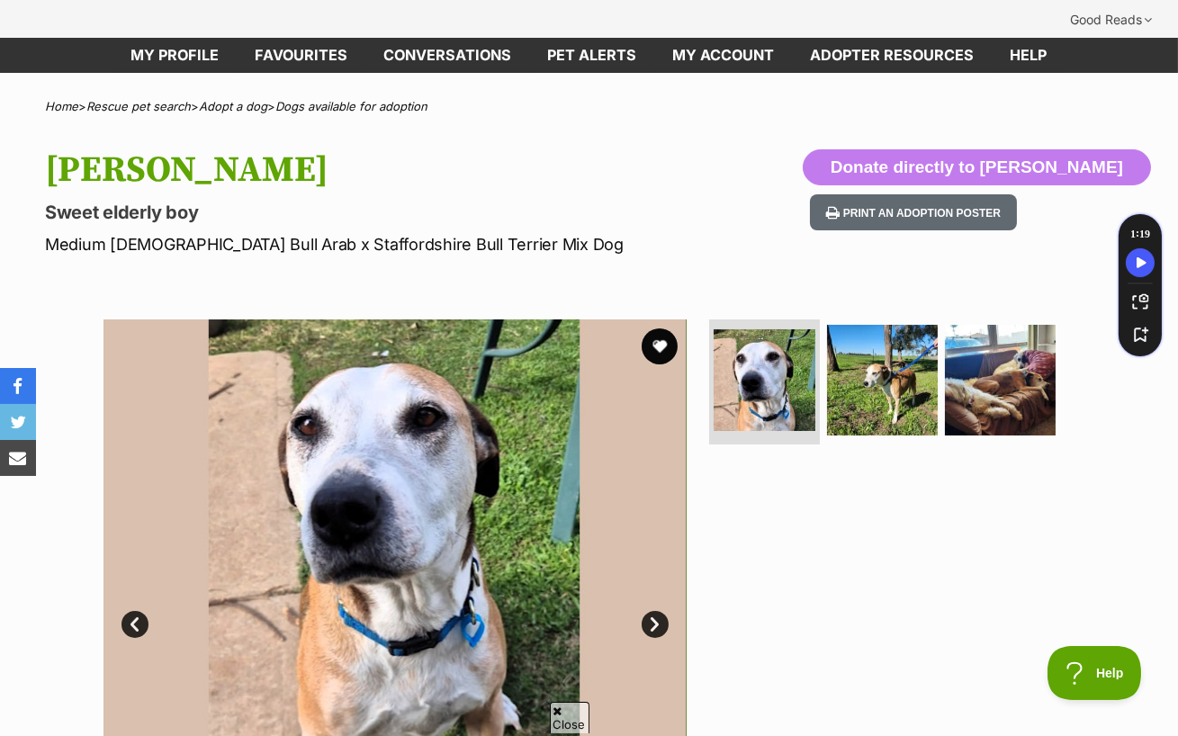
scroll to position [115, 0]
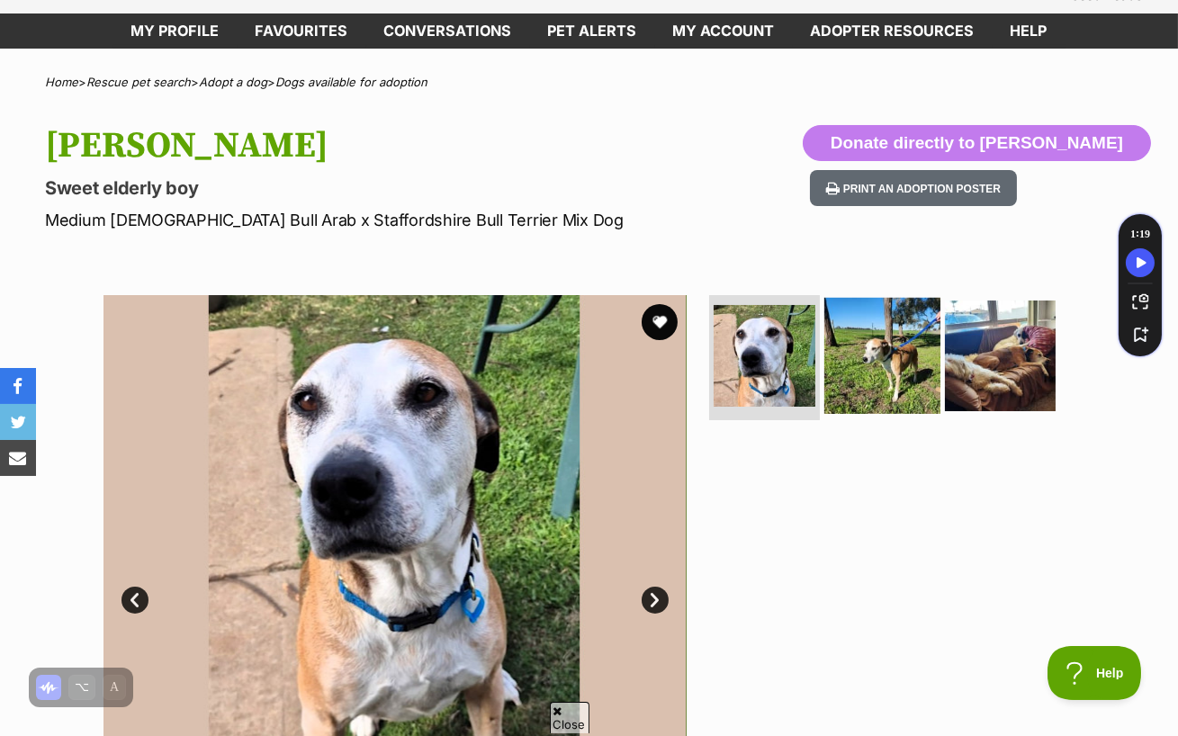
click at [840, 366] on img at bounding box center [882, 355] width 116 height 116
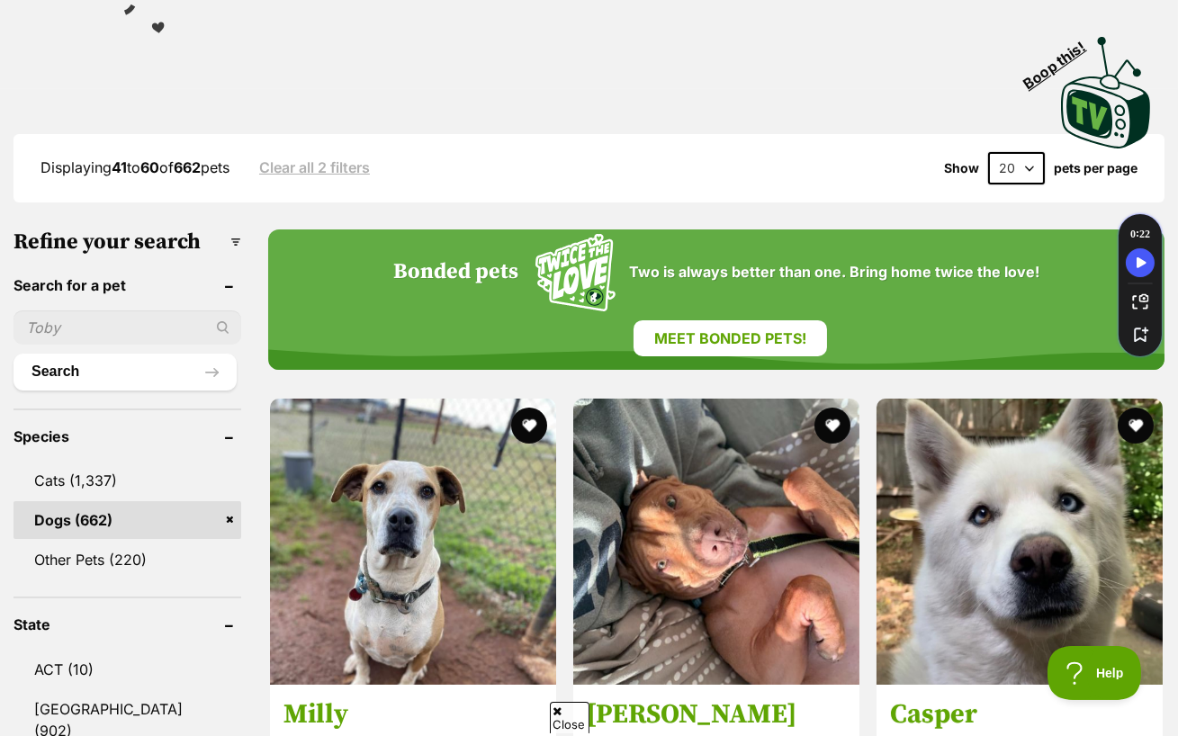
scroll to position [405, 0]
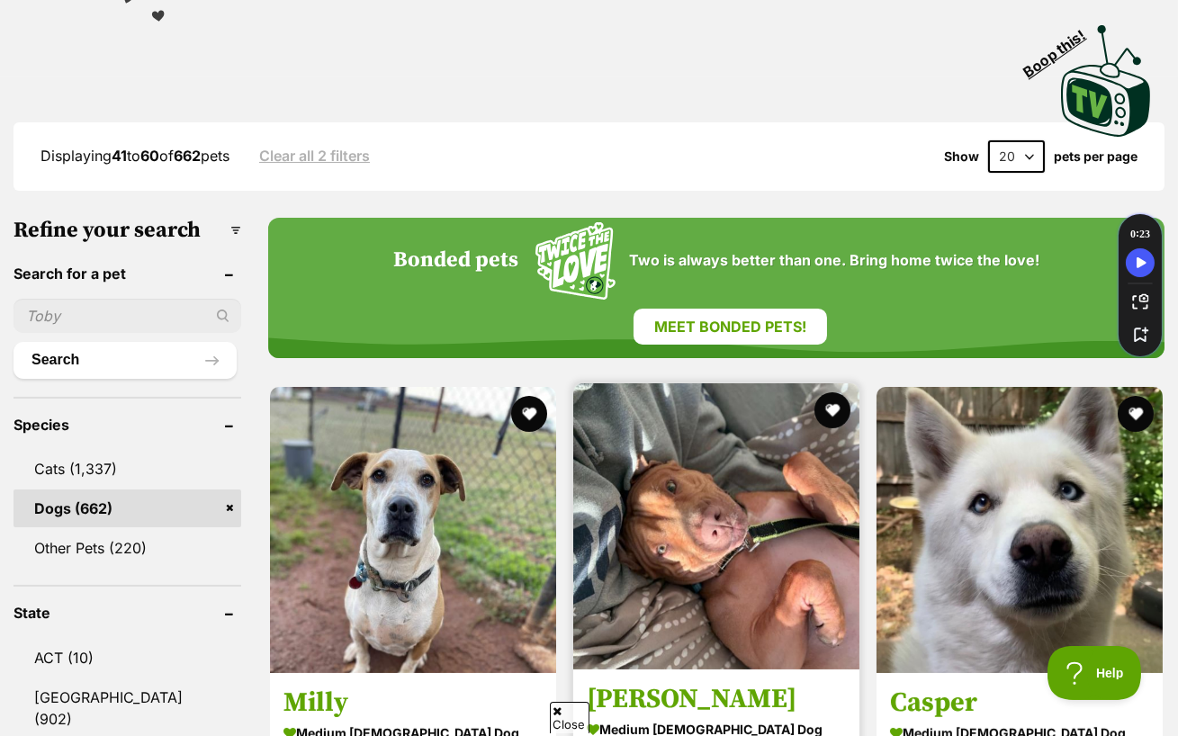
click at [703, 383] on img at bounding box center [716, 526] width 286 height 286
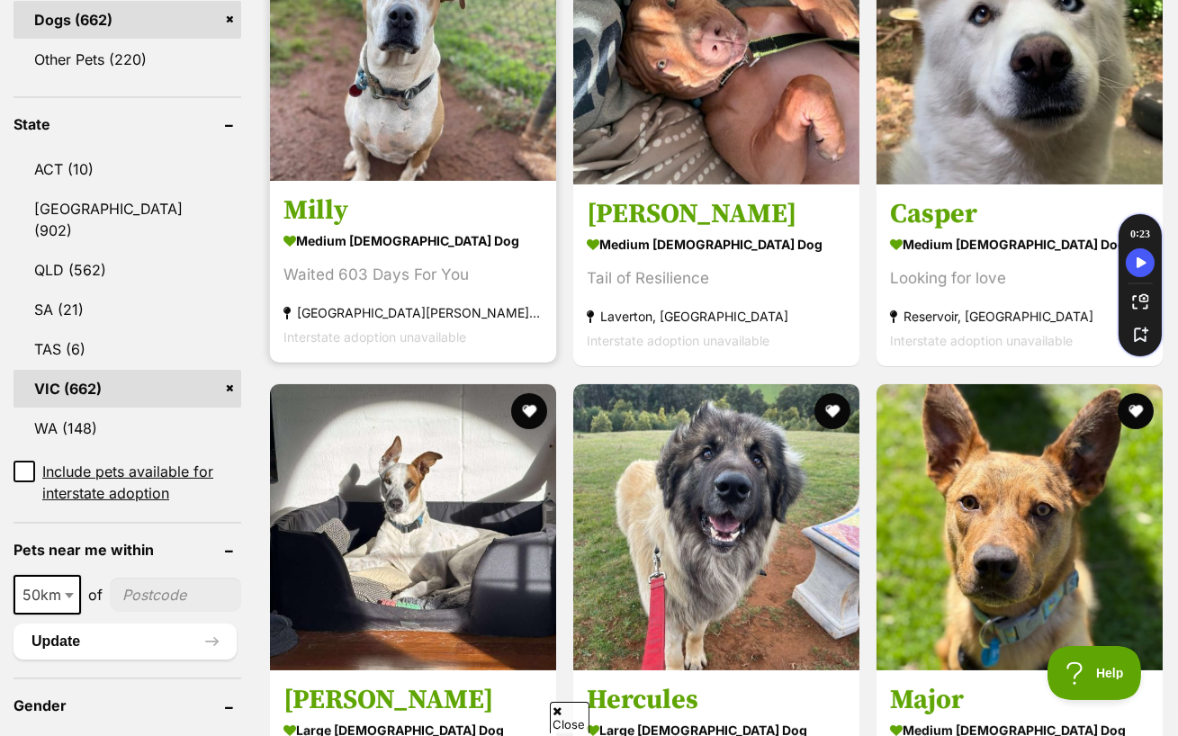
scroll to position [903, 0]
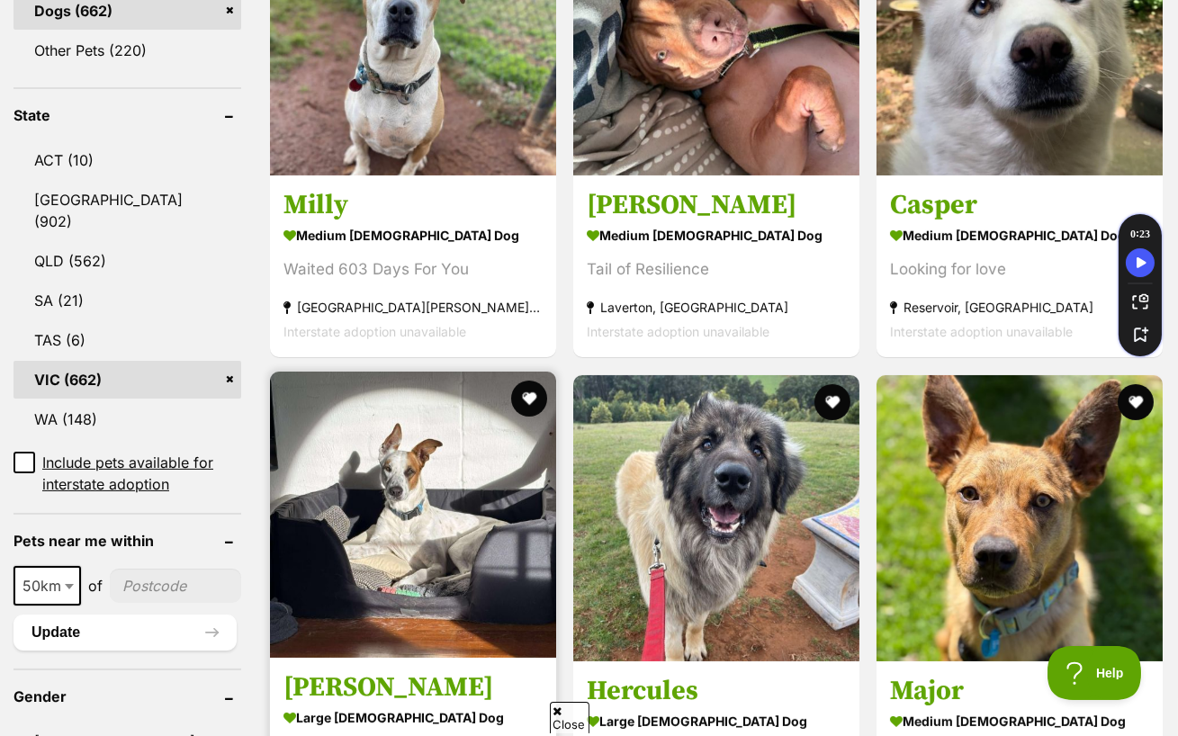
click at [514, 398] on img at bounding box center [413, 515] width 286 height 286
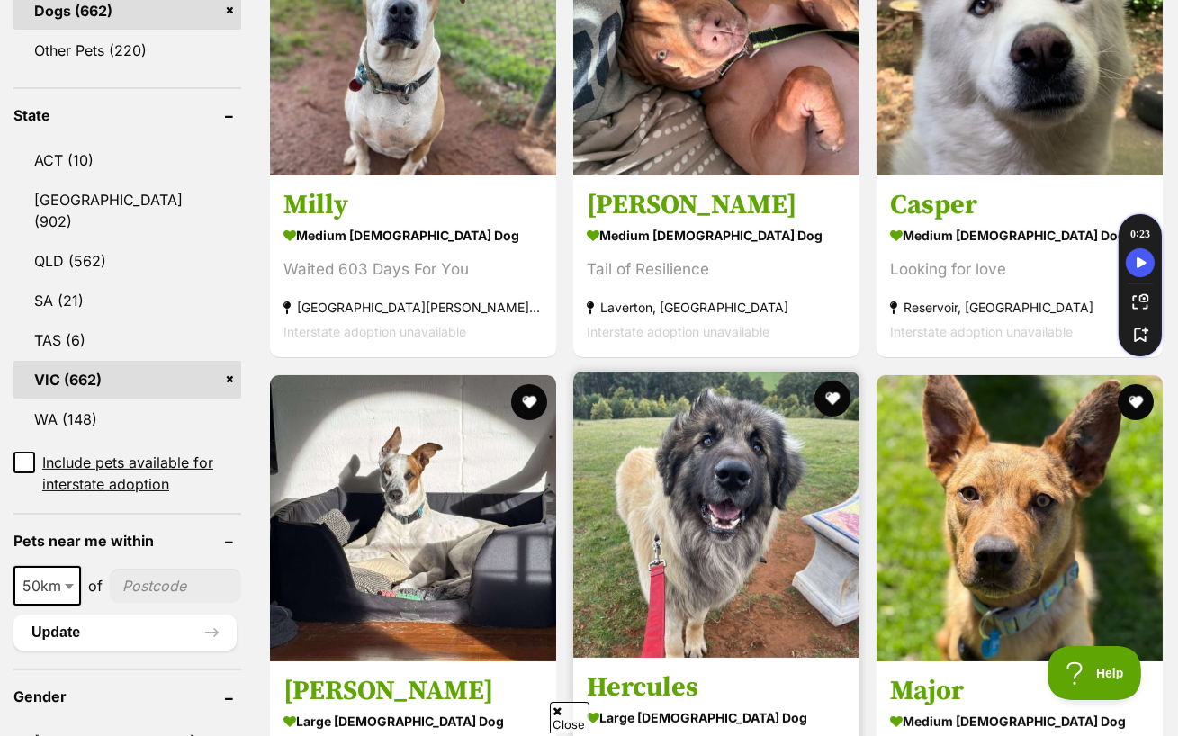
scroll to position [961, 0]
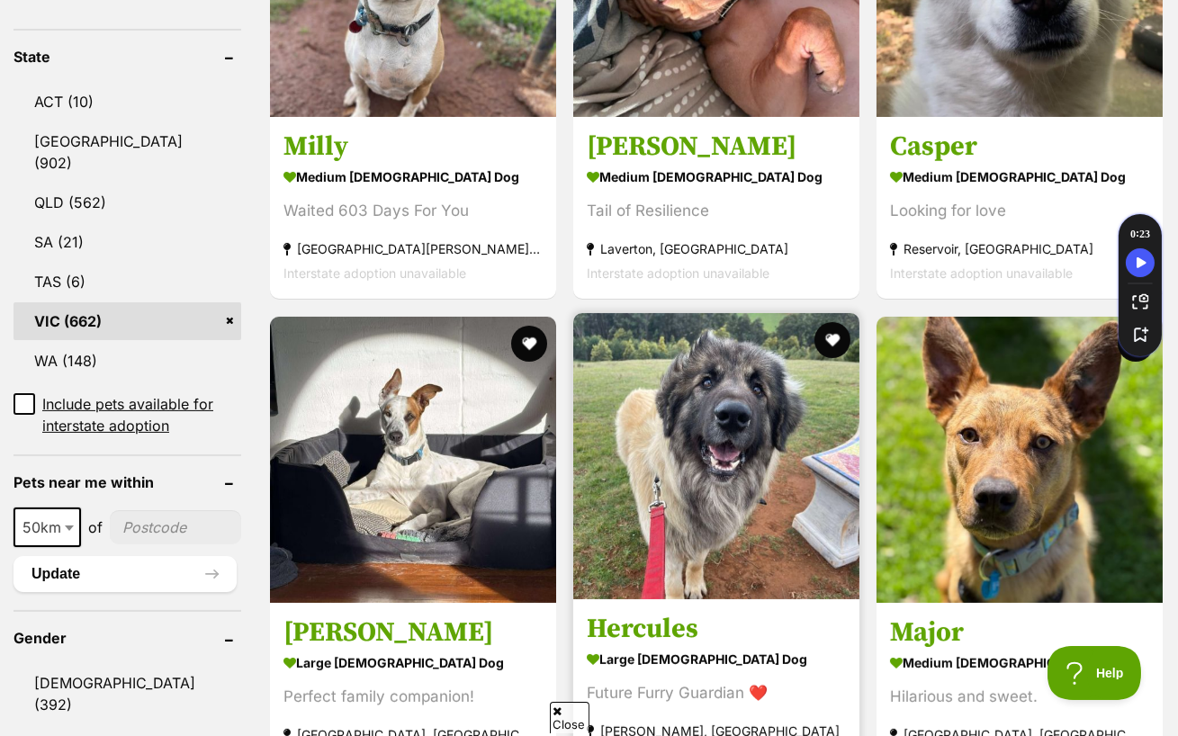
click at [702, 382] on img at bounding box center [716, 456] width 286 height 286
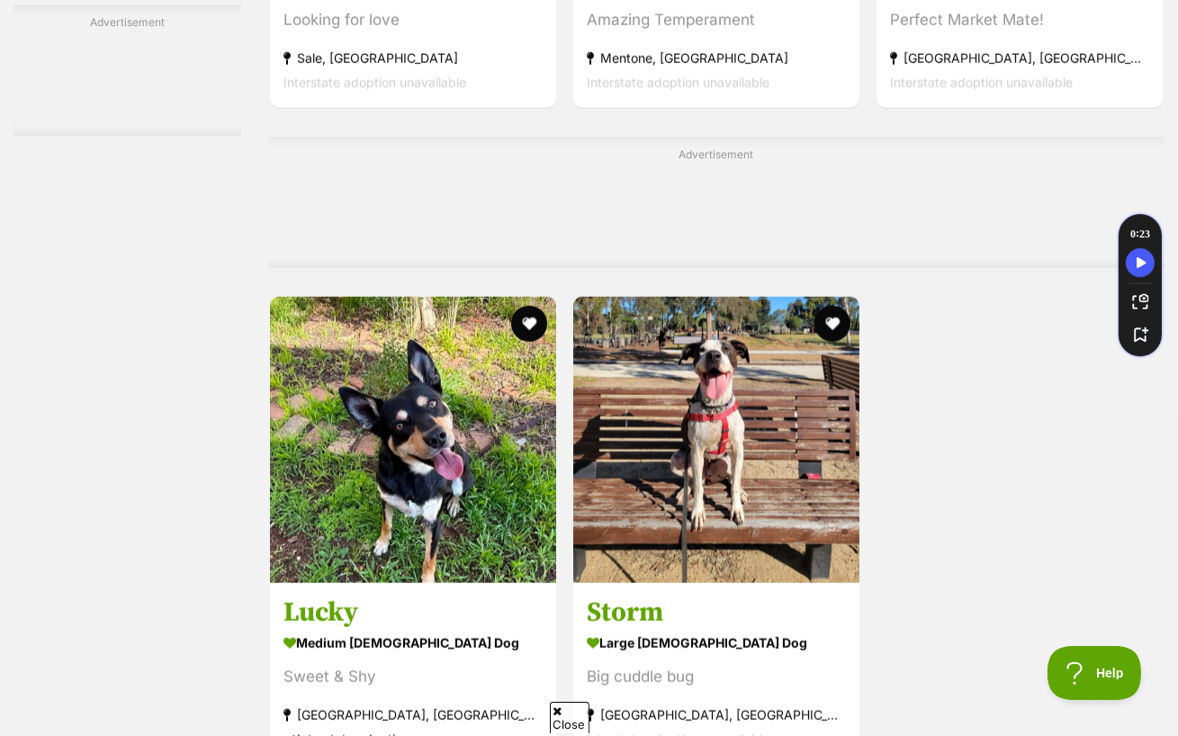
scroll to position [4047, 0]
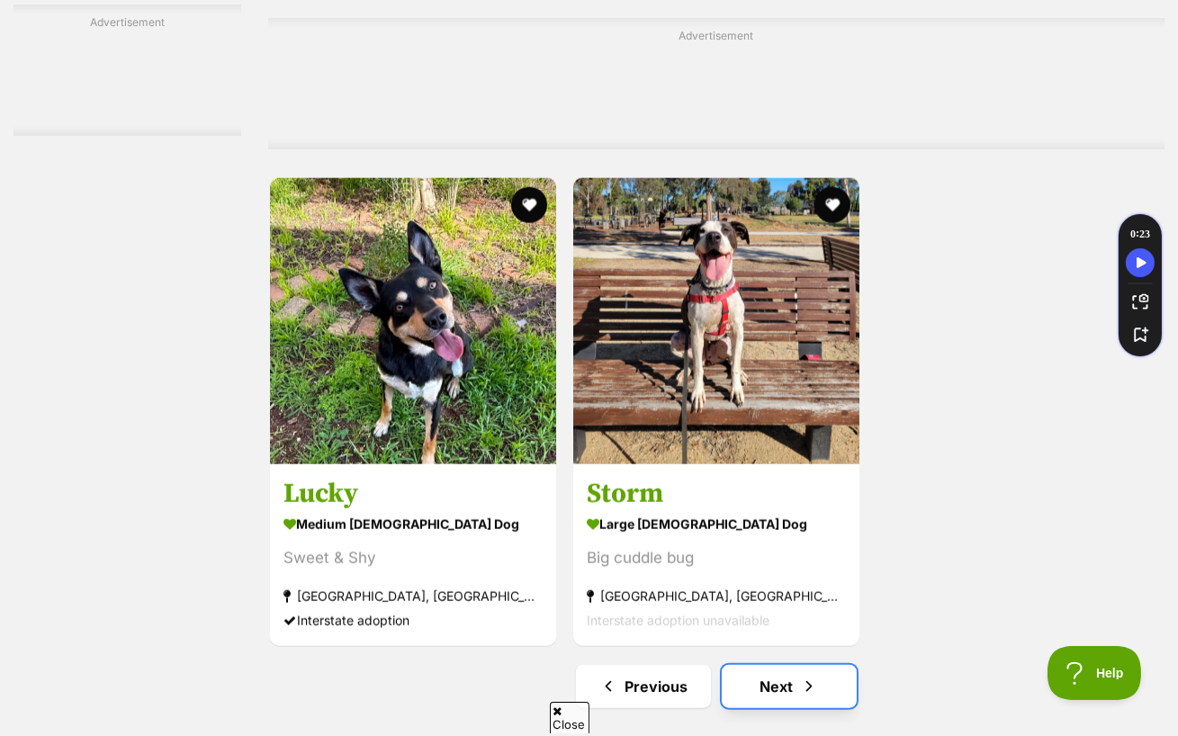
click at [793, 665] on link "Next" at bounding box center [789, 686] width 135 height 43
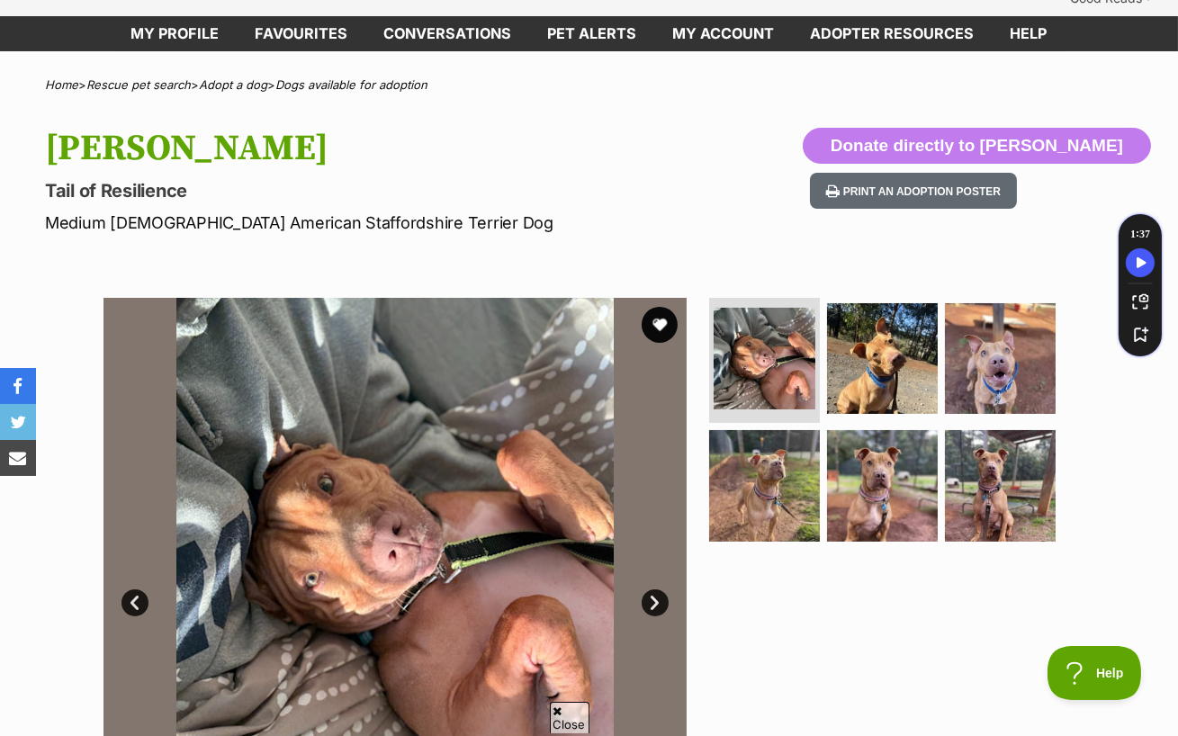
scroll to position [130, 0]
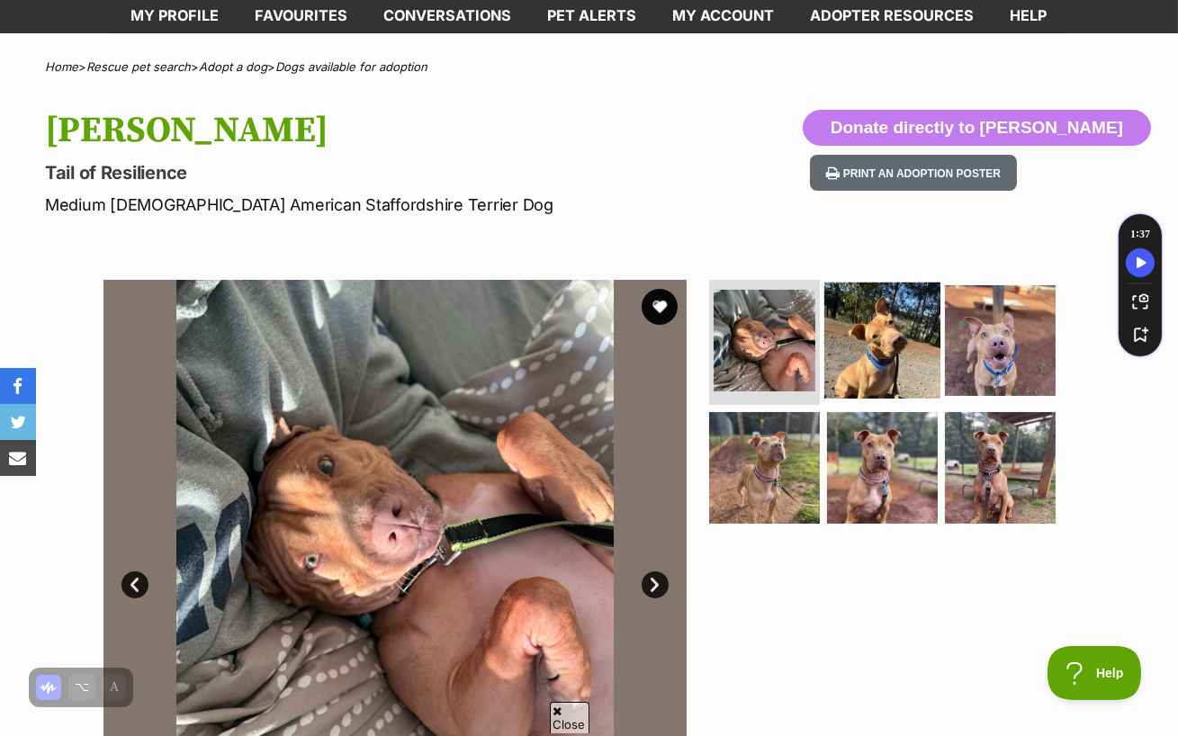
click at [855, 303] on img at bounding box center [882, 340] width 116 height 116
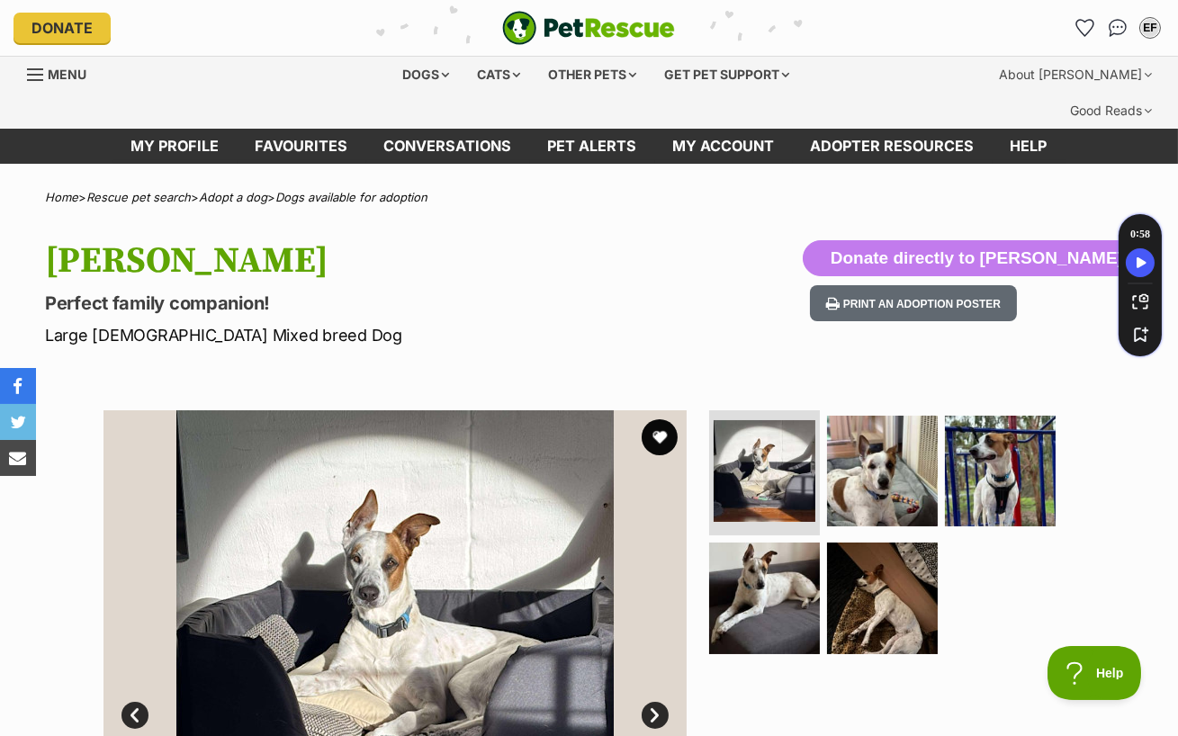
scroll to position [49, 0]
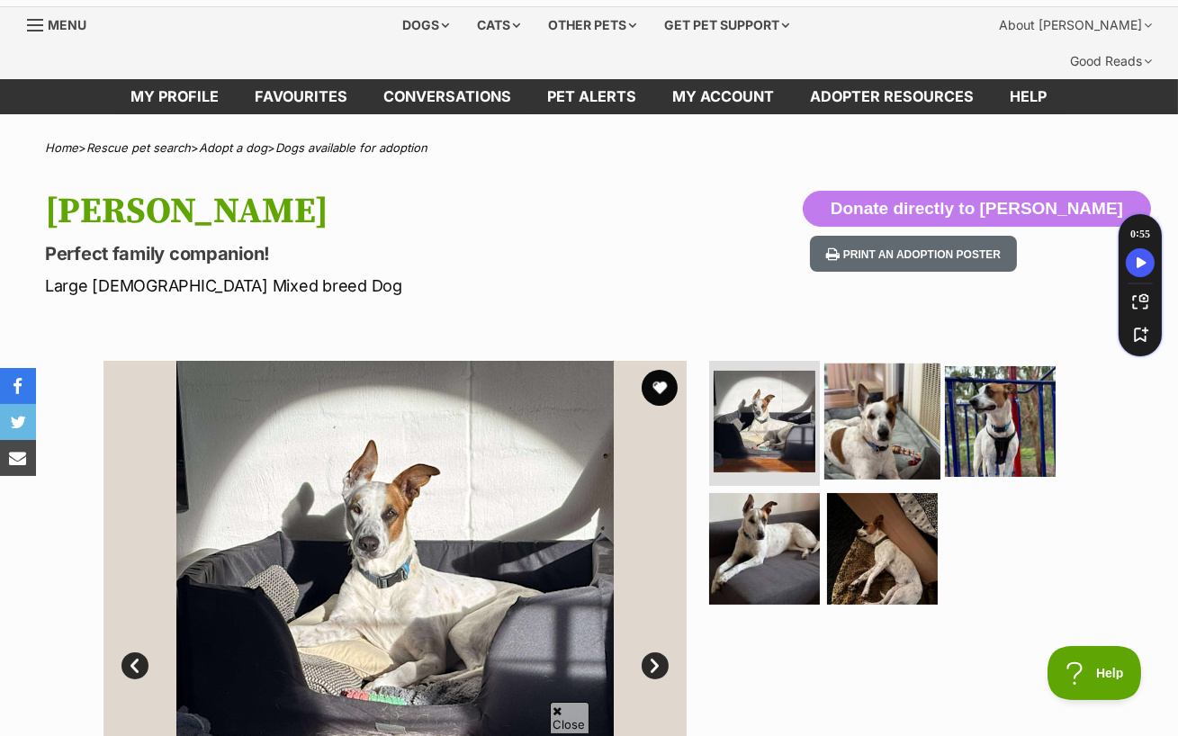
click at [886, 396] on img at bounding box center [882, 421] width 116 height 116
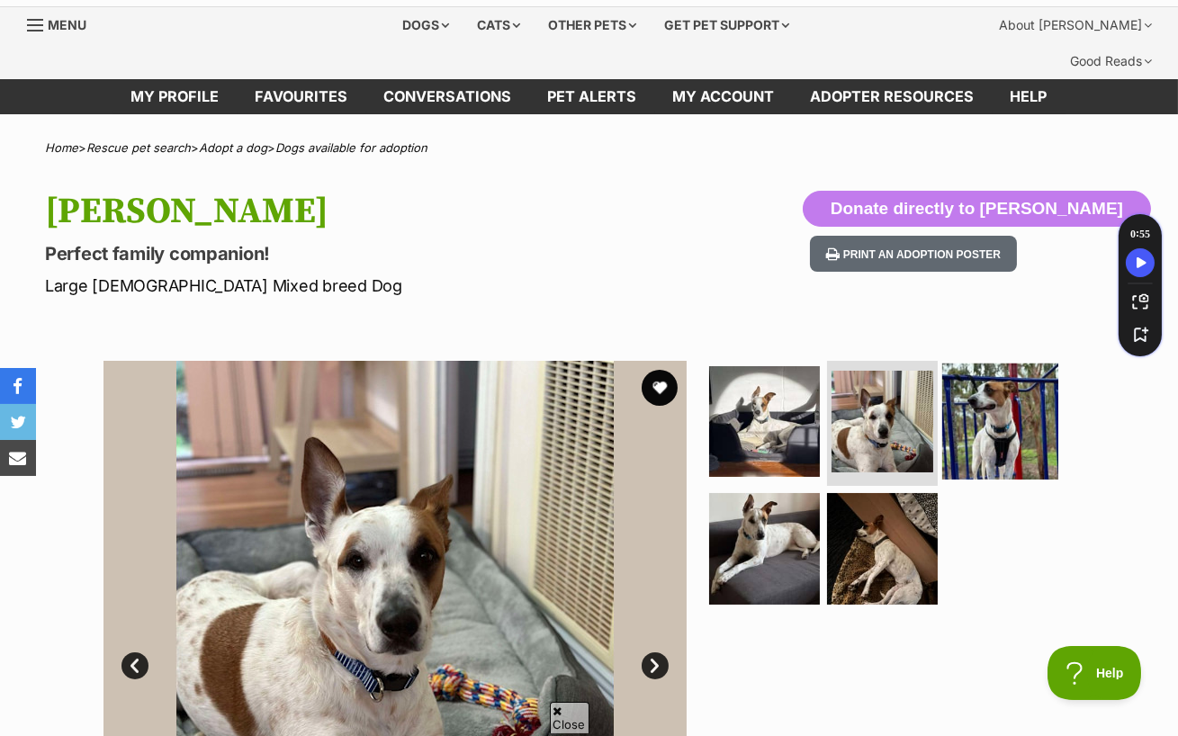
click at [964, 395] on img at bounding box center [1000, 421] width 116 height 116
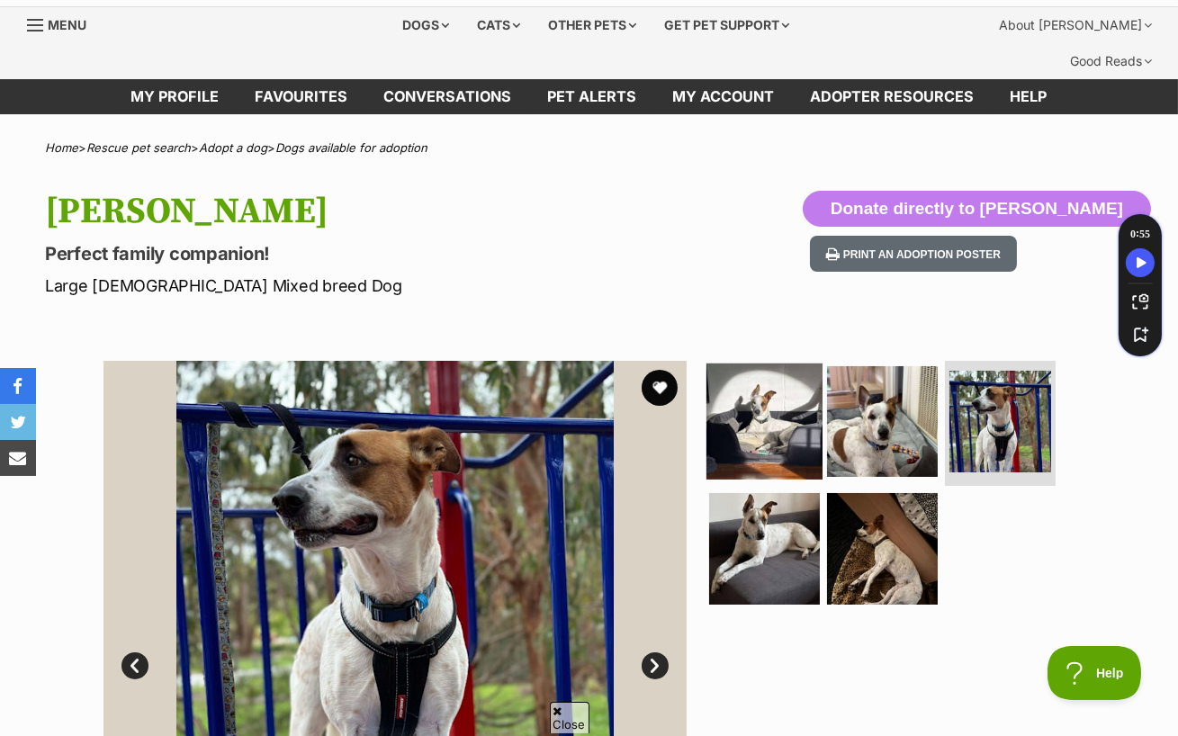
click at [740, 363] on img at bounding box center [764, 421] width 116 height 116
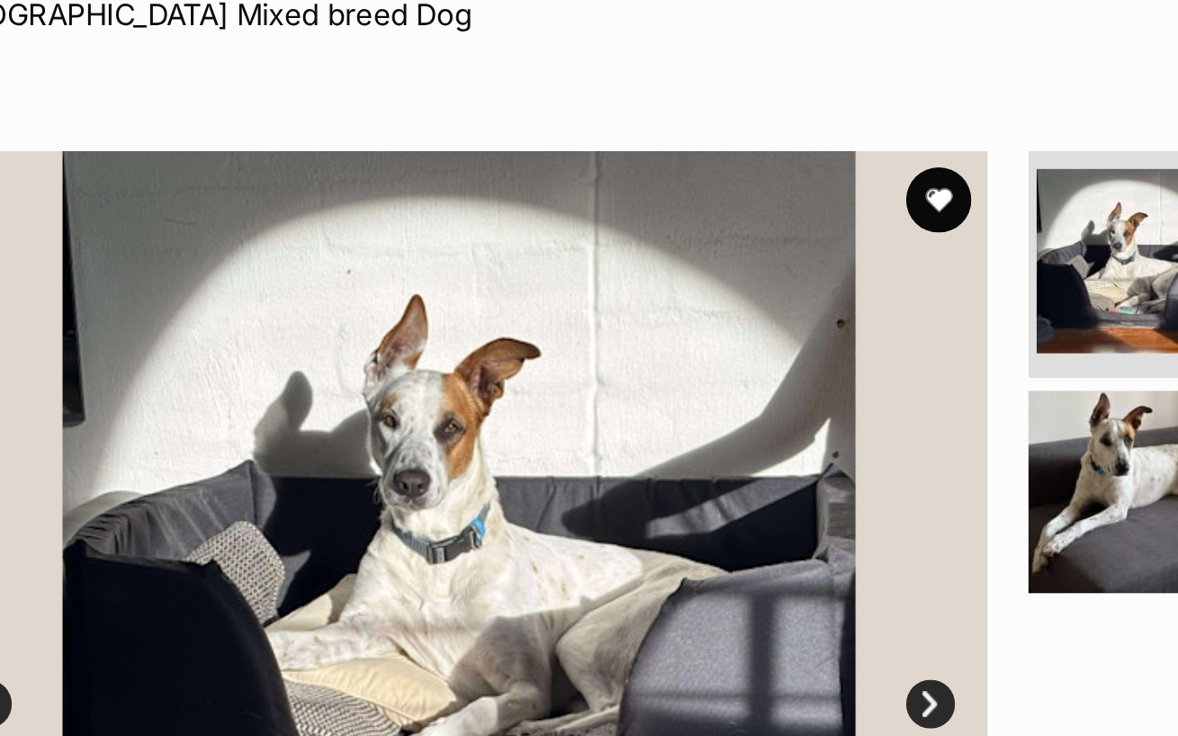
scroll to position [149, 0]
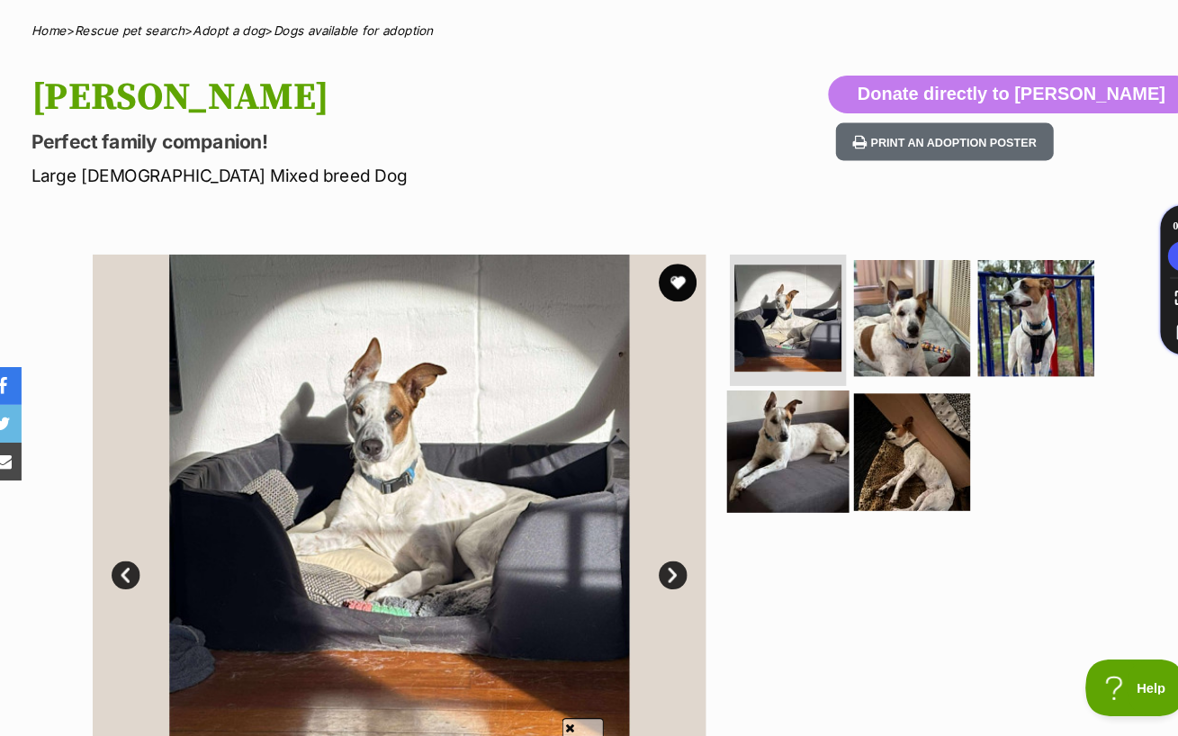
click at [761, 396] on img at bounding box center [764, 449] width 116 height 116
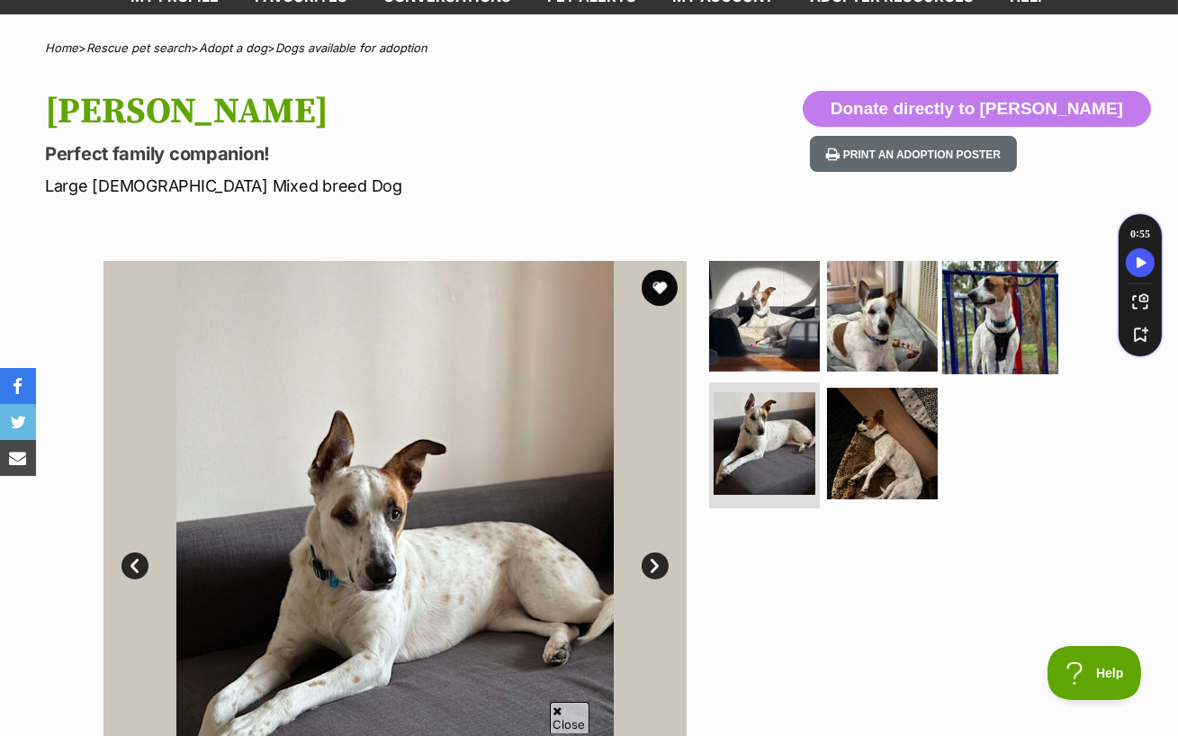
click at [982, 257] on img at bounding box center [1000, 315] width 116 height 116
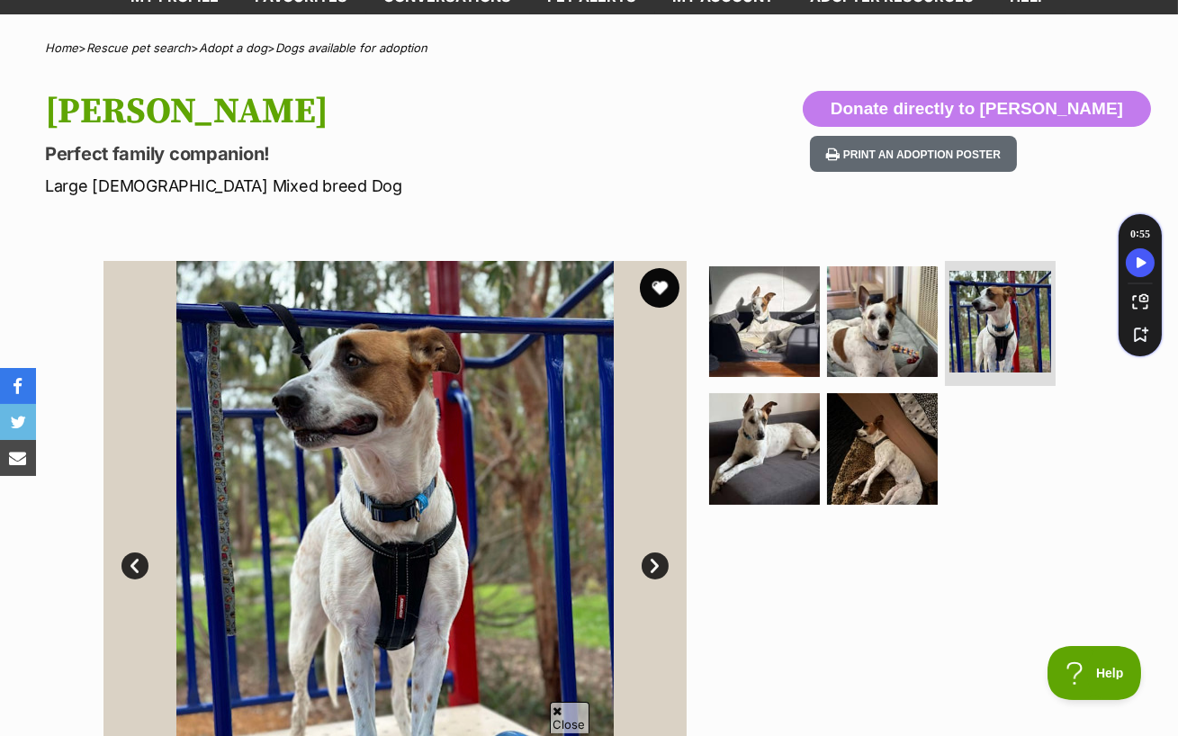
click at [653, 268] on button "favourite" at bounding box center [660, 288] width 40 height 40
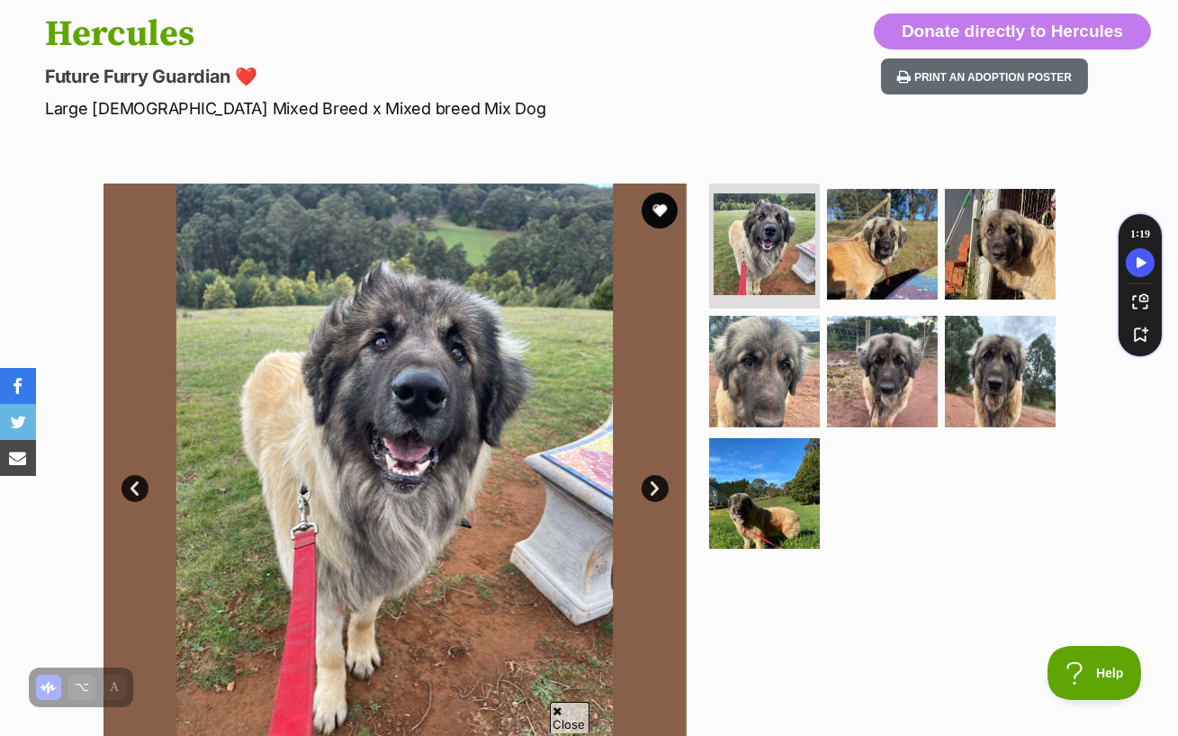
scroll to position [228, 0]
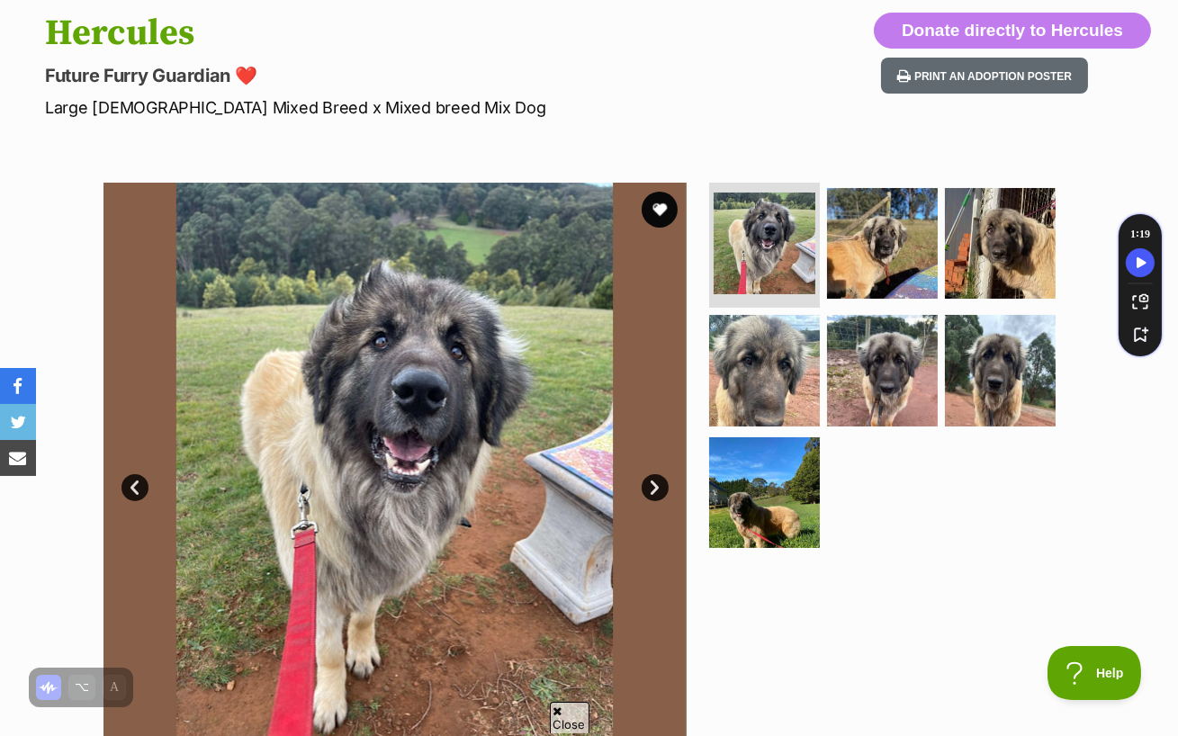
click at [658, 474] on link "Next" at bounding box center [655, 487] width 27 height 27
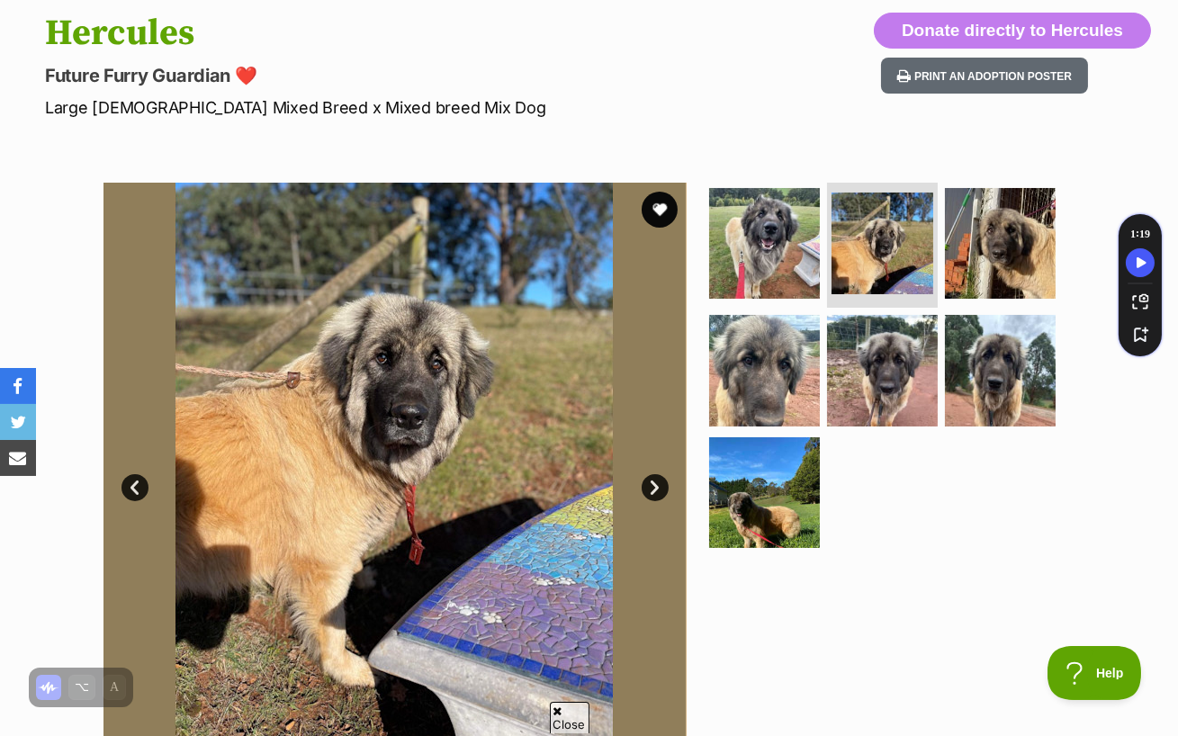
click at [658, 474] on link "Next" at bounding box center [655, 487] width 27 height 27
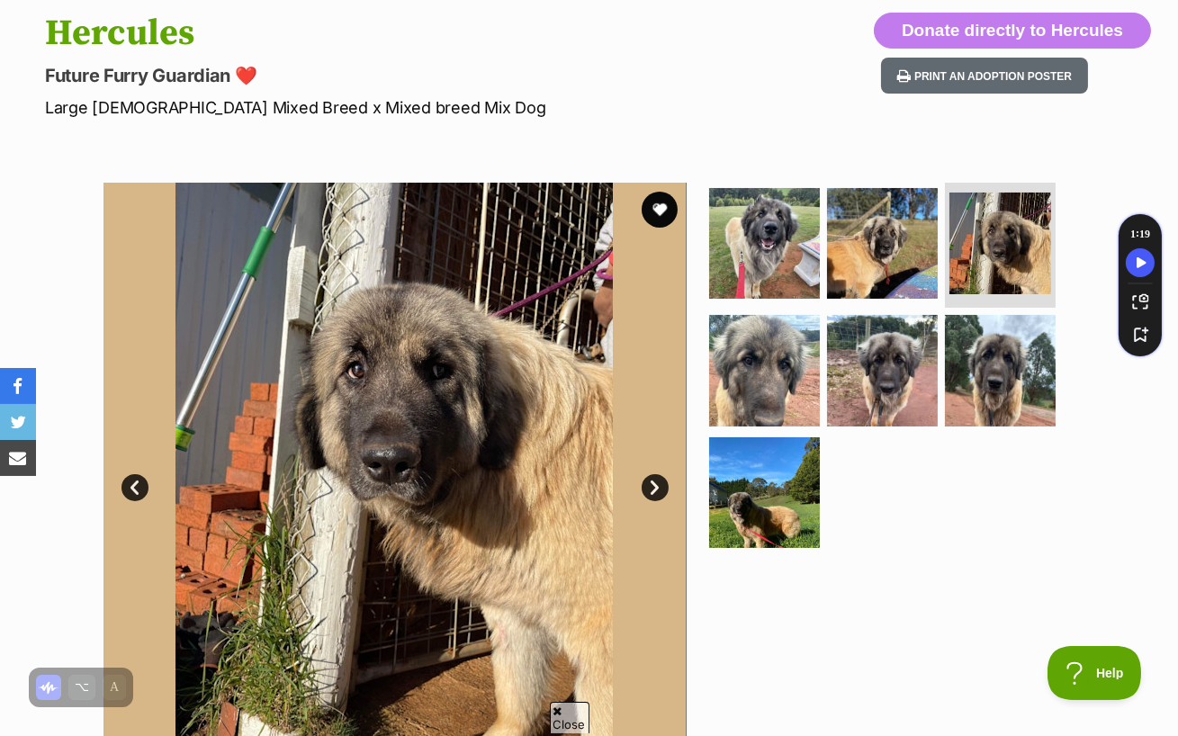
click at [657, 474] on link "Next" at bounding box center [655, 487] width 27 height 27
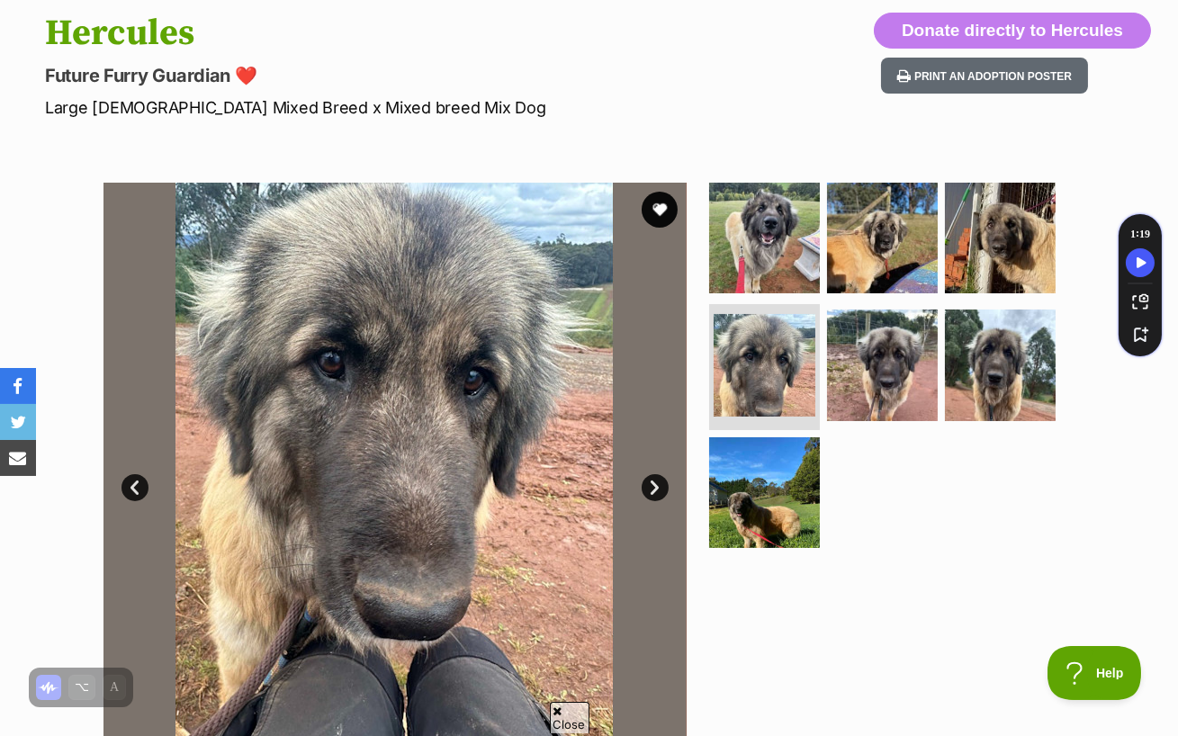
click at [657, 474] on link "Next" at bounding box center [655, 487] width 27 height 27
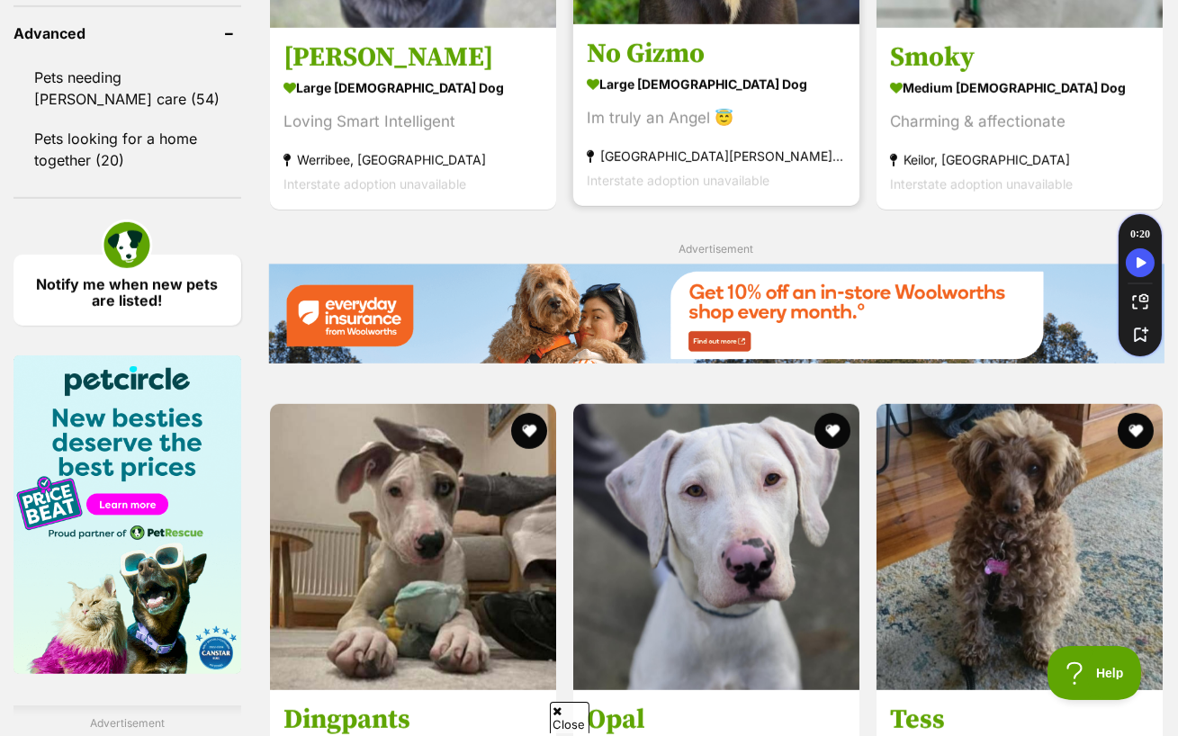
scroll to position [2517, 0]
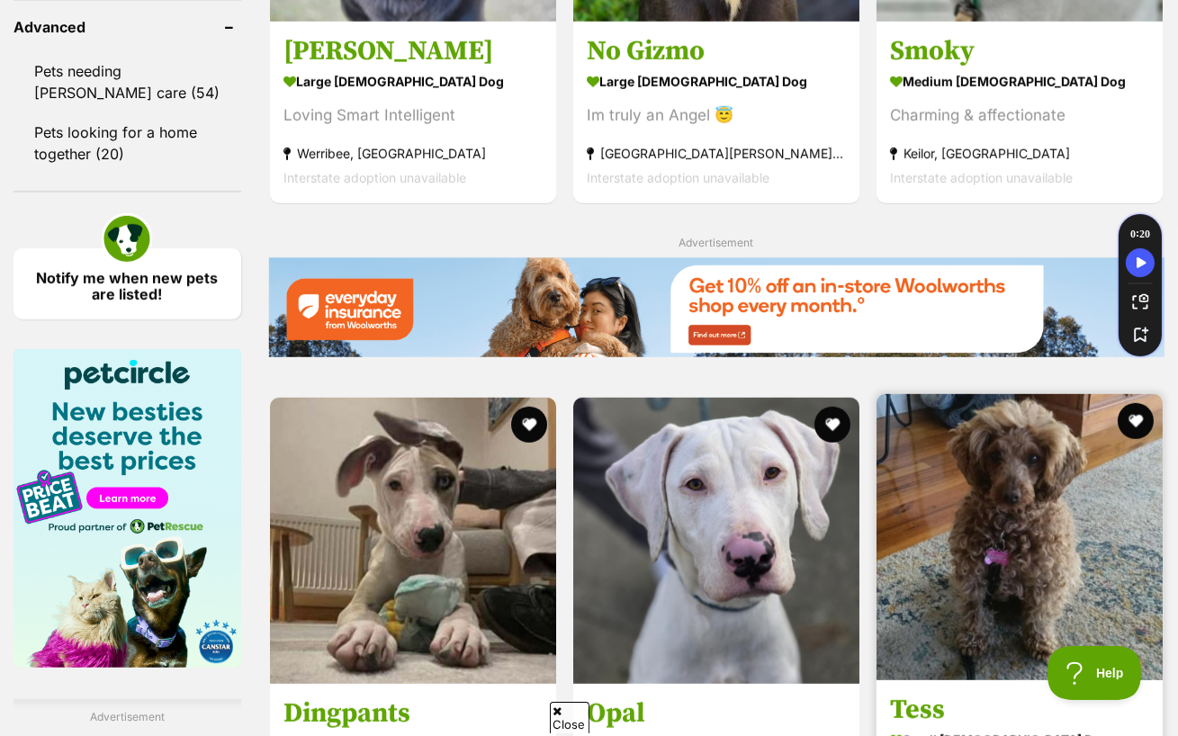
click at [995, 526] on img at bounding box center [1020, 537] width 286 height 286
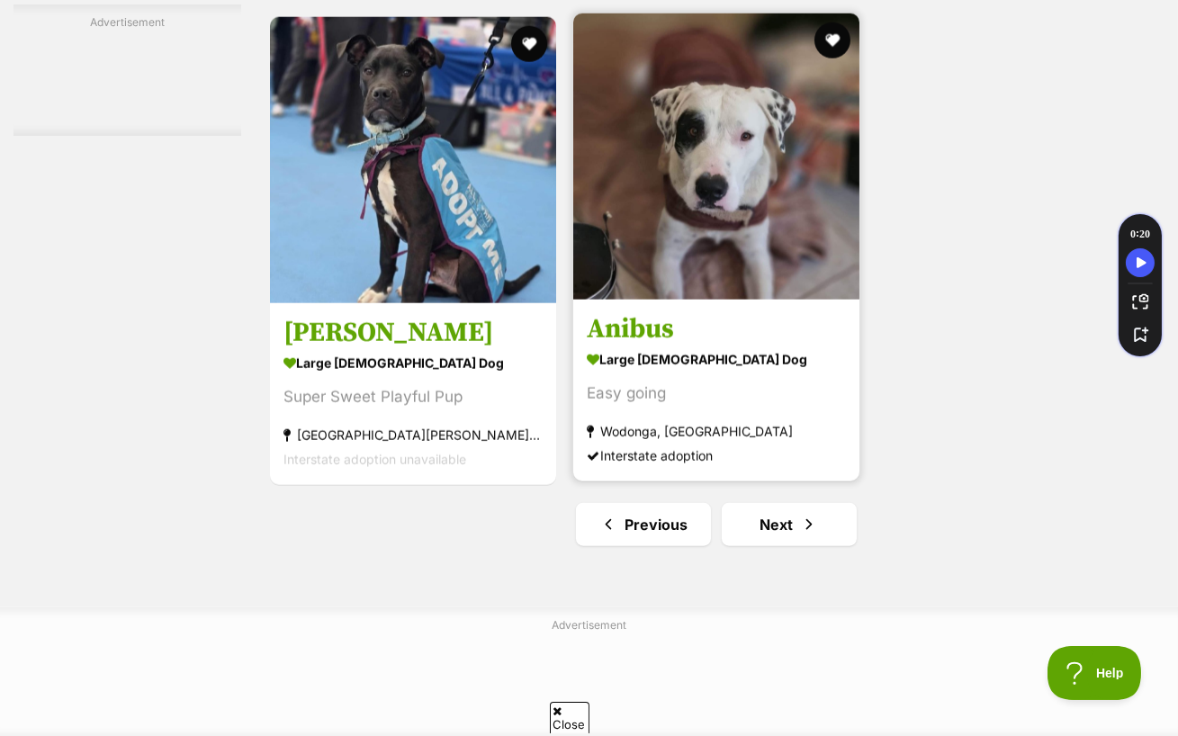
scroll to position [4062, 0]
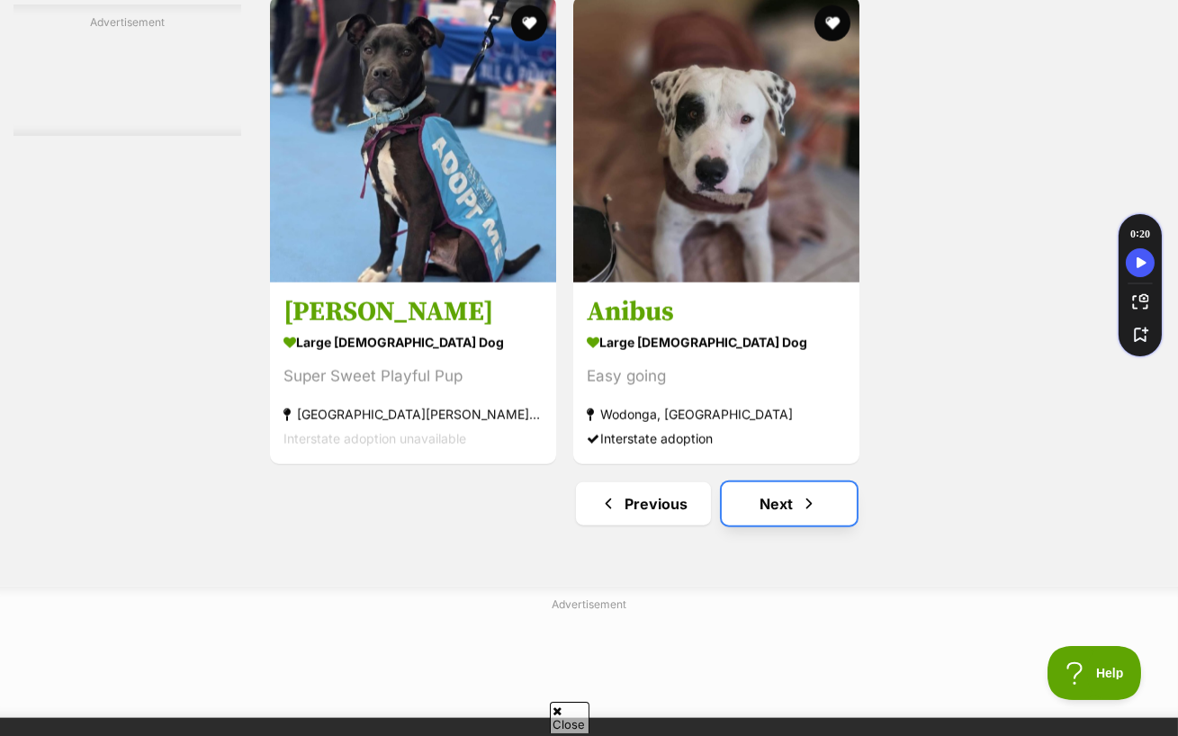
click at [788, 483] on link "Next" at bounding box center [789, 503] width 135 height 43
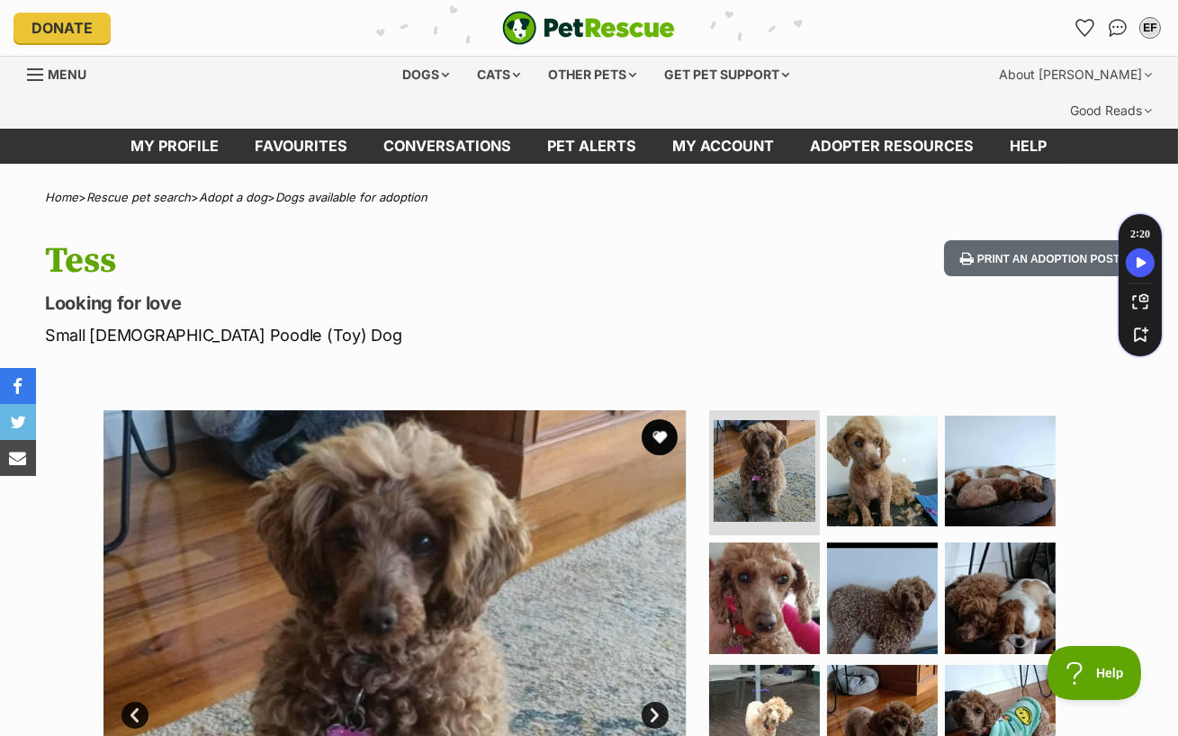
scroll to position [54, 0]
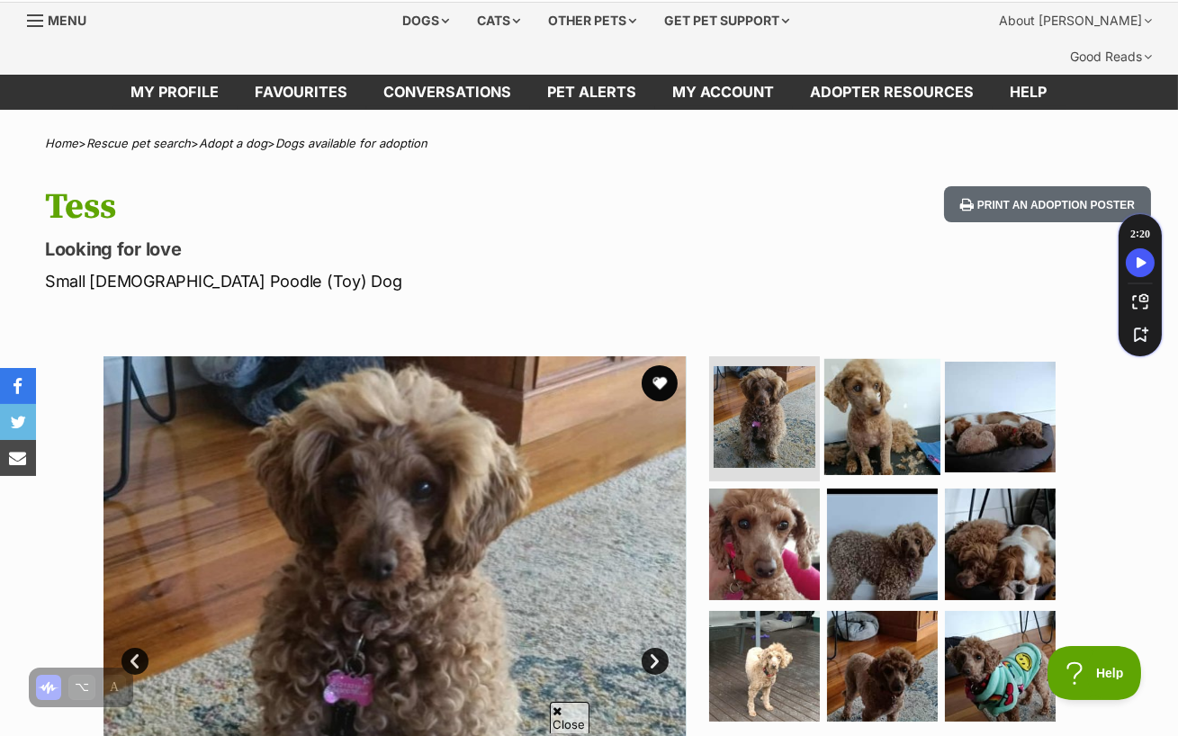
click at [855, 419] on img at bounding box center [882, 416] width 116 height 116
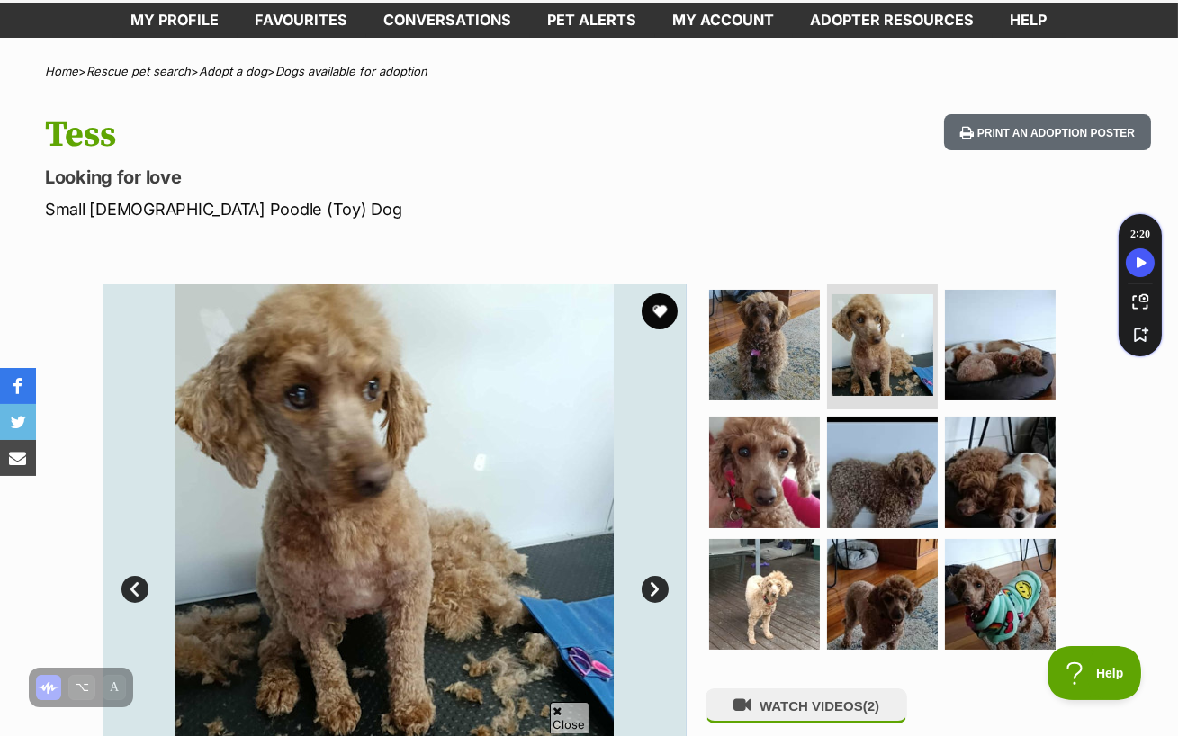
scroll to position [132, 0]
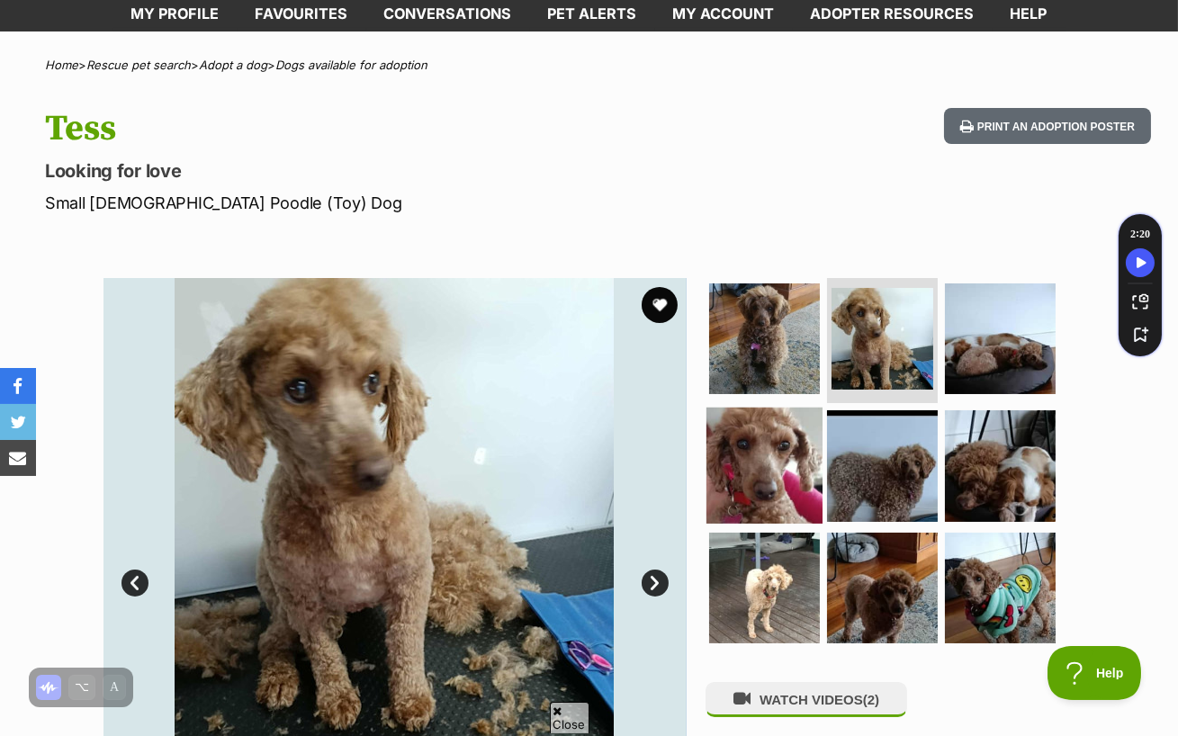
click at [786, 408] on img at bounding box center [764, 466] width 116 height 116
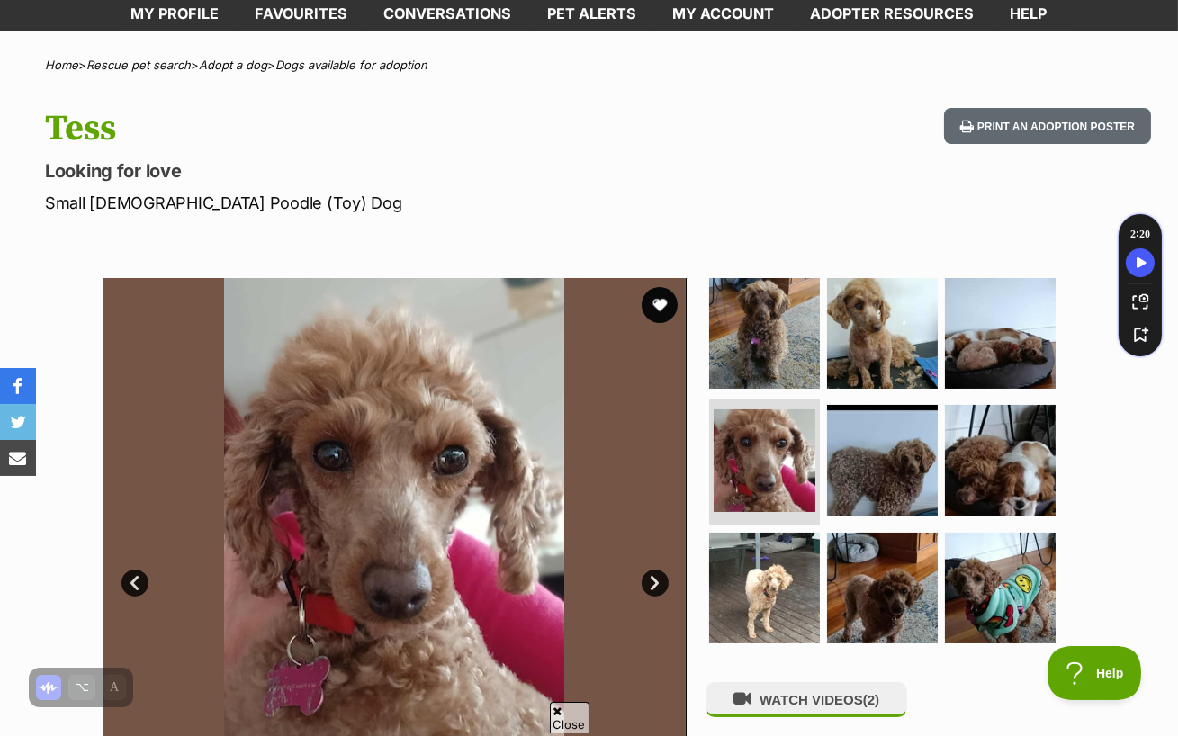
click at [656, 559] on img at bounding box center [394, 569] width 583 height 583
click at [778, 555] on img at bounding box center [764, 588] width 116 height 116
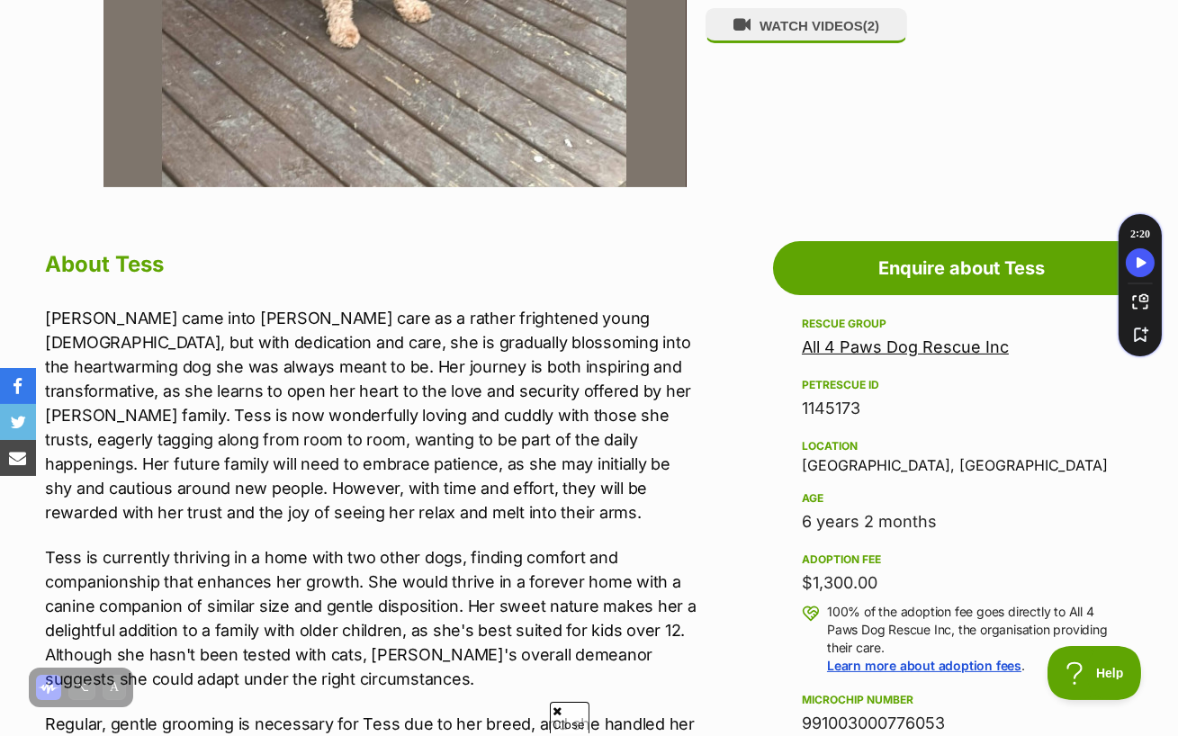
scroll to position [808, 0]
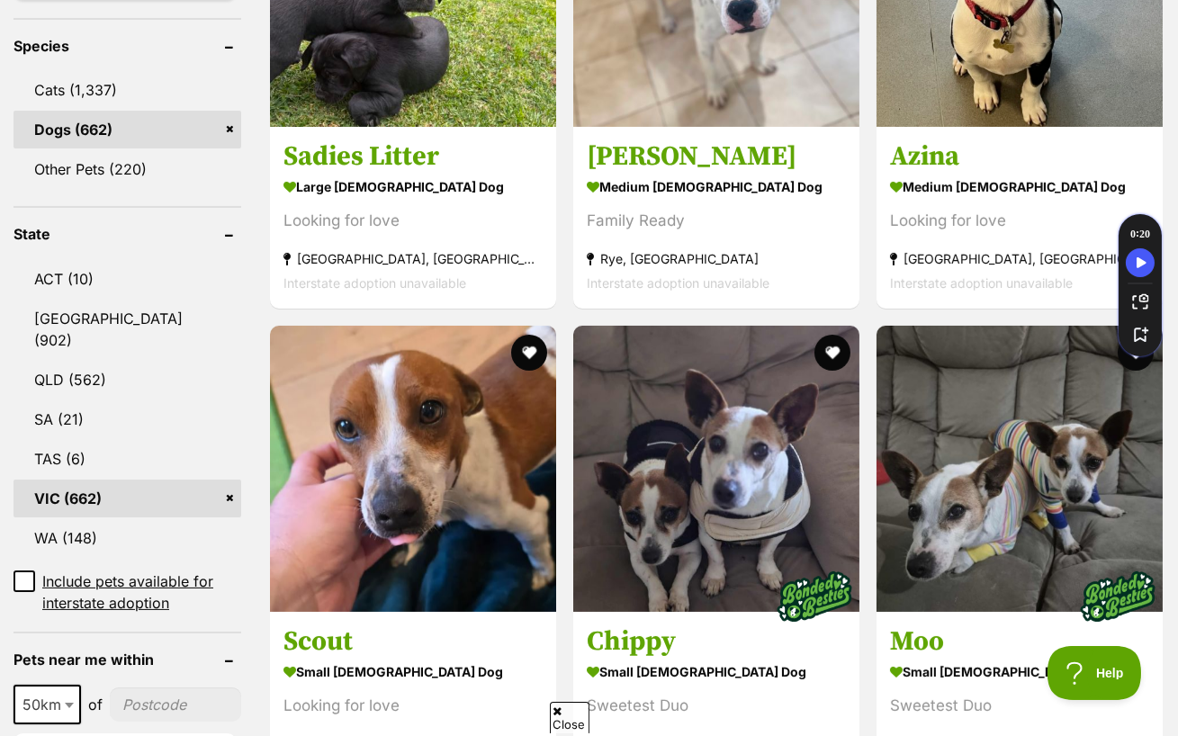
scroll to position [787, 0]
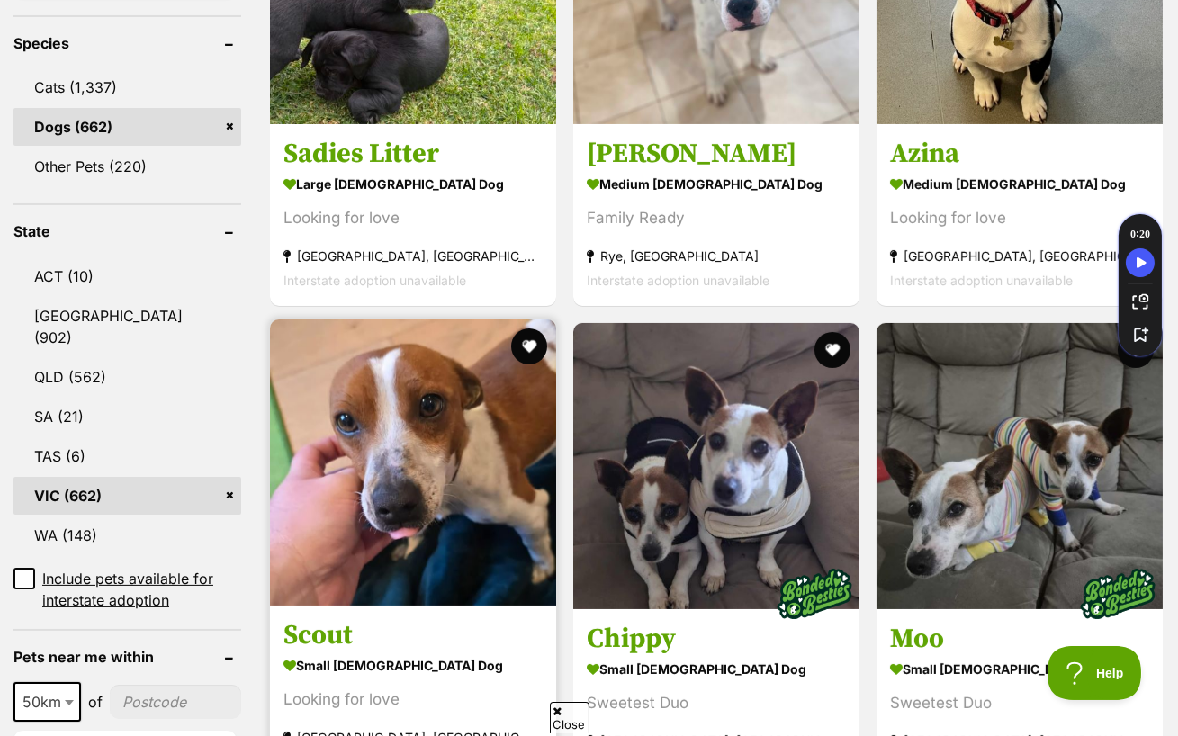
click at [418, 446] on img at bounding box center [413, 462] width 286 height 286
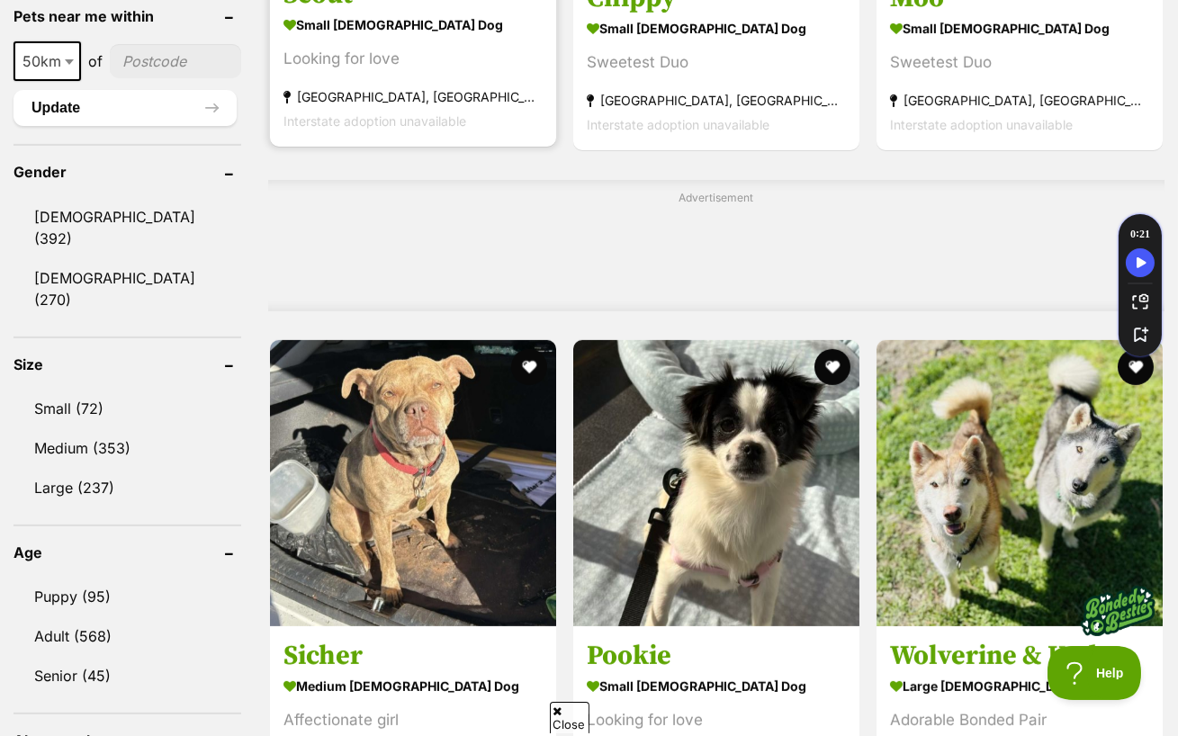
scroll to position [1433, 0]
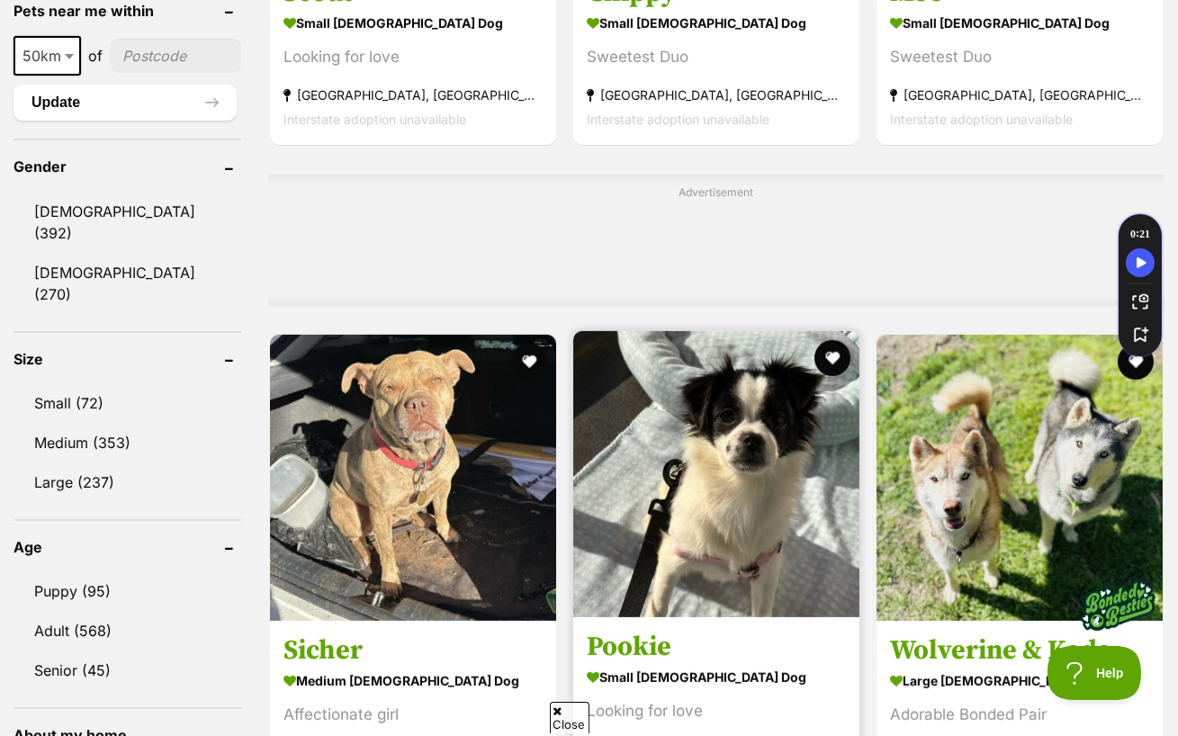
click at [758, 447] on img at bounding box center [716, 474] width 286 height 286
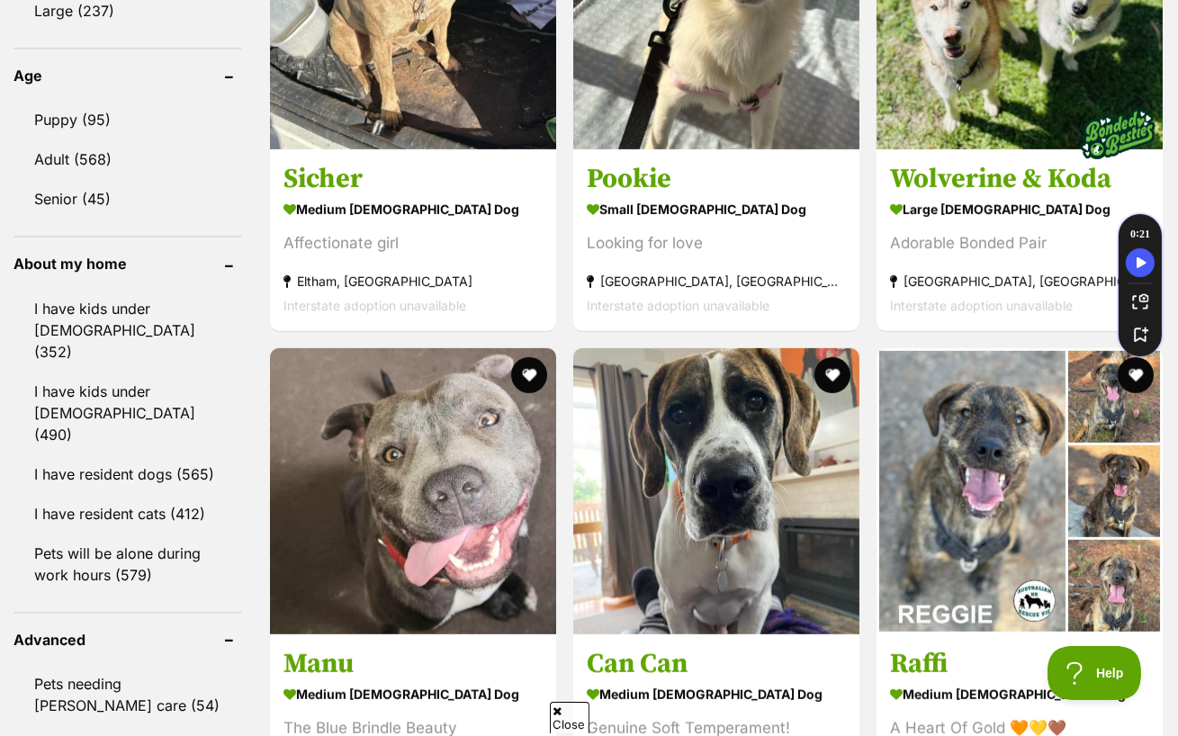
scroll to position [1908, 0]
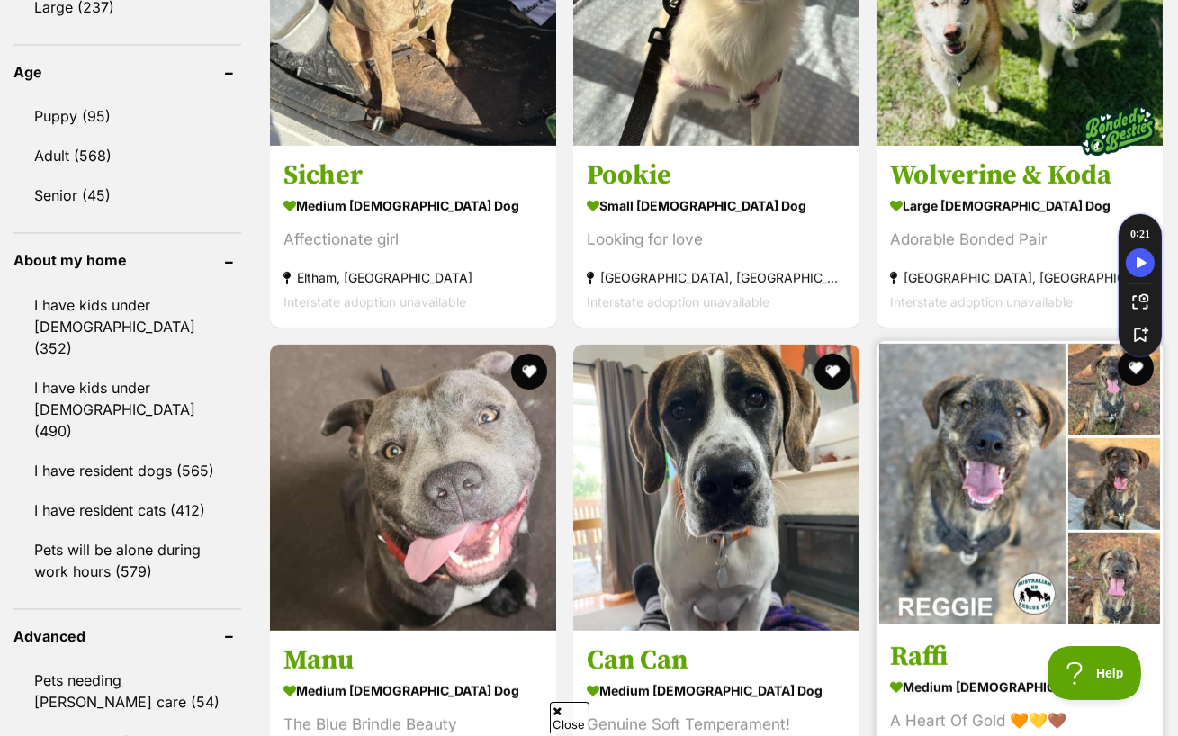
click at [917, 481] on img at bounding box center [1020, 484] width 286 height 286
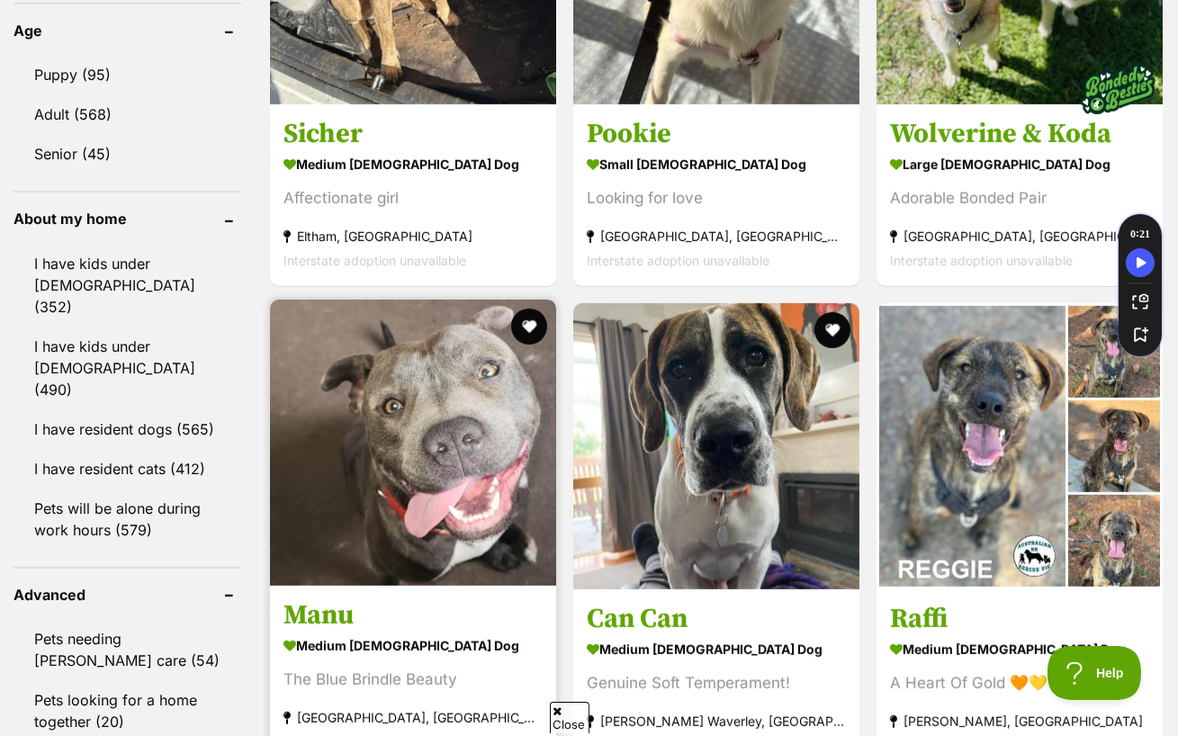
scroll to position [1984, 0]
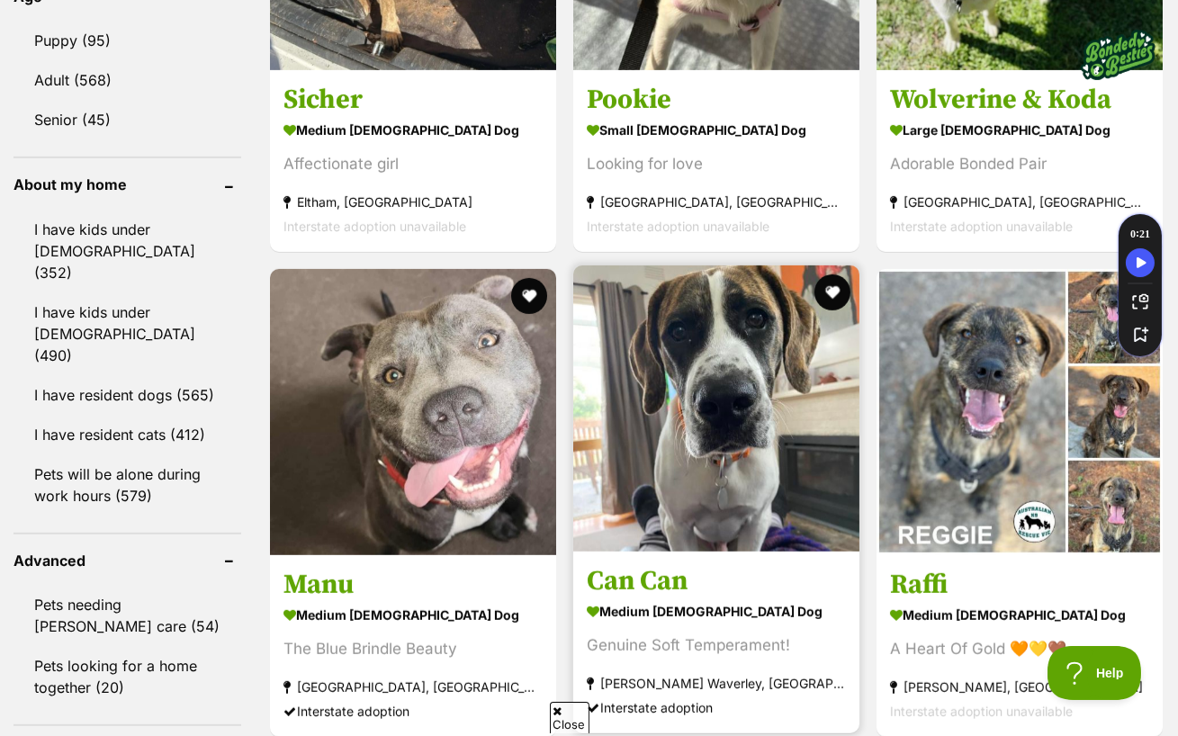
click at [595, 393] on img at bounding box center [716, 408] width 286 height 286
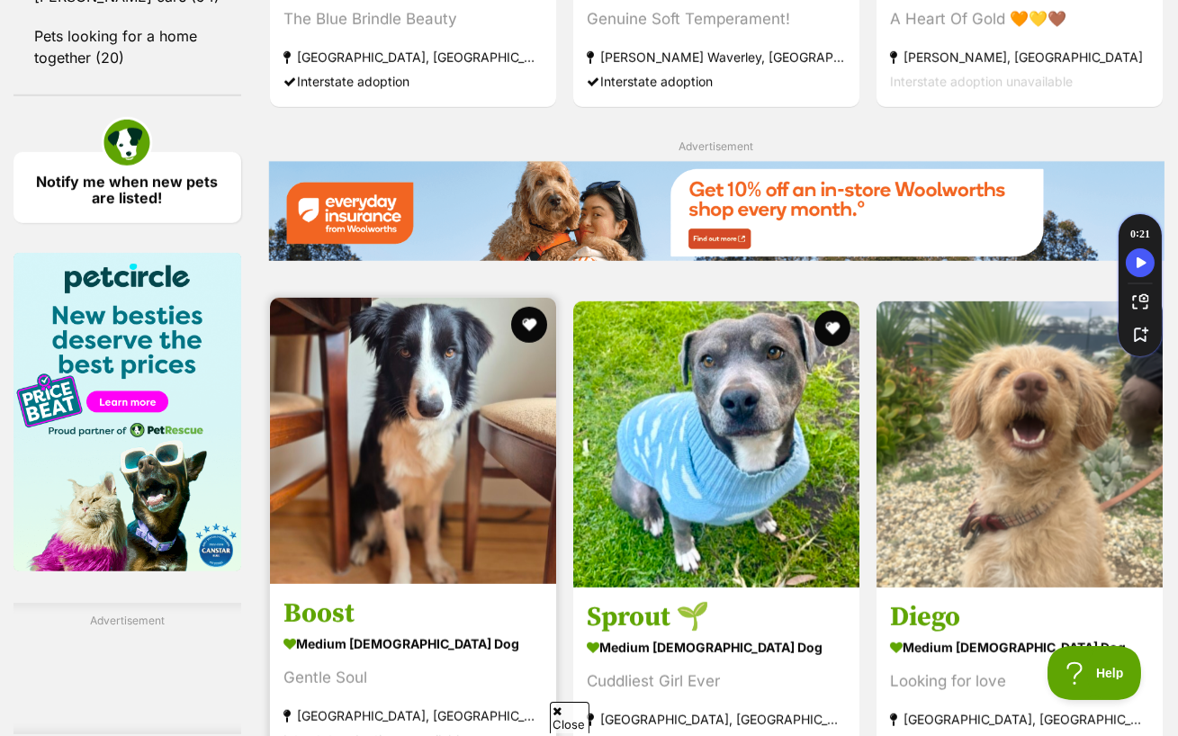
scroll to position [2617, 0]
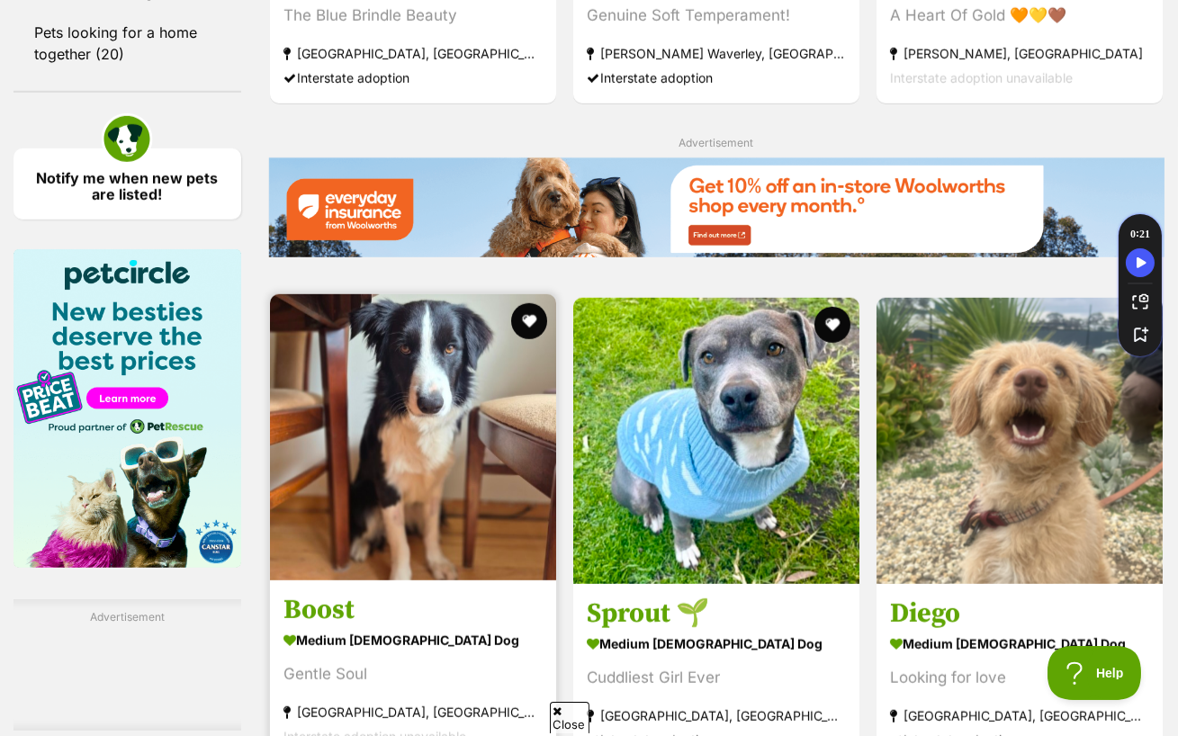
click at [445, 470] on img at bounding box center [413, 437] width 286 height 286
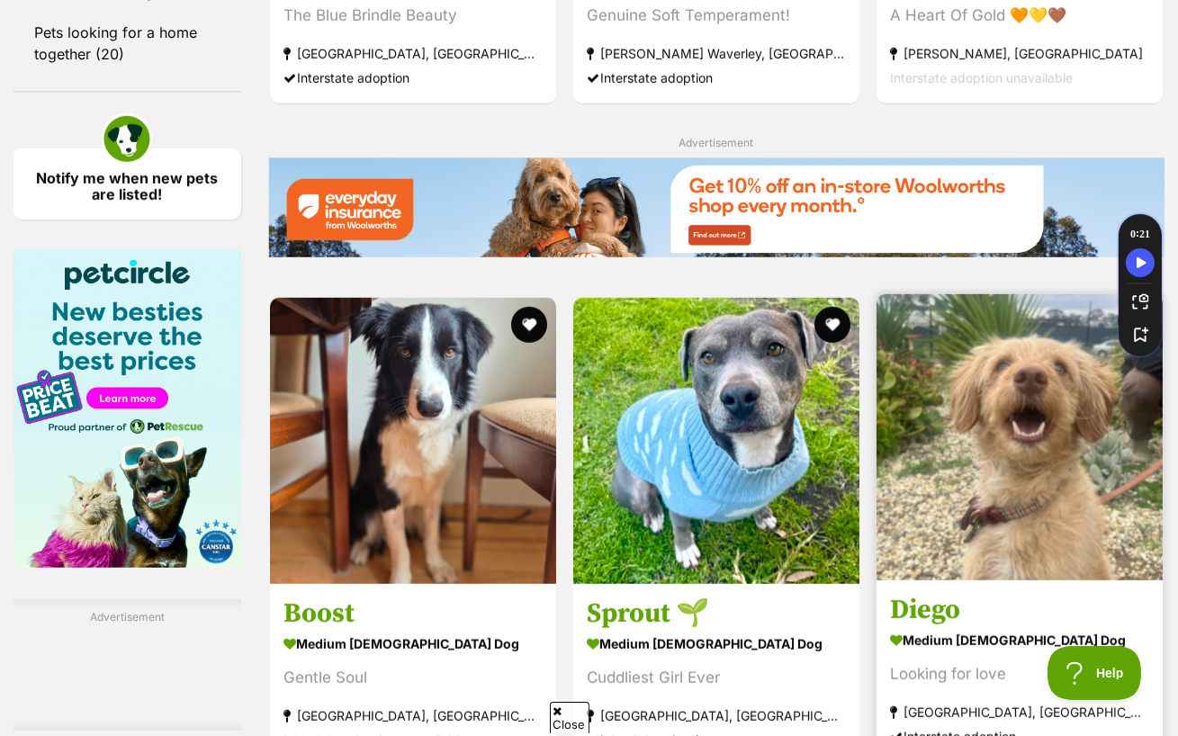
click at [1041, 396] on img at bounding box center [1020, 437] width 286 height 286
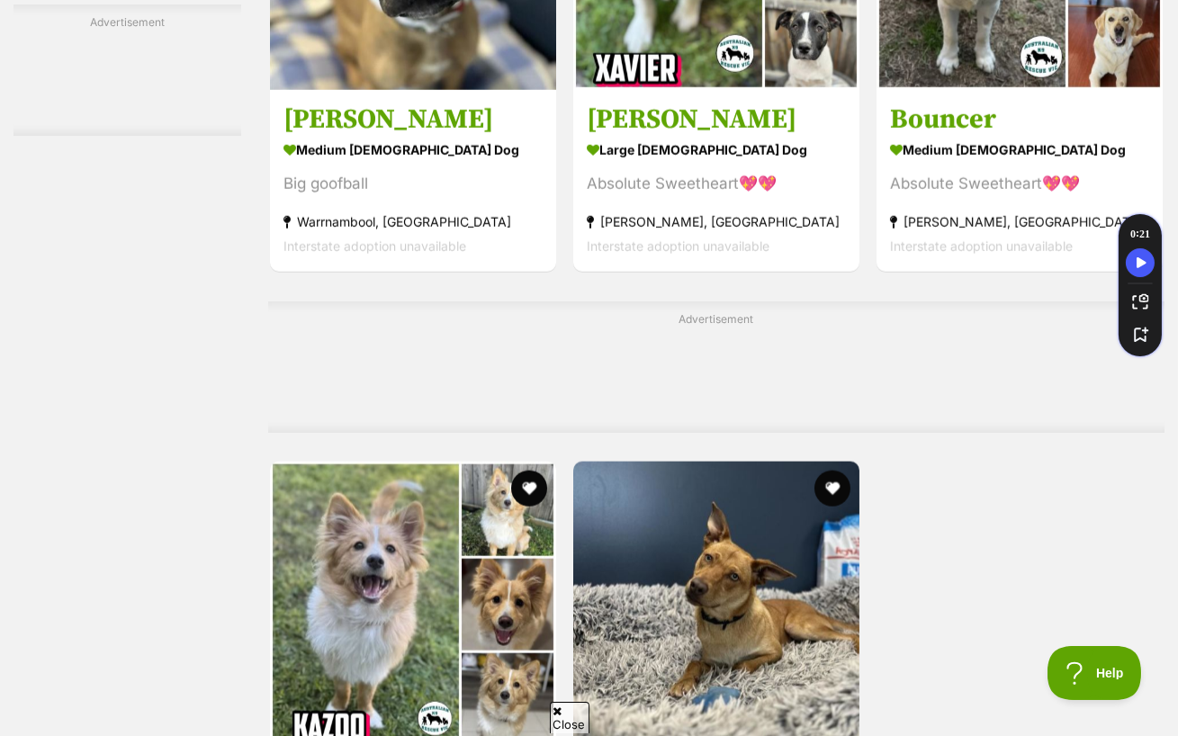
scroll to position [3600, 0]
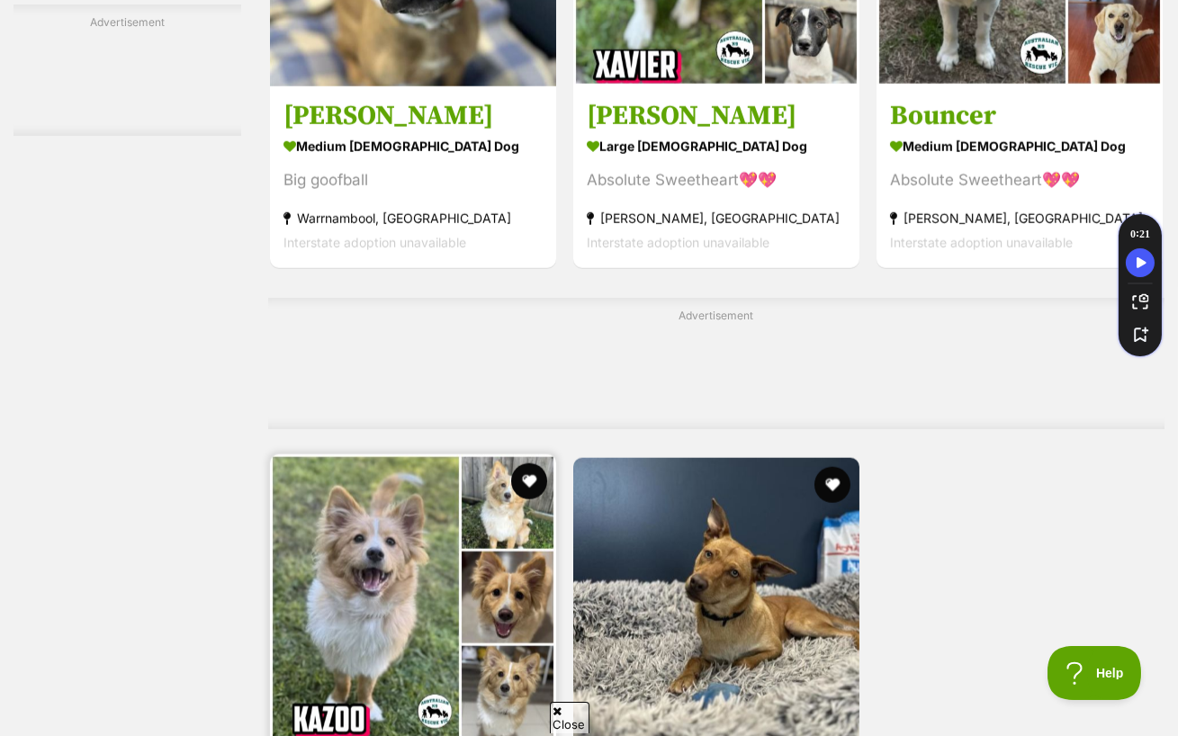
click at [432, 508] on img at bounding box center [413, 597] width 286 height 286
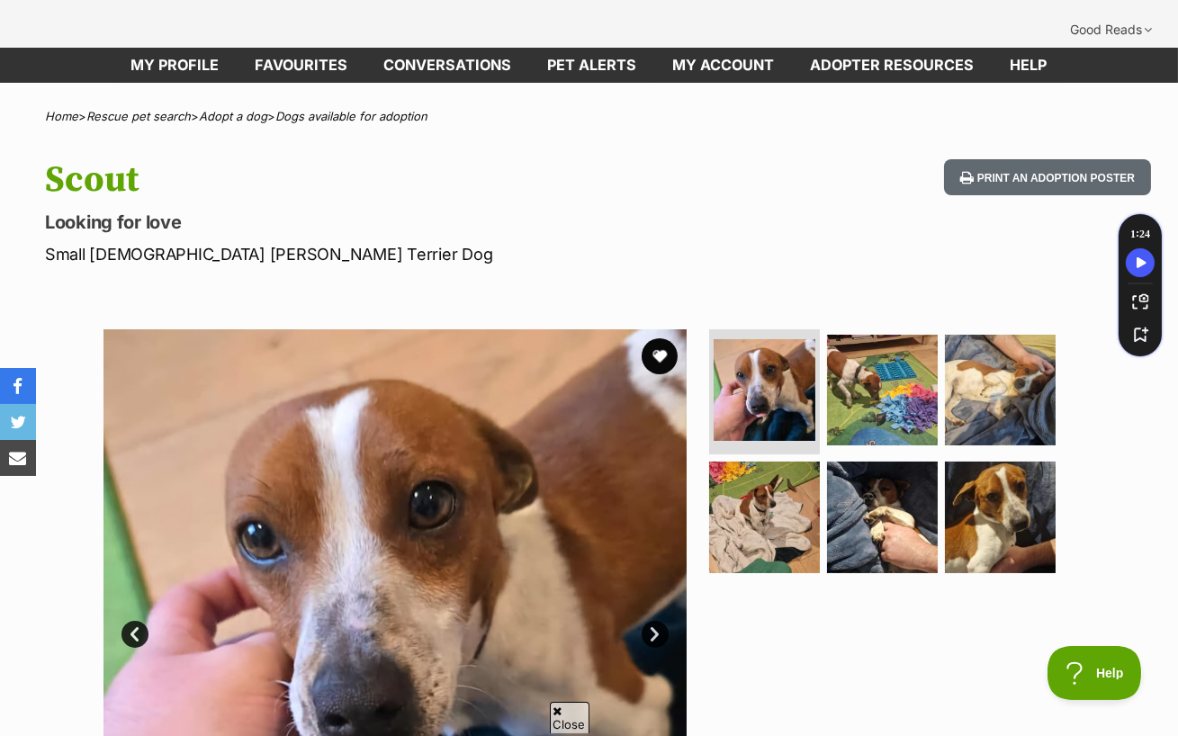
scroll to position [82, 0]
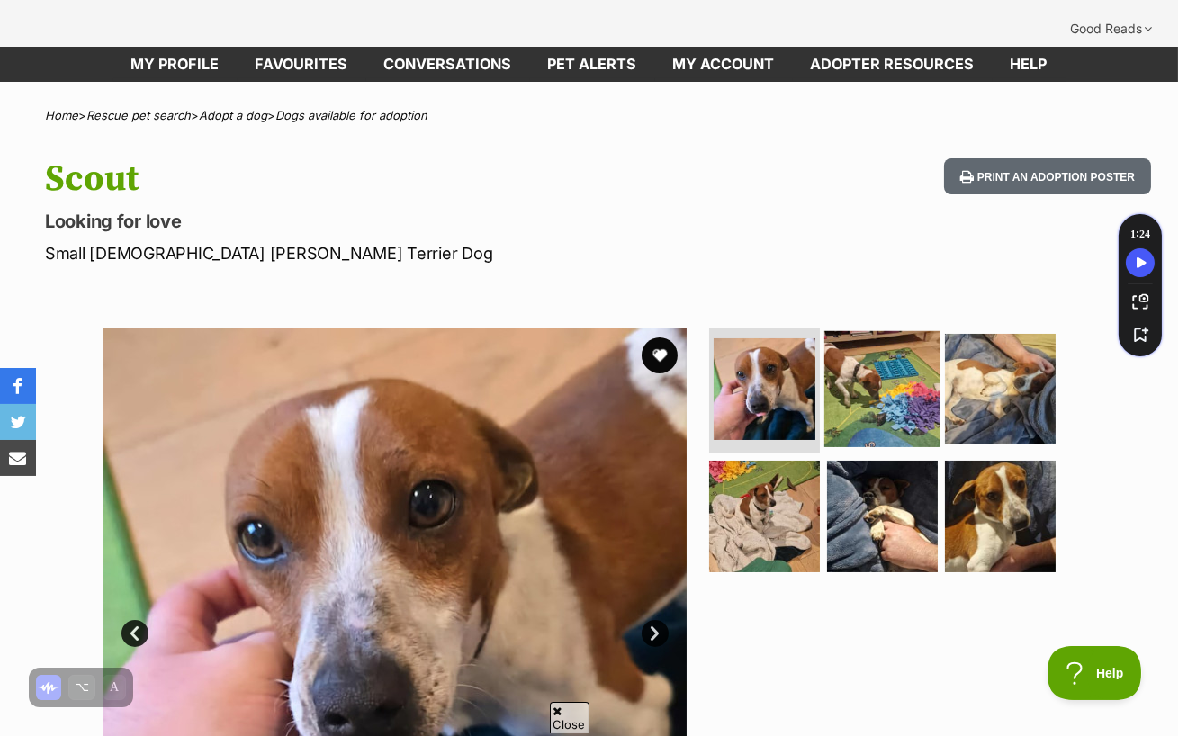
click at [862, 381] on img at bounding box center [882, 388] width 116 height 116
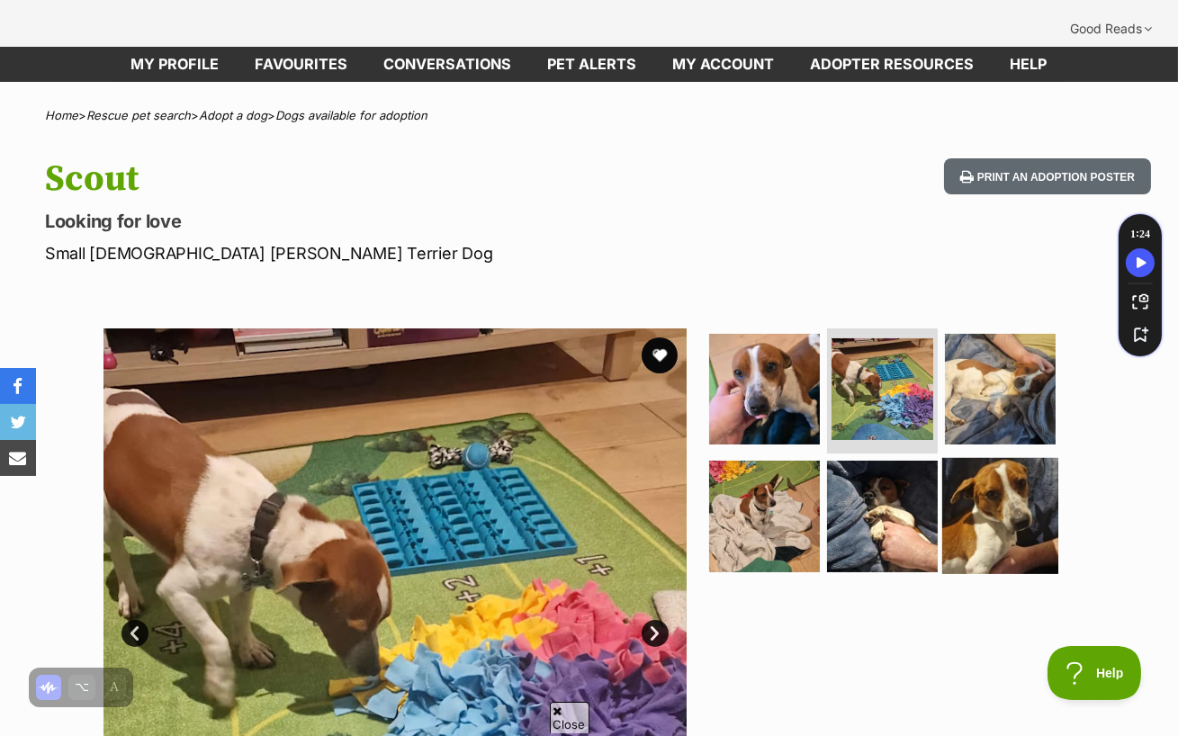
click at [970, 458] on img at bounding box center [1000, 516] width 116 height 116
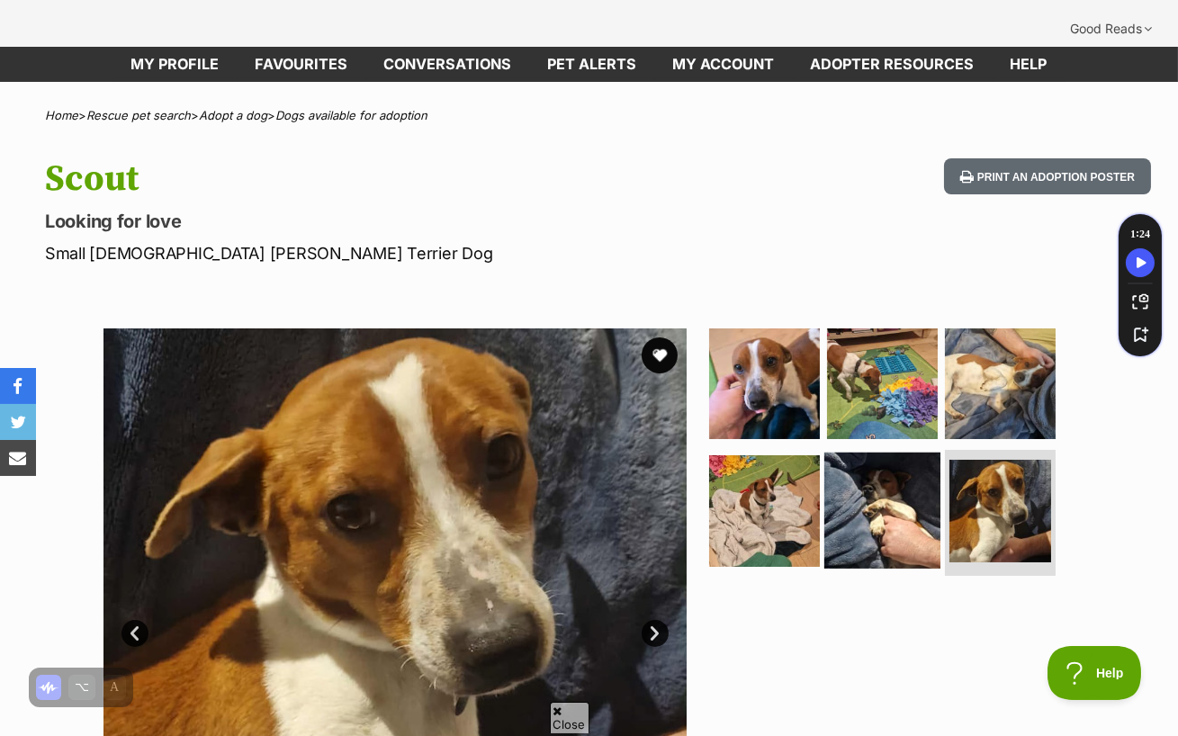
click at [838, 453] on img at bounding box center [882, 511] width 116 height 116
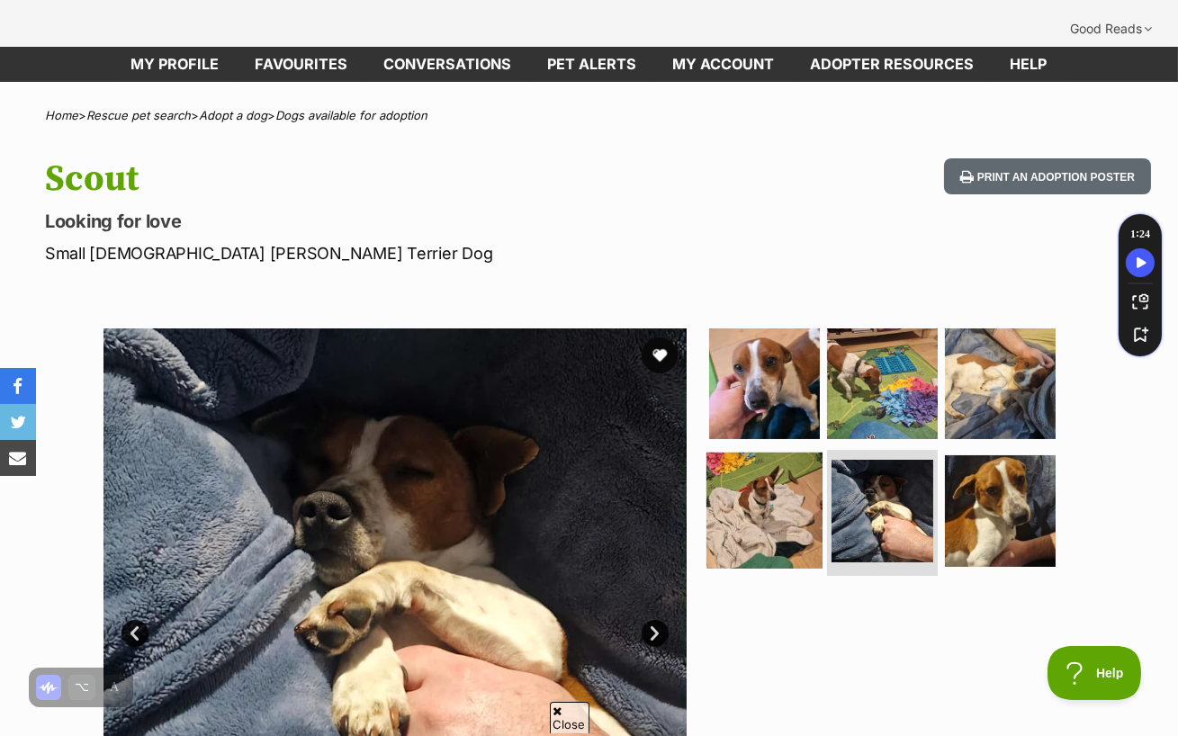
click at [753, 453] on img at bounding box center [764, 511] width 116 height 116
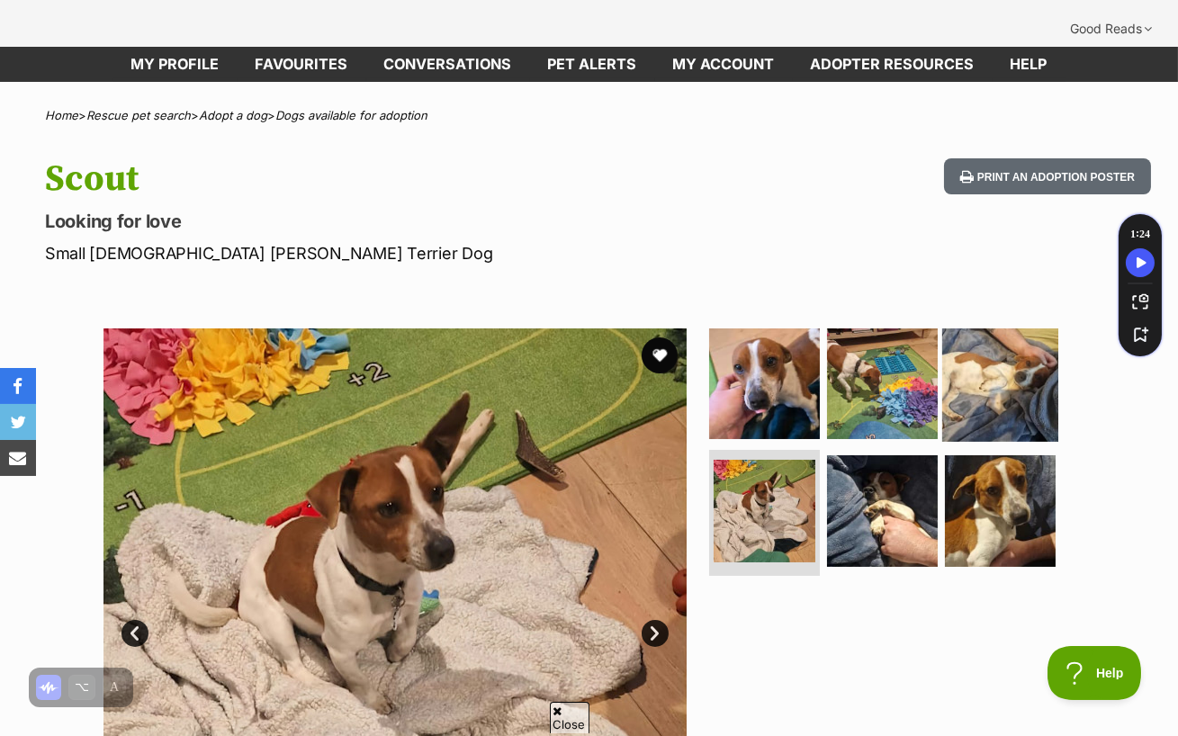
click at [999, 341] on img at bounding box center [1000, 383] width 116 height 116
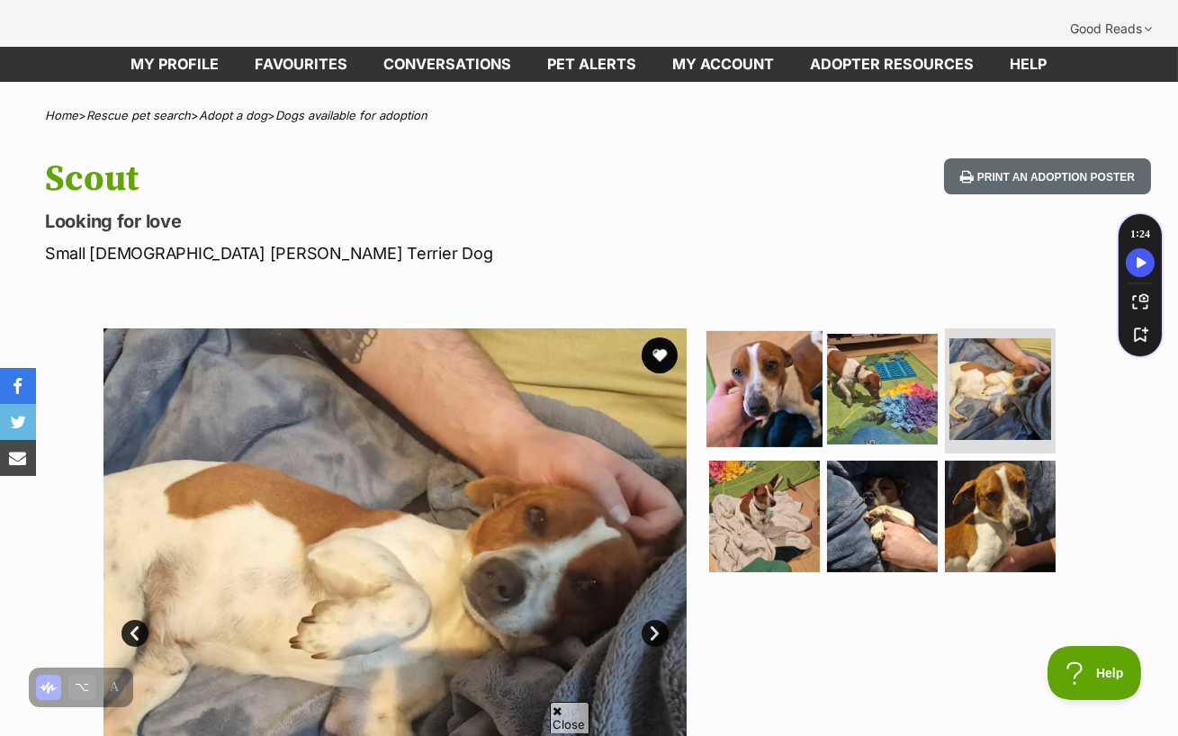
click at [732, 360] on img at bounding box center [764, 388] width 116 height 116
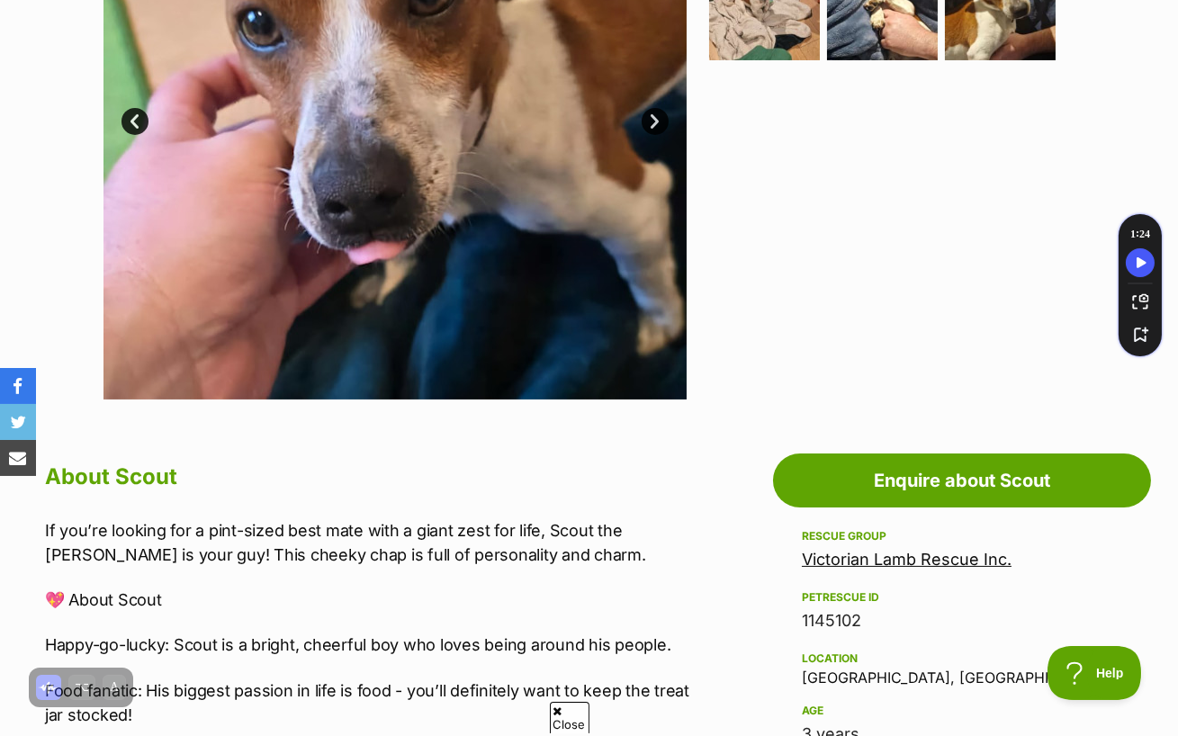
scroll to position [524, 0]
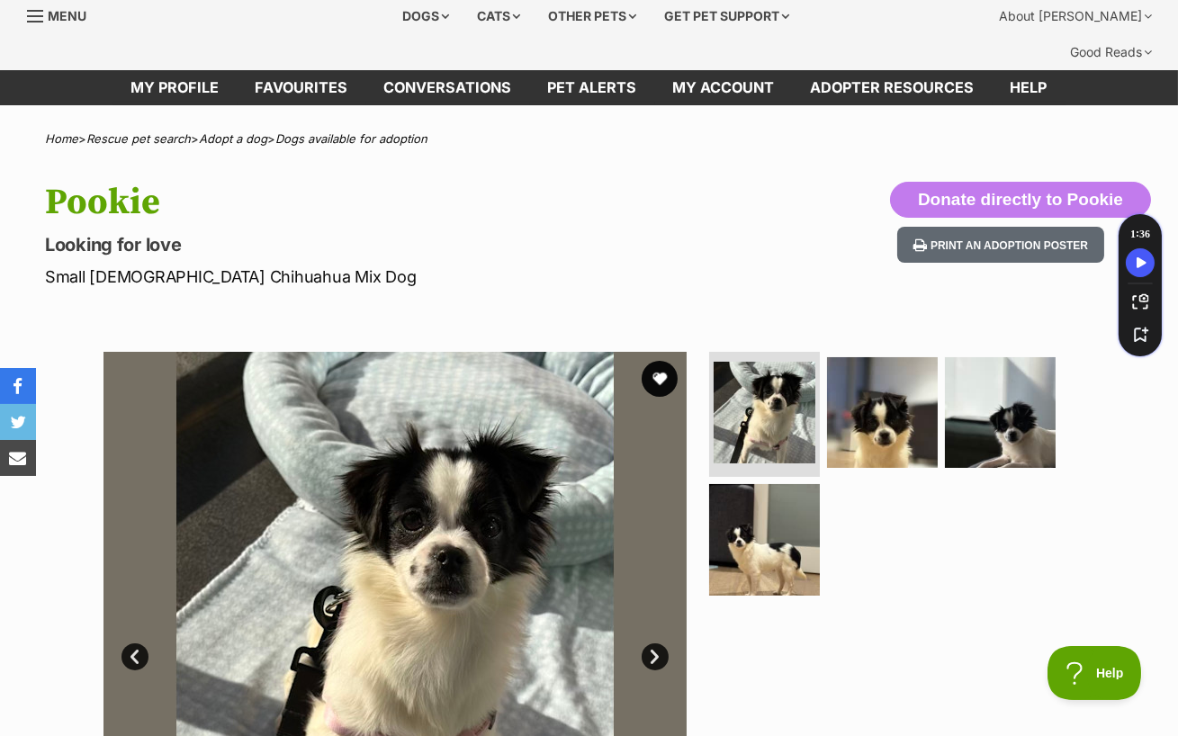
scroll to position [72, 0]
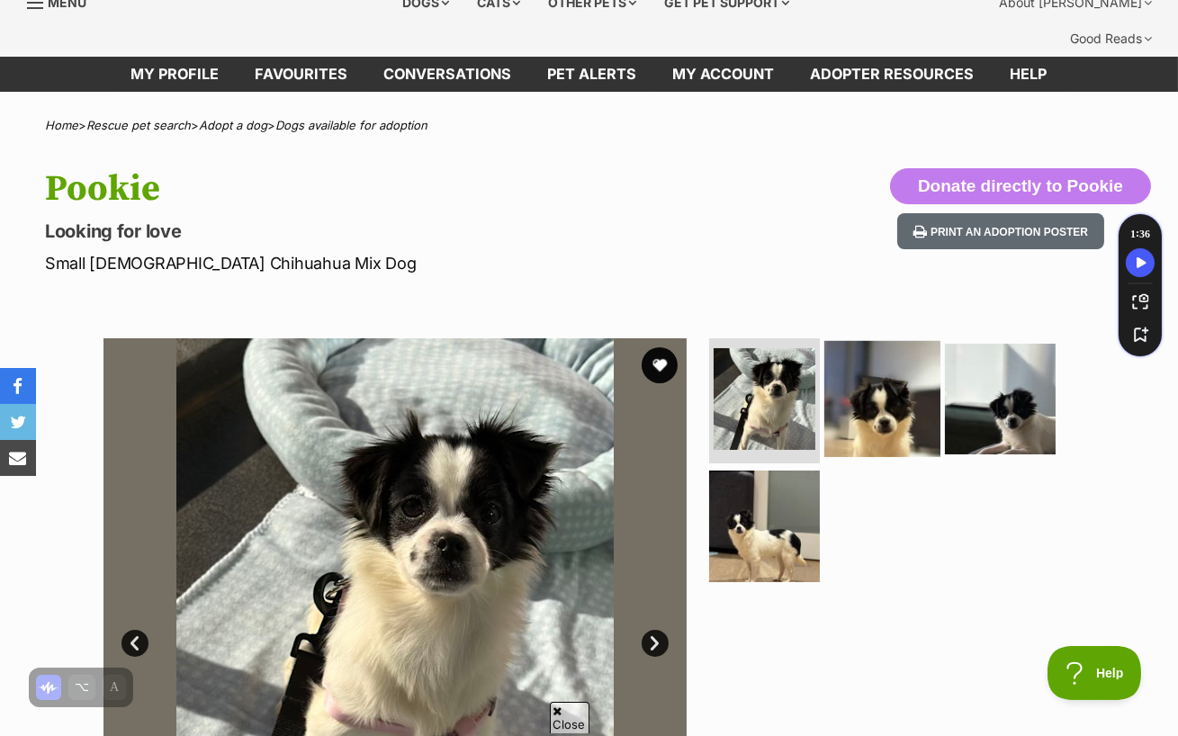
click at [840, 369] on img at bounding box center [882, 398] width 116 height 116
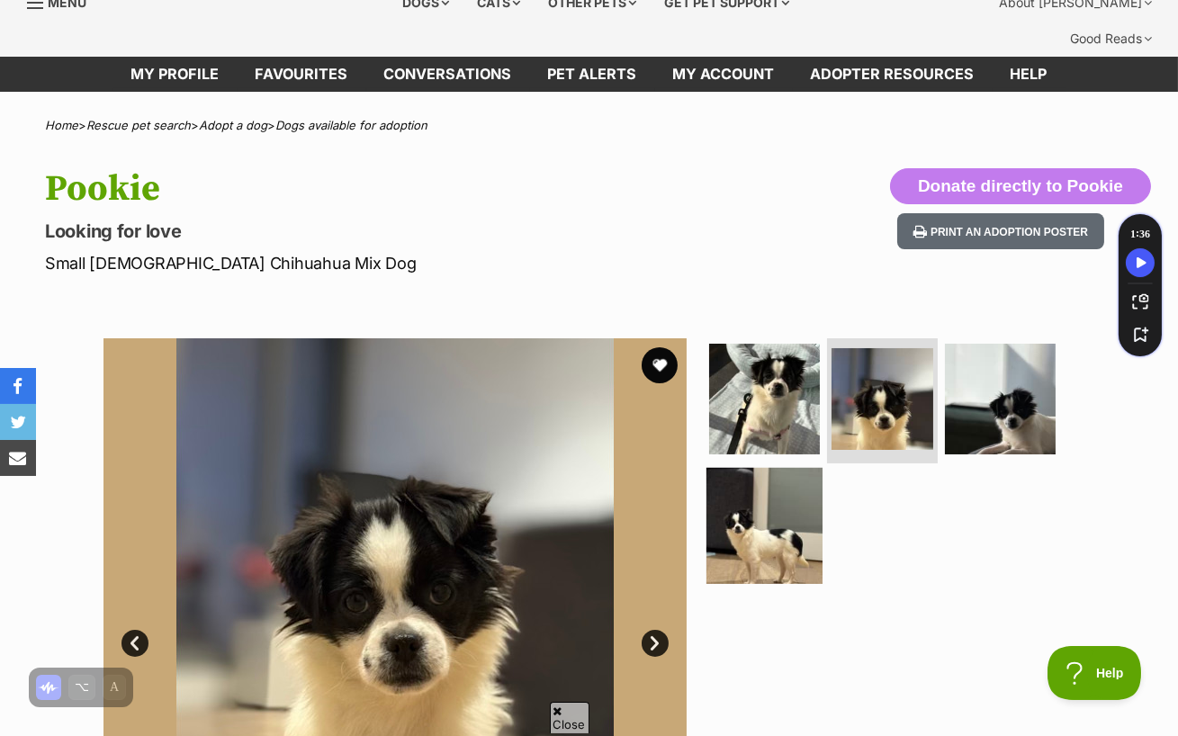
click at [715, 536] on img at bounding box center [764, 526] width 116 height 116
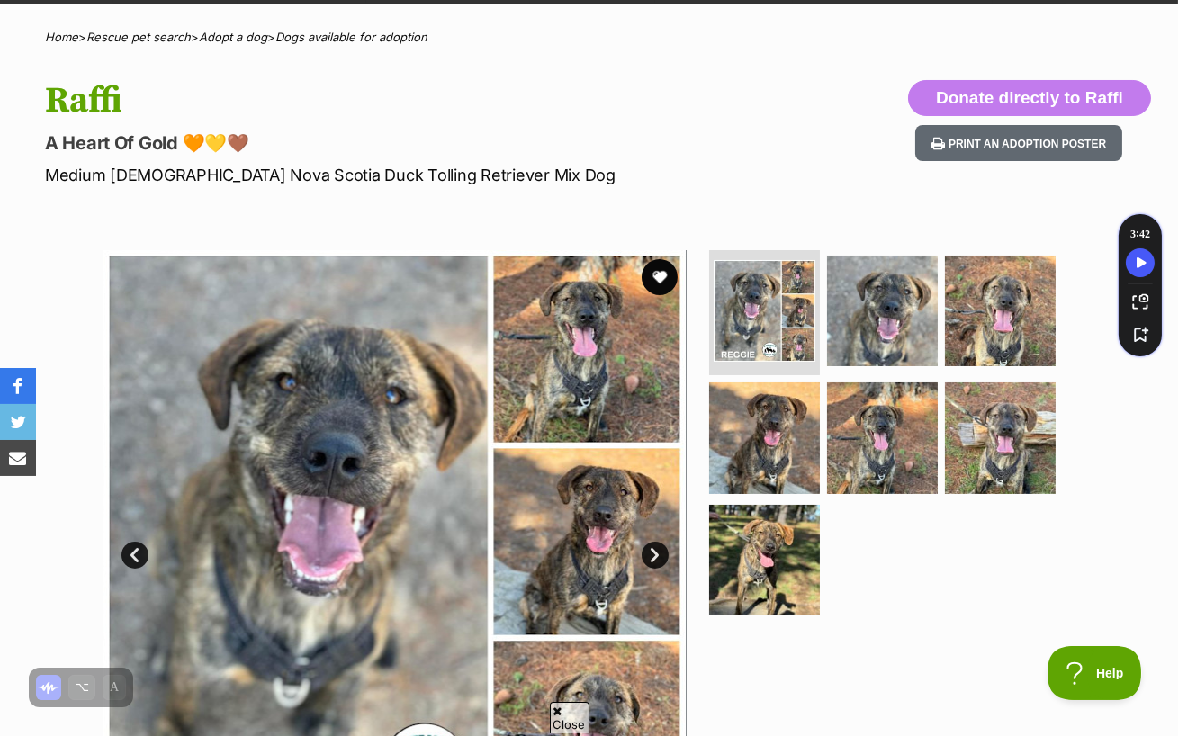
scroll to position [165, 0]
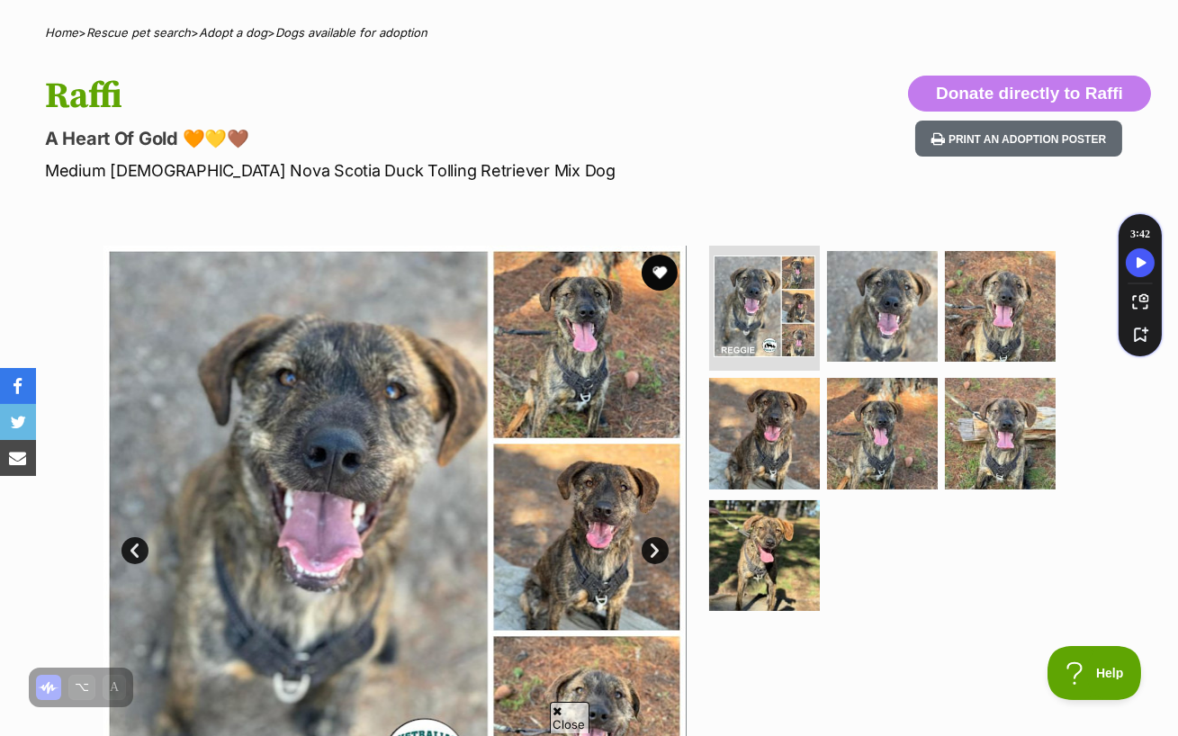
click at [658, 537] on link "Next" at bounding box center [655, 550] width 27 height 27
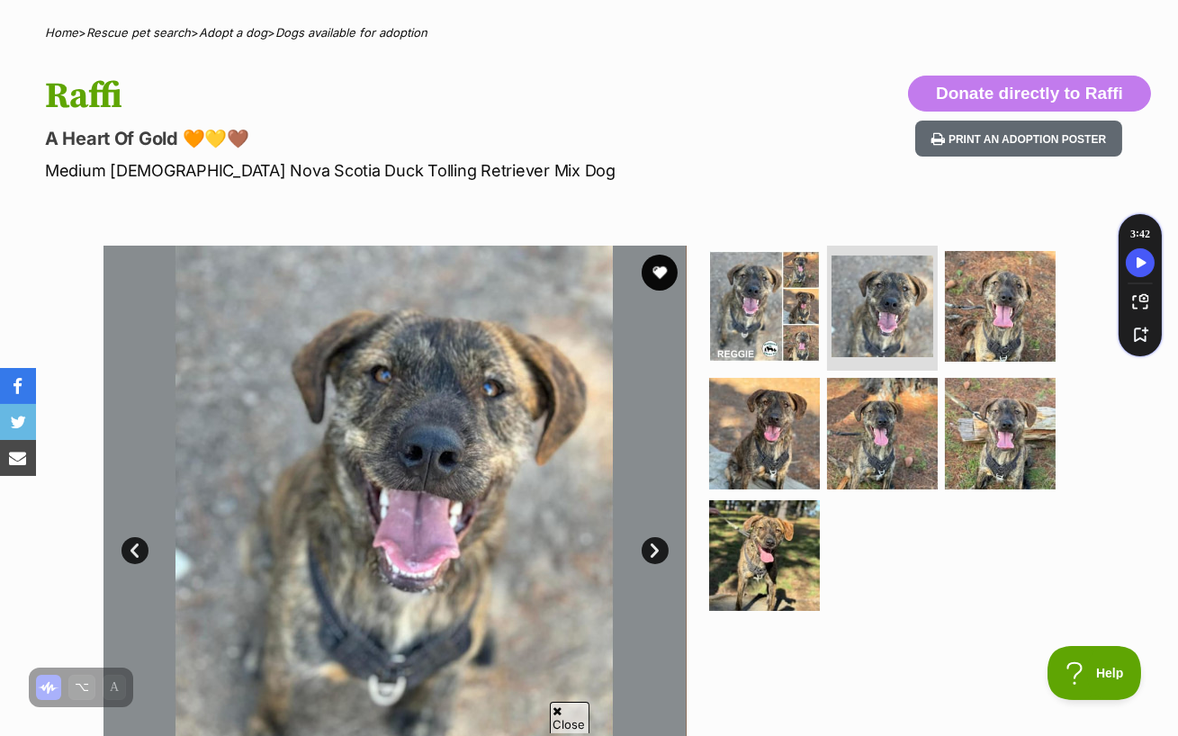
click at [658, 537] on link "Next" at bounding box center [655, 550] width 27 height 27
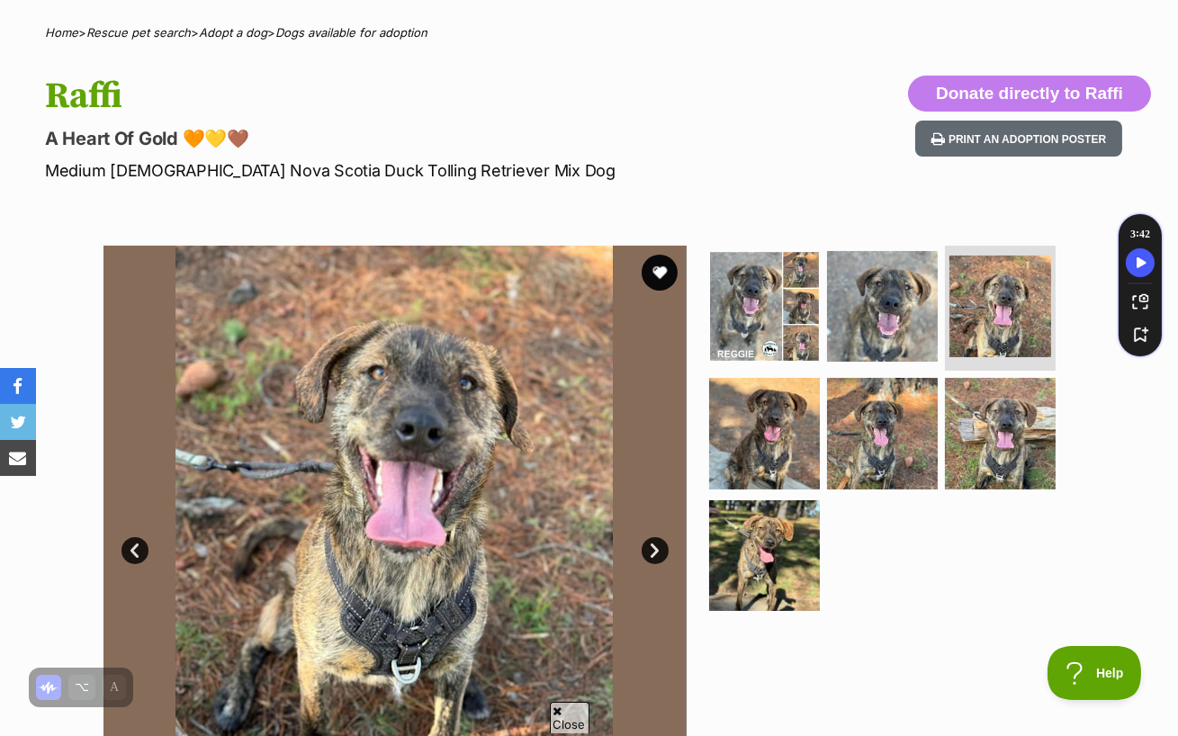
click at [658, 537] on link "Next" at bounding box center [655, 550] width 27 height 27
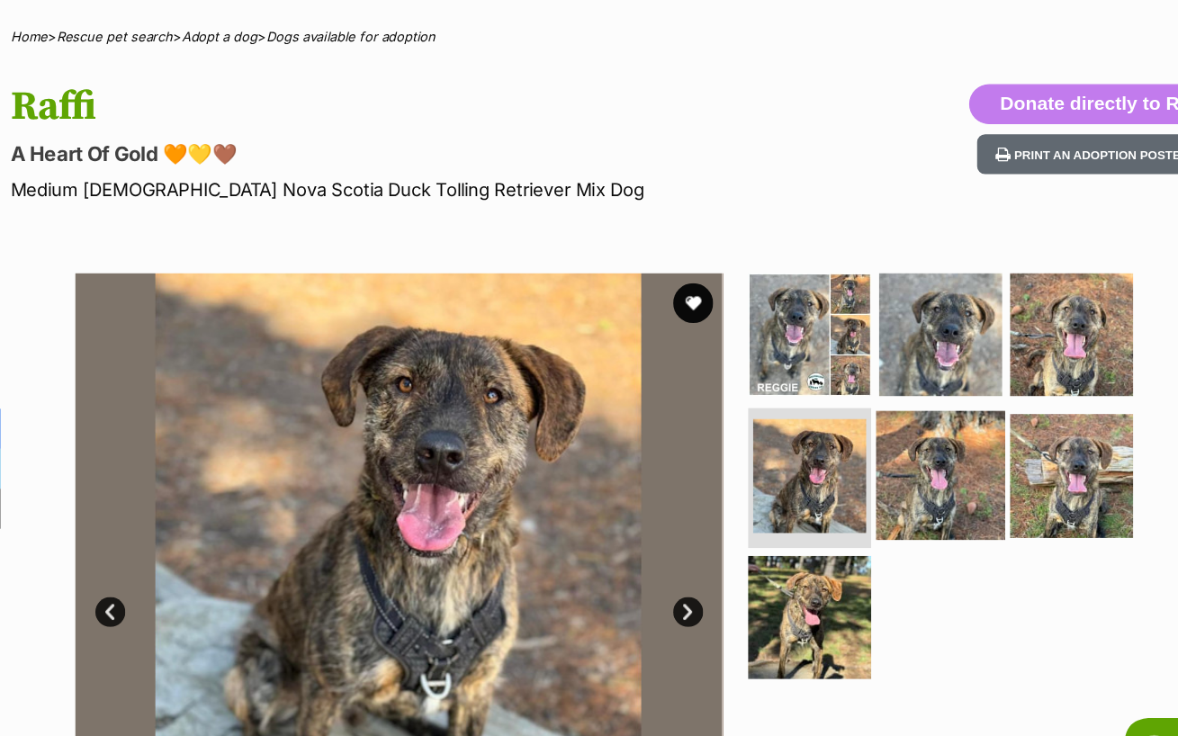
click at [860, 420] on img at bounding box center [882, 428] width 116 height 116
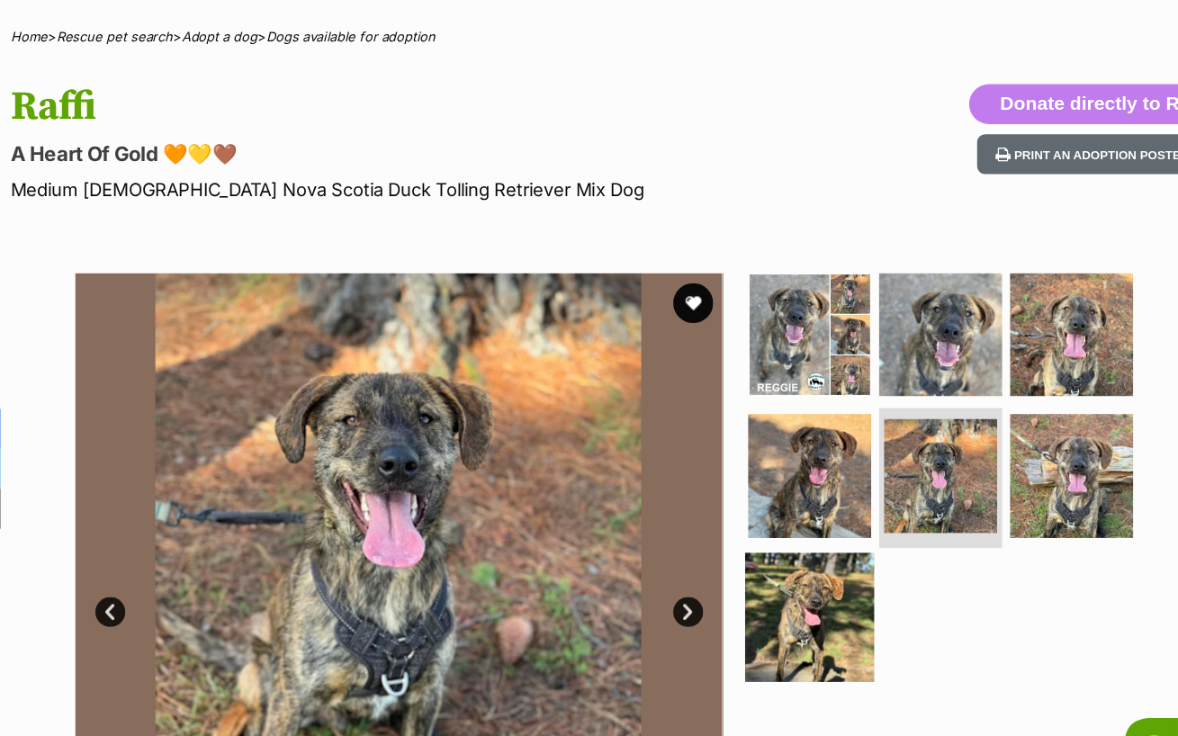
click at [747, 539] on img at bounding box center [764, 556] width 116 height 116
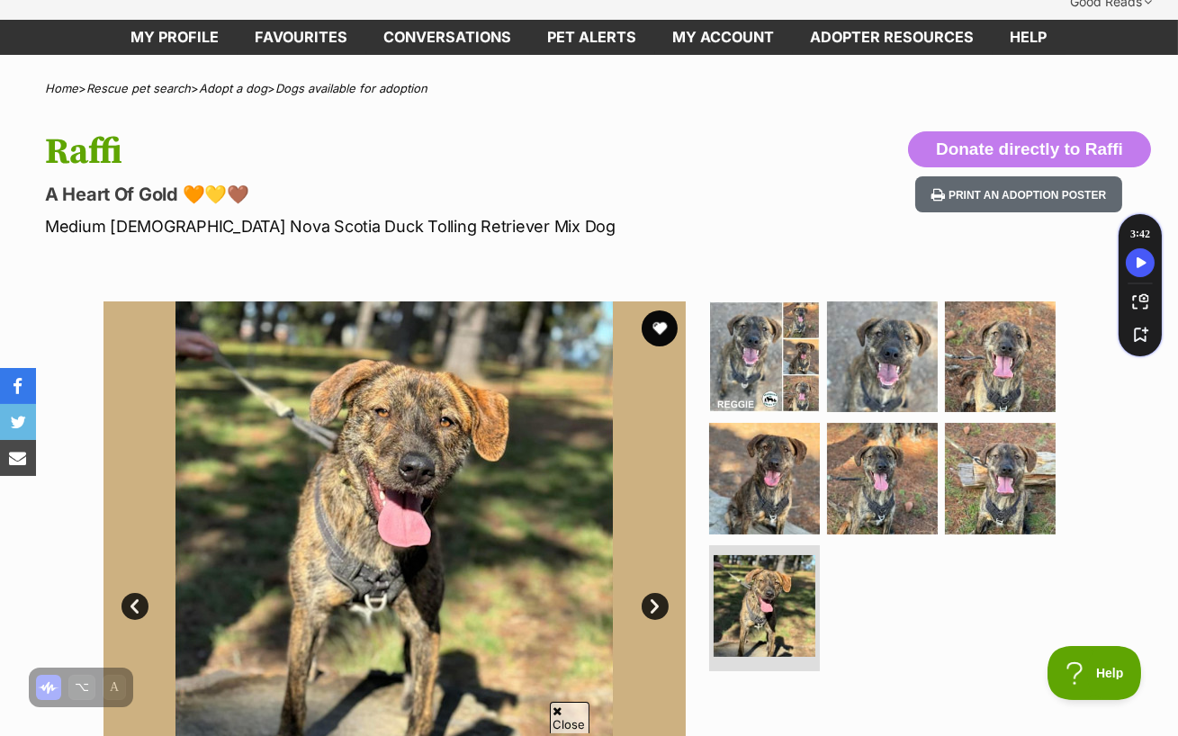
scroll to position [88, 0]
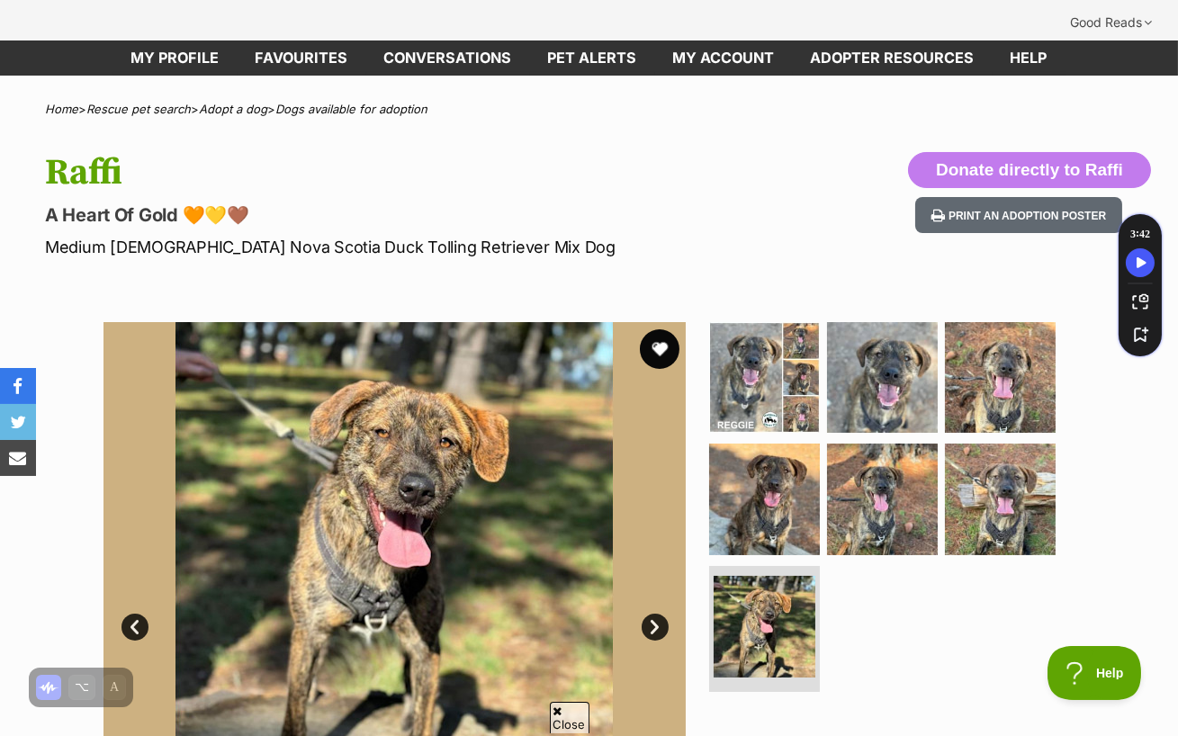
click at [659, 329] on button "favourite" at bounding box center [660, 349] width 40 height 40
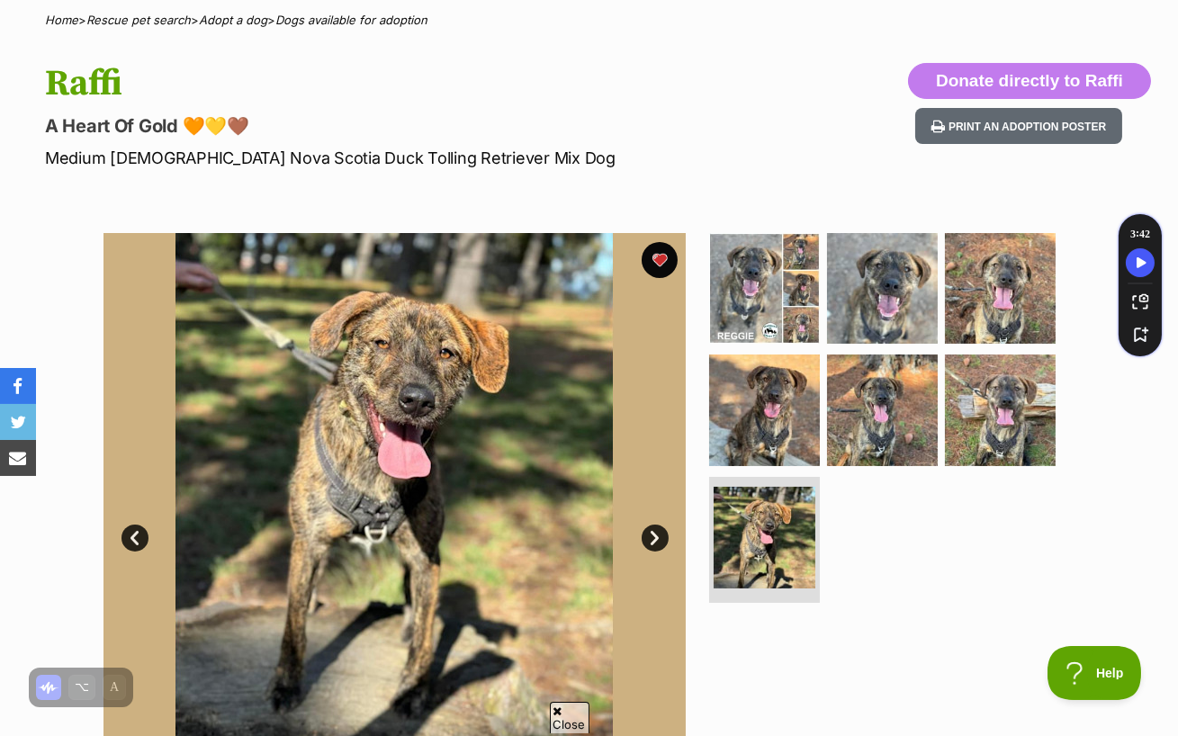
scroll to position [183, 0]
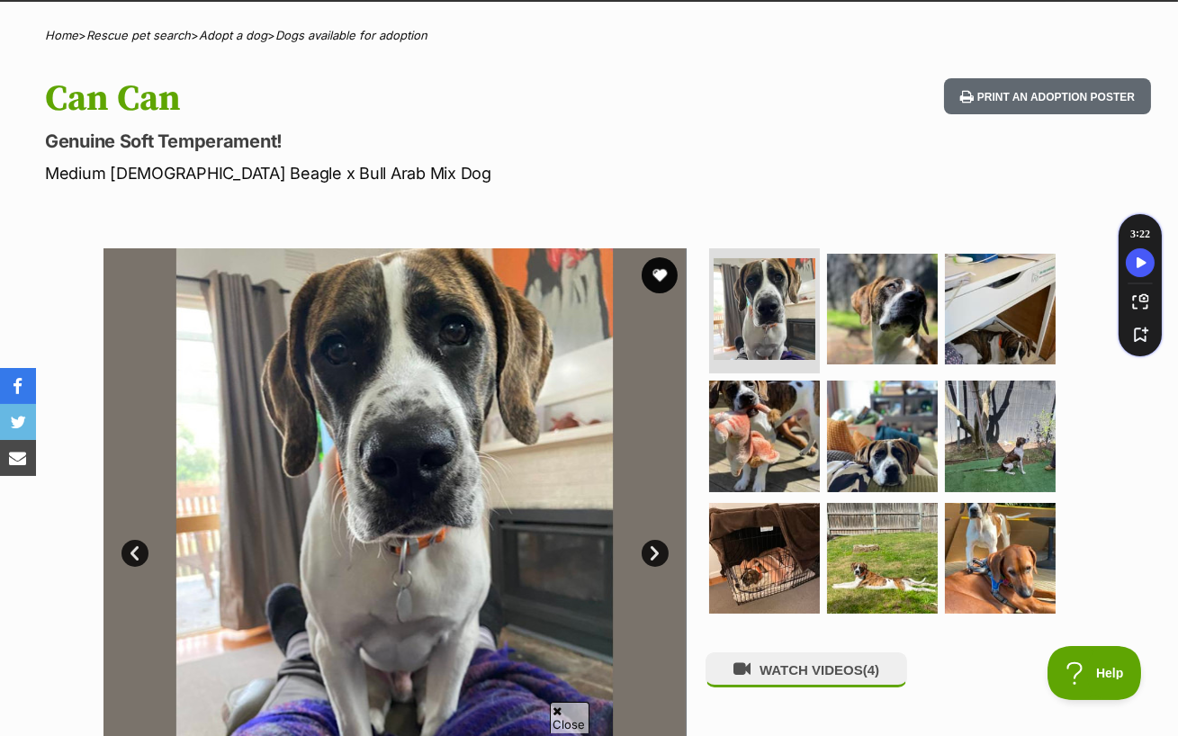
scroll to position [236, 0]
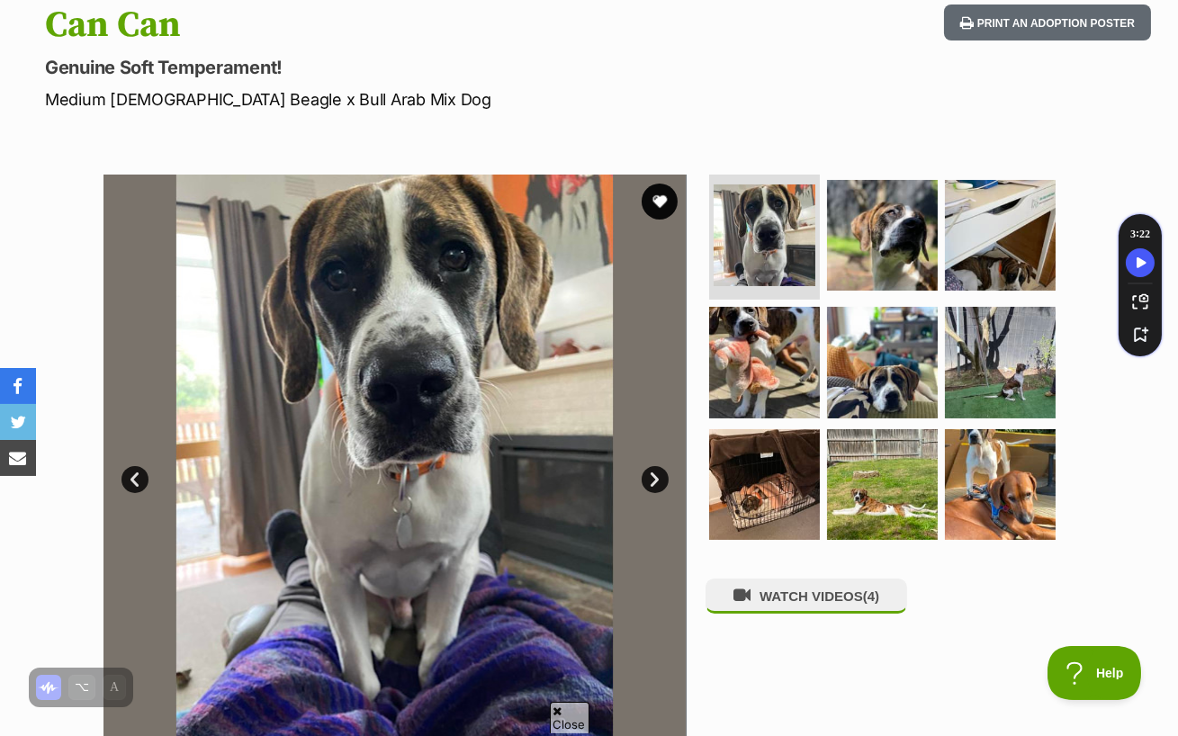
click at [659, 466] on link "Next" at bounding box center [655, 479] width 27 height 27
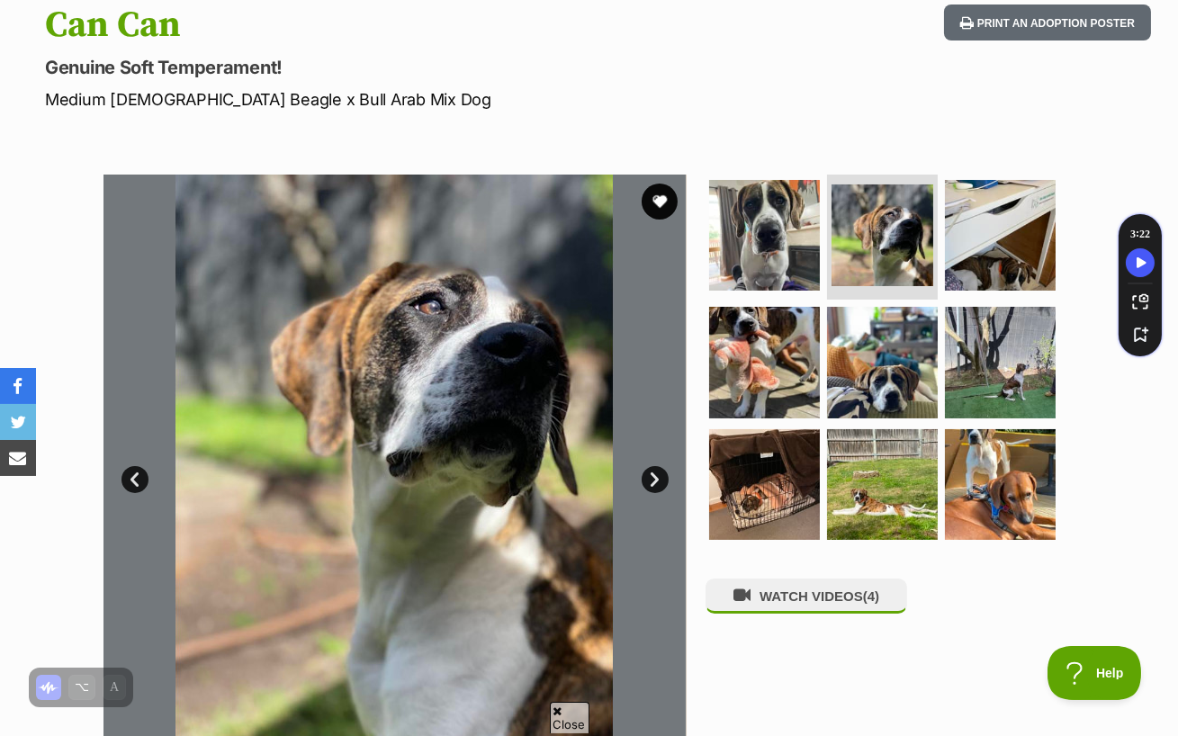
click at [659, 466] on link "Next" at bounding box center [655, 479] width 27 height 27
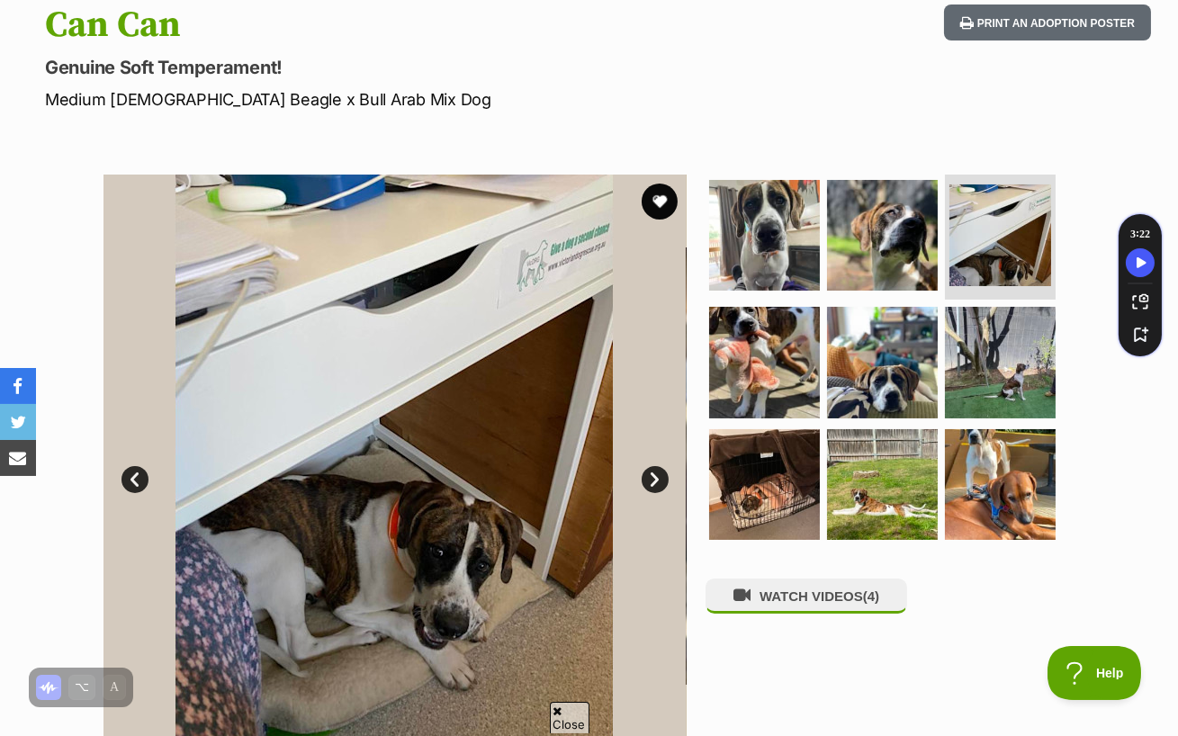
click at [659, 466] on link "Next" at bounding box center [655, 479] width 27 height 27
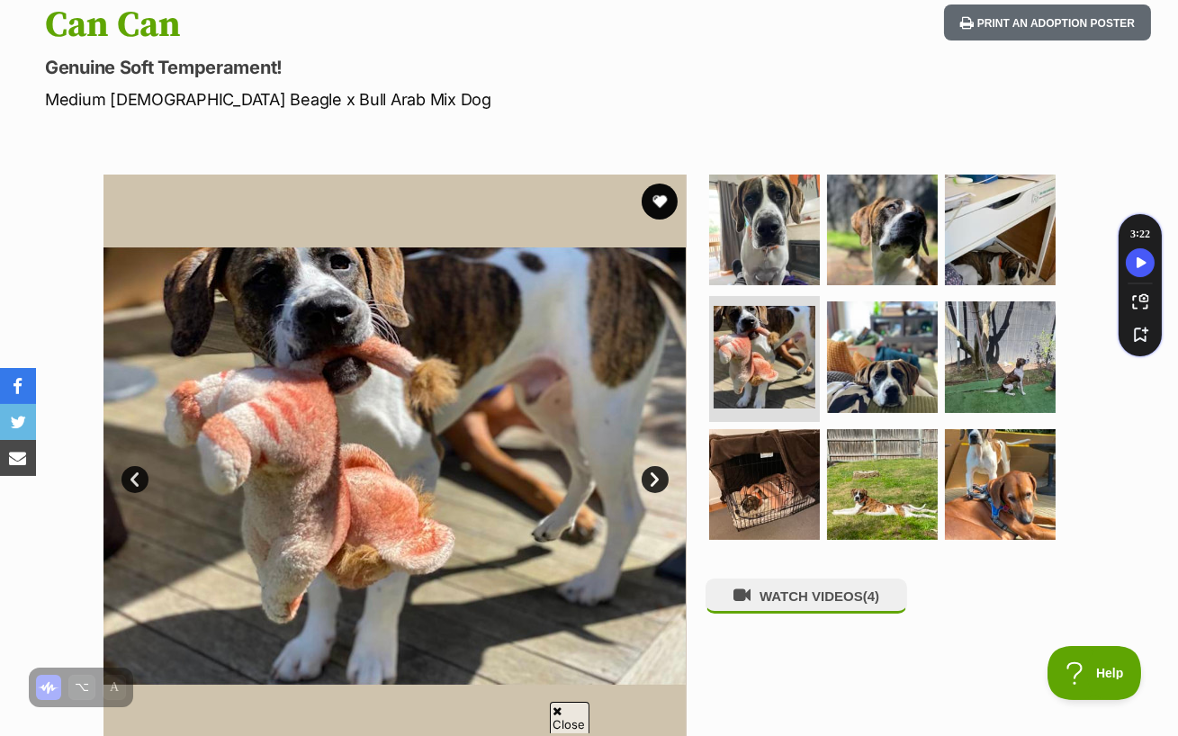
click at [659, 466] on link "Next" at bounding box center [655, 479] width 27 height 27
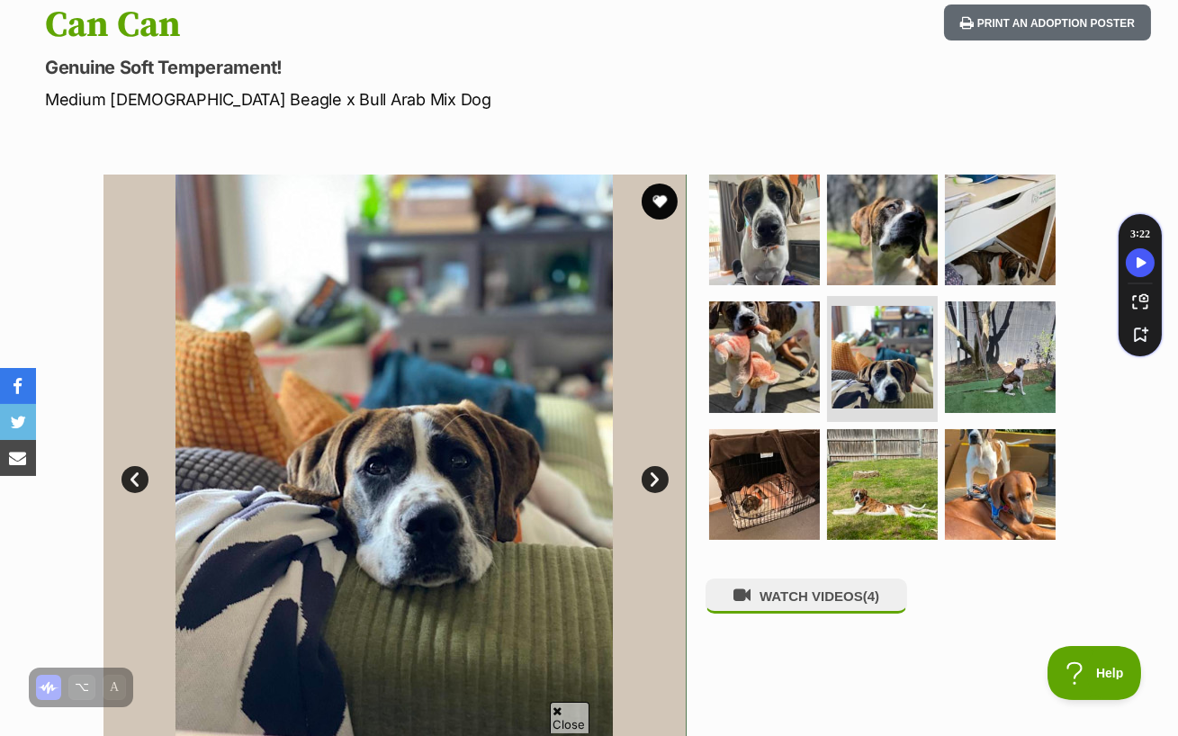
click at [659, 466] on link "Next" at bounding box center [655, 479] width 27 height 27
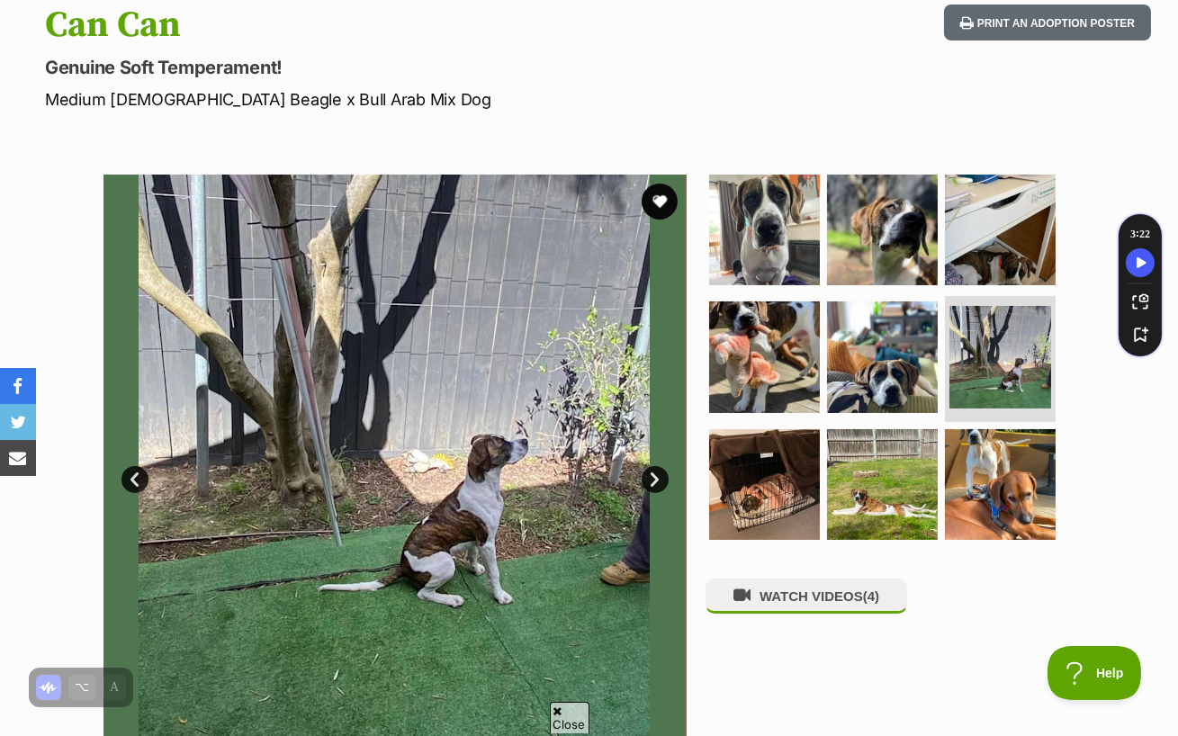
click at [659, 466] on link "Next" at bounding box center [655, 479] width 27 height 27
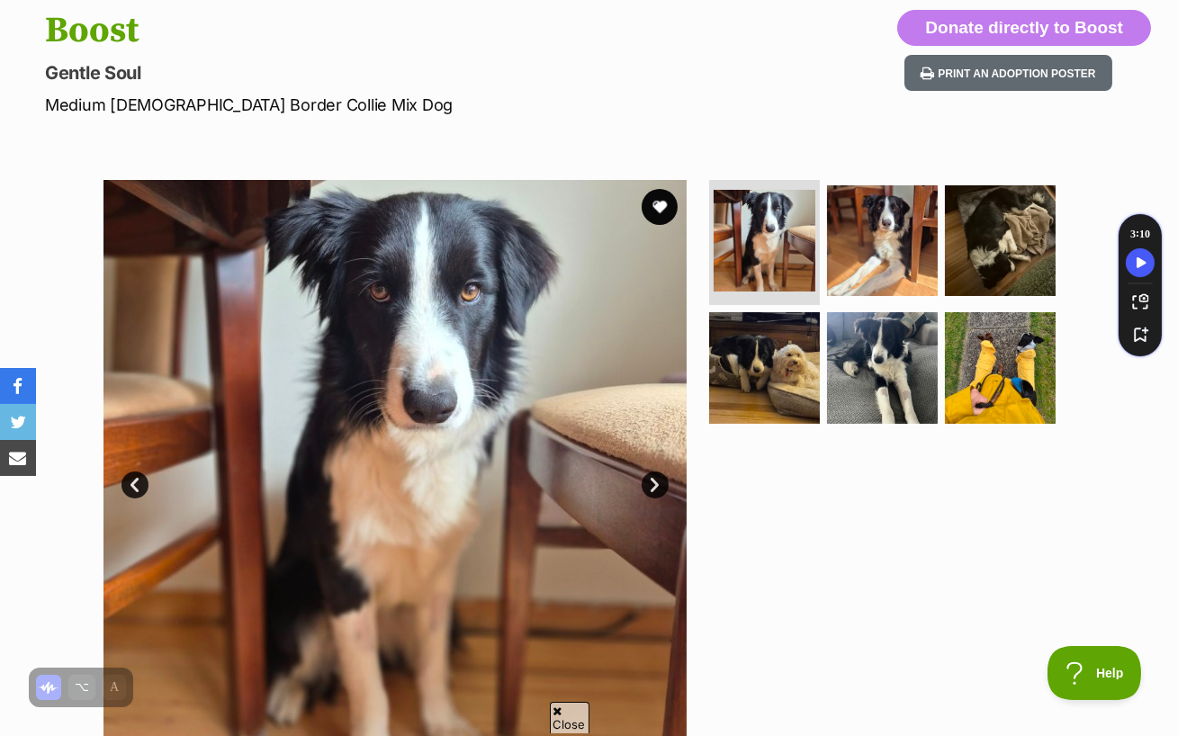
scroll to position [234, 0]
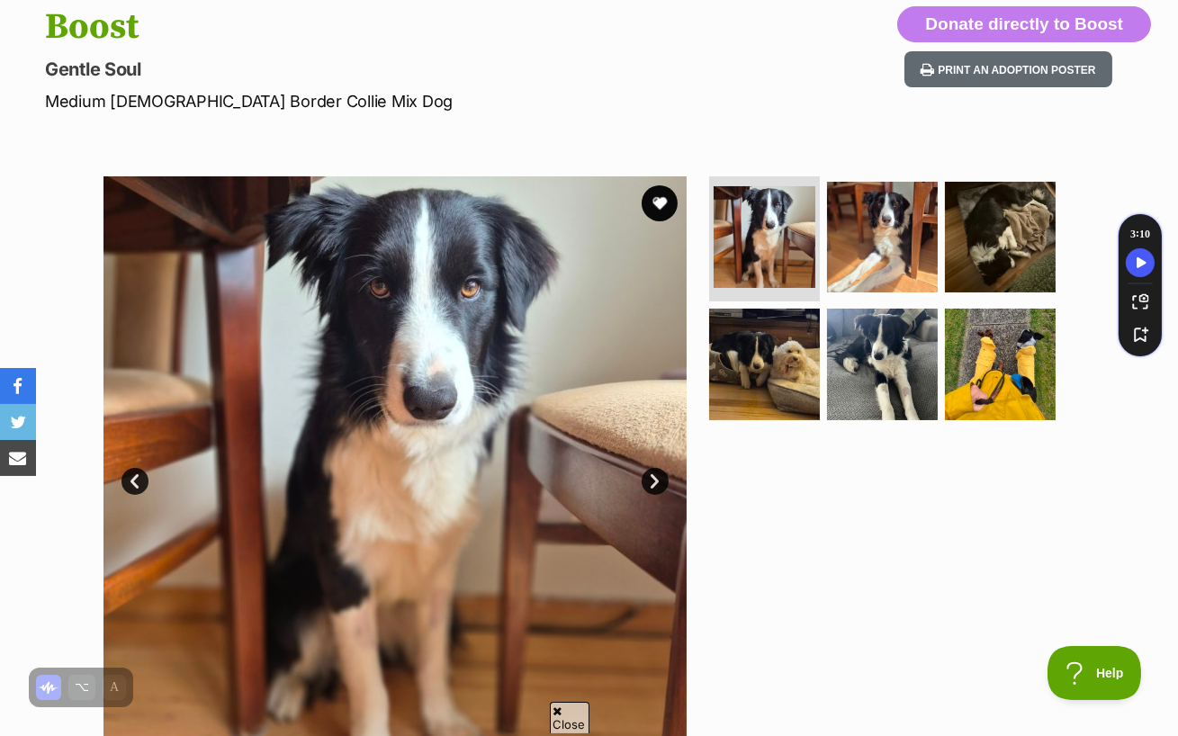
click at [652, 468] on link "Next" at bounding box center [655, 481] width 27 height 27
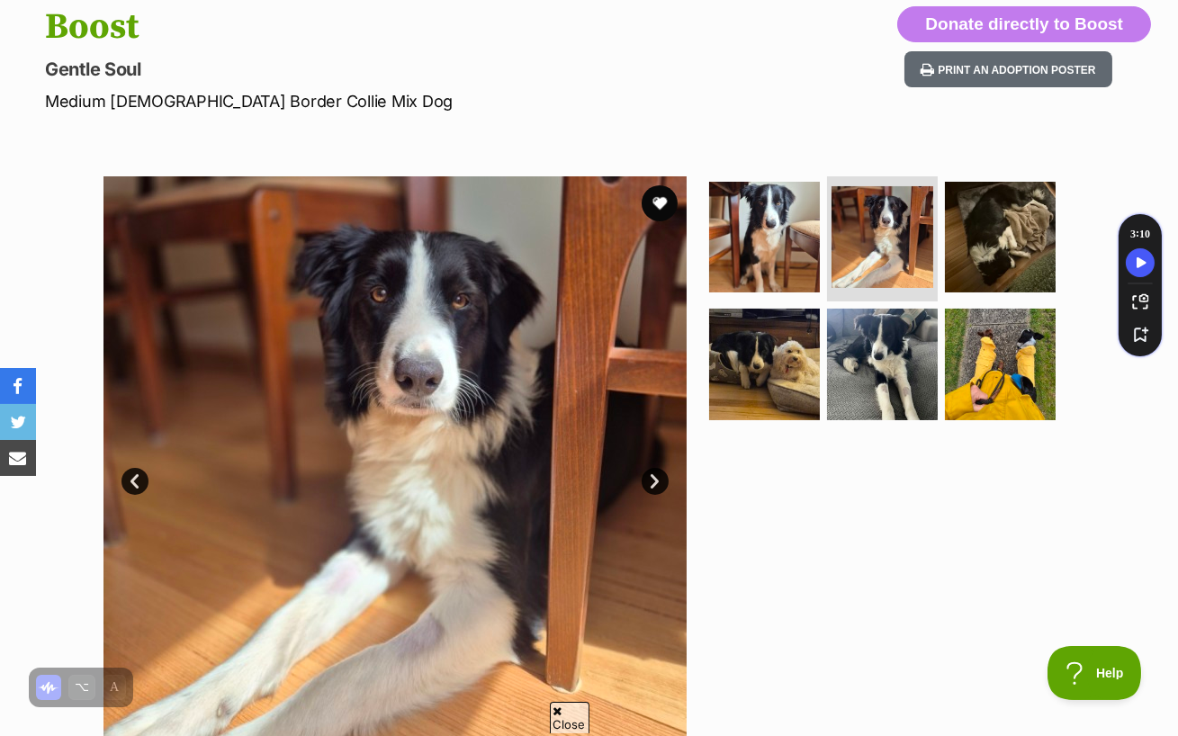
click at [652, 468] on link "Next" at bounding box center [655, 481] width 27 height 27
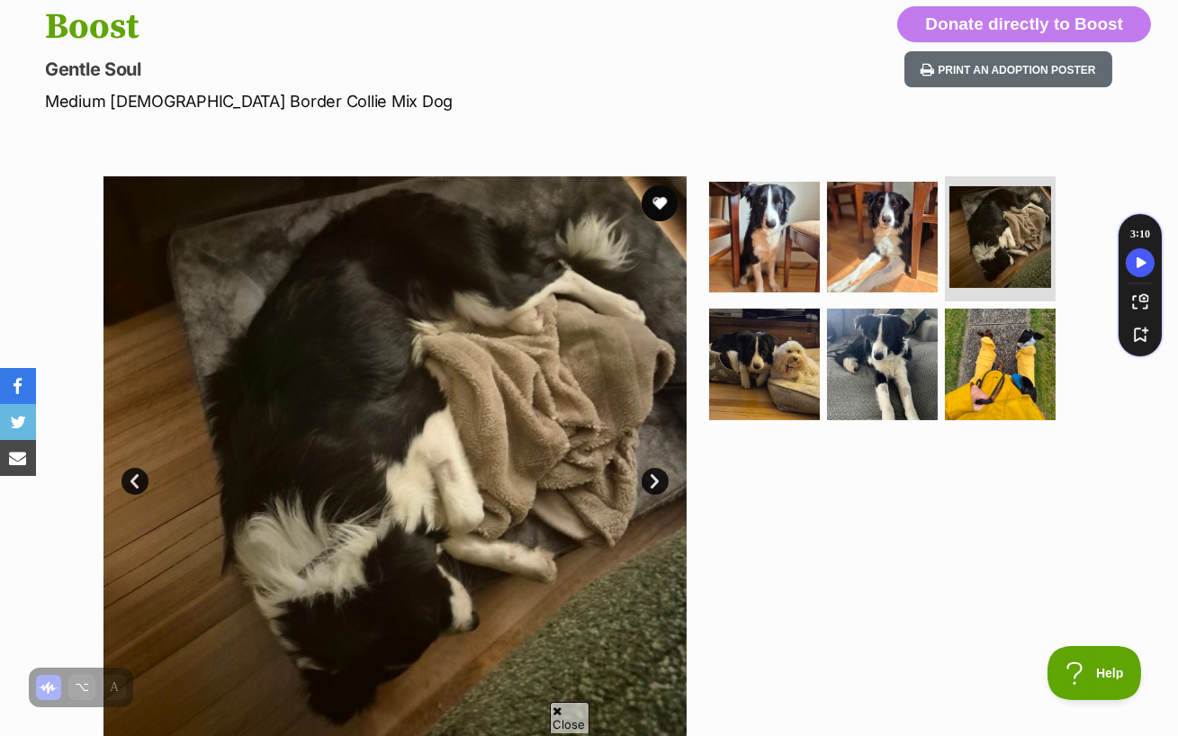
click at [652, 468] on link "Next" at bounding box center [655, 481] width 27 height 27
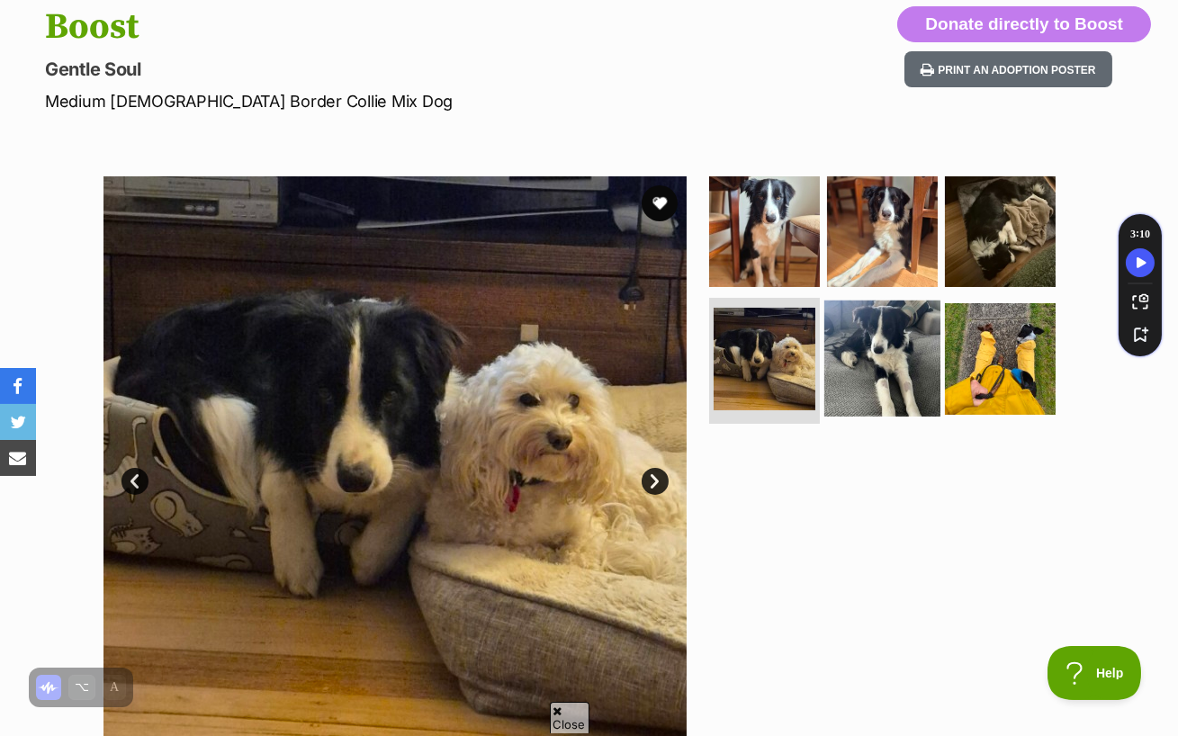
click at [898, 310] on img at bounding box center [882, 359] width 116 height 116
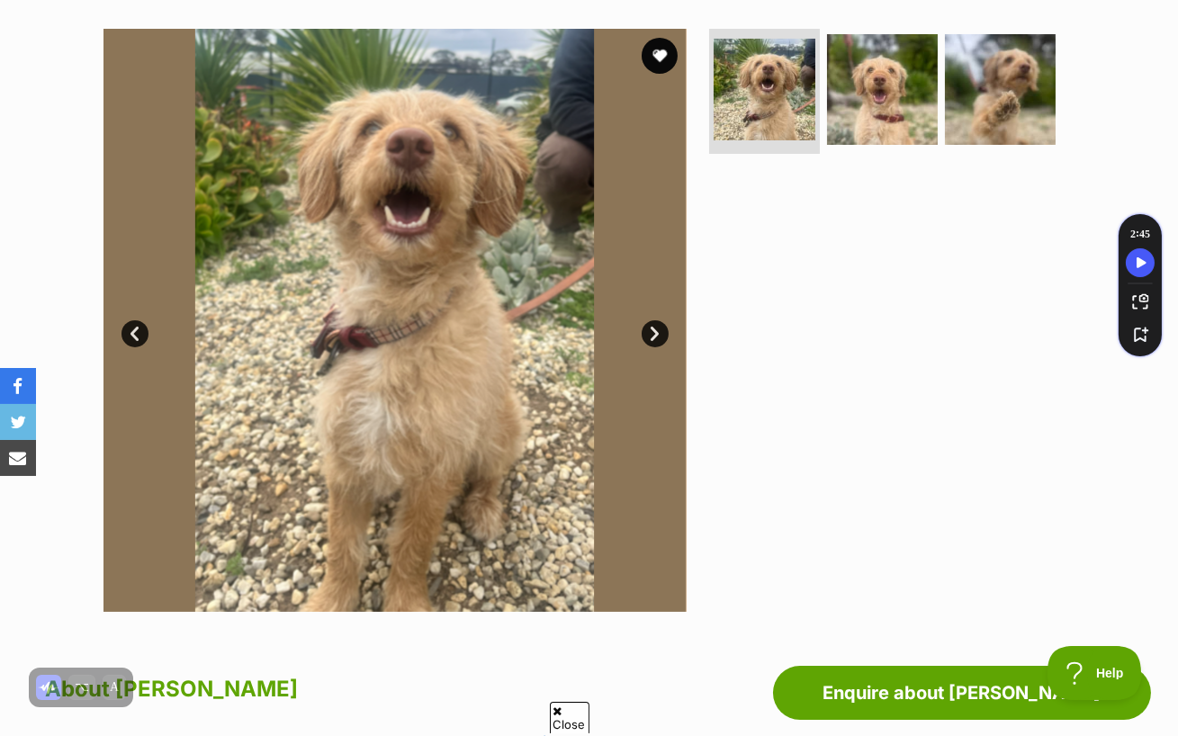
scroll to position [247, 0]
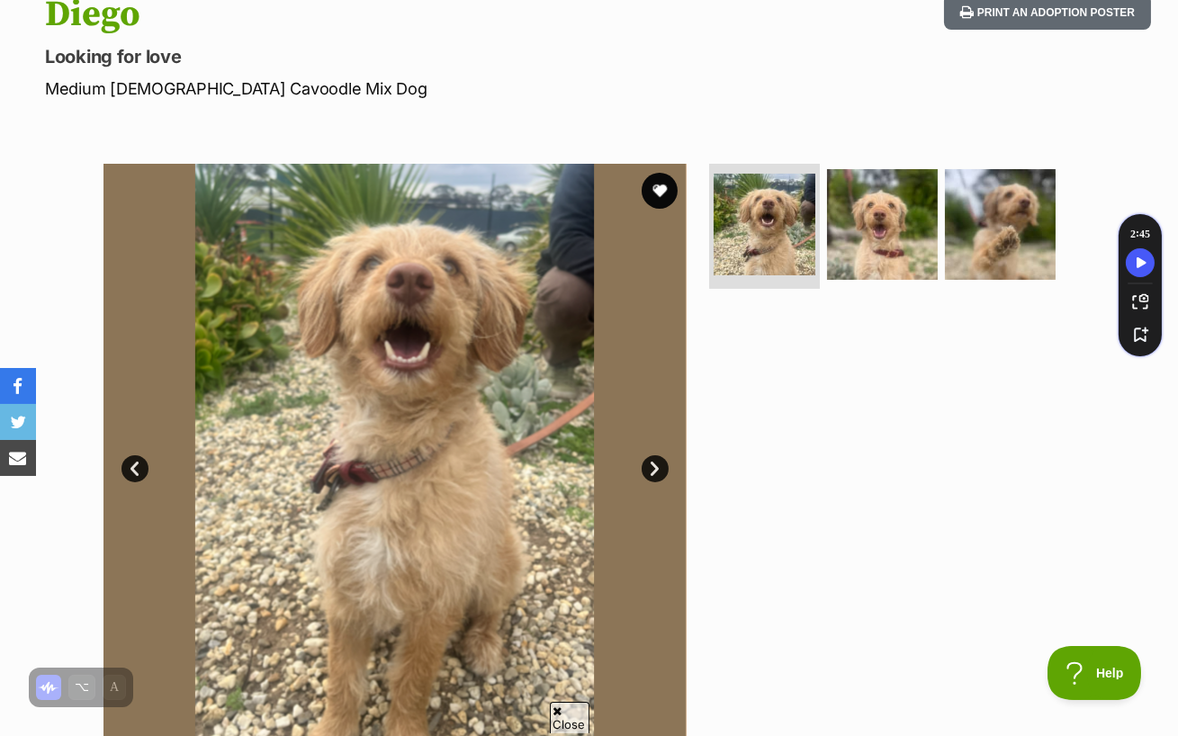
click at [641, 425] on img at bounding box center [394, 455] width 583 height 583
click at [654, 455] on link "Next" at bounding box center [655, 468] width 27 height 27
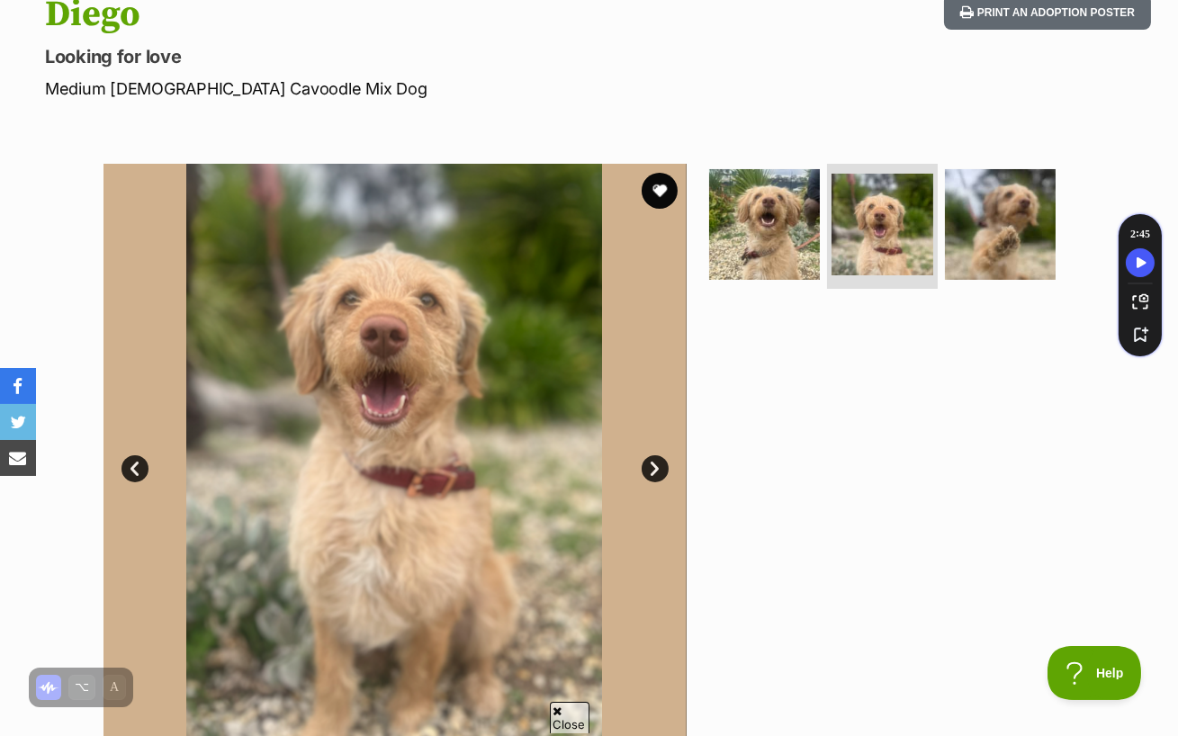
click at [654, 455] on link "Next" at bounding box center [655, 468] width 27 height 27
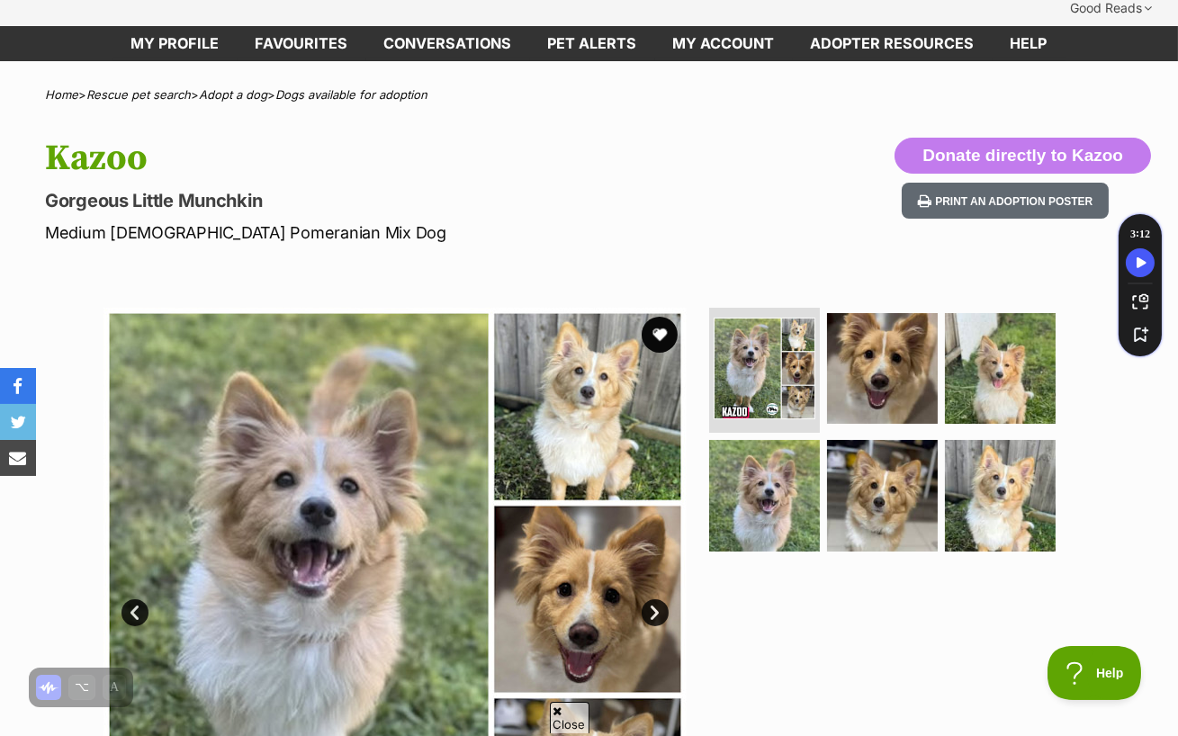
scroll to position [123, 0]
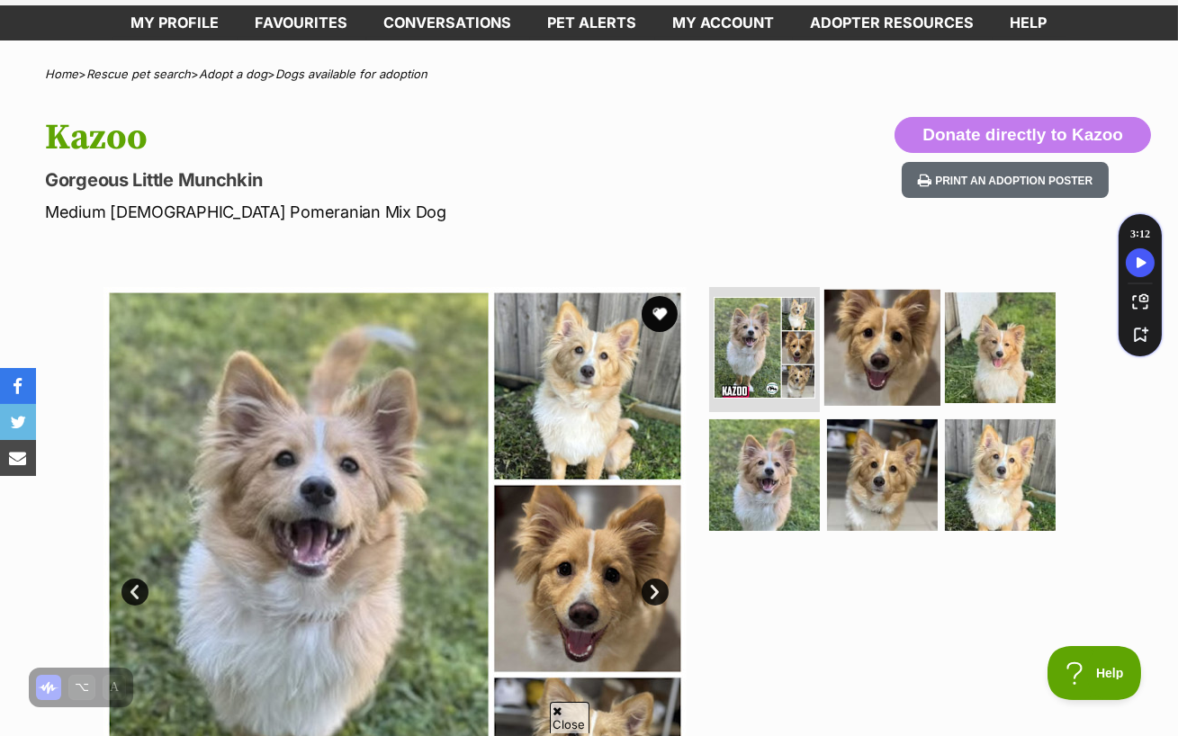
click at [871, 302] on img at bounding box center [882, 347] width 116 height 116
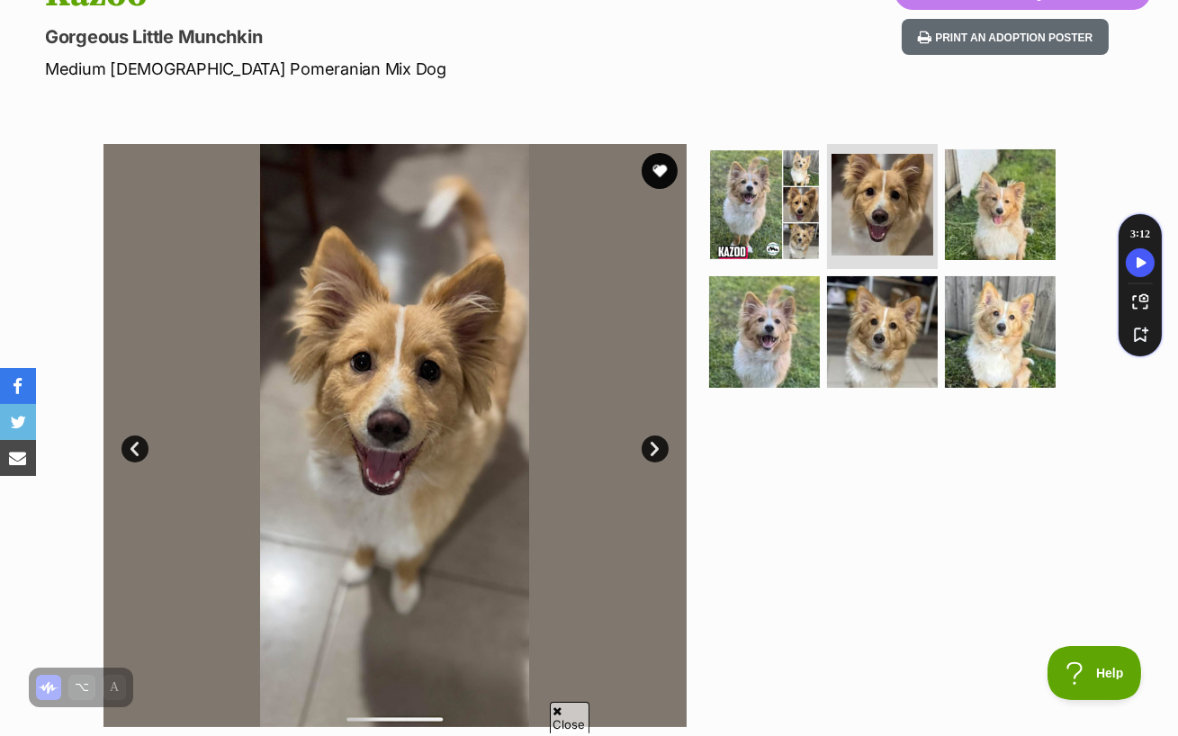
scroll to position [270, 0]
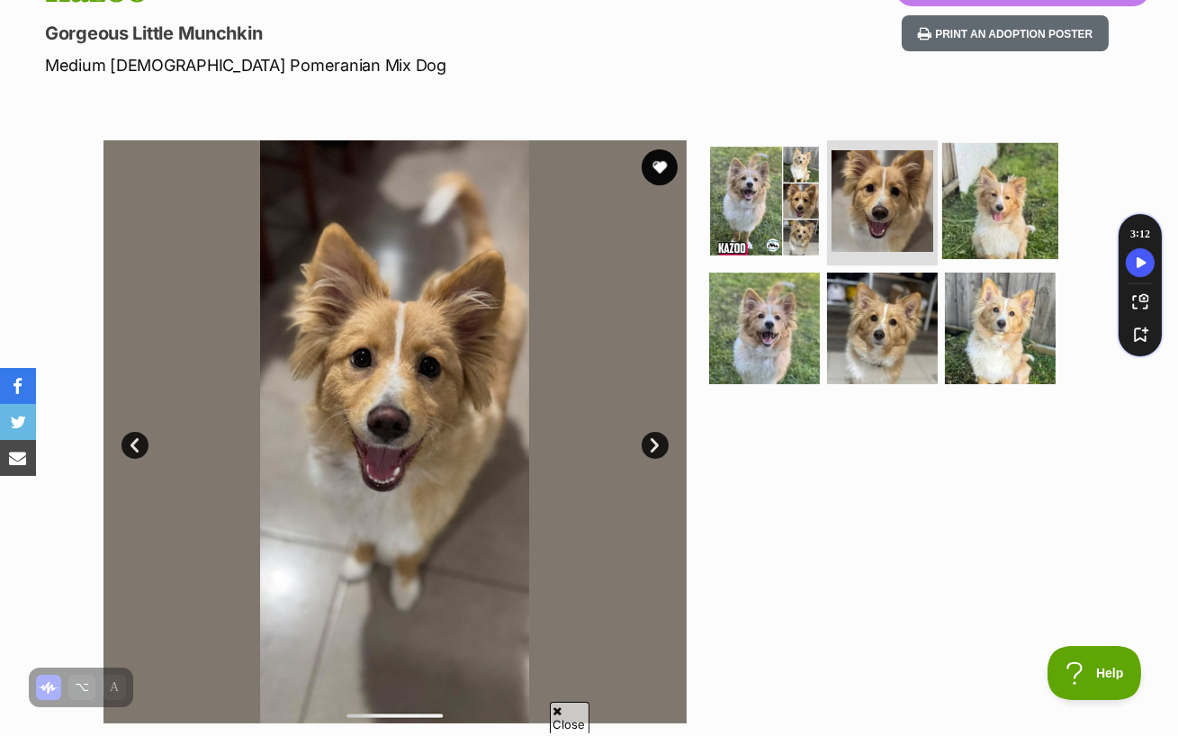
click at [980, 183] on img at bounding box center [1000, 200] width 116 height 116
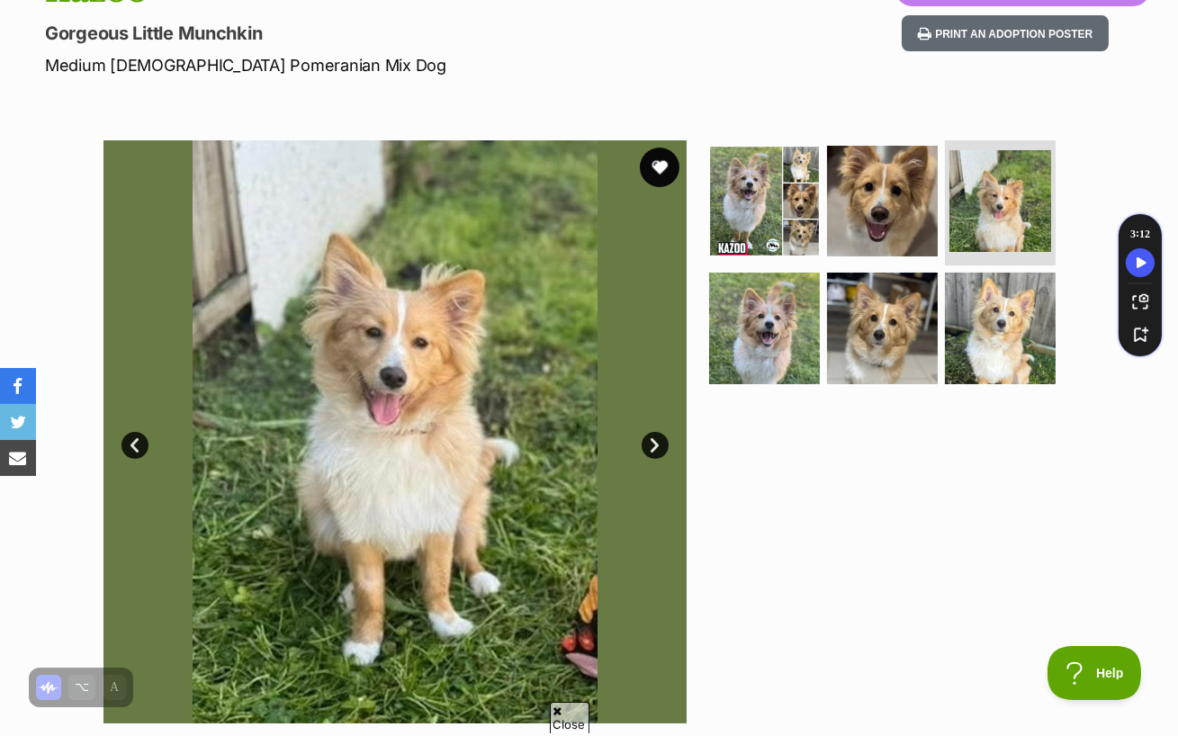
click at [663, 148] on button "favourite" at bounding box center [660, 168] width 40 height 40
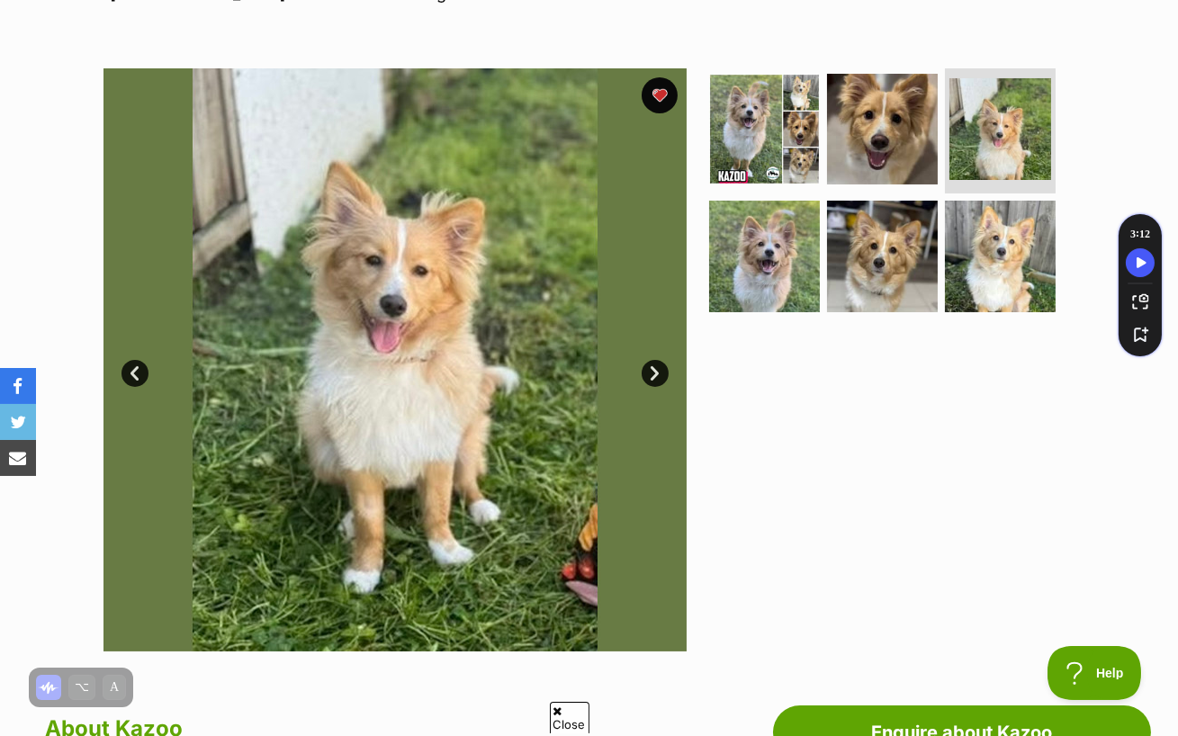
scroll to position [307, 0]
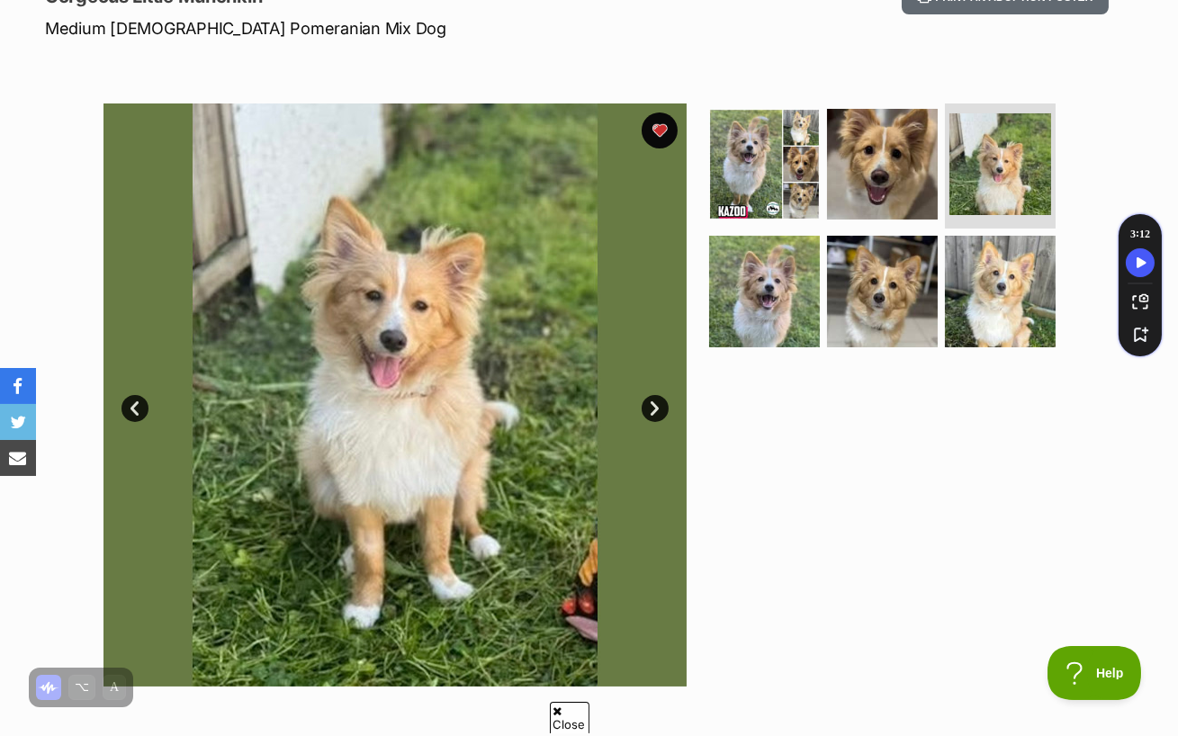
click at [653, 395] on link "Next" at bounding box center [655, 408] width 27 height 27
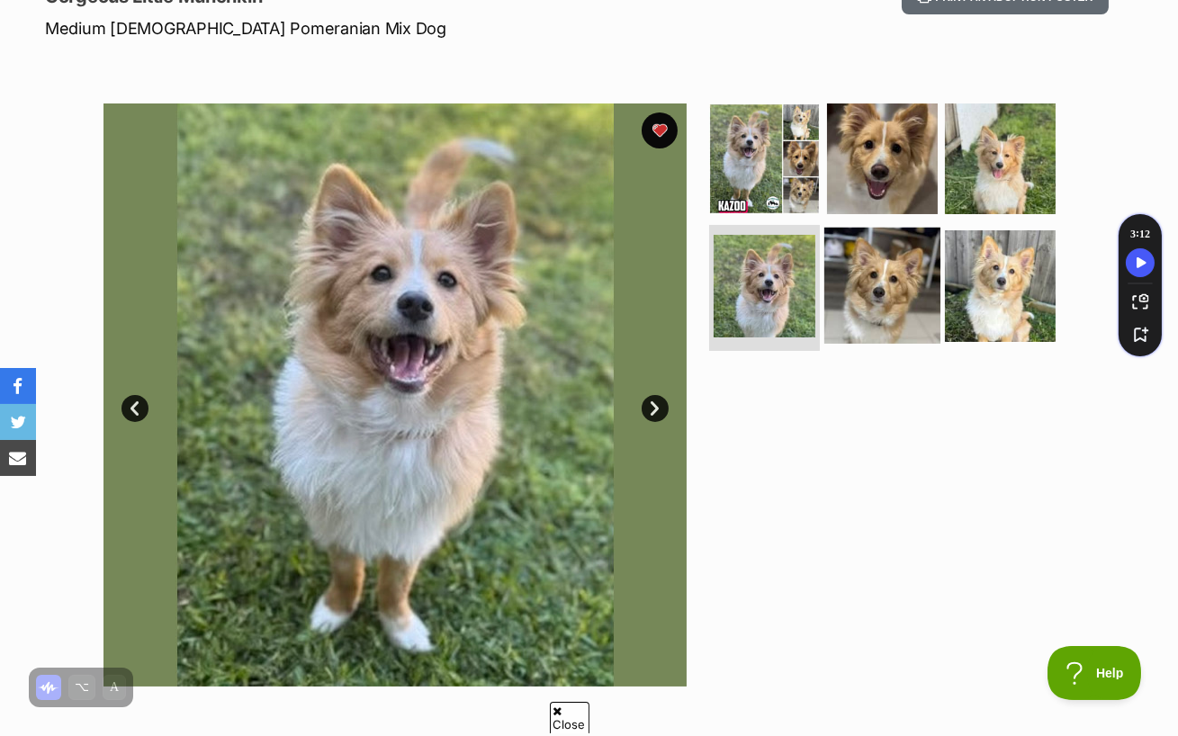
click at [905, 237] on img at bounding box center [882, 286] width 116 height 116
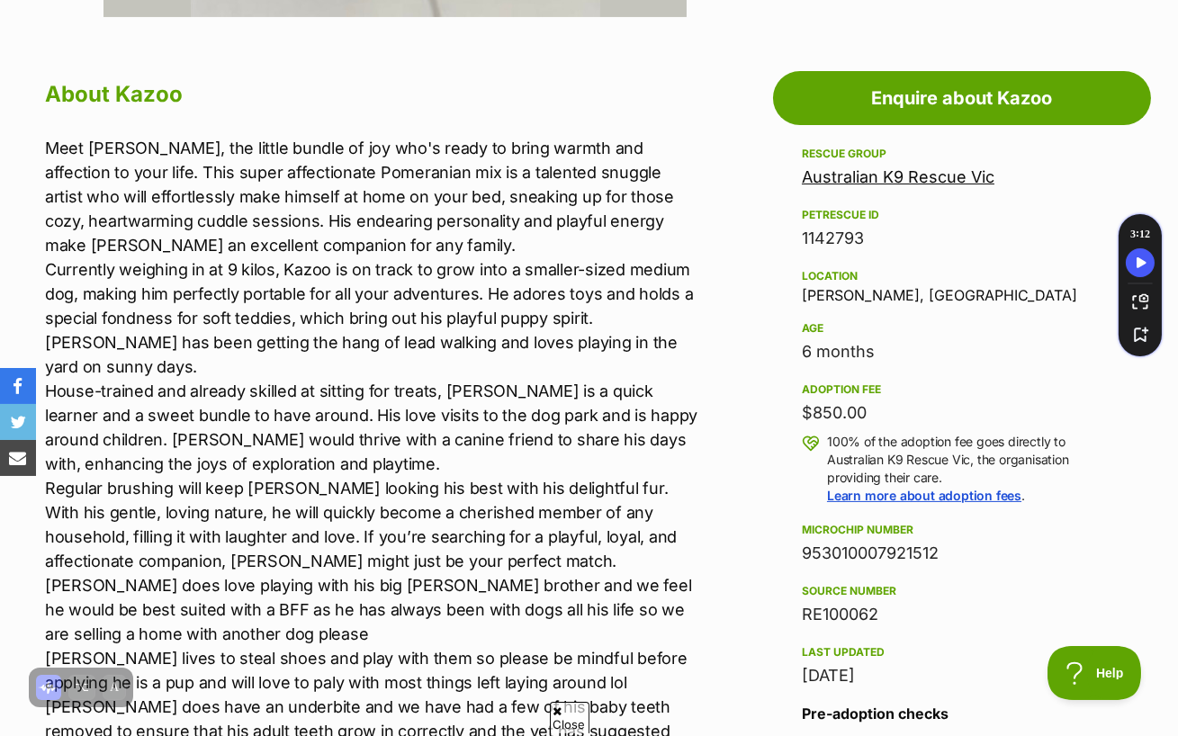
scroll to position [980, 0]
